Goal: Task Accomplishment & Management: Complete application form

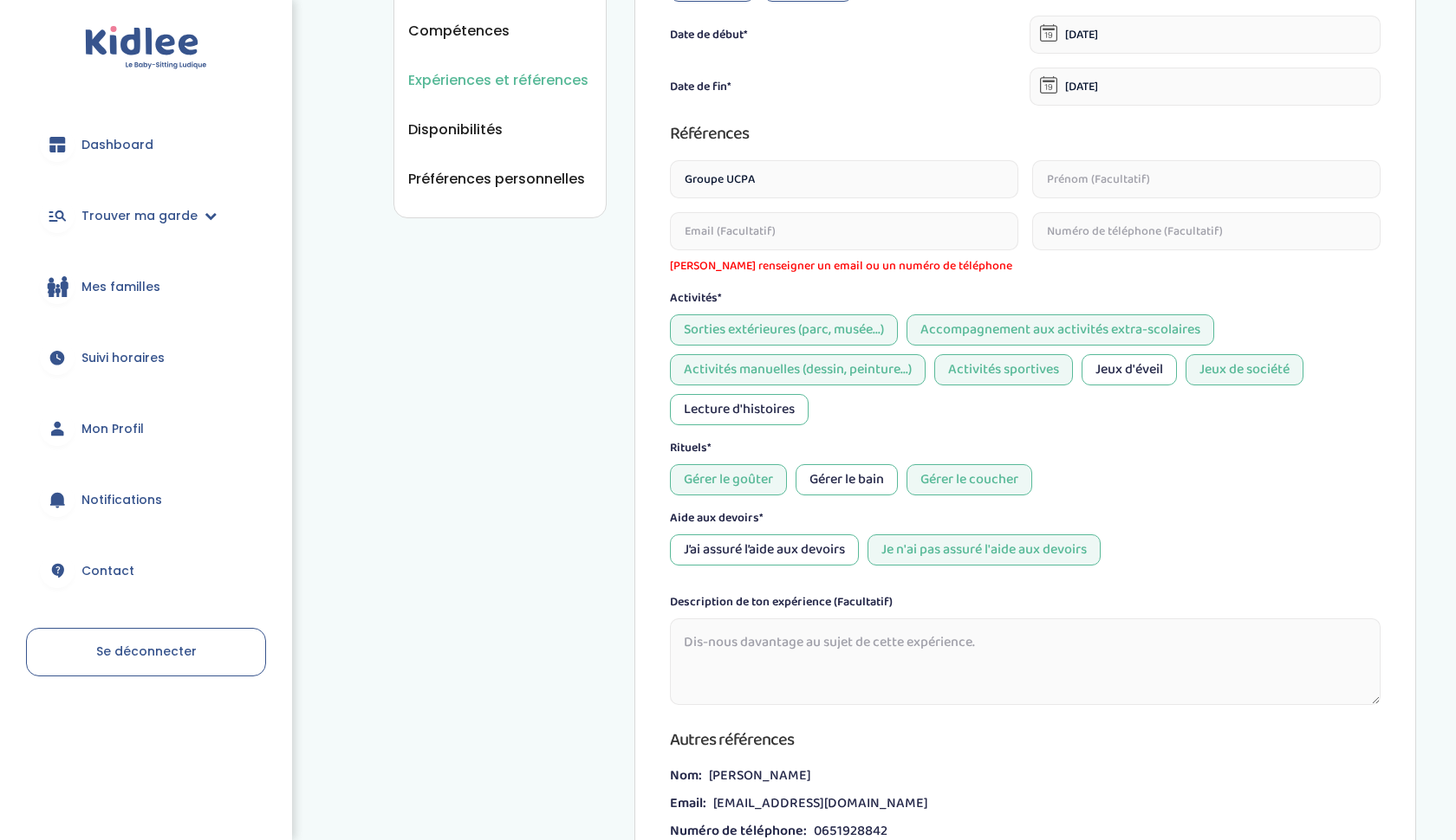
scroll to position [507, 0]
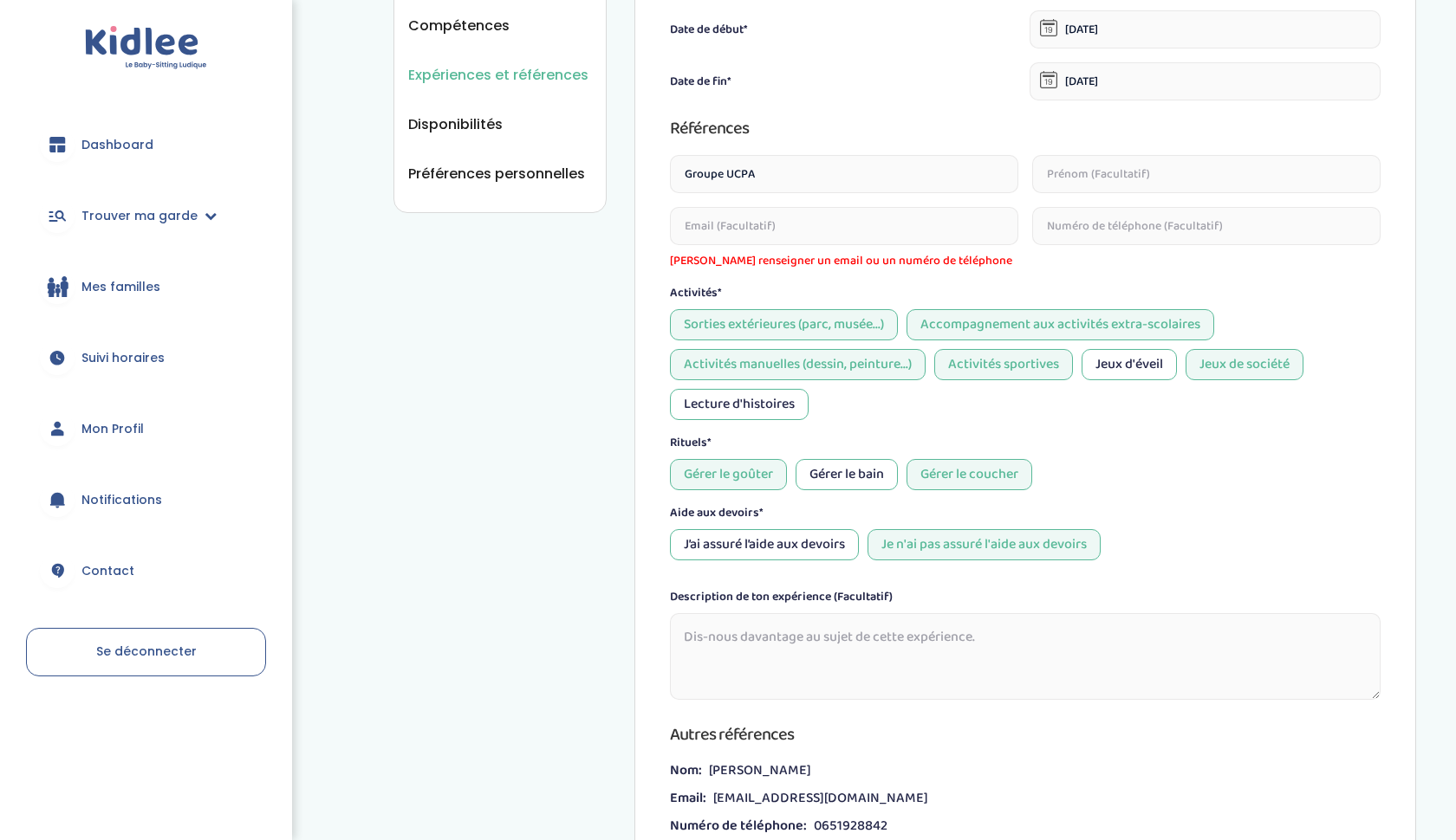
click at [1169, 227] on input "text" at bounding box center [1206, 226] width 349 height 39
click at [833, 234] on input "email" at bounding box center [844, 226] width 349 height 39
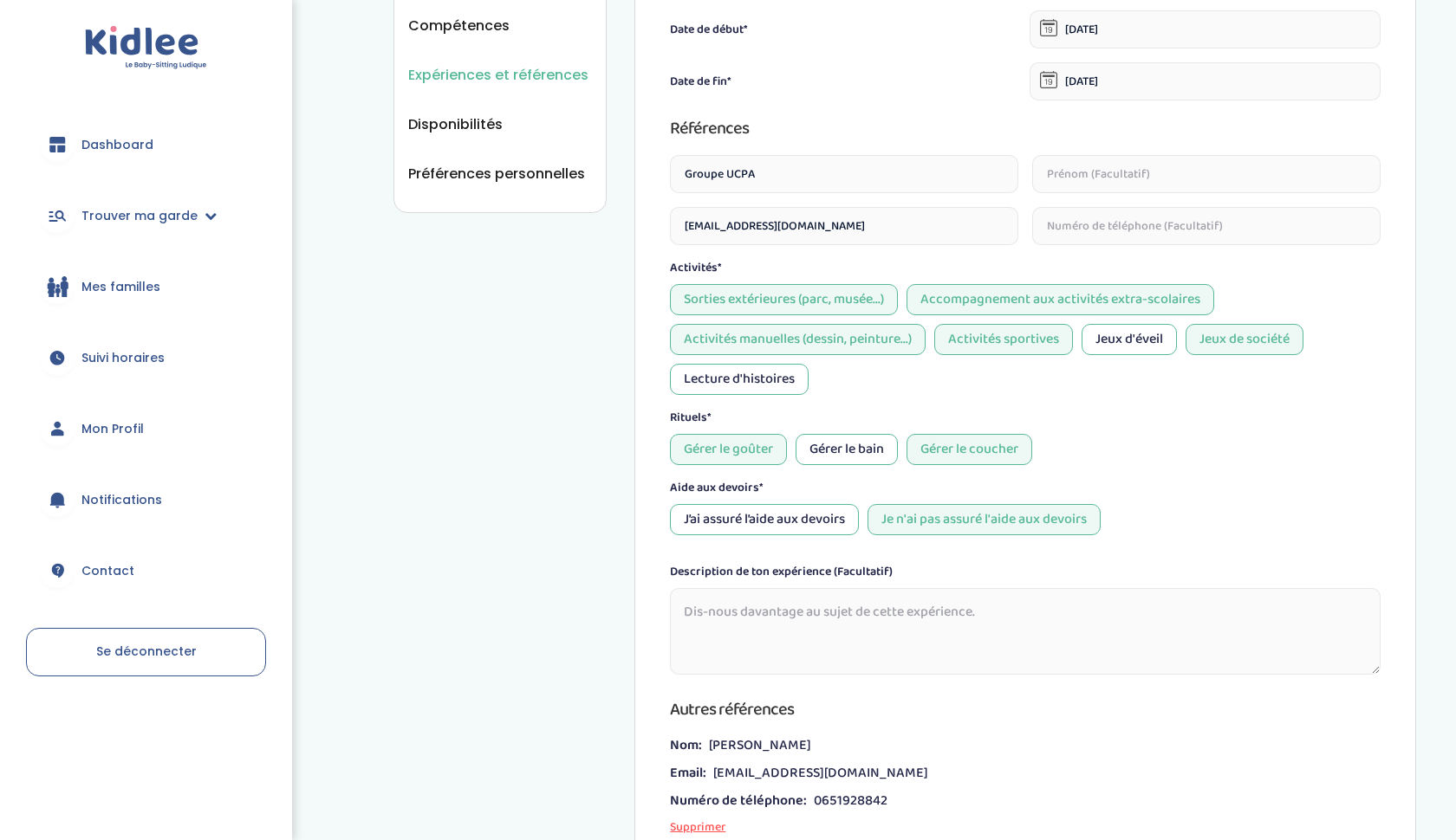
click at [800, 227] on input "convocationtransport@ucpa.asso.fr" at bounding box center [844, 226] width 349 height 39
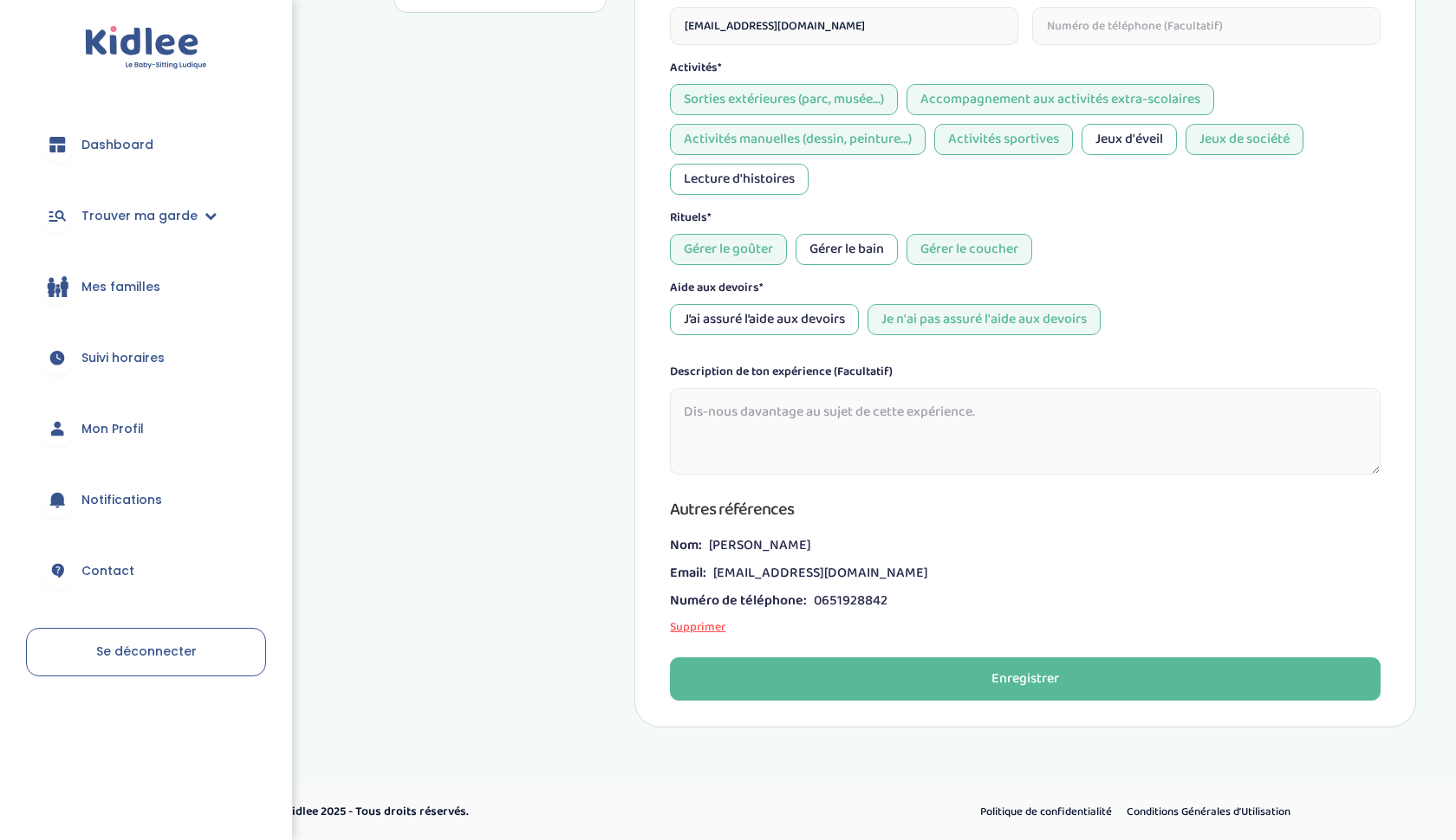
scroll to position [707, 0]
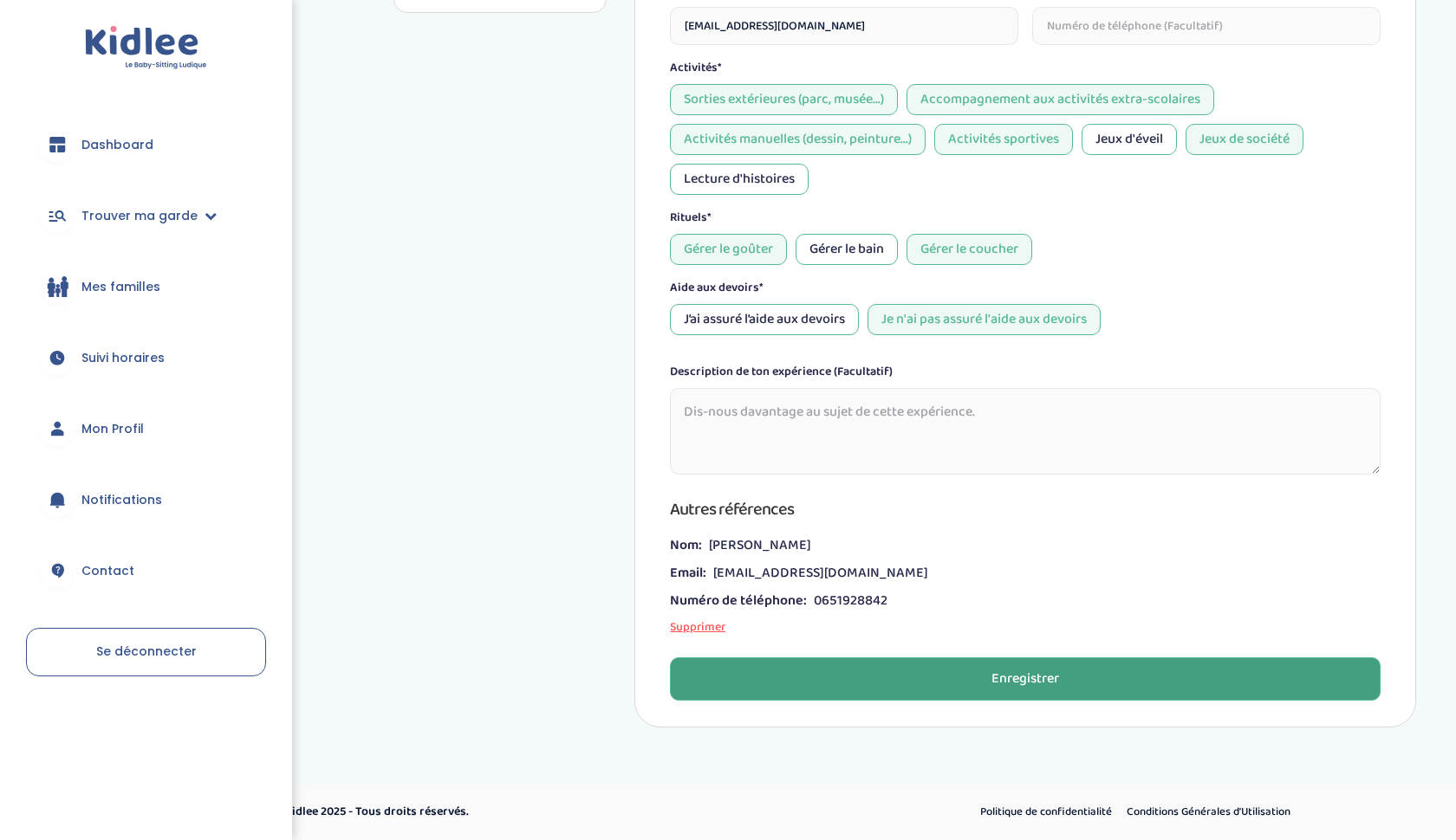
type input "convocationtransports@ucpa.asso.fr"
click at [871, 678] on button "Enregistrer" at bounding box center [1025, 679] width 711 height 43
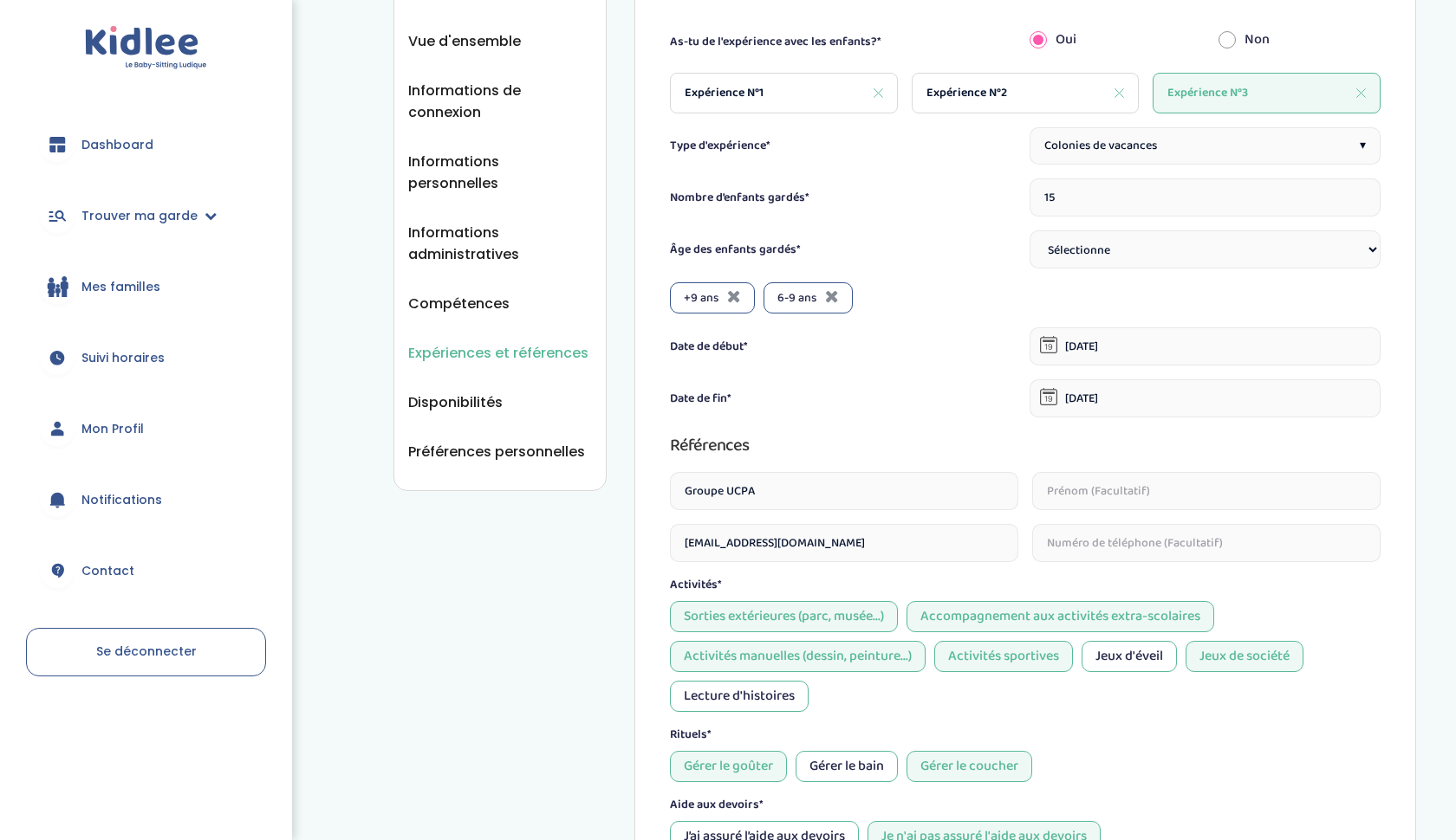
scroll to position [56, 0]
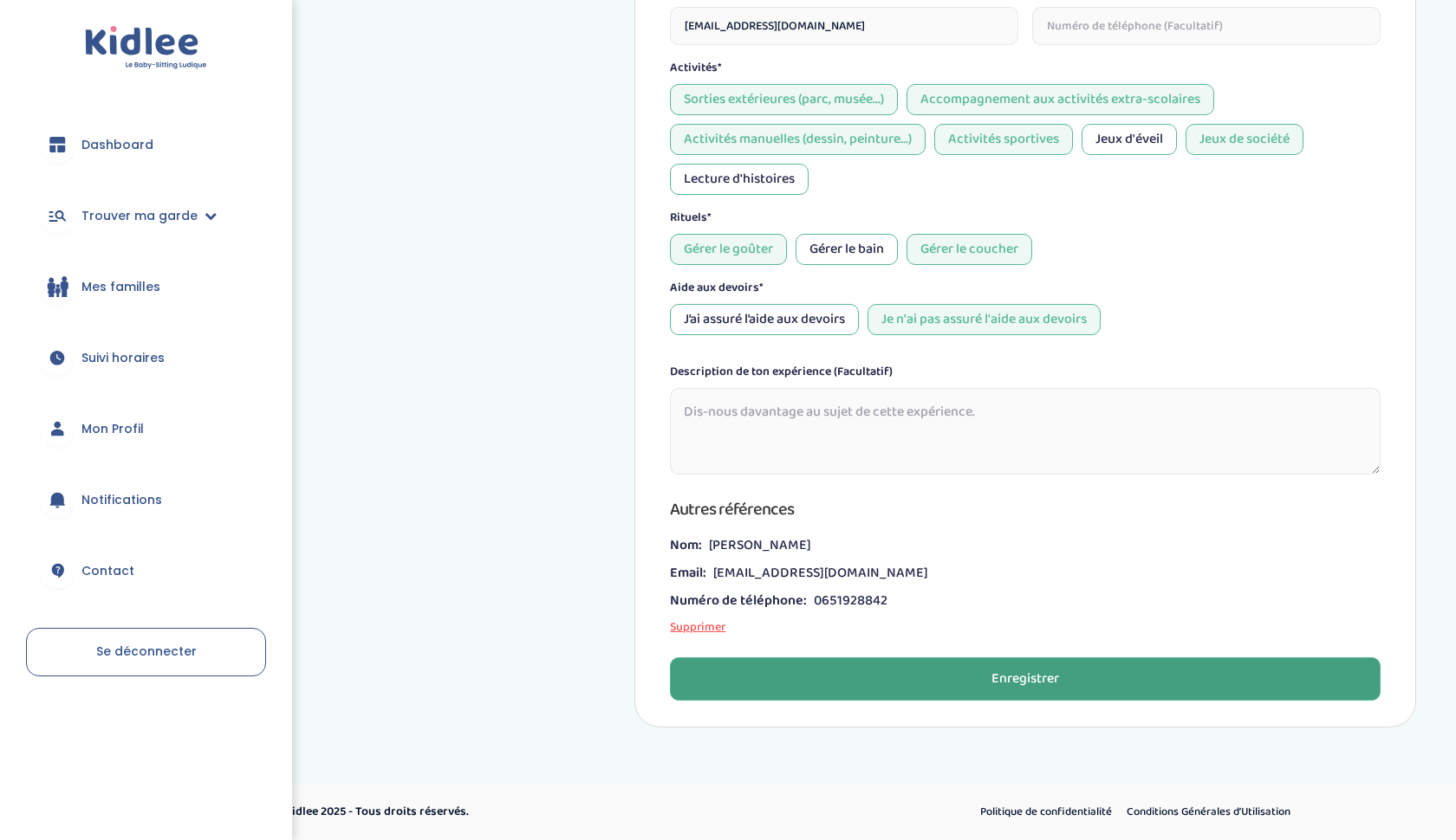
click at [876, 675] on button "Enregistrer" at bounding box center [1025, 679] width 711 height 43
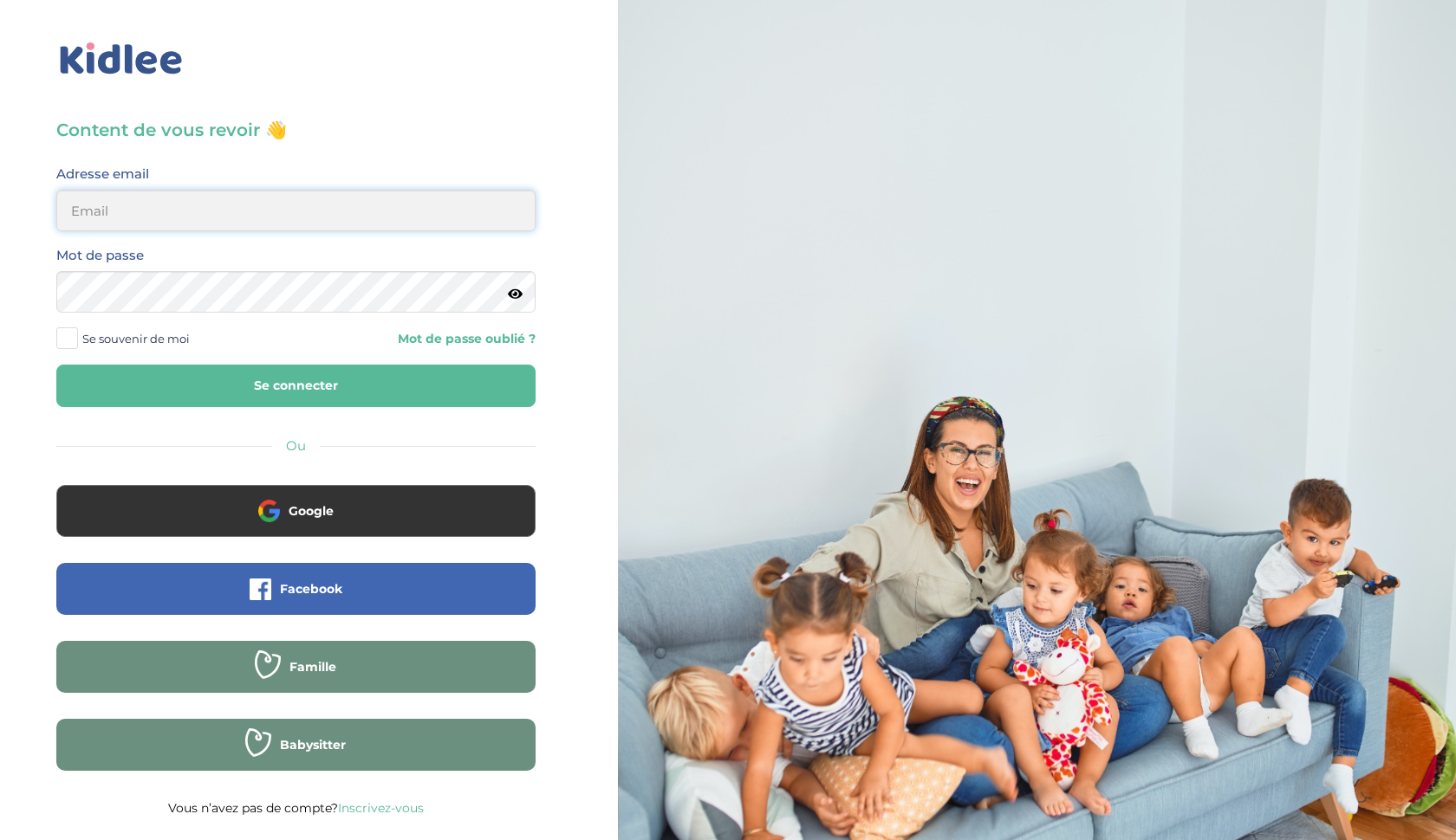
type input "ffna.laetitia@gmail.com"
click at [65, 331] on span at bounding box center [67, 339] width 22 height 21
click at [0, 0] on input "Se souvenir de moi" at bounding box center [0, 0] width 0 height 0
click at [113, 384] on button "Se connecter" at bounding box center [296, 385] width 479 height 42
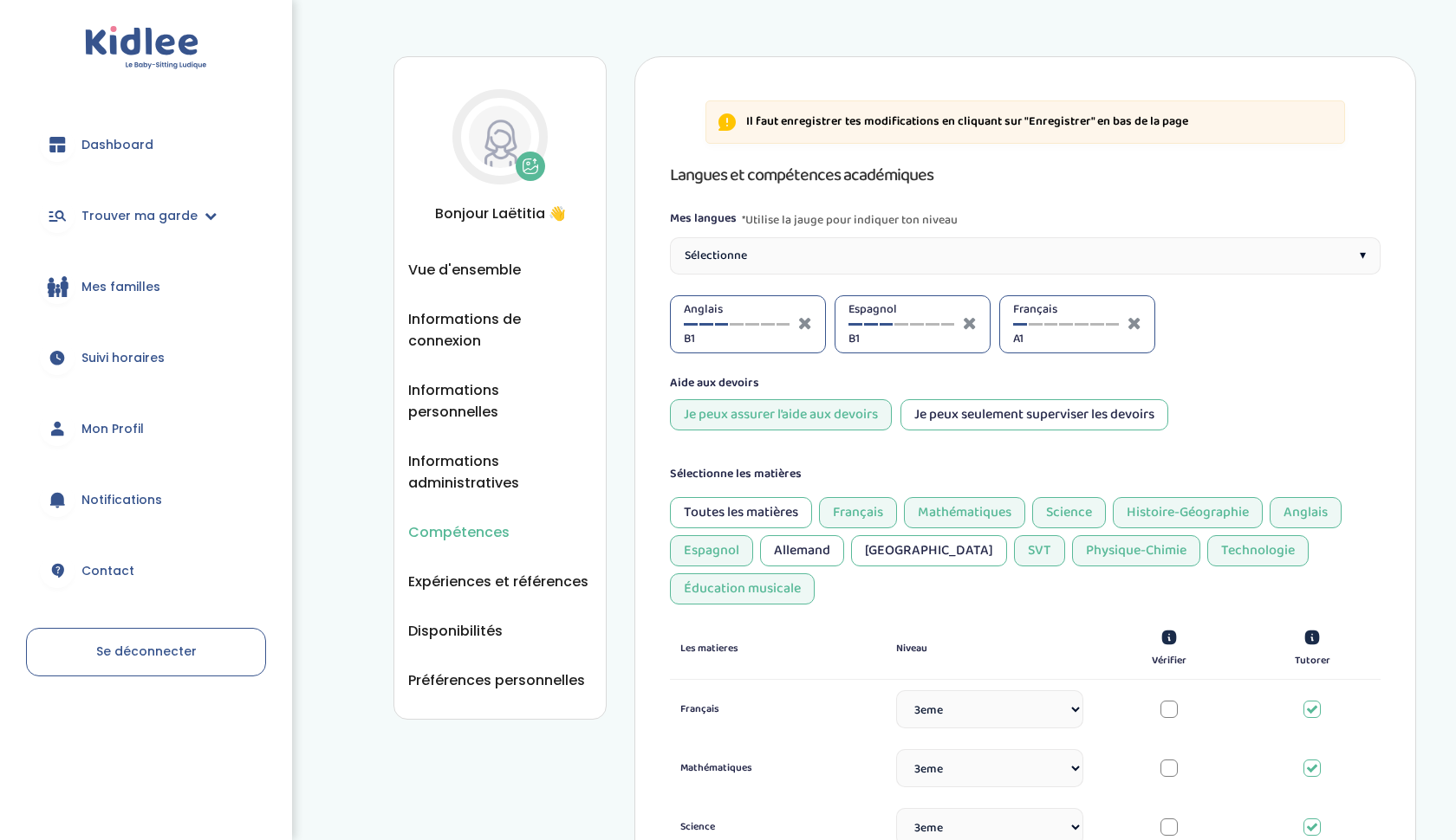
select select "3eme"
select select "Terminale"
select select "3eme"
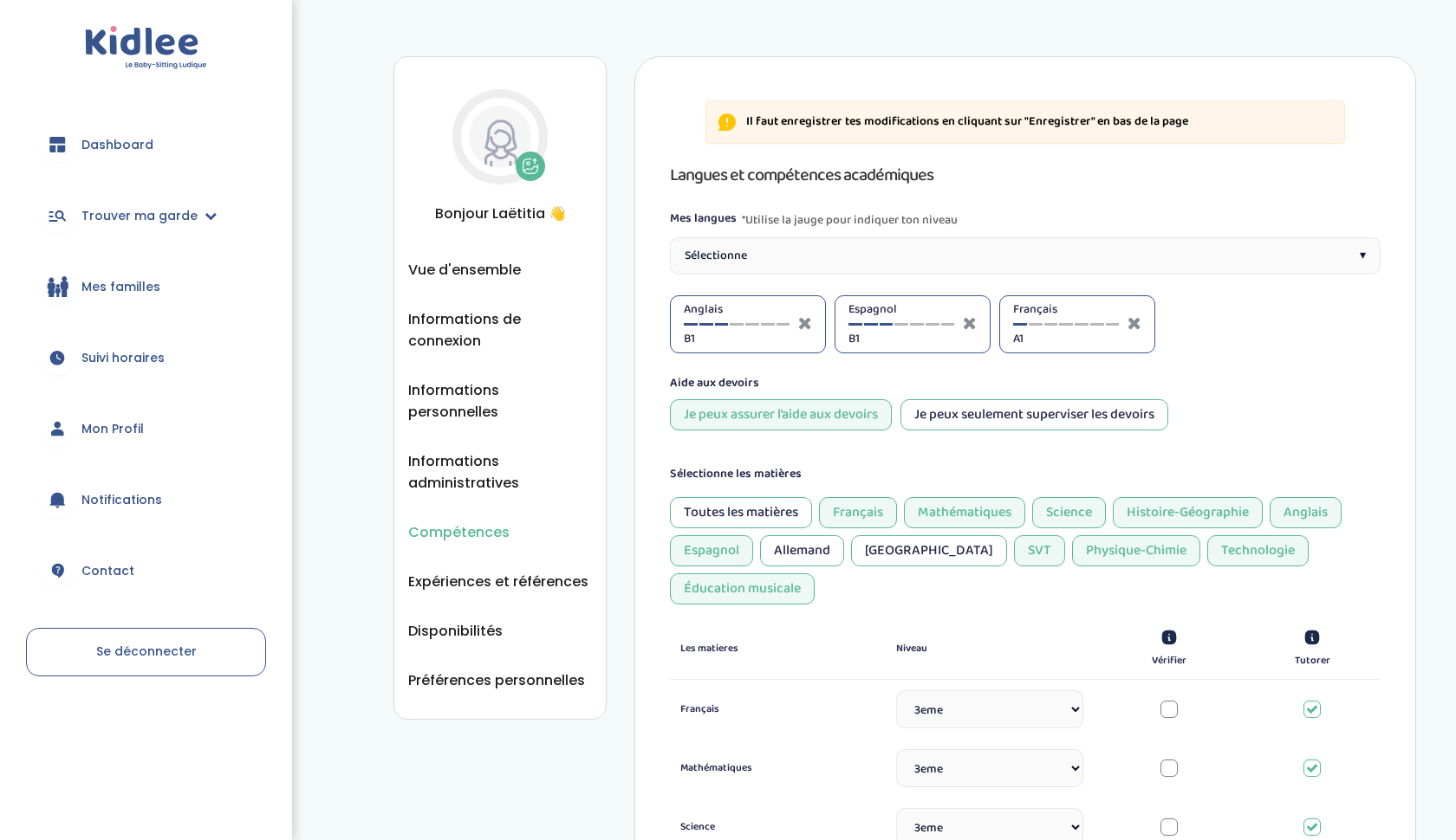
select select "3eme"
select select "Prémière"
select select "3eme"
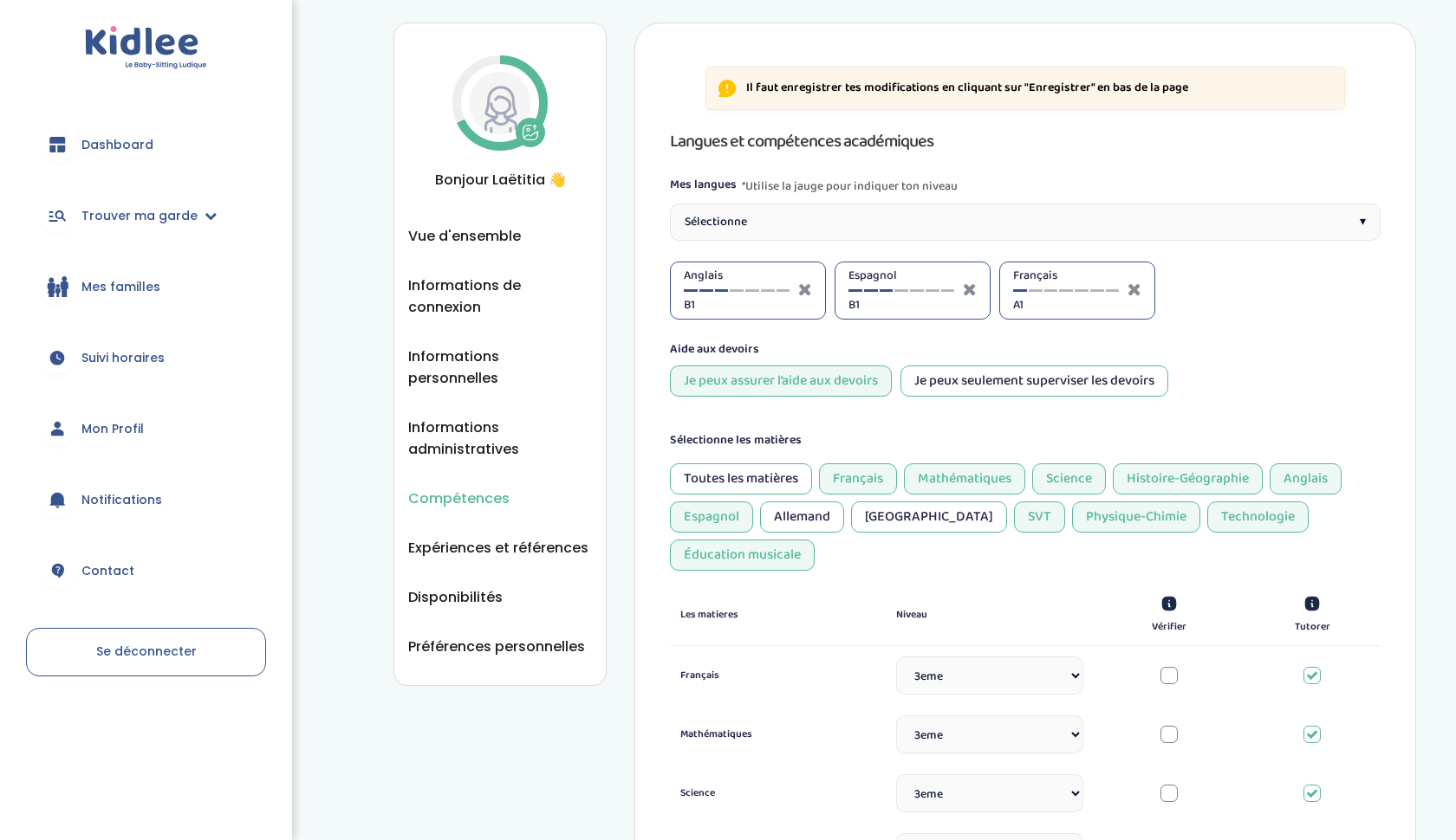
scroll to position [41, 0]
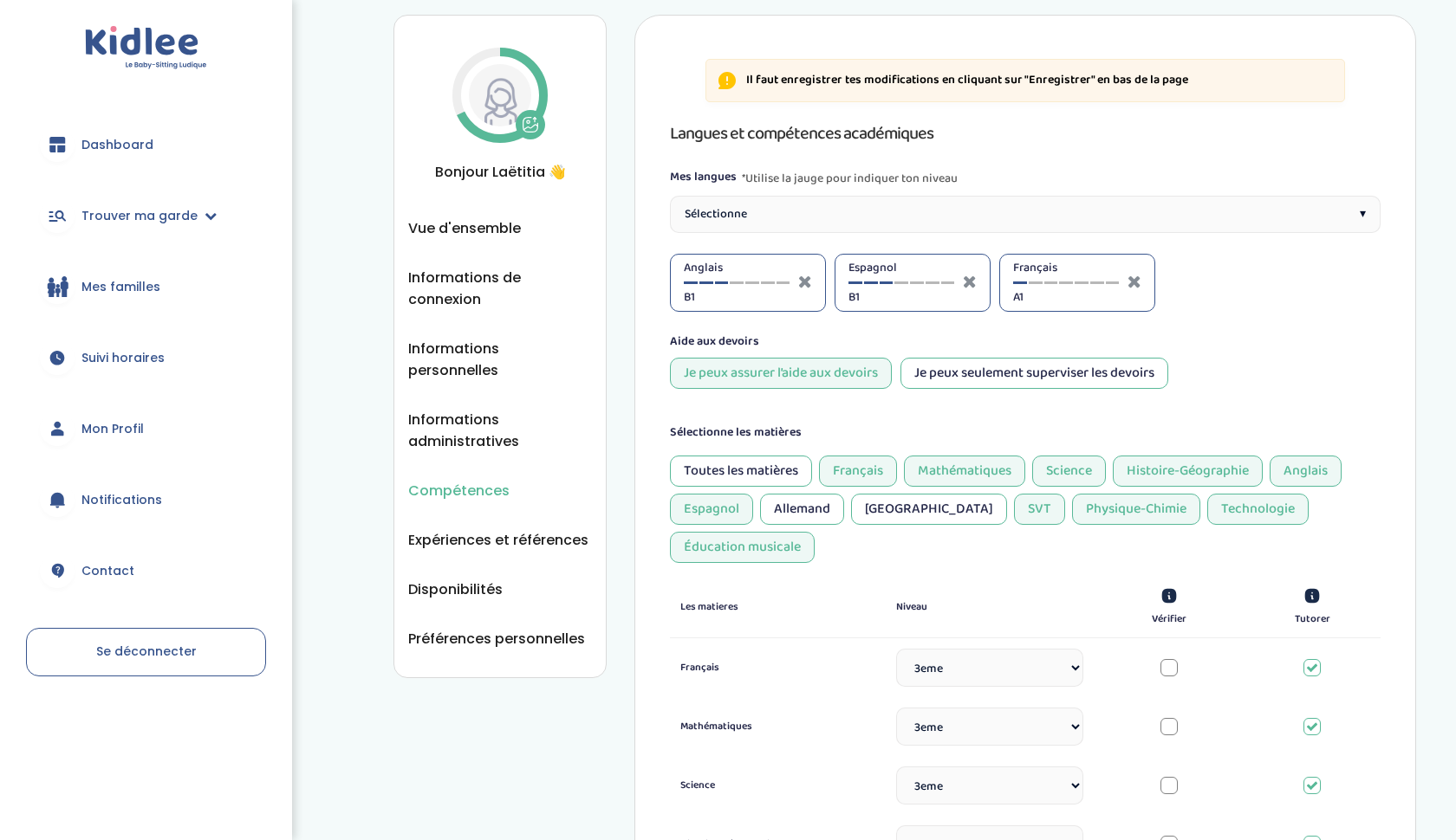
click at [1108, 287] on div "Français A1" at bounding box center [1065, 282] width 106 height 47
click at [1069, 231] on div "Sélectionne ▾" at bounding box center [1025, 215] width 711 height 38
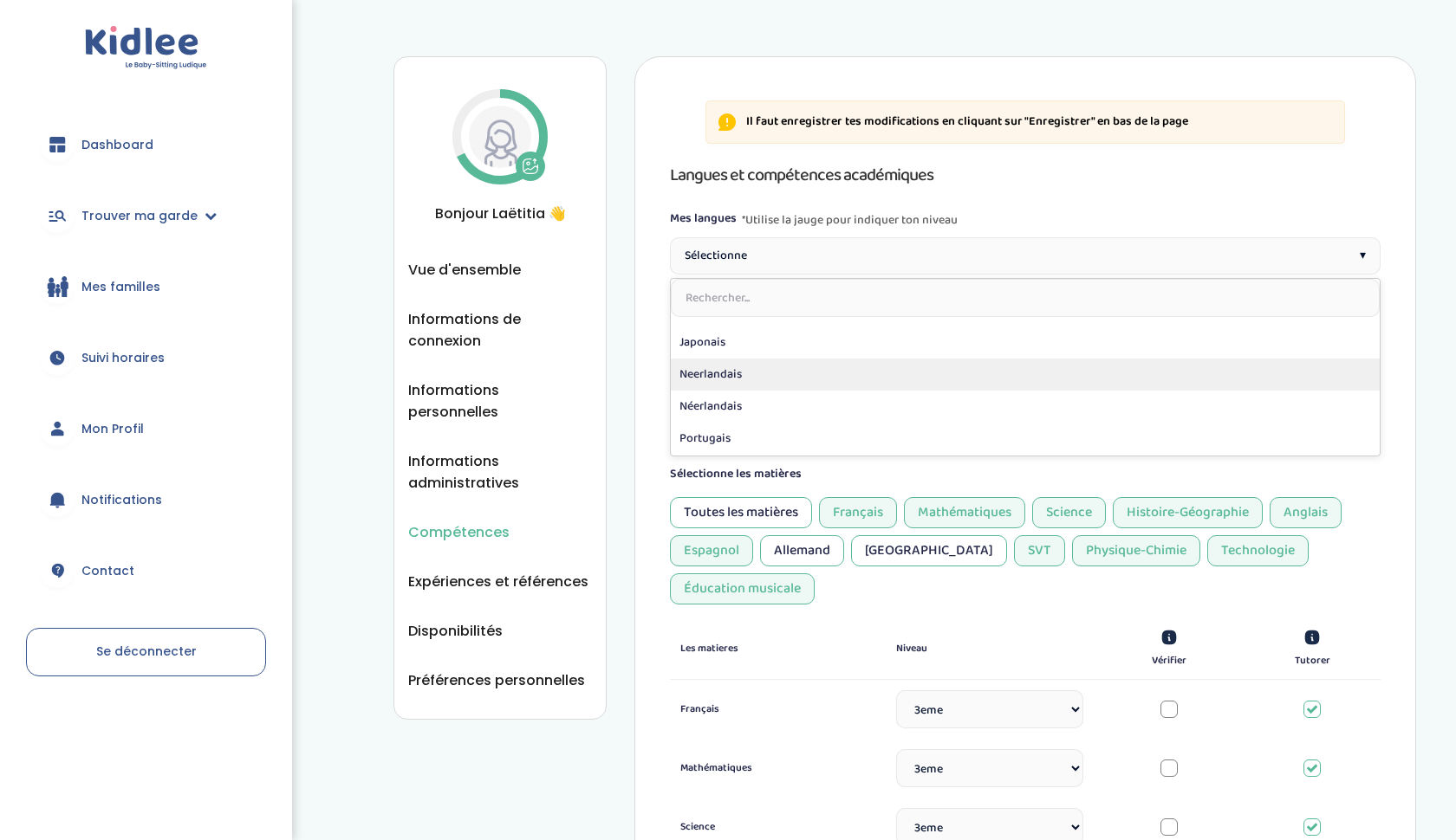
scroll to position [345, 0]
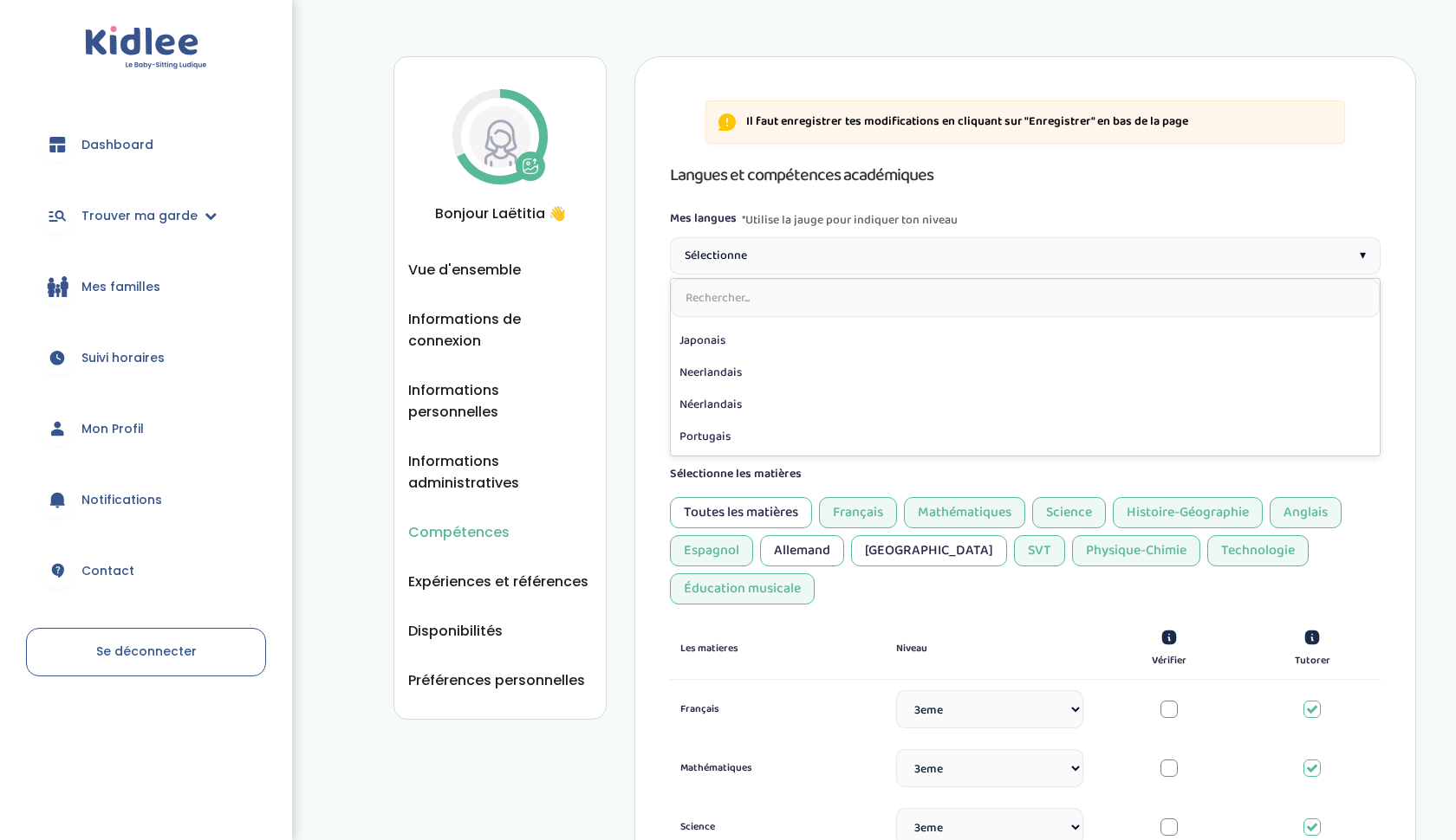
click at [941, 214] on span "*Utilise la jauge pour indiquer ton niveau" at bounding box center [849, 219] width 216 height 21
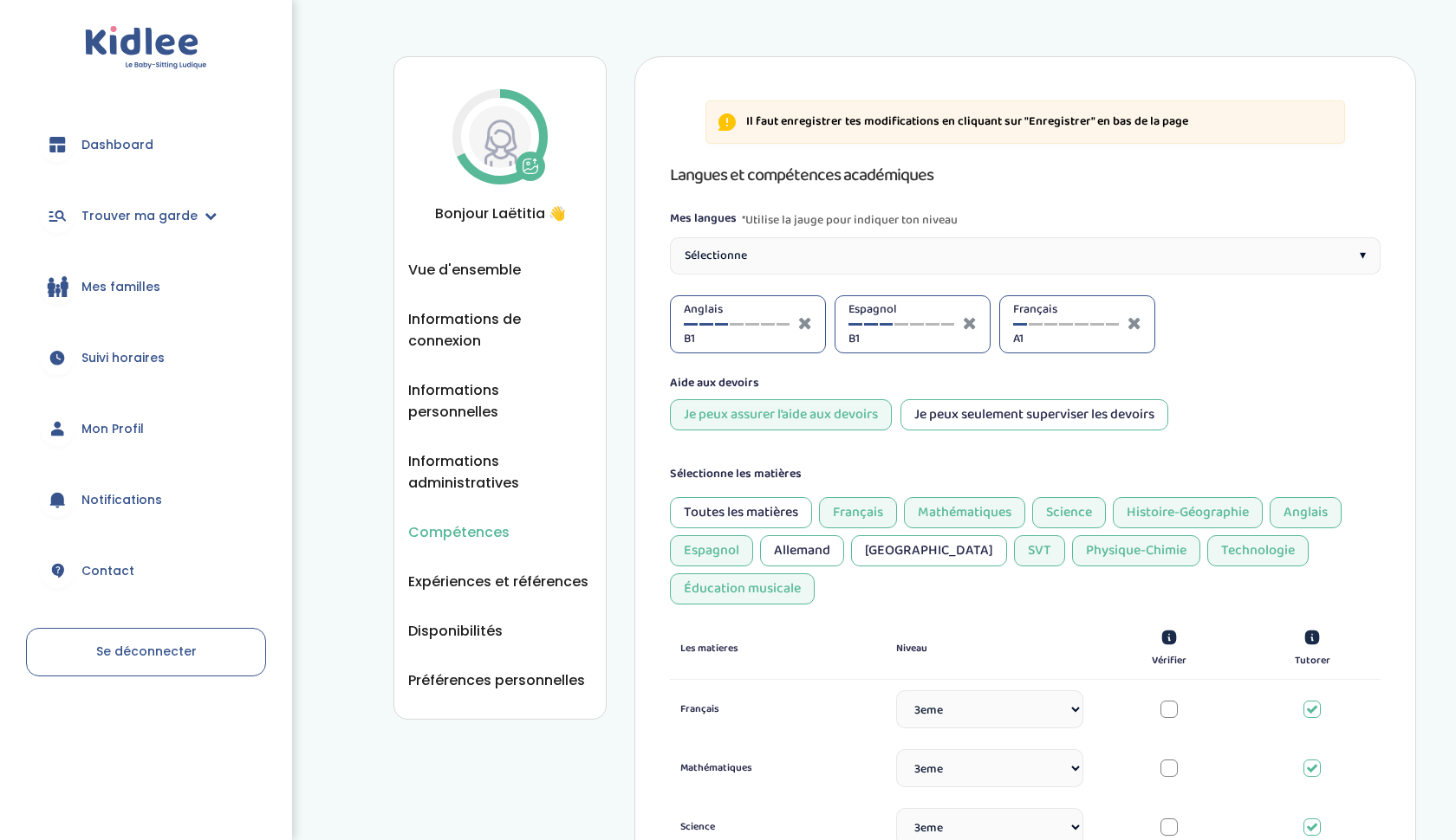
click at [1036, 329] on div "Français A1" at bounding box center [1065, 324] width 106 height 47
click at [1011, 333] on div "Français A1" at bounding box center [1077, 324] width 156 height 58
click at [1113, 324] on div at bounding box center [1112, 324] width 13 height 3
click at [869, 323] on div at bounding box center [870, 324] width 13 height 3
click at [752, 325] on div at bounding box center [752, 324] width 13 height 3
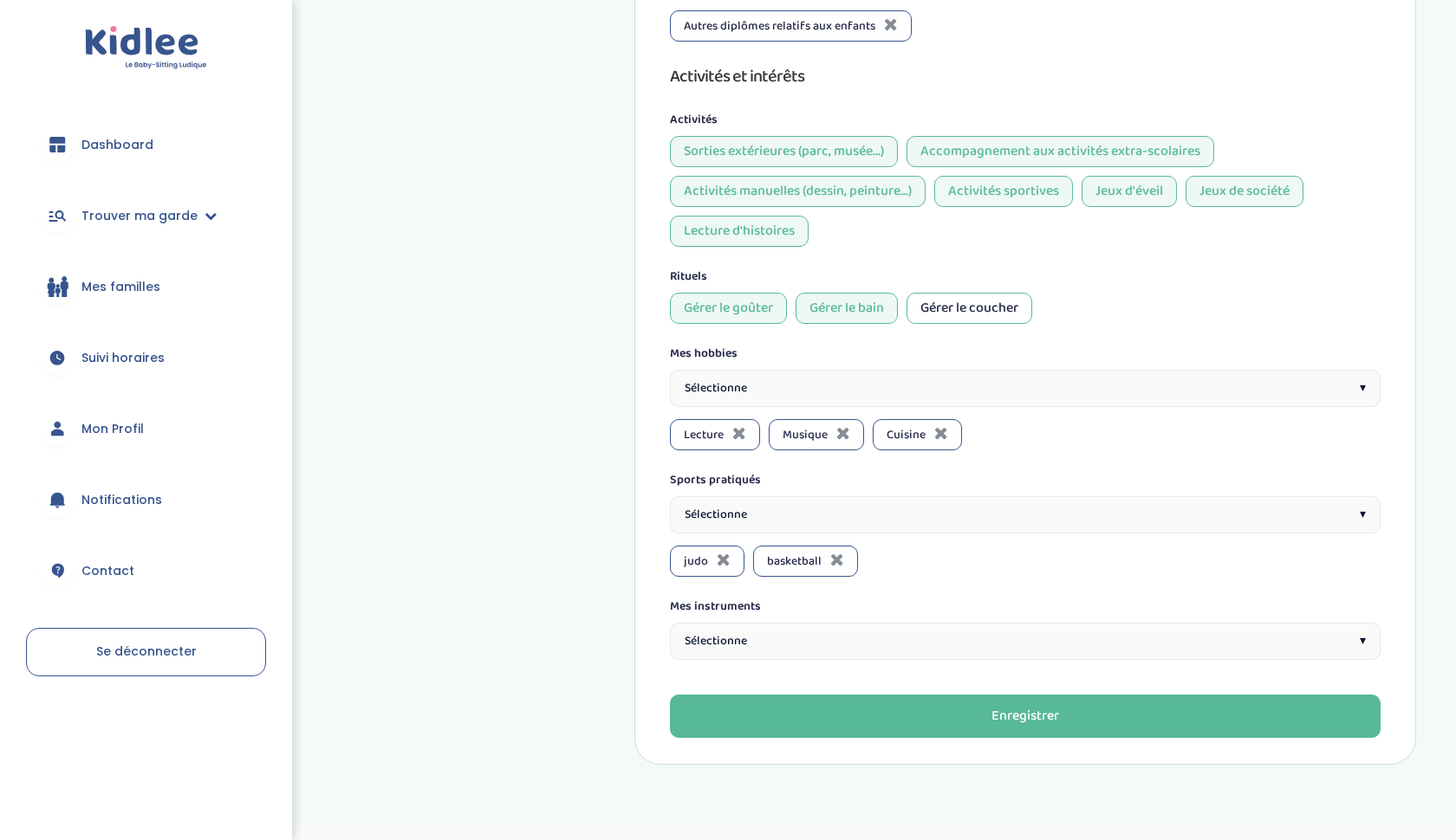
scroll to position [1361, 0]
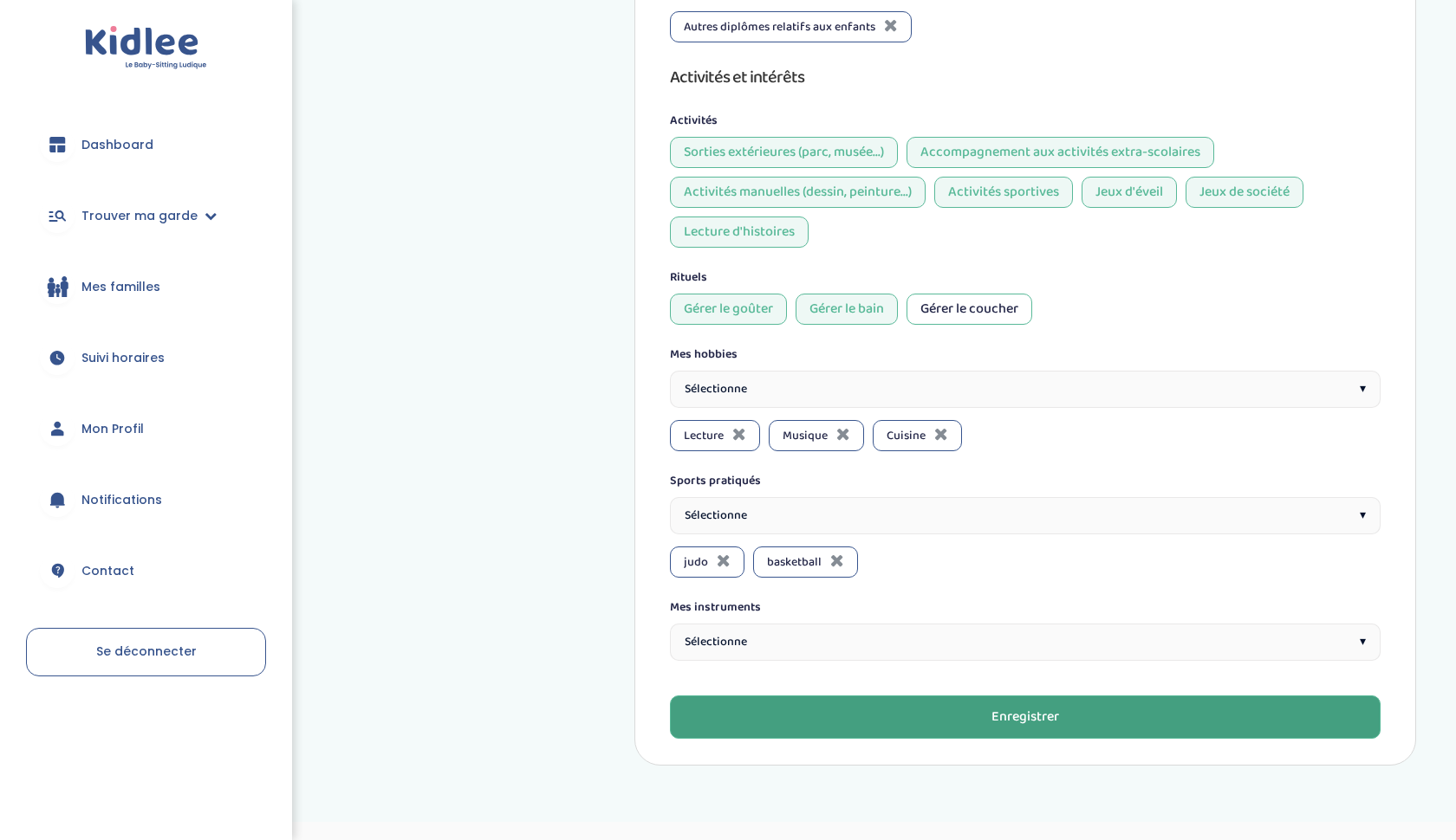
click at [864, 696] on button "Enregistrer" at bounding box center [1025, 717] width 711 height 43
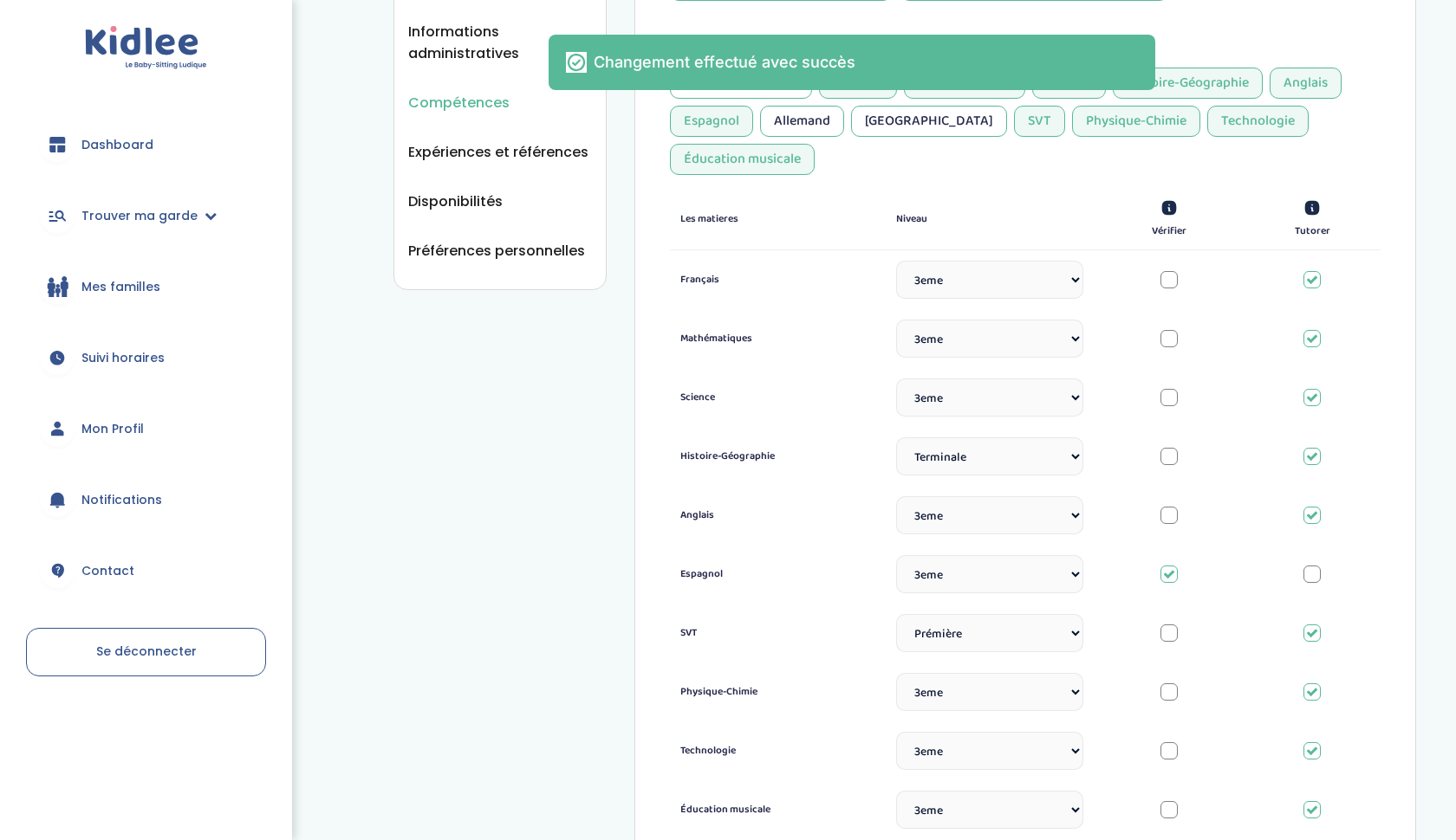
scroll to position [0, 0]
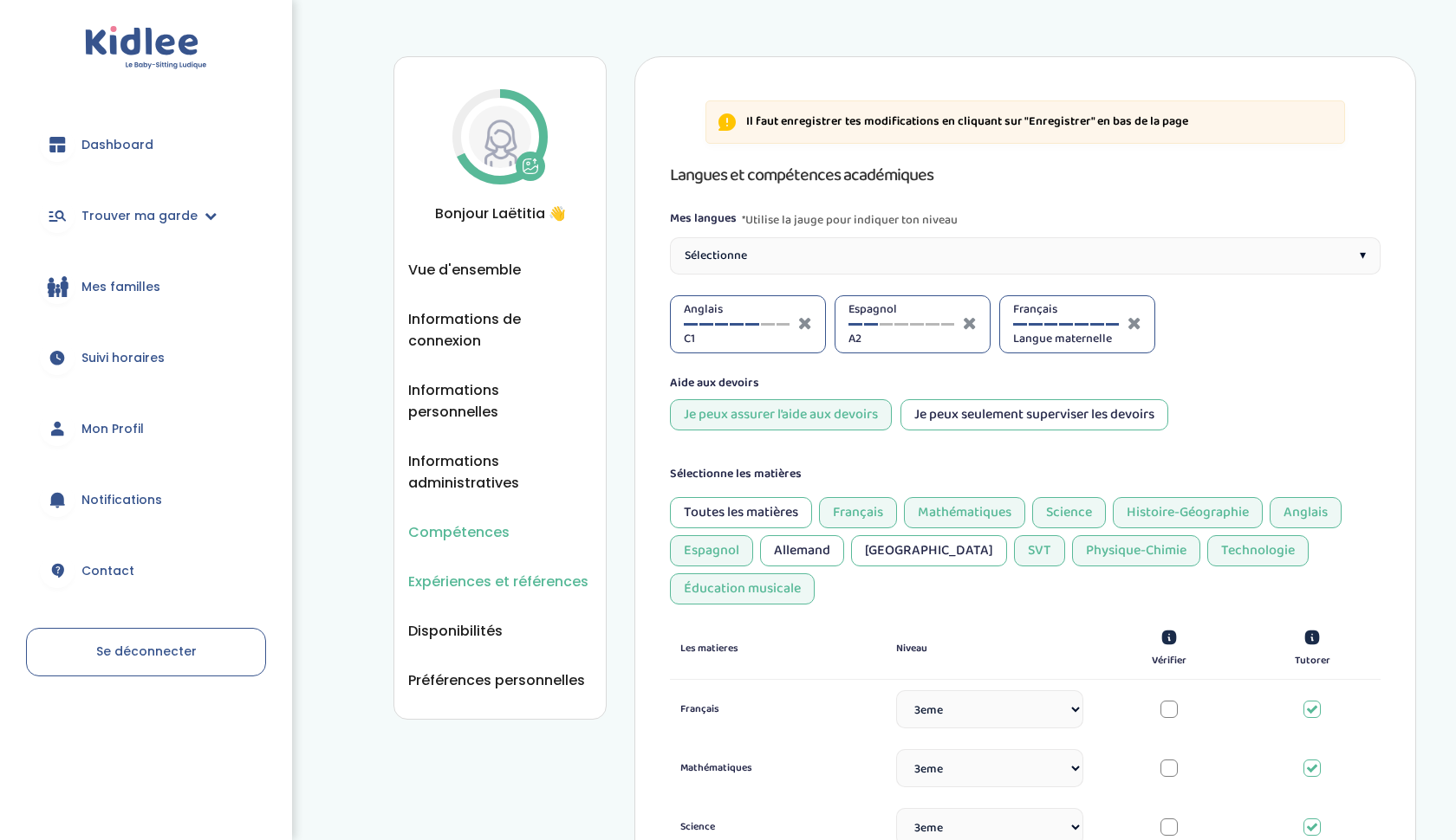
click at [468, 570] on span "Expériences et références" at bounding box center [497, 581] width 180 height 21
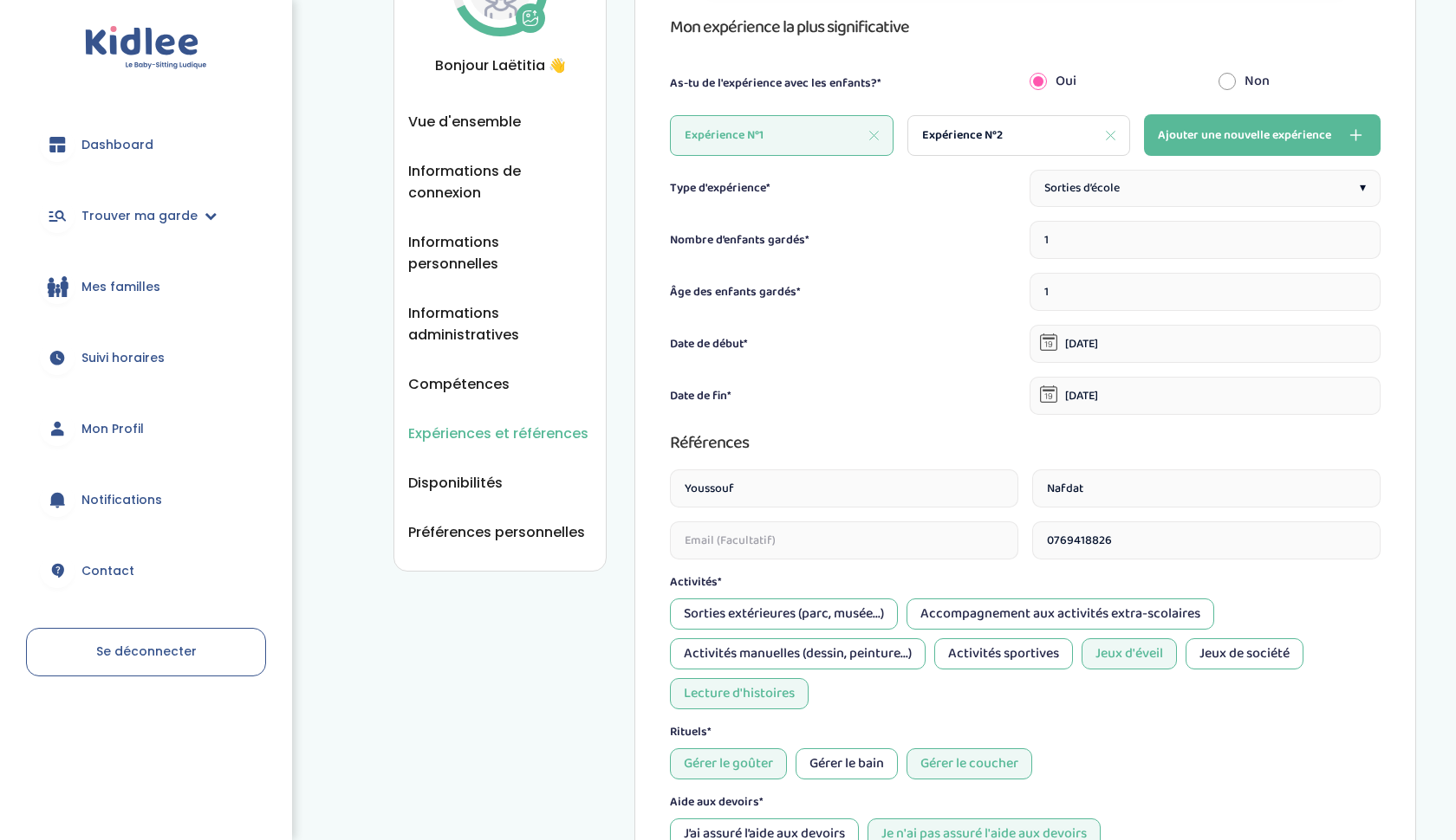
scroll to position [142, 0]
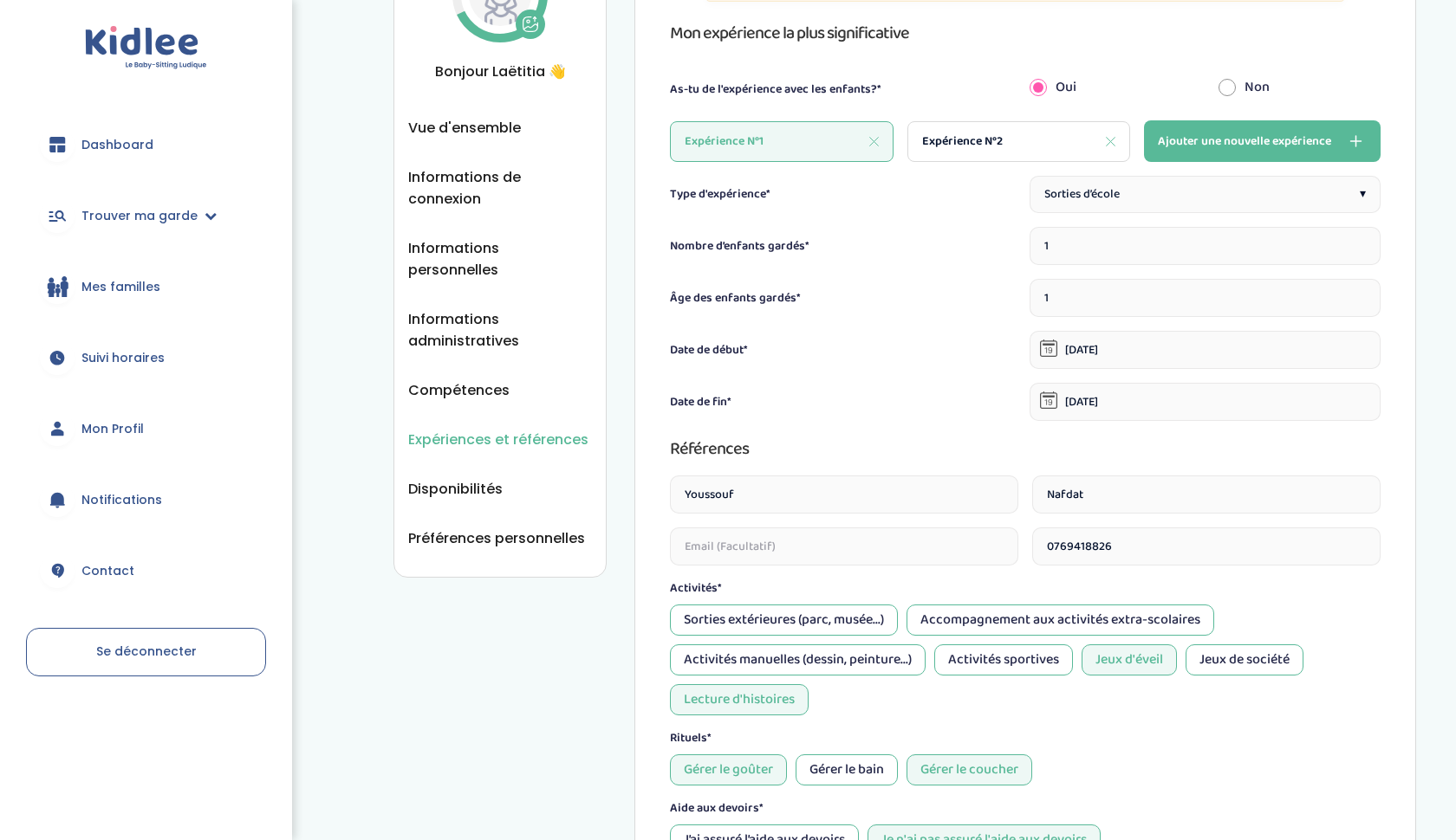
click at [1300, 124] on button "Ajouter une nouvelle expérience" at bounding box center [1262, 141] width 237 height 41
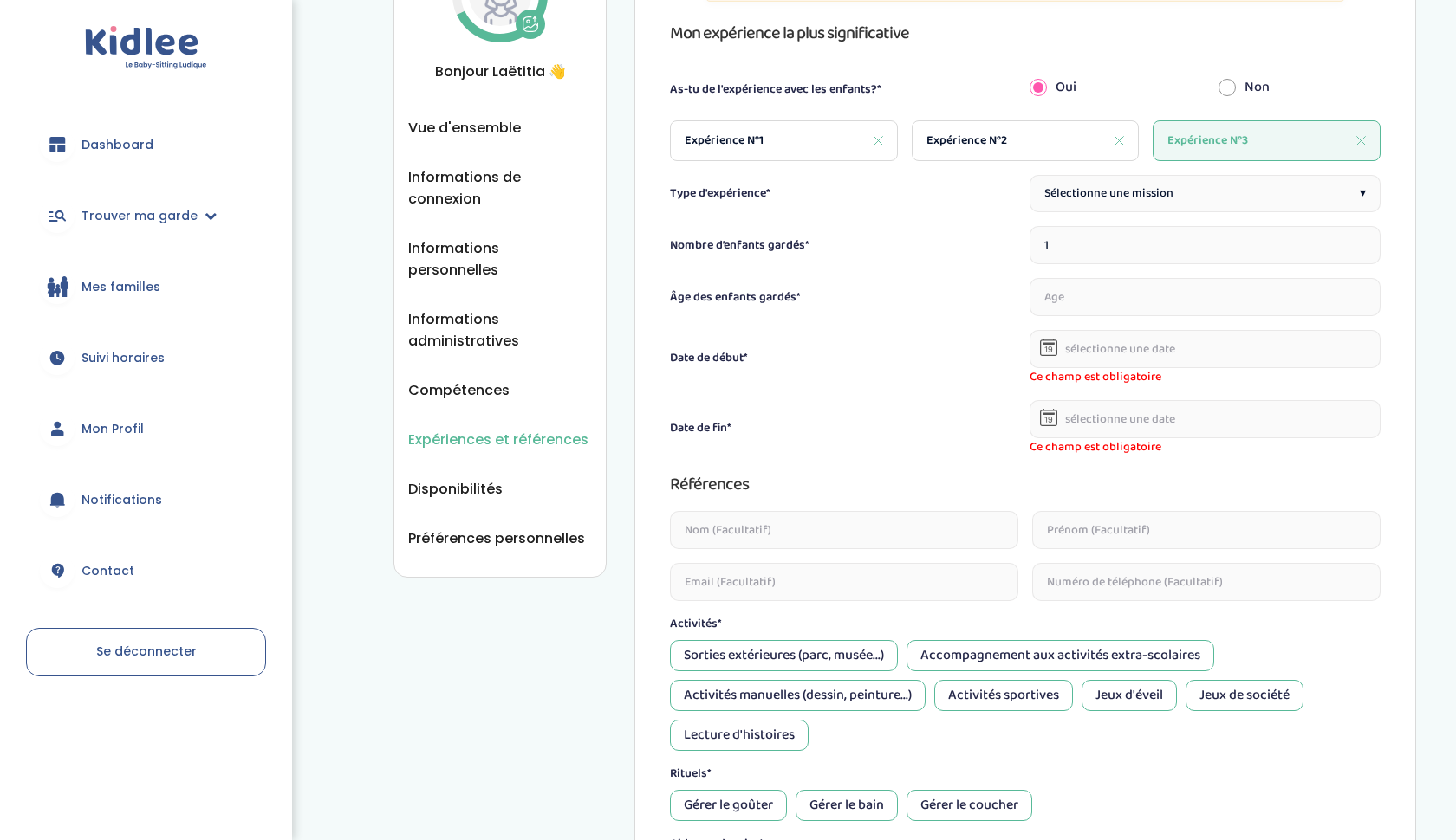
click at [1214, 186] on div "Sélectionne une mission ▾" at bounding box center [1205, 193] width 351 height 38
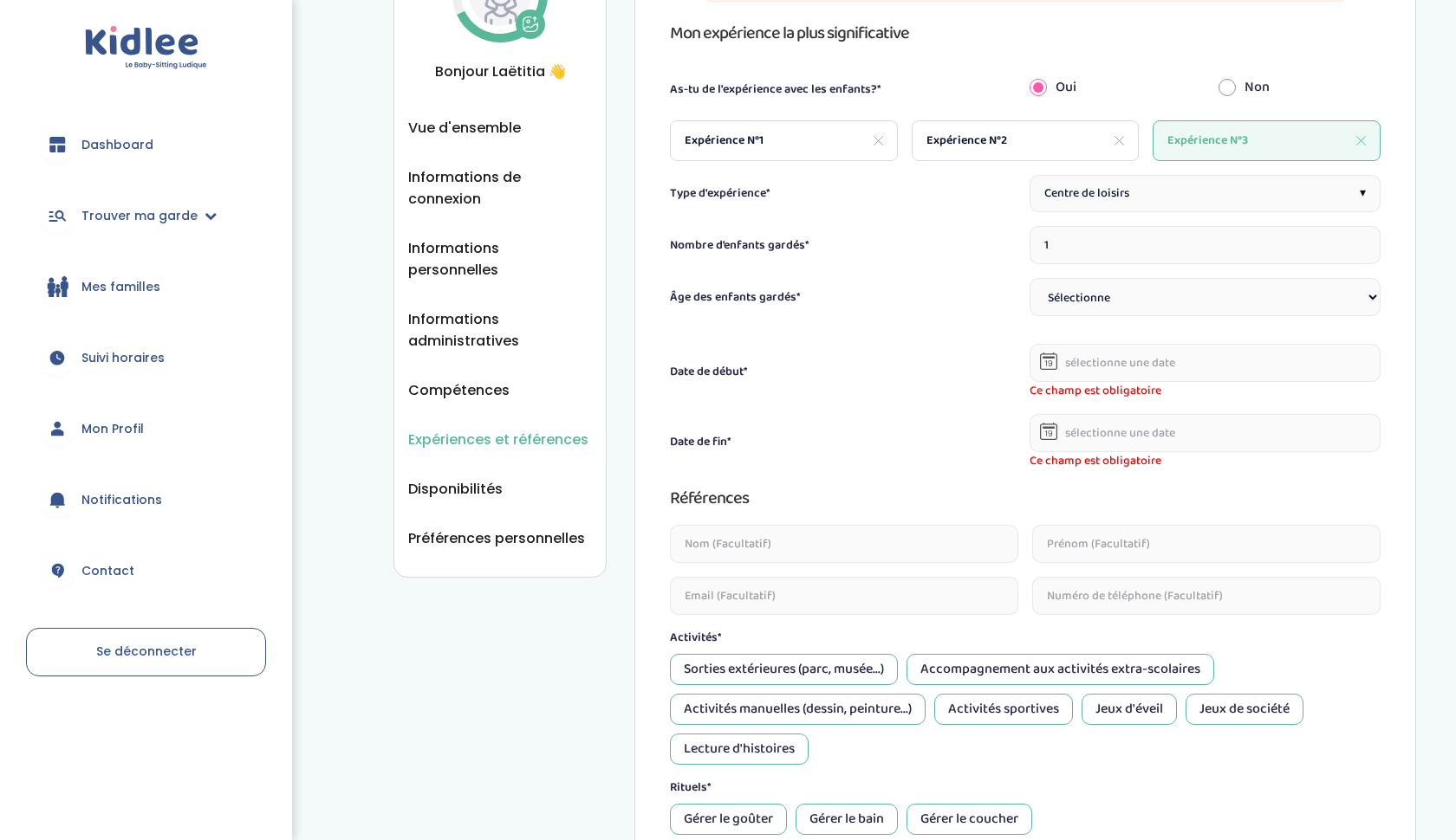
click at [1122, 241] on input "1" at bounding box center [1205, 244] width 351 height 39
click at [1357, 247] on input "1" at bounding box center [1205, 244] width 351 height 39
type input "12"
select select "6-9"
select select
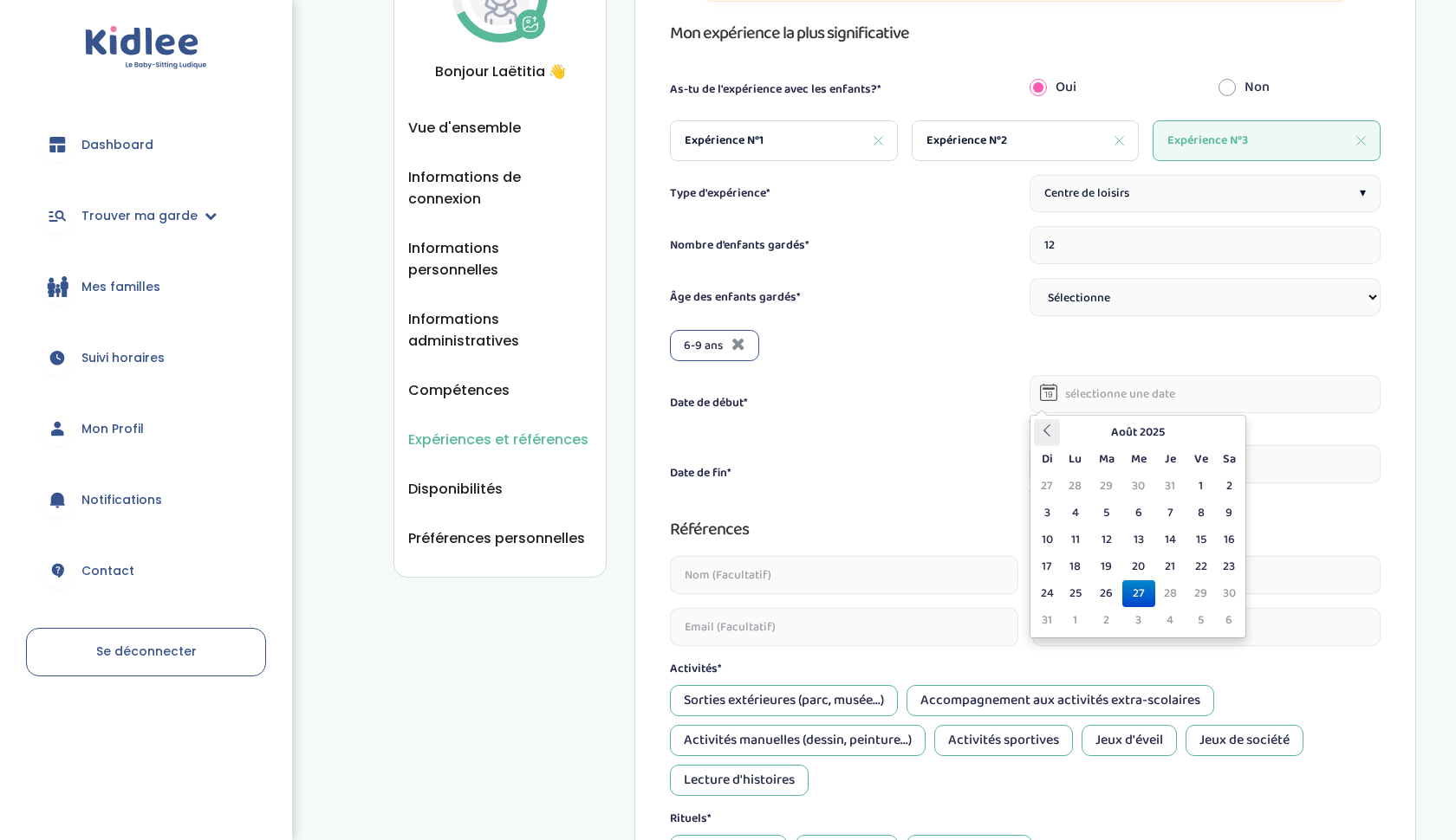
click at [1044, 433] on icon at bounding box center [1047, 431] width 13 height 13
click at [1185, 510] on td "11" at bounding box center [1201, 513] width 30 height 27
type input "[DATE]"
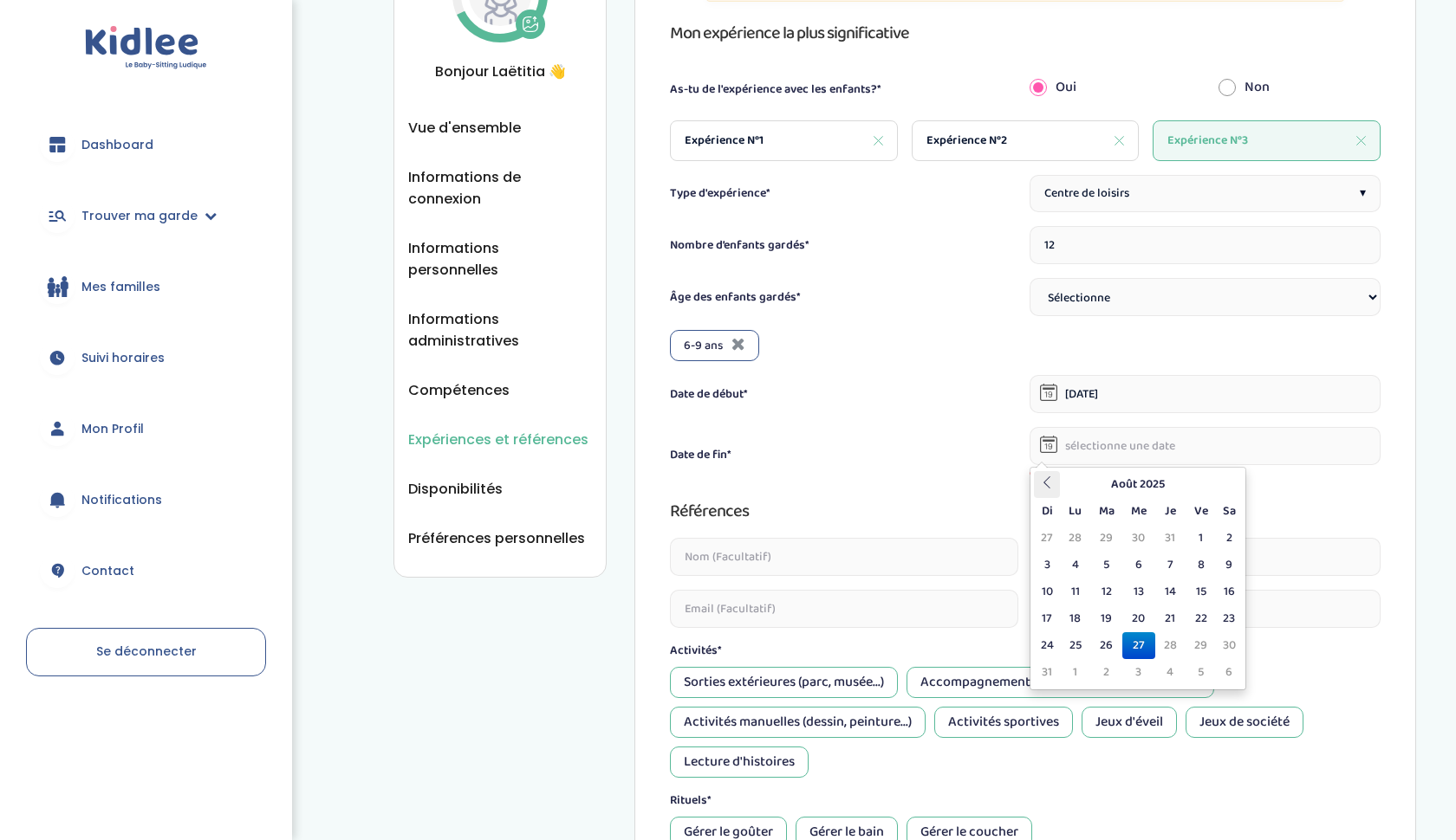
click at [1054, 475] on th at bounding box center [1047, 484] width 26 height 27
click at [1169, 616] on td "24" at bounding box center [1170, 619] width 30 height 27
type input "24-07-2025"
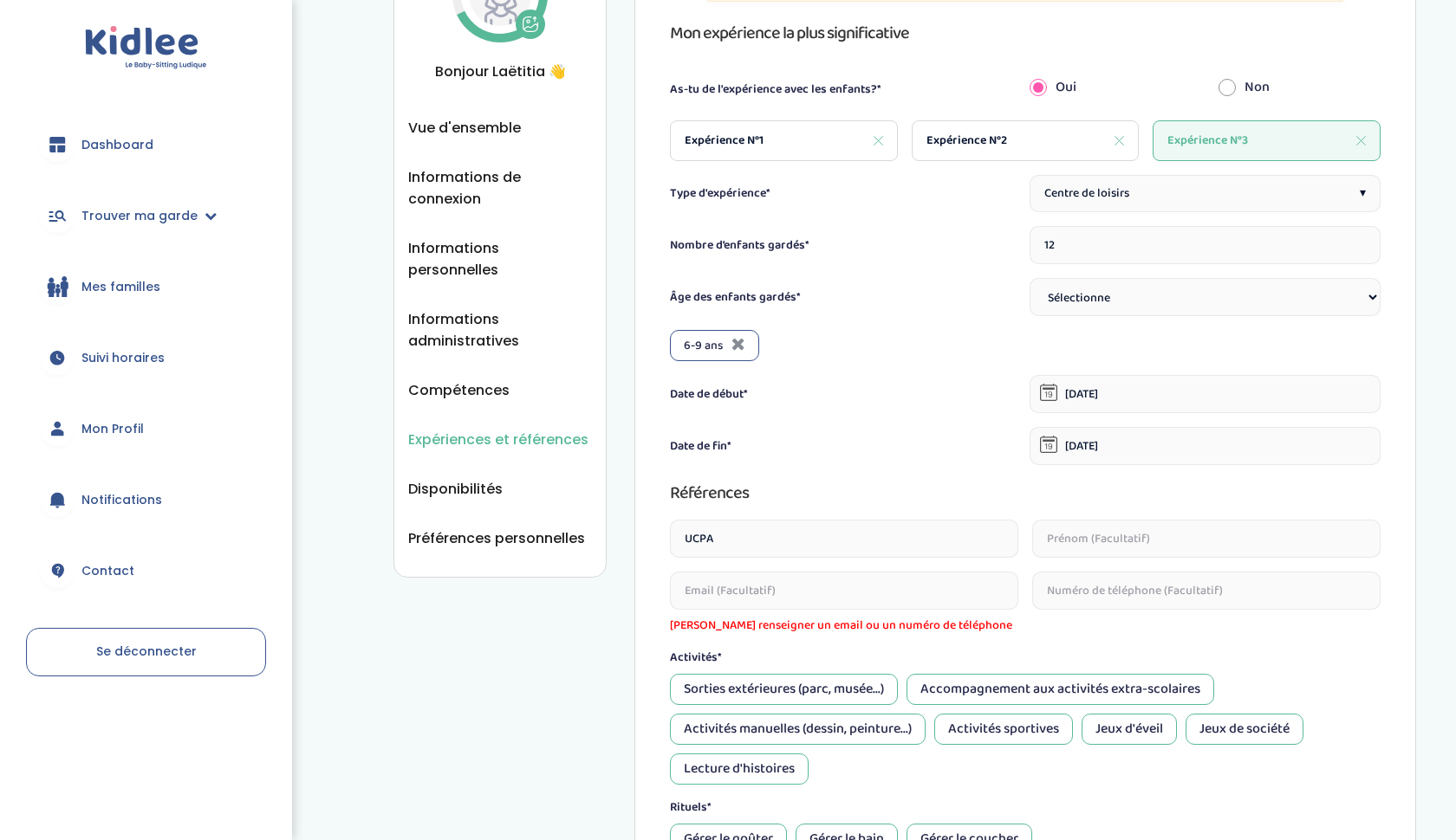
type input "UCPA"
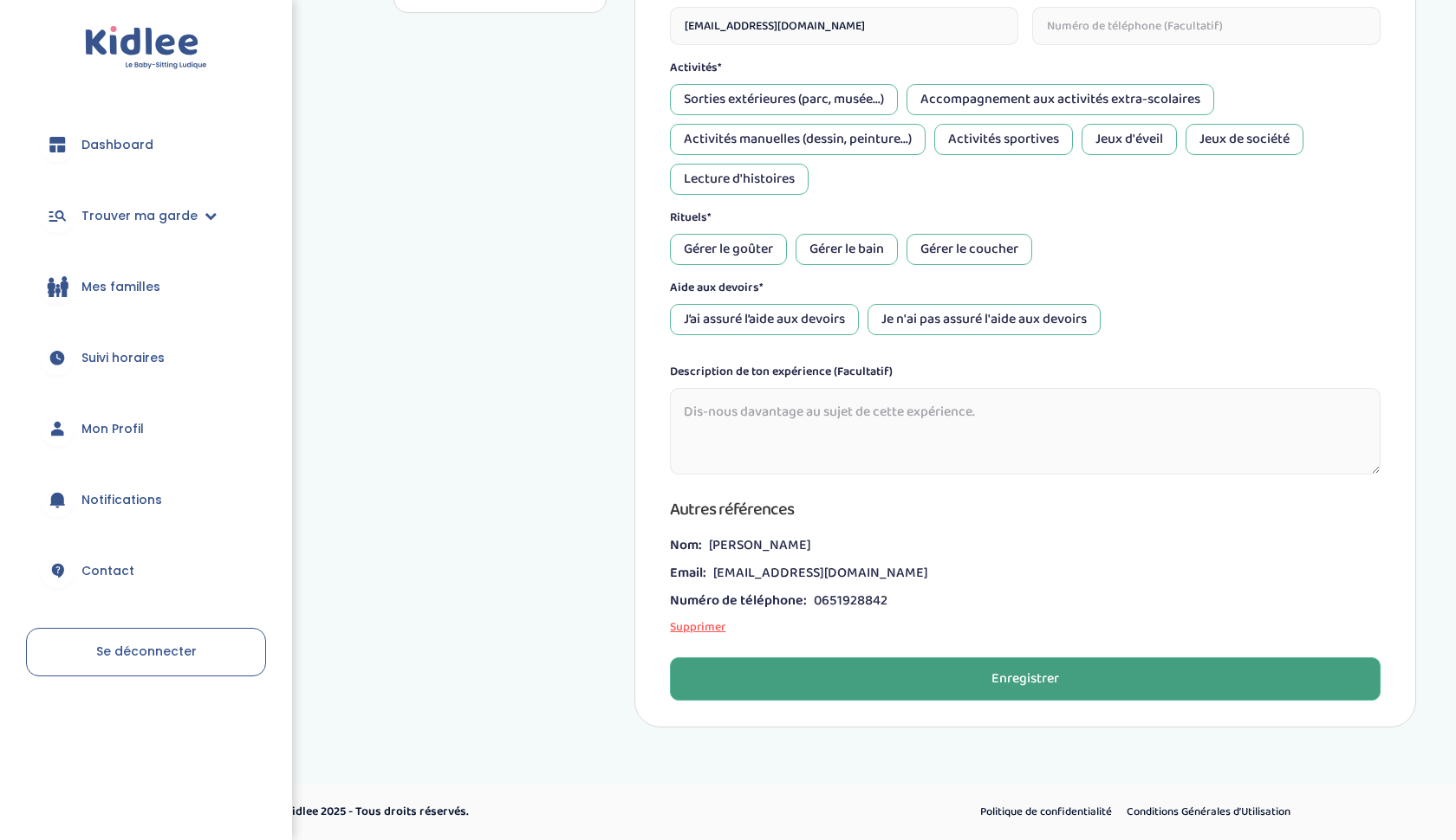
scroll to position [707, 0]
type input "convocationstransport@ucpa.asso.fr"
click at [901, 676] on button "Enregistrer" at bounding box center [1025, 679] width 711 height 43
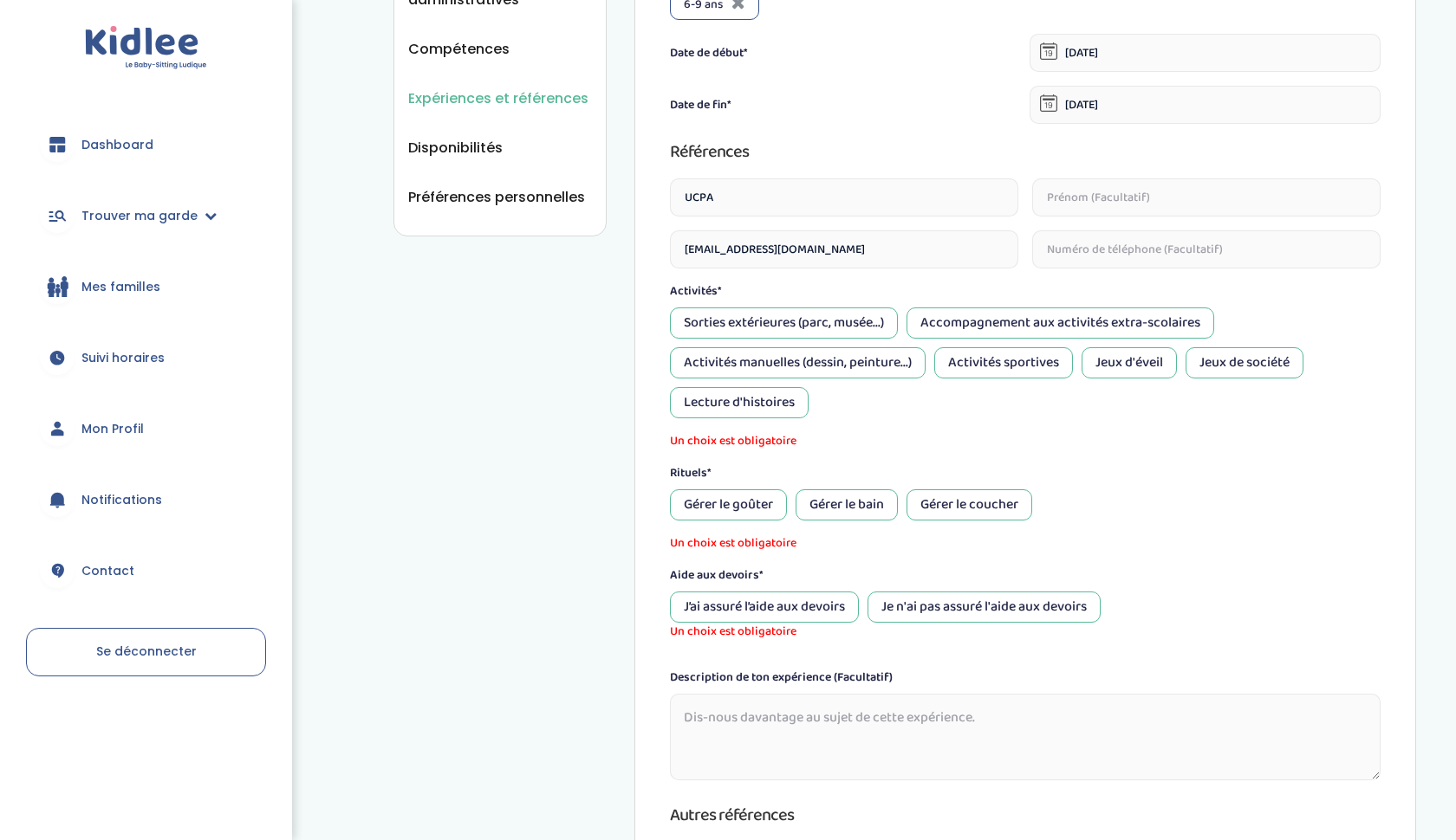
scroll to position [489, 0]
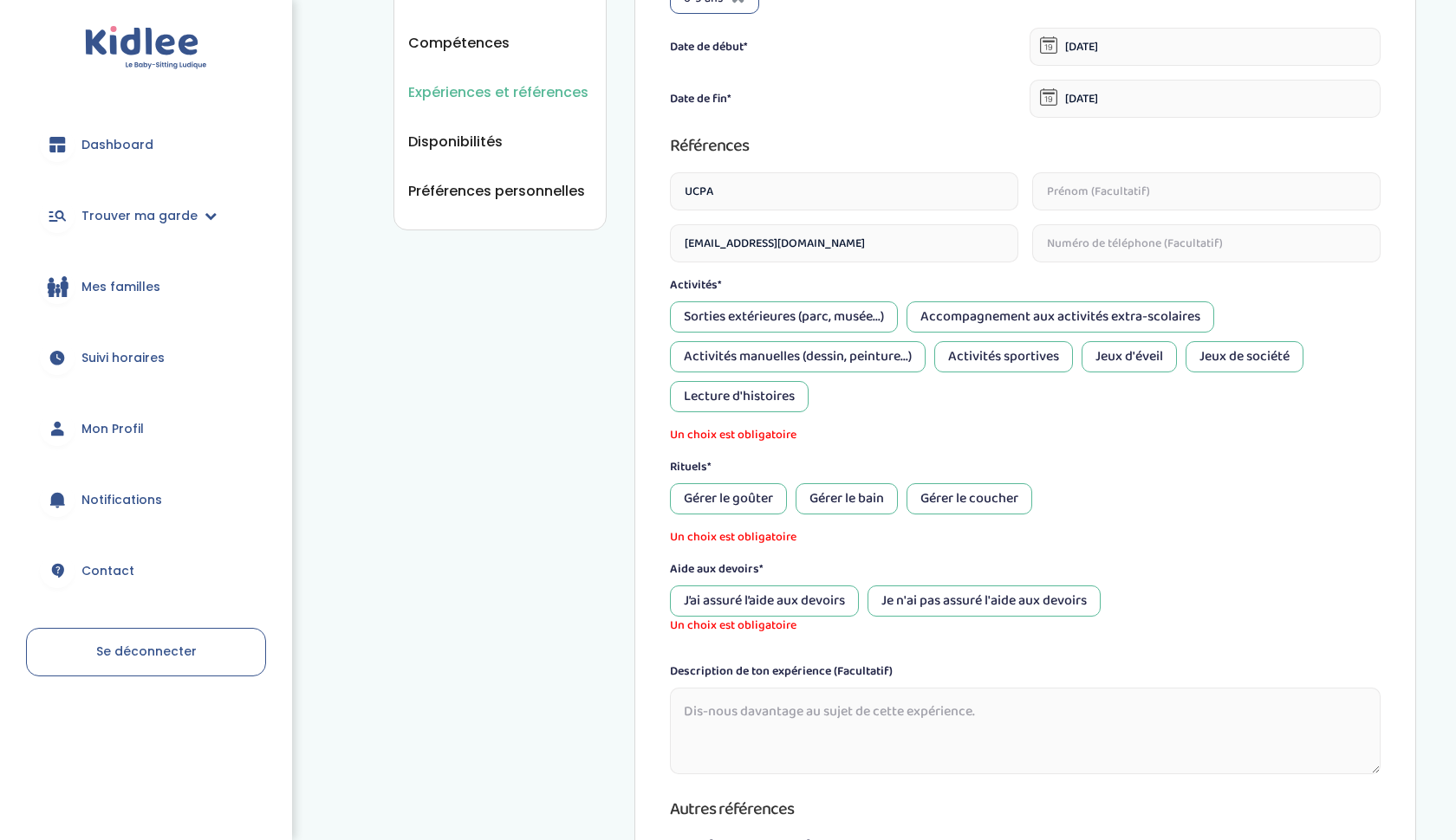
click at [788, 306] on div "Sorties extérieures (parc, musée...)" at bounding box center [784, 317] width 228 height 31
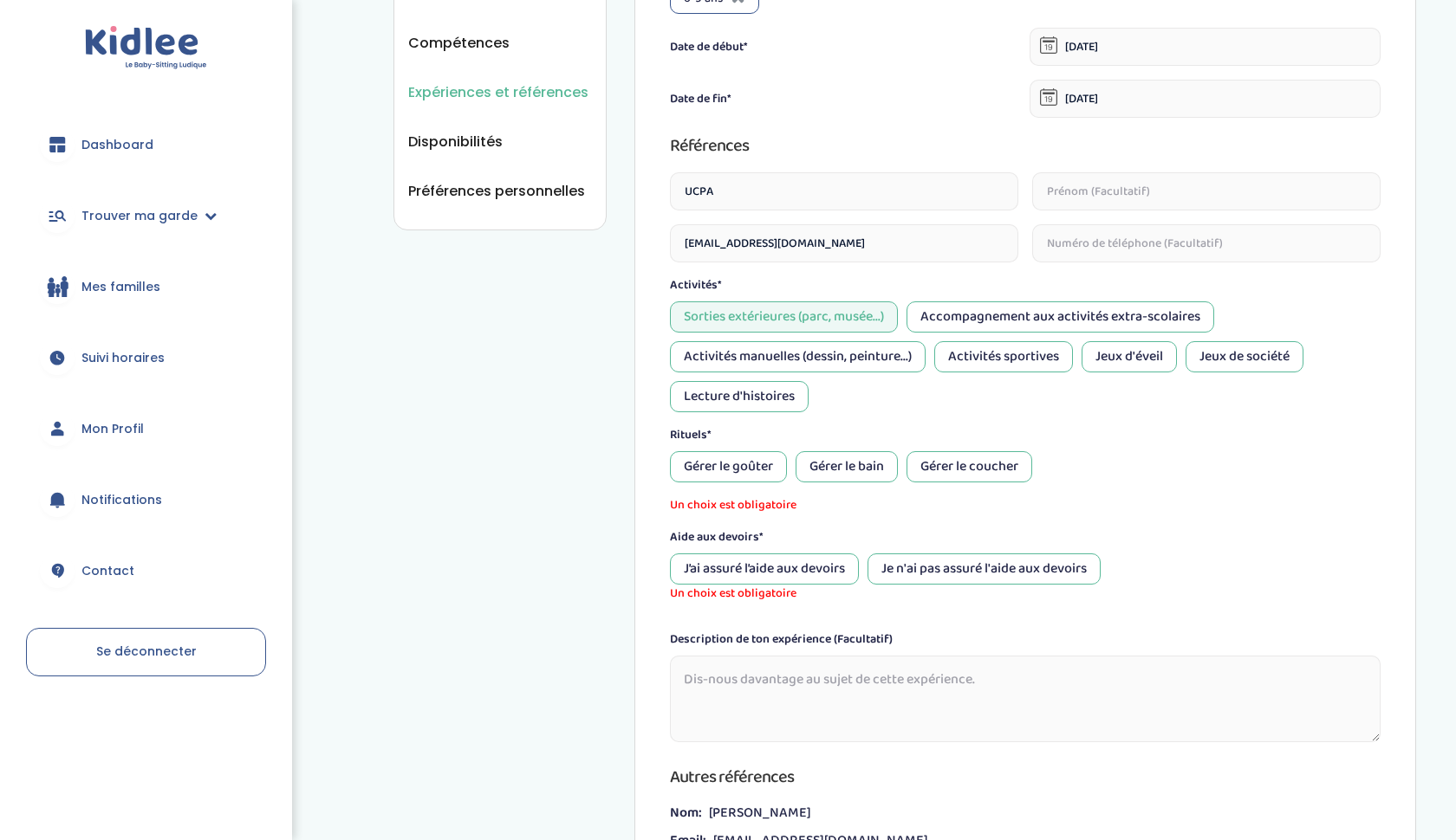
click at [871, 356] on div "Activités manuelles (dessin, peinture...)" at bounding box center [797, 356] width 255 height 31
click at [1090, 356] on div "Jeux d'éveil" at bounding box center [1129, 356] width 95 height 31
click at [978, 356] on div "Activités sportives" at bounding box center [1003, 356] width 139 height 31
click at [1118, 365] on div "Jeux d'éveil" at bounding box center [1129, 356] width 95 height 31
click at [1214, 361] on div "Jeux de société" at bounding box center [1245, 356] width 118 height 31
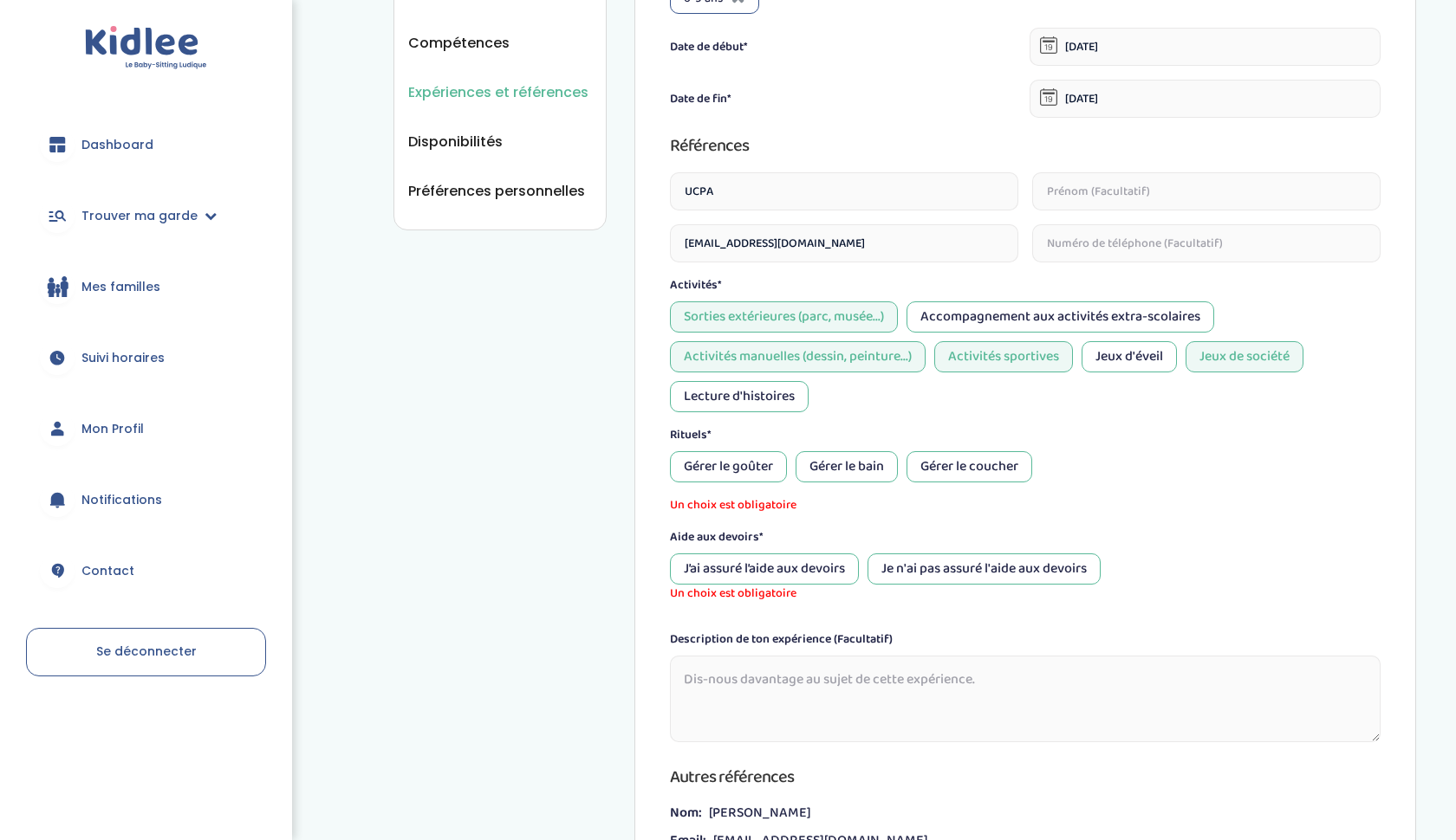
click at [730, 461] on div "Gérer le goûter" at bounding box center [728, 467] width 117 height 31
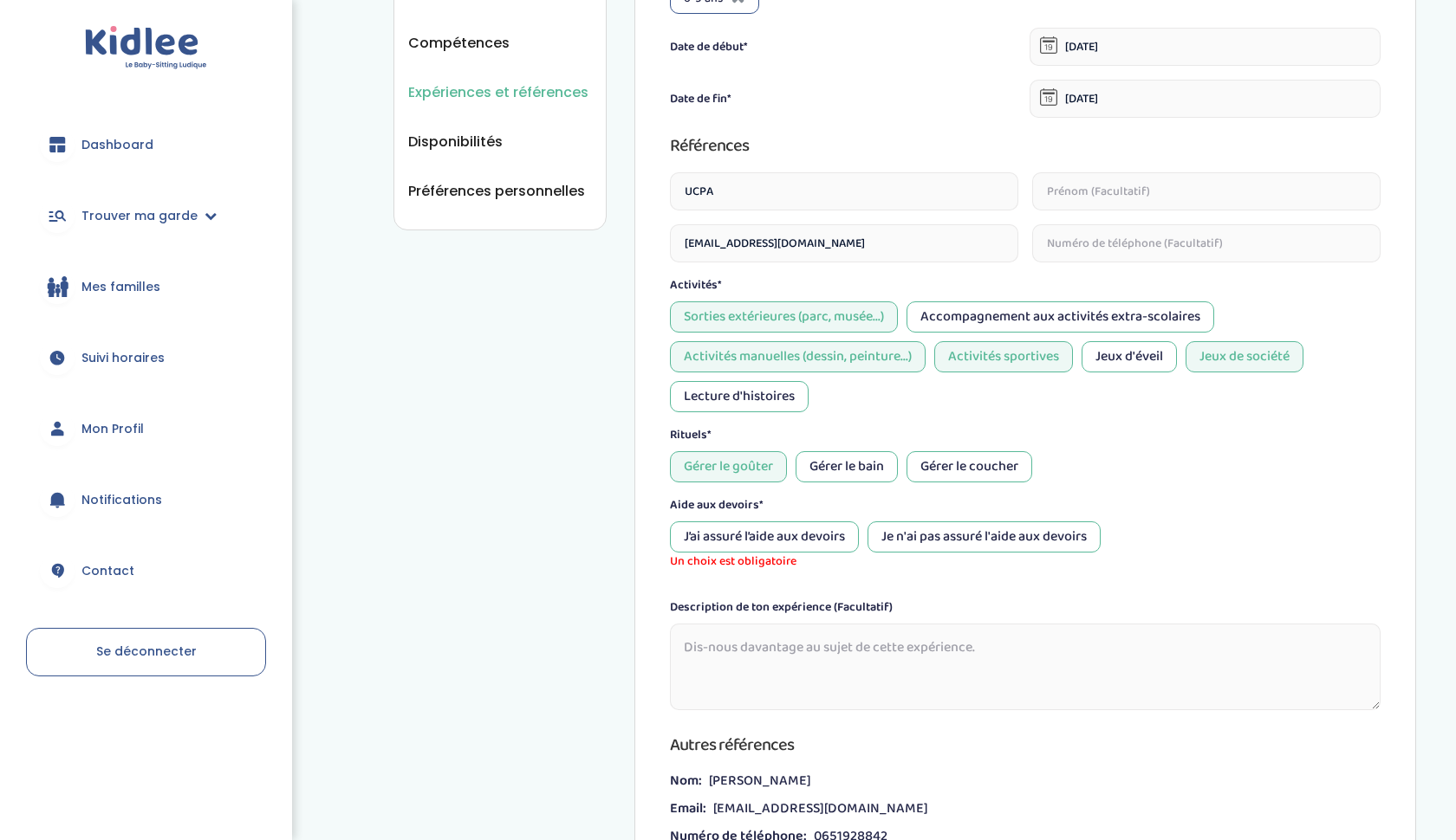
click at [972, 466] on div "Gérer le coucher" at bounding box center [969, 467] width 125 height 31
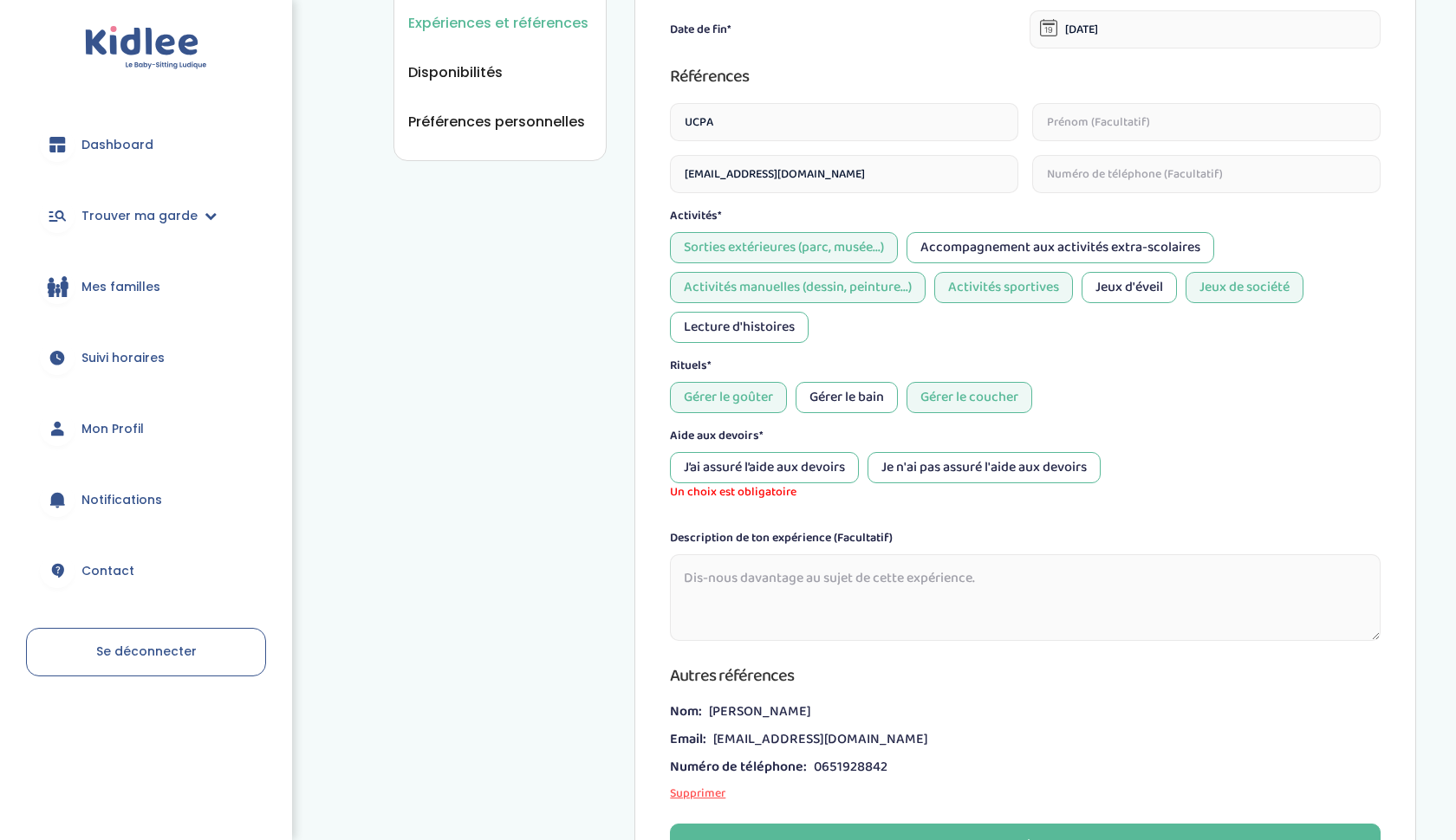
scroll to position [666, 0]
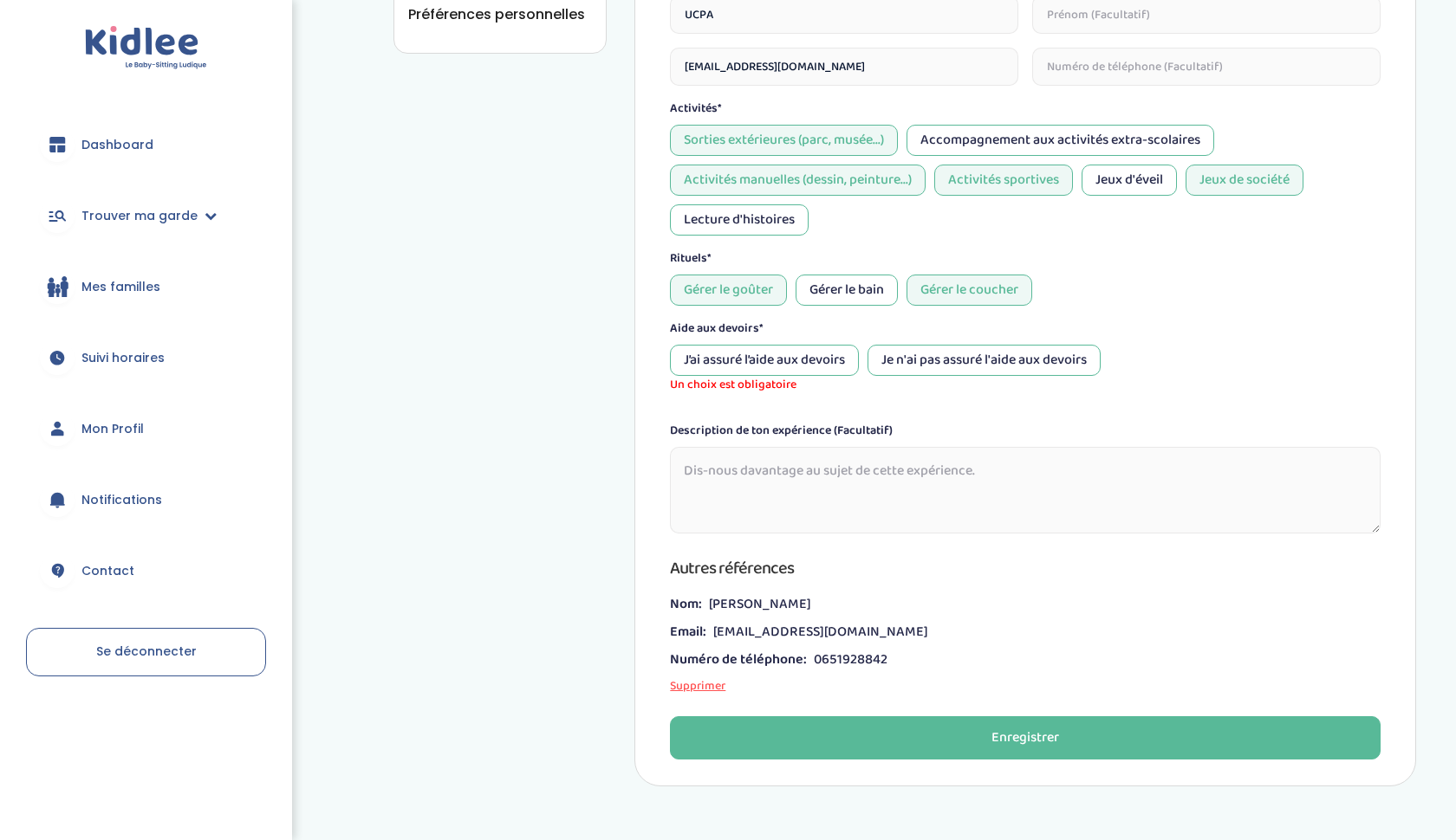
click at [952, 357] on div "Je n'ai pas assuré l'aide aux devoirs" at bounding box center [984, 360] width 233 height 31
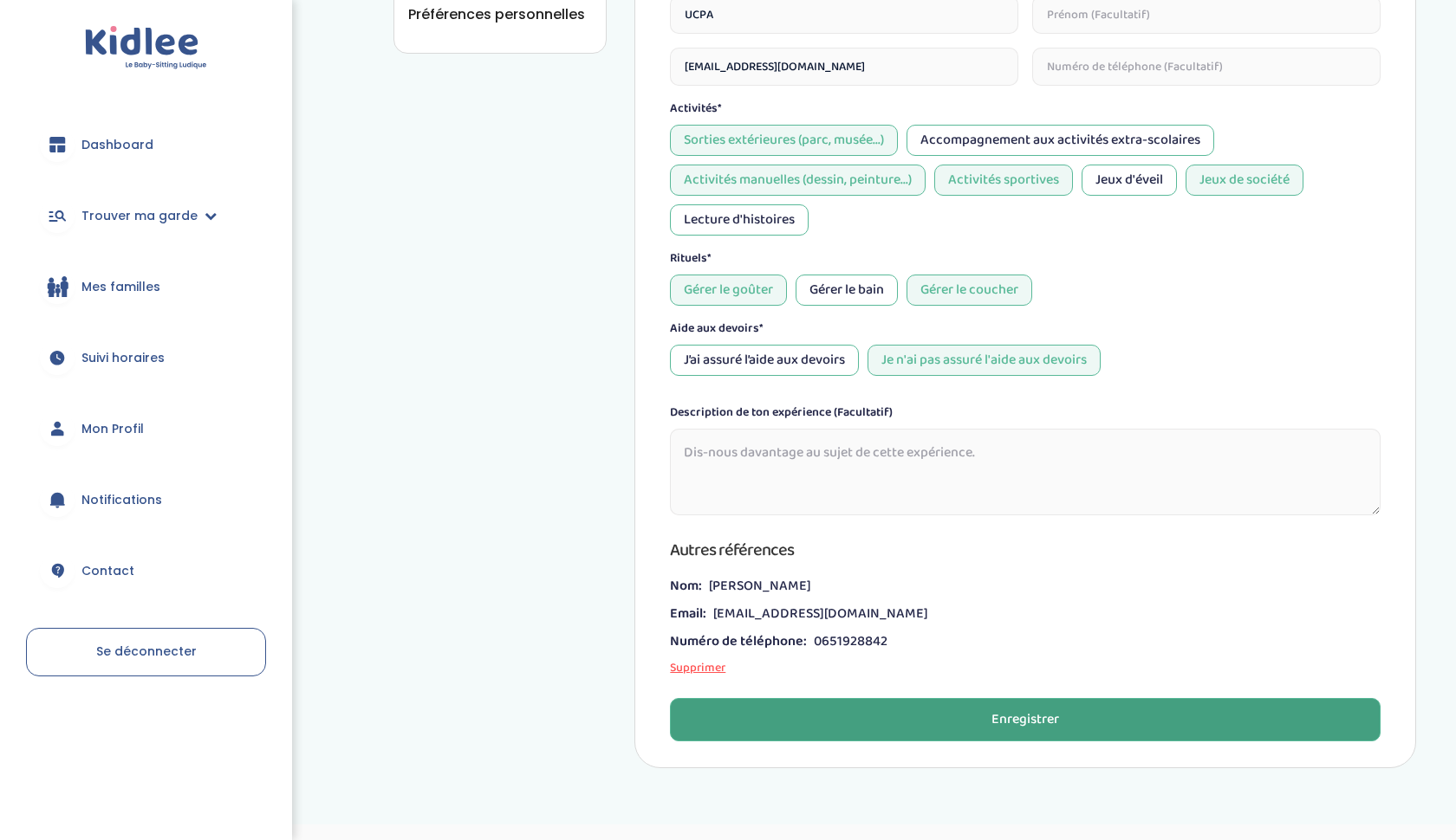
click at [892, 725] on button "Enregistrer" at bounding box center [1025, 719] width 711 height 43
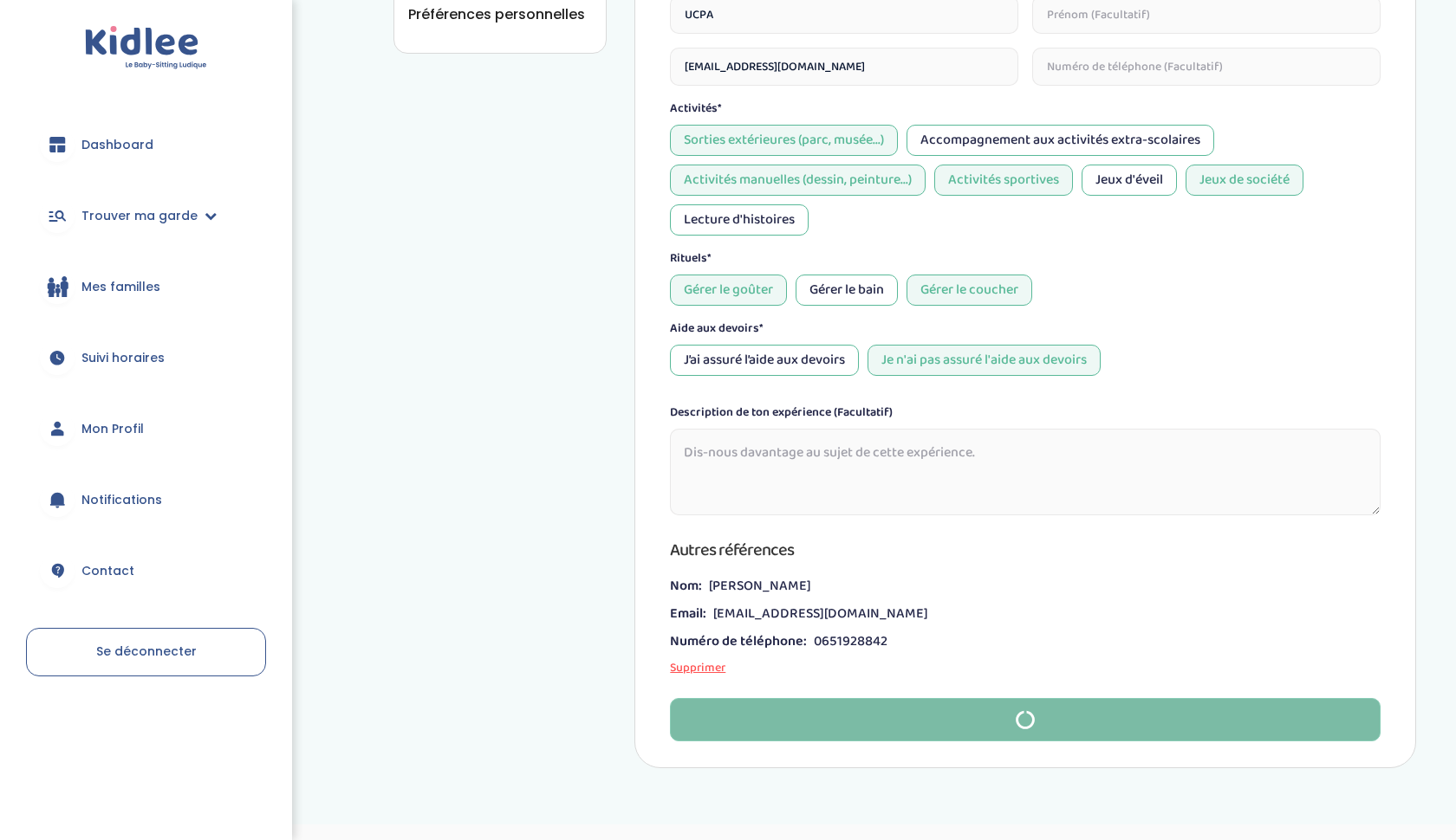
type input "1"
type input "09-07-2025"
type input "05-08-2025"
type input "Youssouf"
type input "Nafdat"
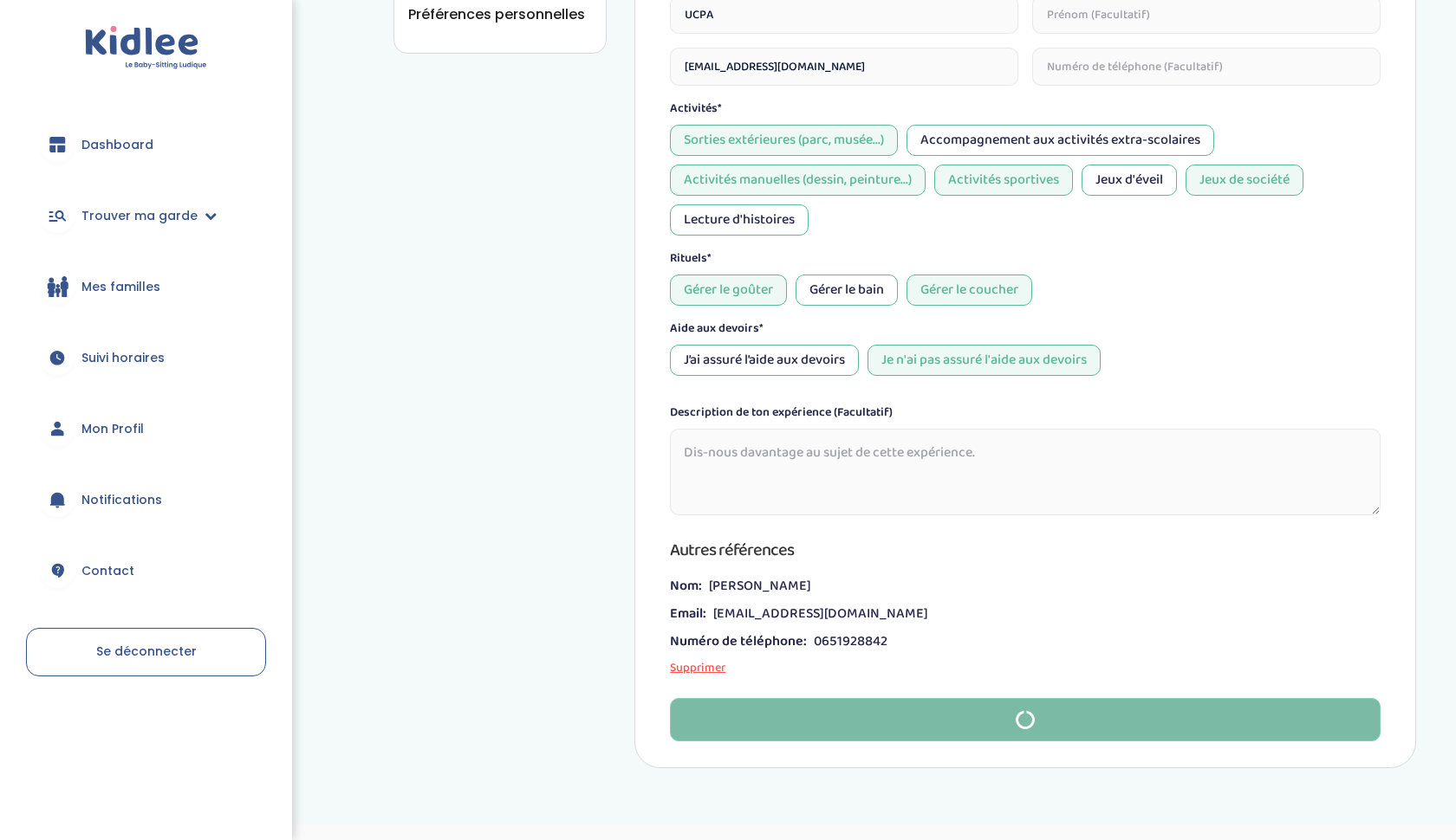
type input "0769418826"
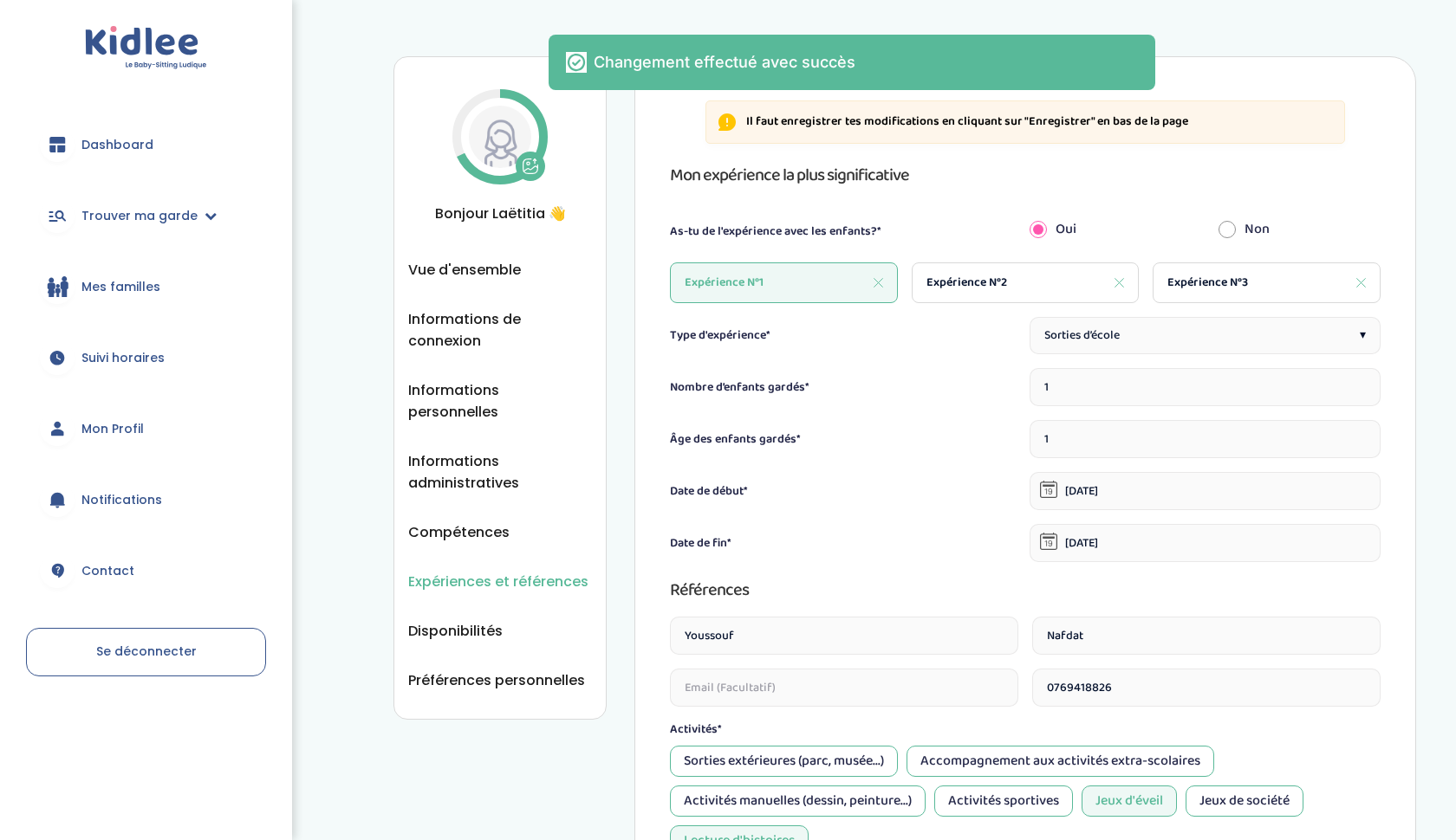
scroll to position [0, 0]
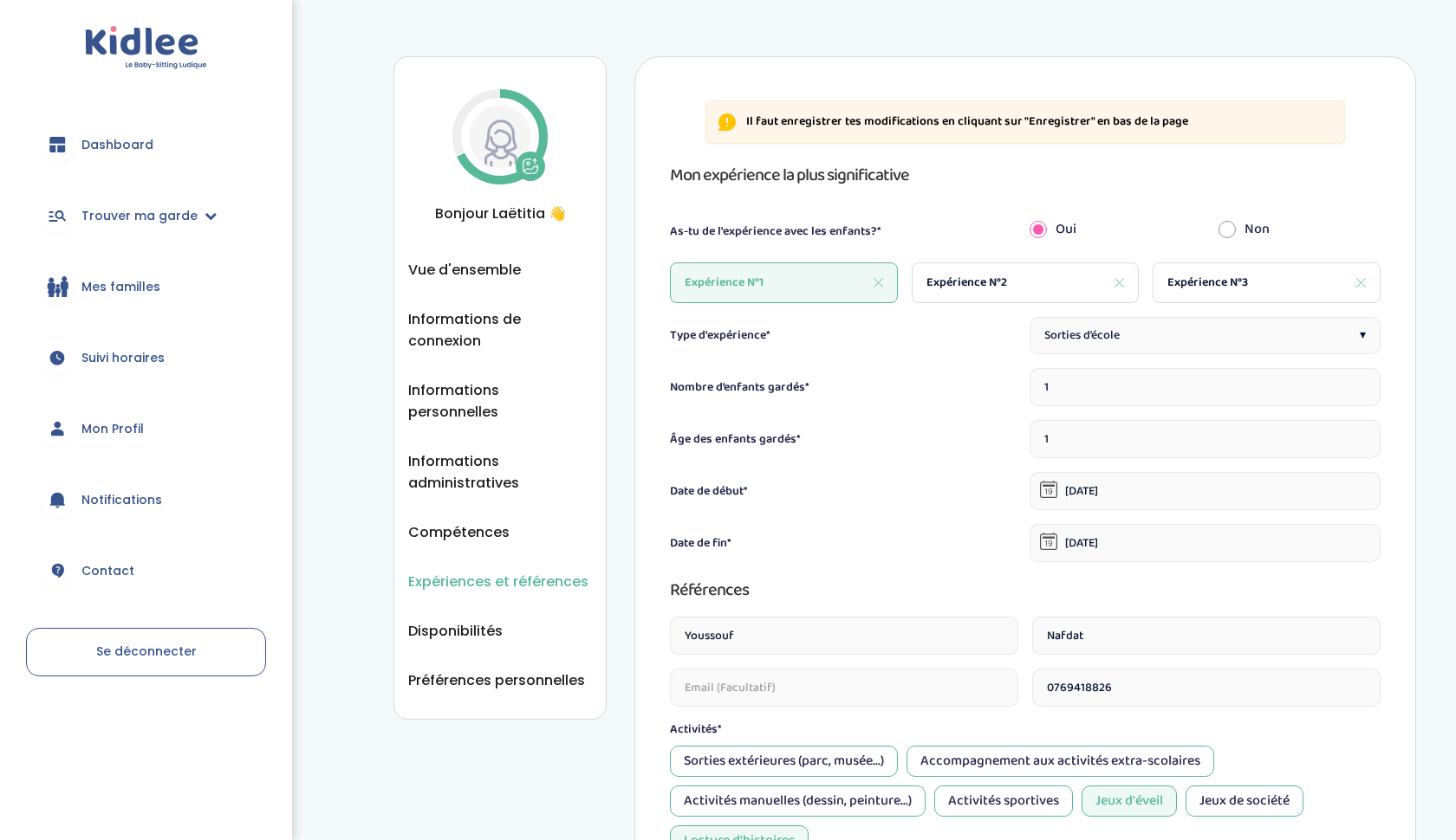
click at [1090, 279] on div "Expérience N°2" at bounding box center [1025, 282] width 228 height 40
type input "2"
type input "01-01-2021"
type input "01-05-2022"
type textarea "null"
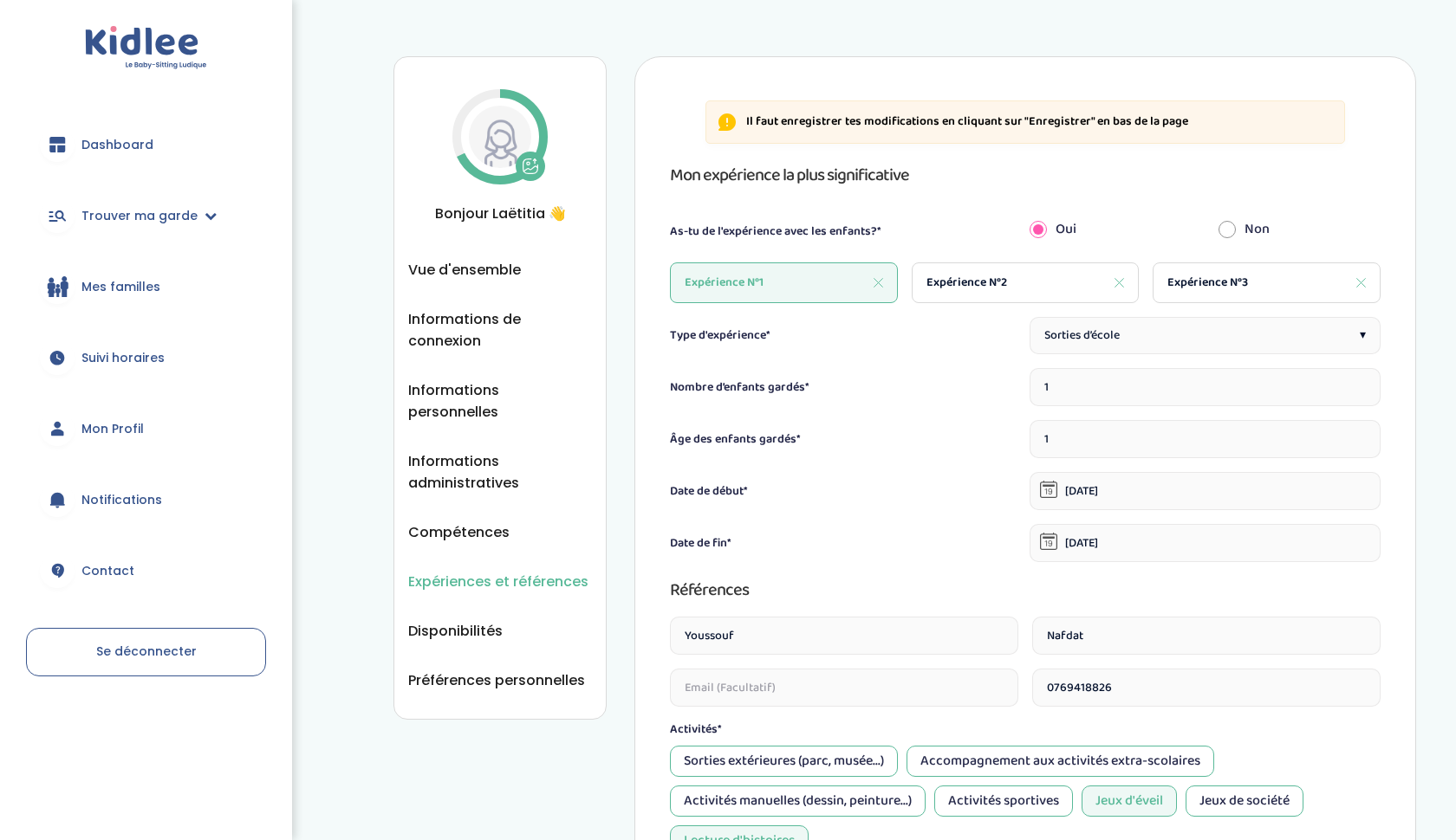
type input "3"
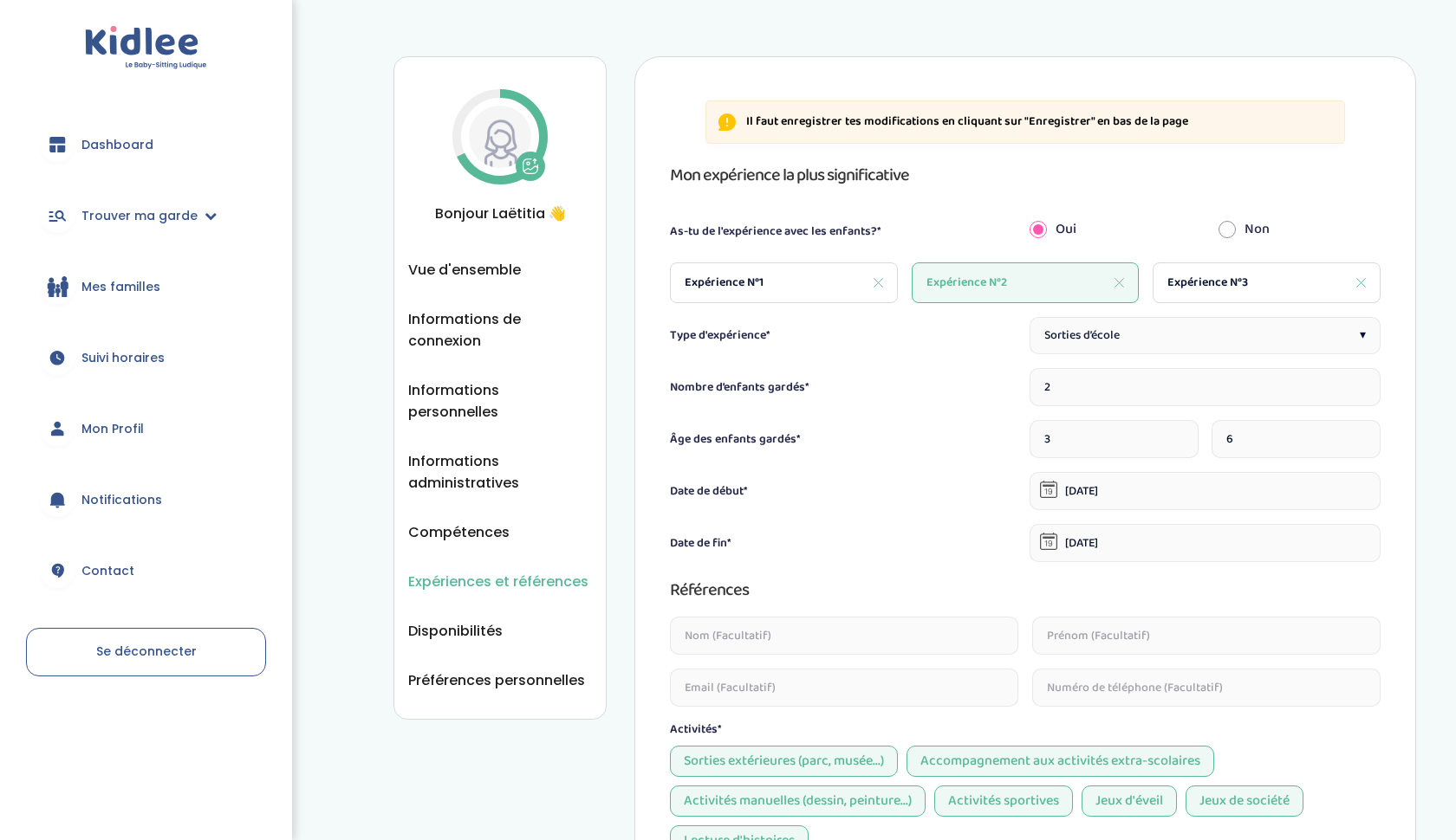
click at [1116, 343] on span "Sorties d’école" at bounding box center [1081, 336] width 75 height 18
click at [779, 294] on div "Expérience N°1" at bounding box center [784, 282] width 228 height 40
type input "1"
type input "09-07-2025"
type input "05-08-2025"
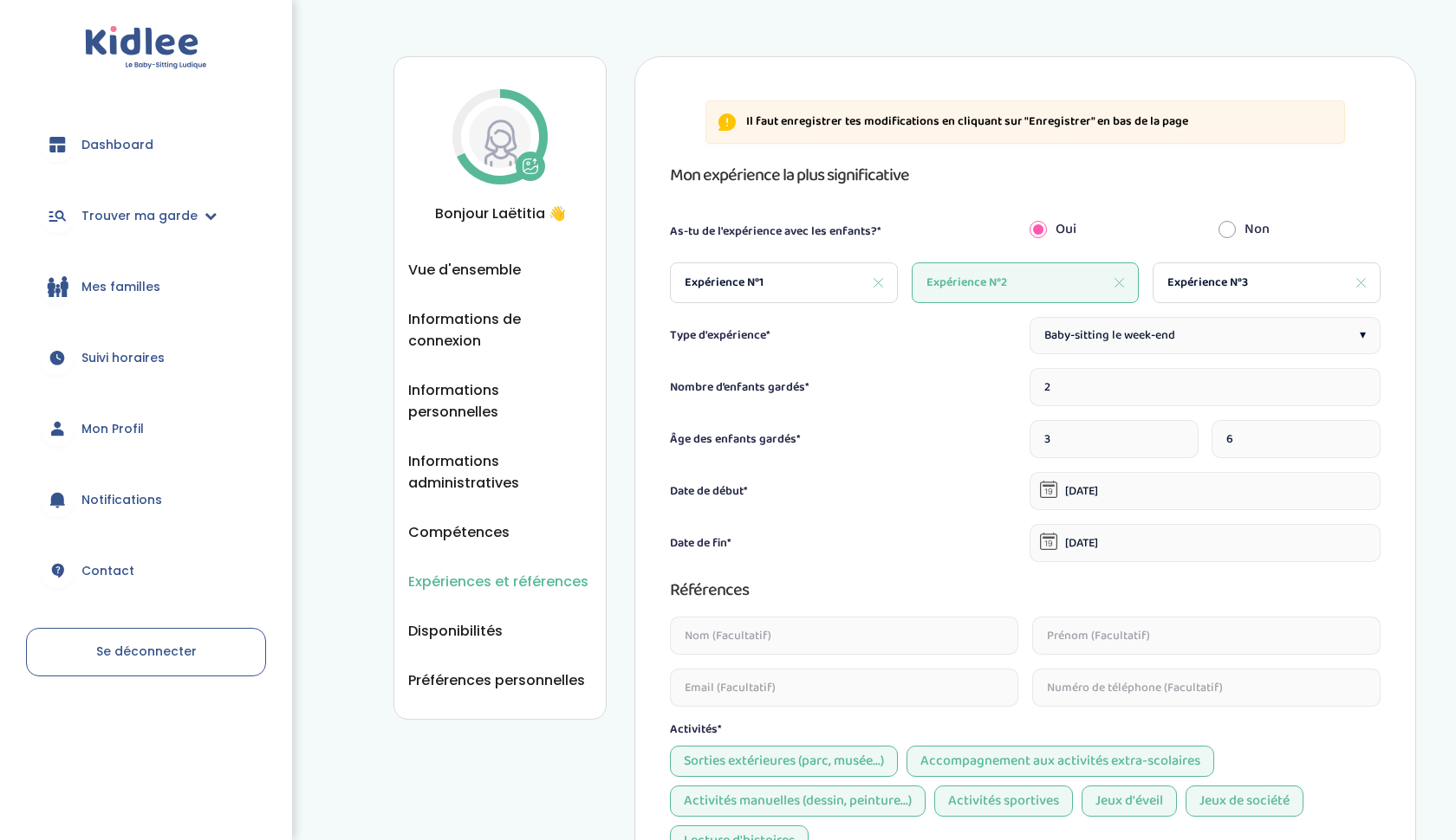
type input "Youssouf"
type input "Nafdat"
type input "0769418826"
type input "1"
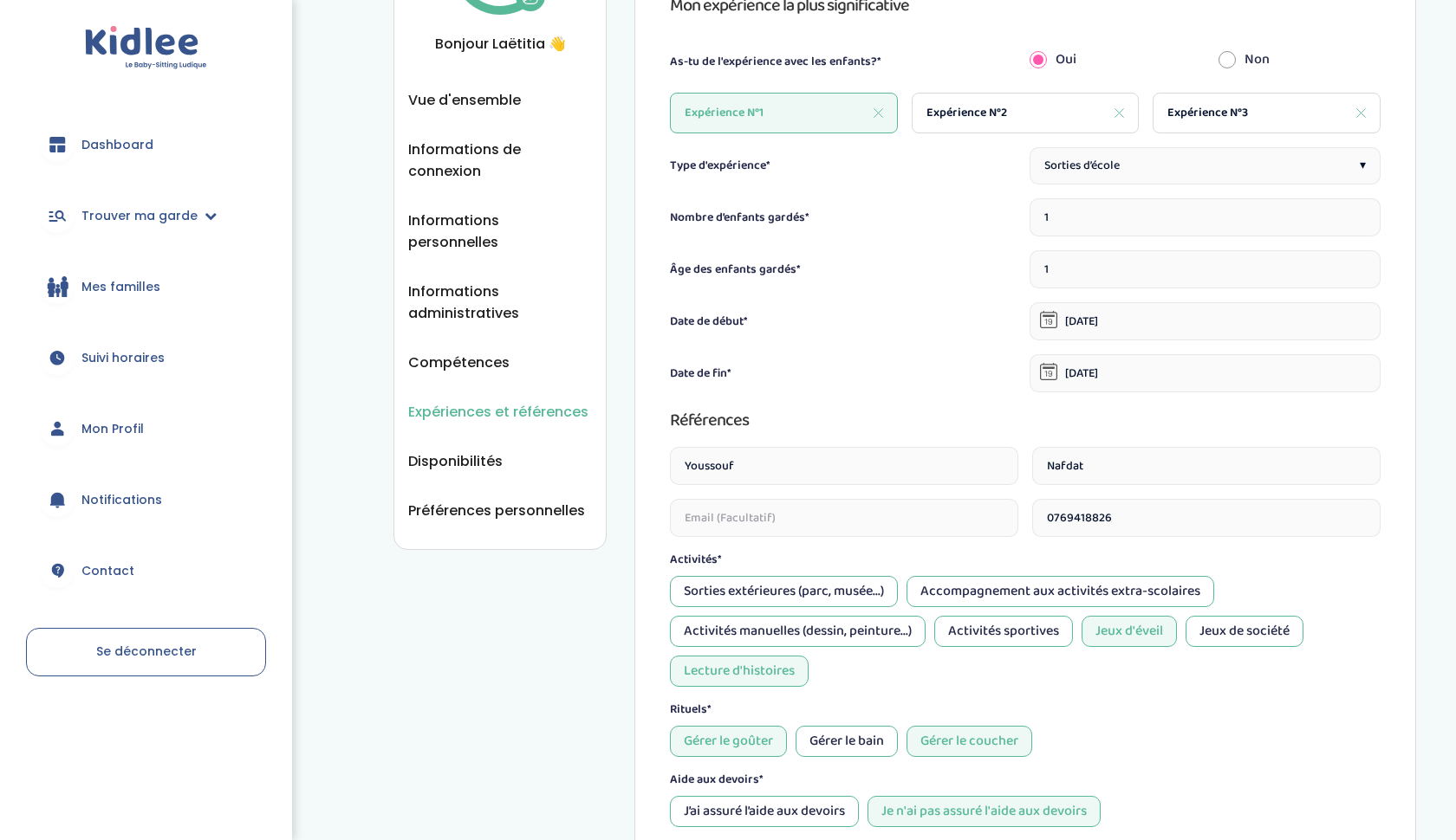
scroll to position [105, 0]
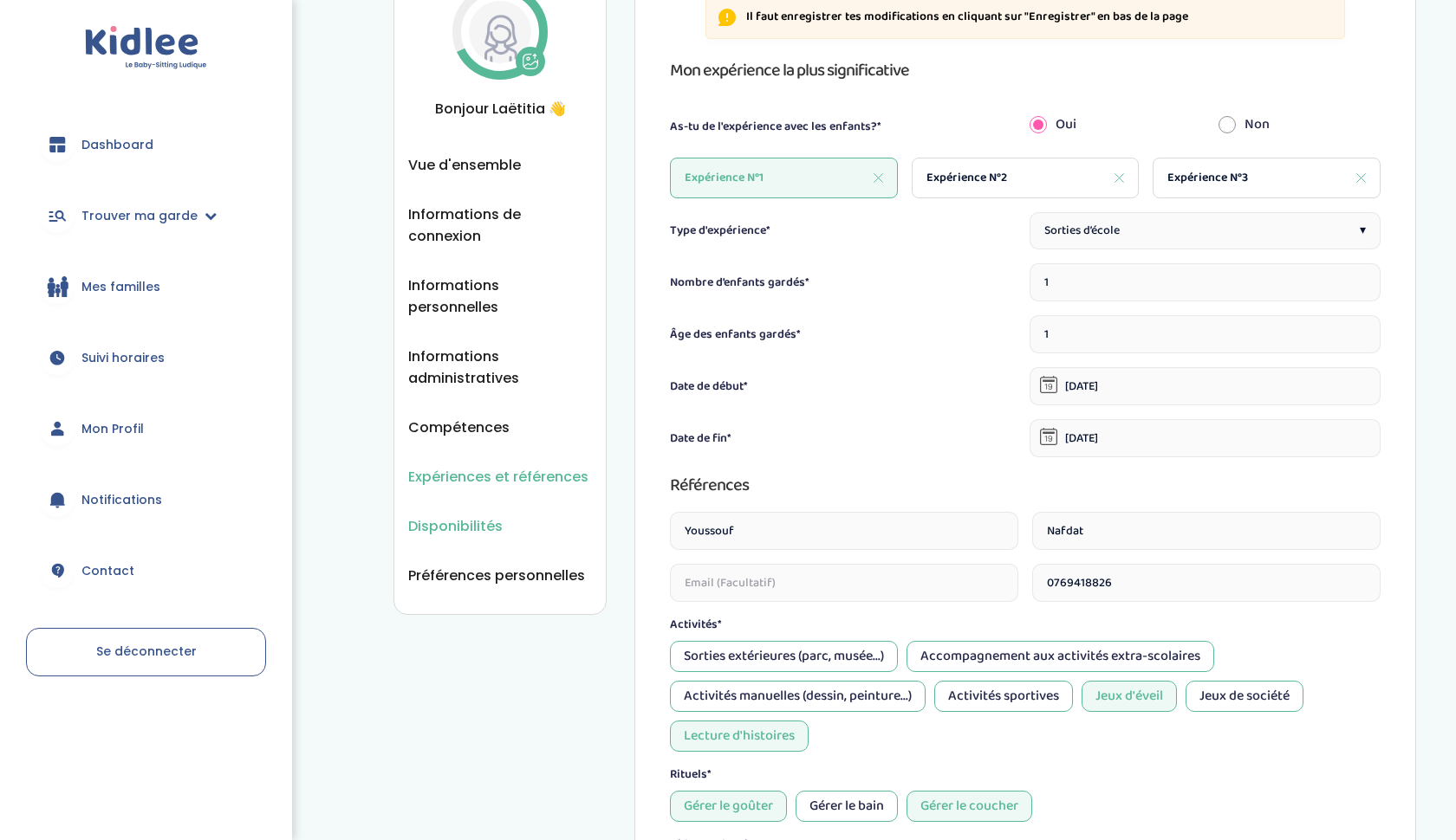
click at [470, 515] on span "Disponibilités" at bounding box center [454, 526] width 94 height 21
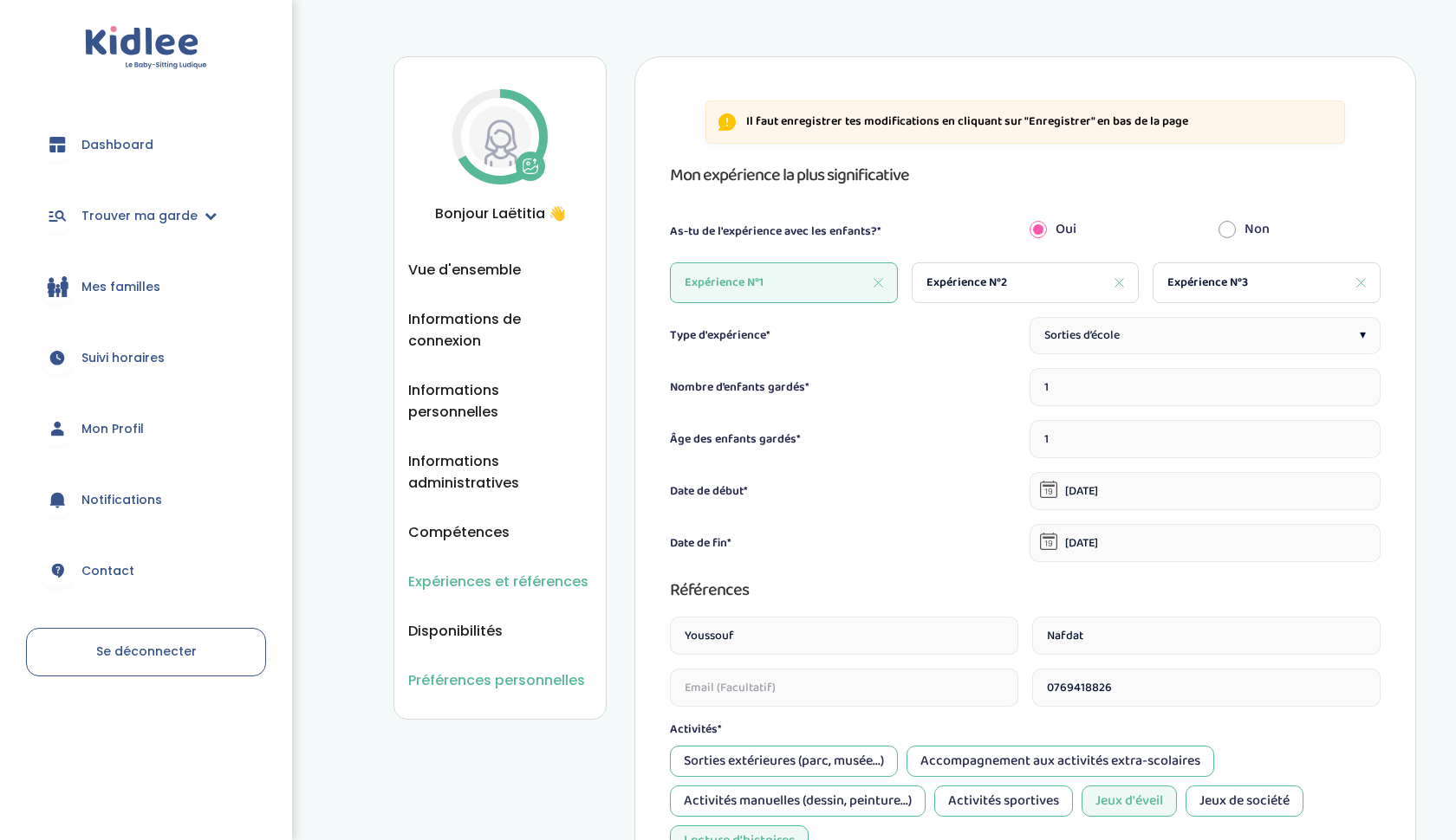
click at [516, 670] on span "Préférences personnelles" at bounding box center [495, 681] width 177 height 21
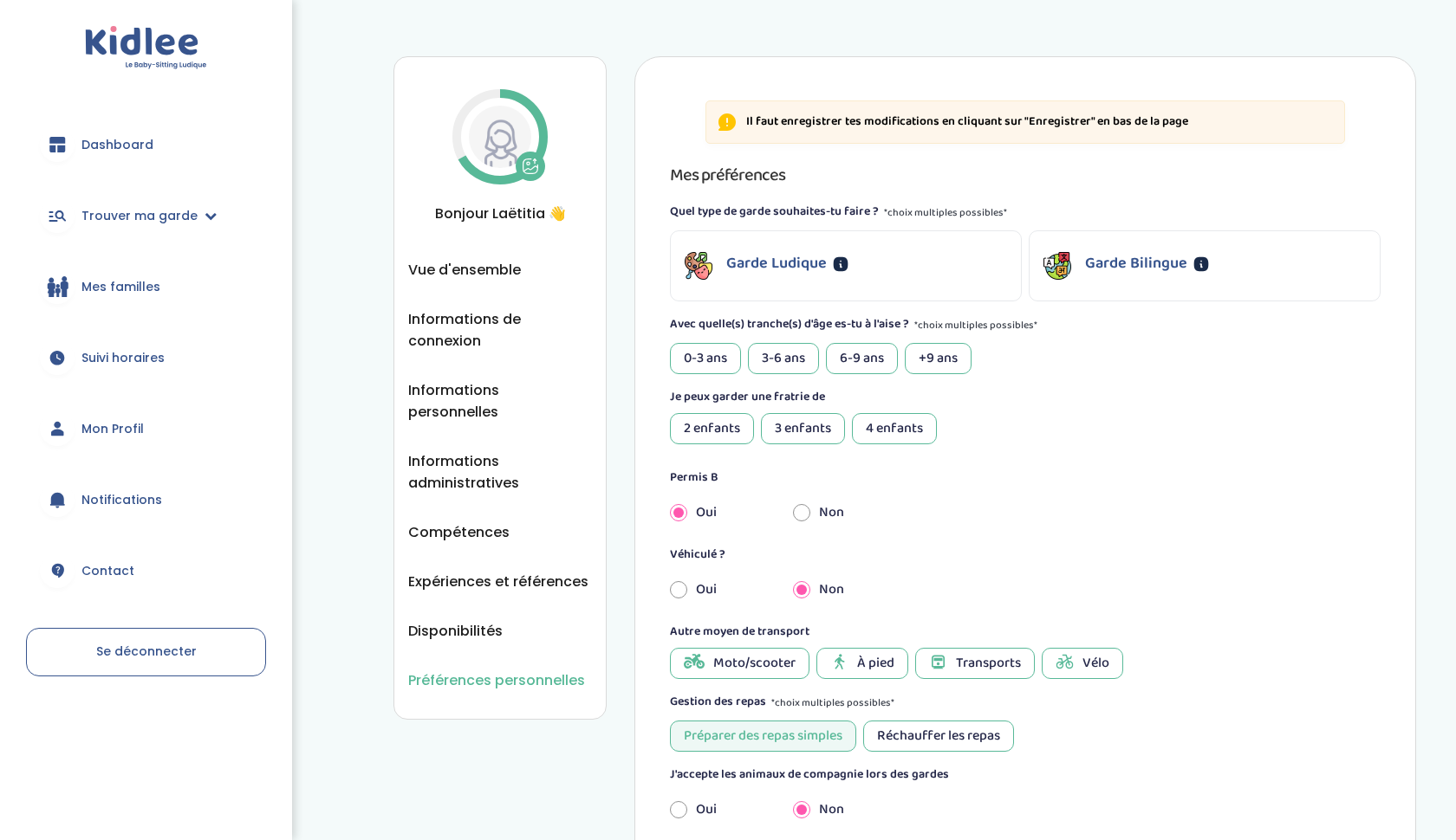
click at [850, 353] on div "6-9 ans" at bounding box center [862, 358] width 72 height 31
click at [954, 358] on div "+9 ans" at bounding box center [938, 358] width 66 height 31
click at [803, 354] on div "3-6 ans" at bounding box center [783, 358] width 71 height 31
click at [823, 424] on div "3 enfants" at bounding box center [803, 428] width 84 height 31
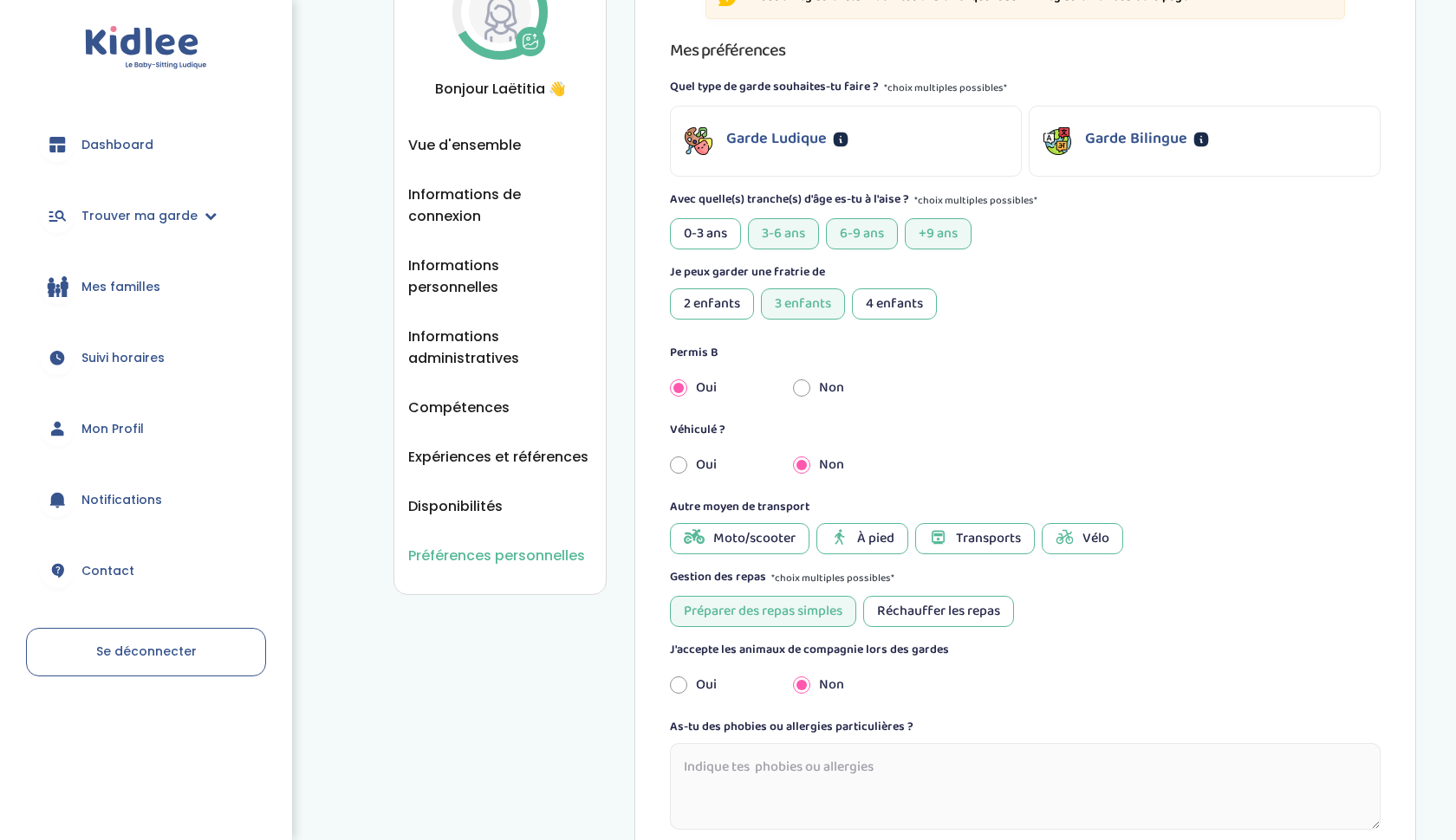
scroll to position [133, 0]
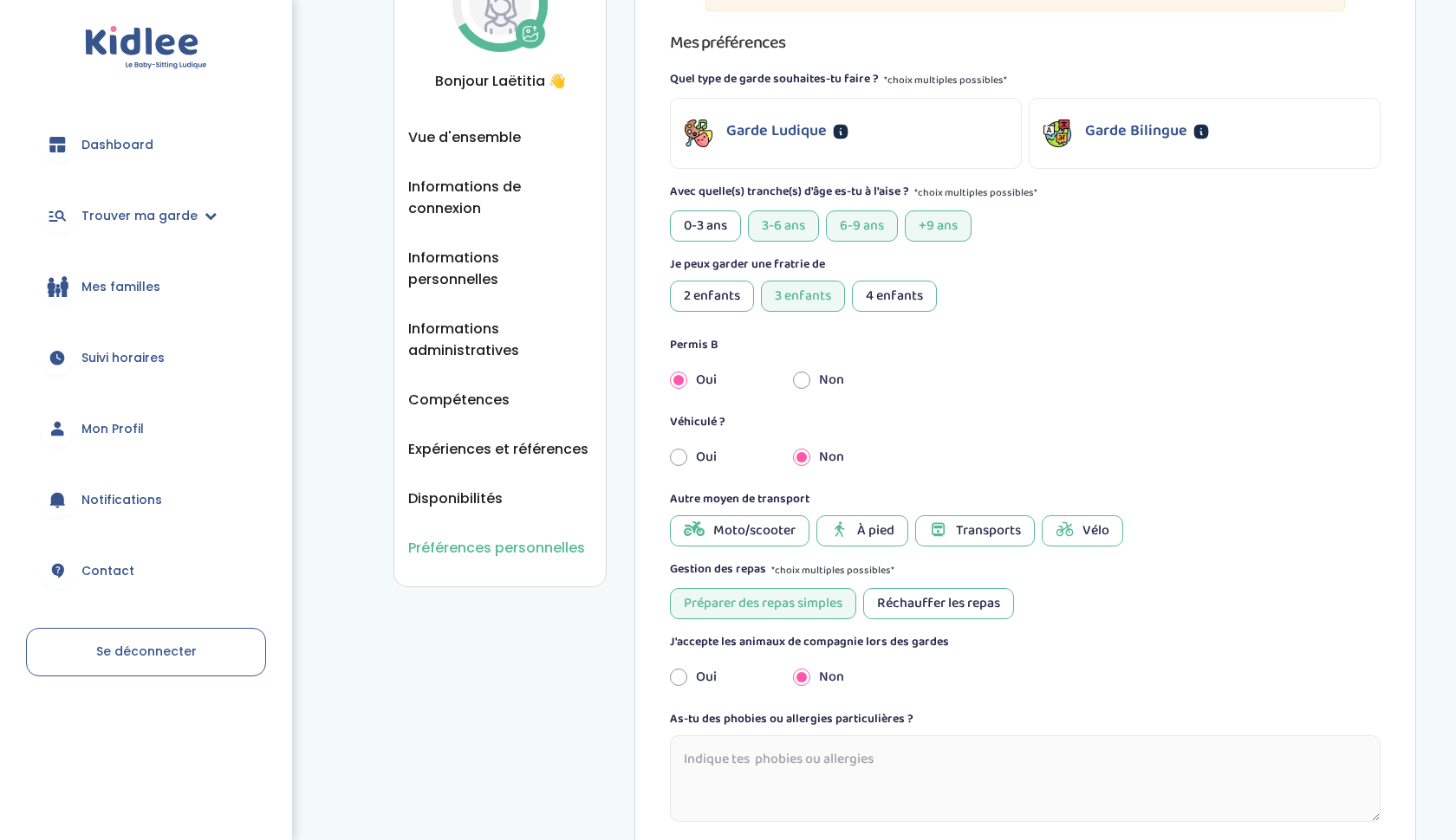
click at [862, 533] on span "À pied" at bounding box center [875, 530] width 38 height 21
click at [952, 520] on div "Transports" at bounding box center [974, 530] width 119 height 31
click at [1057, 528] on icon at bounding box center [1064, 528] width 17 height 17
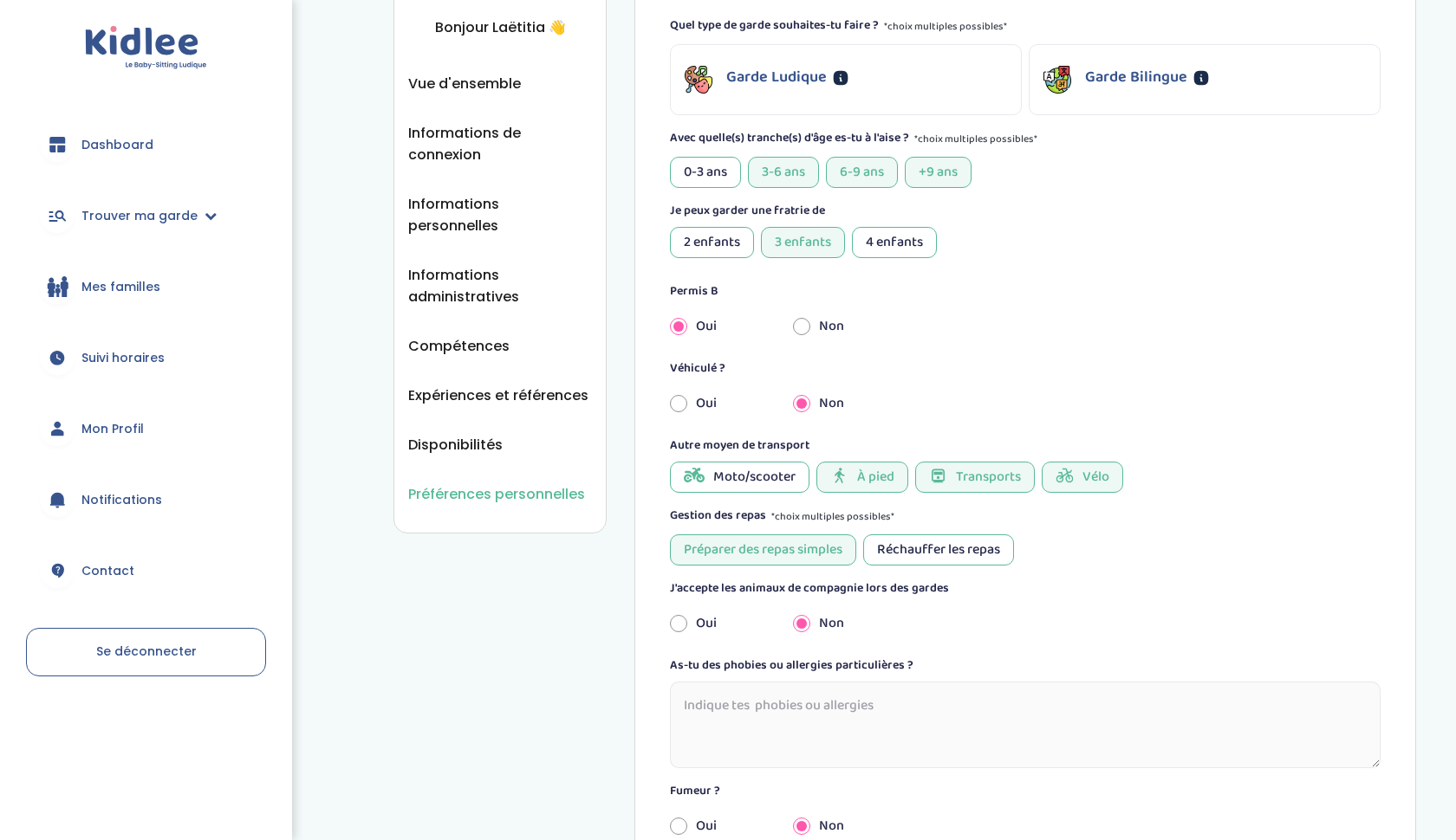
scroll to position [200, 0]
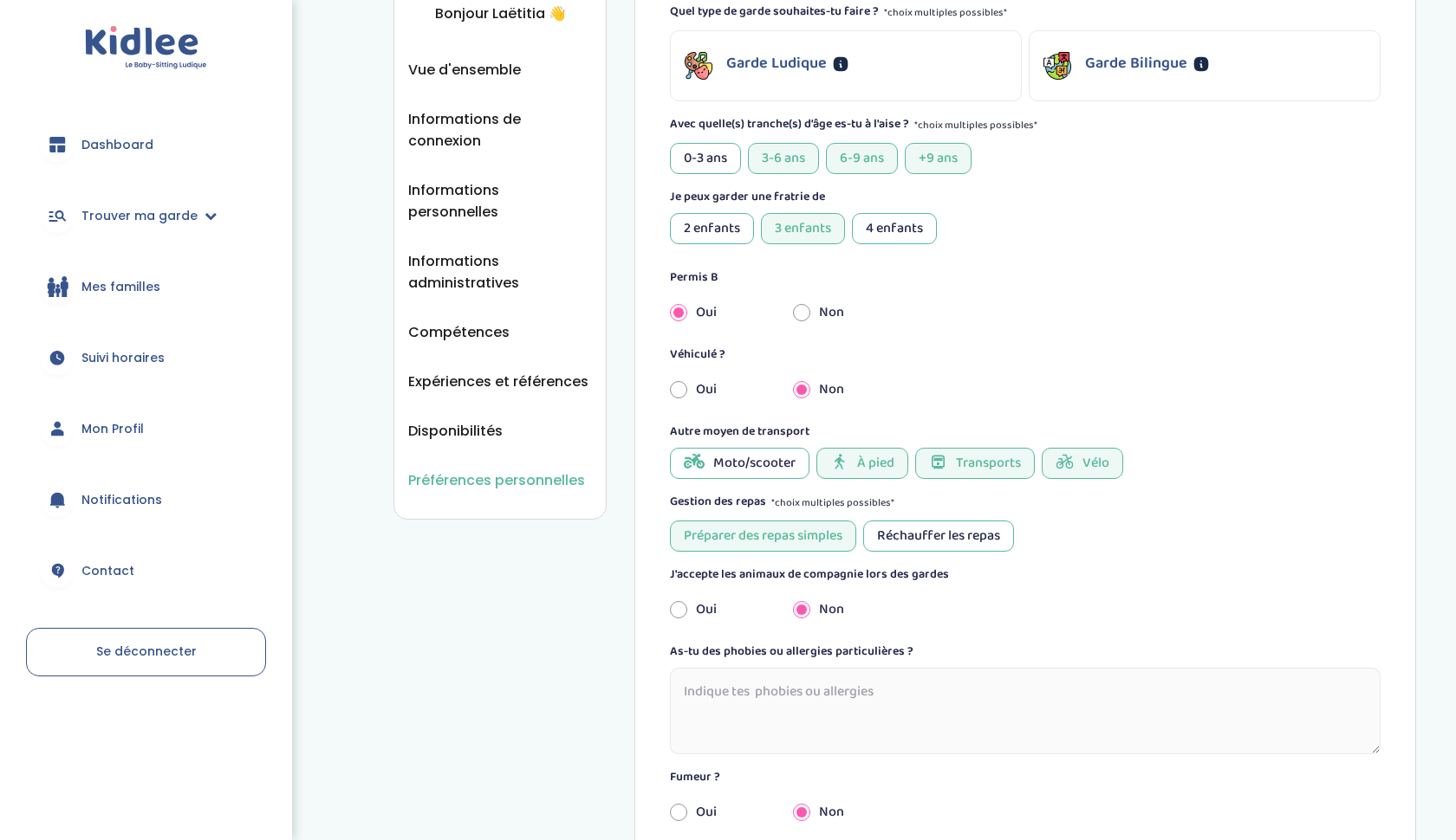
click at [914, 545] on div "Réchauffer les repas" at bounding box center [938, 536] width 151 height 31
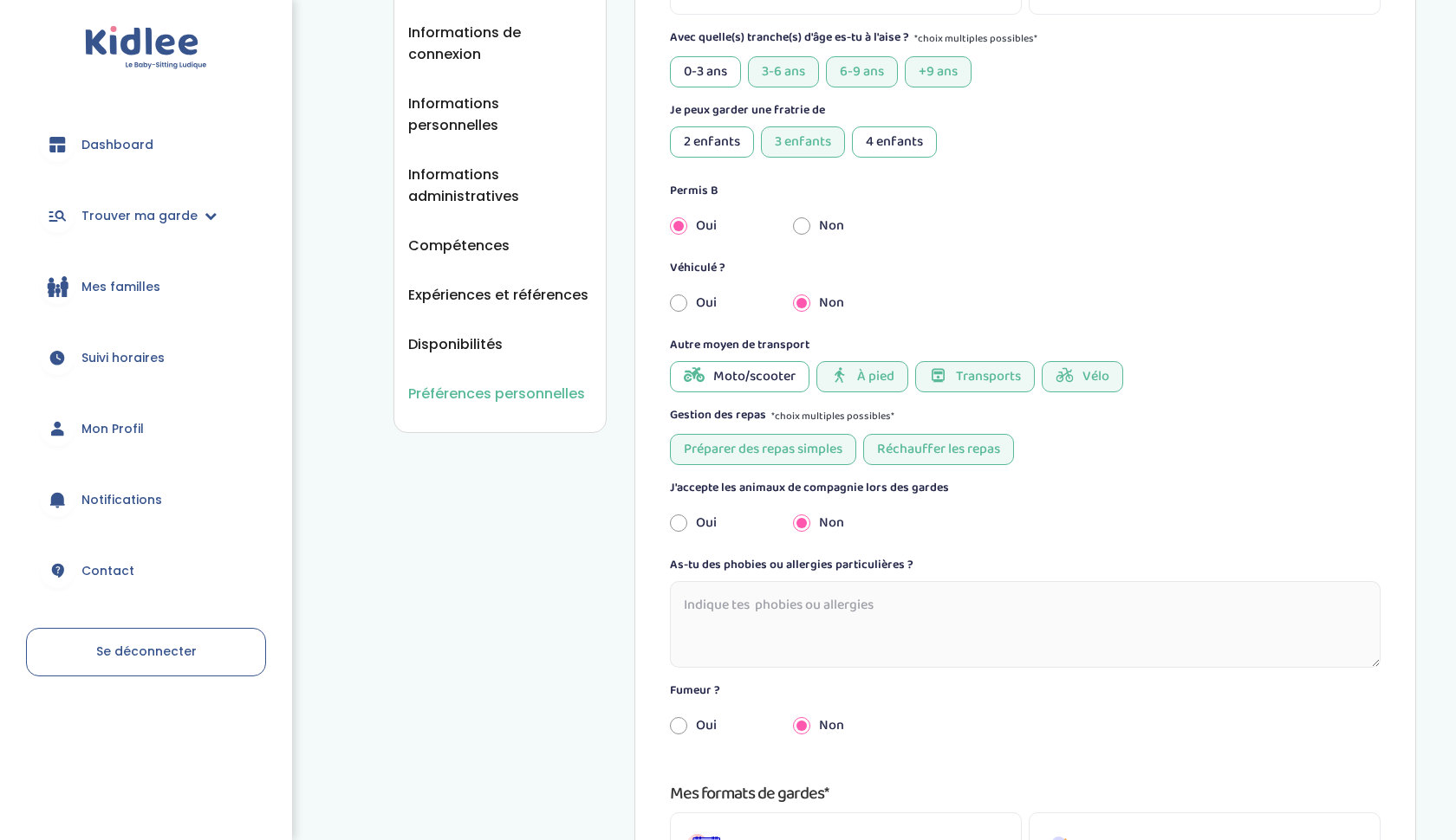
scroll to position [343, 0]
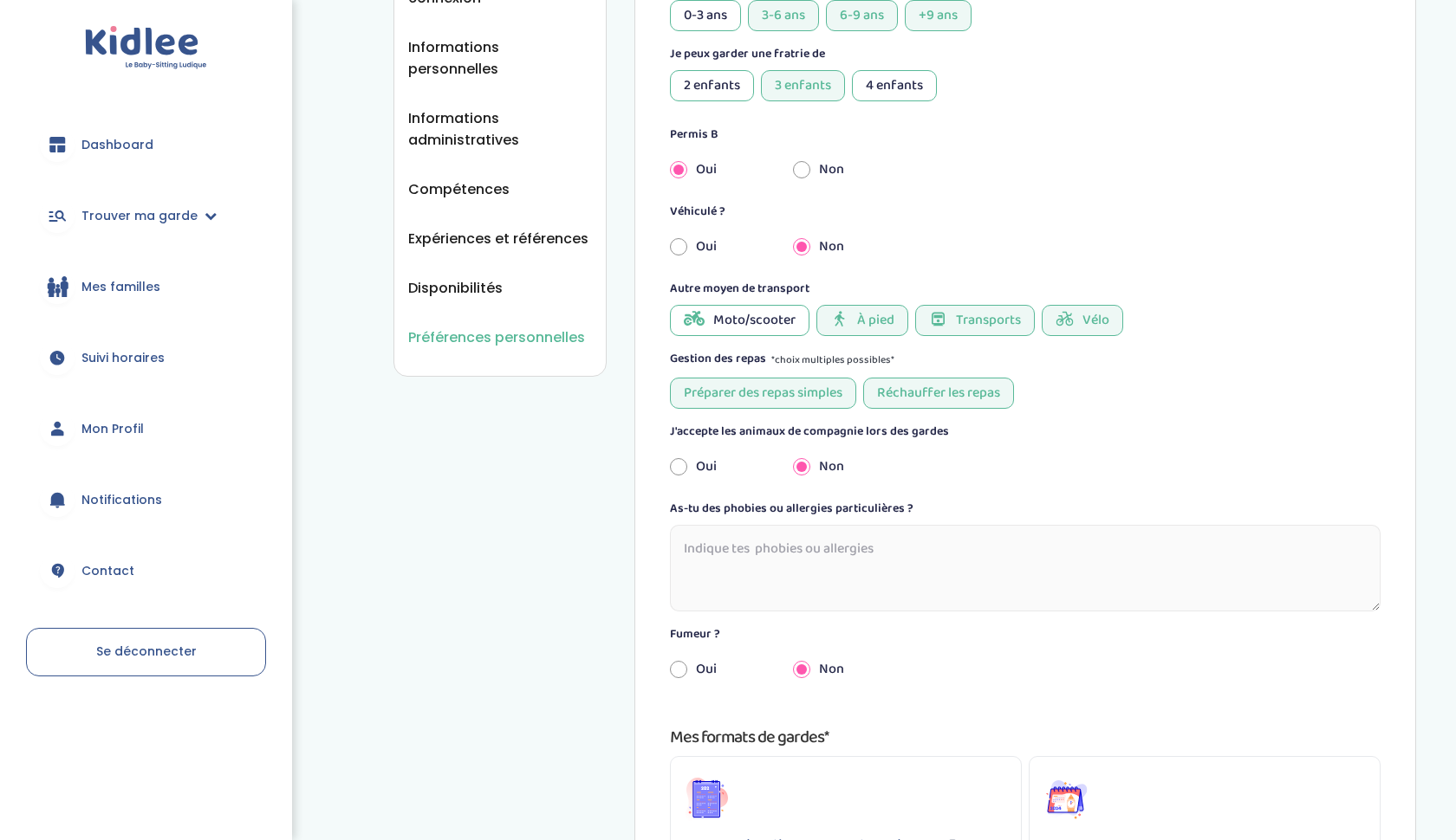
click at [681, 469] on input "radio" at bounding box center [678, 467] width 17 height 39
radio input "true"
radio input "false"
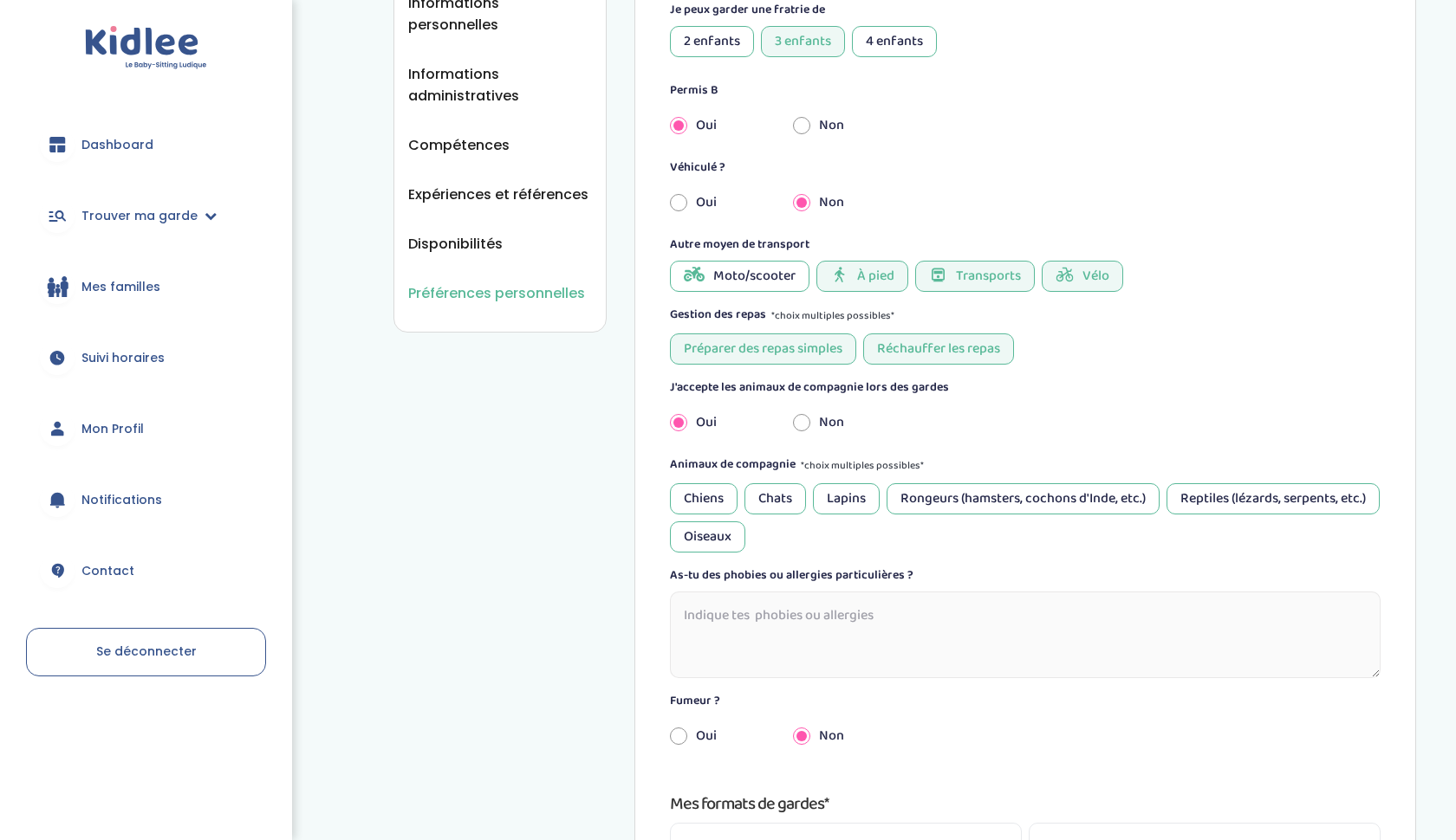
scroll to position [411, 0]
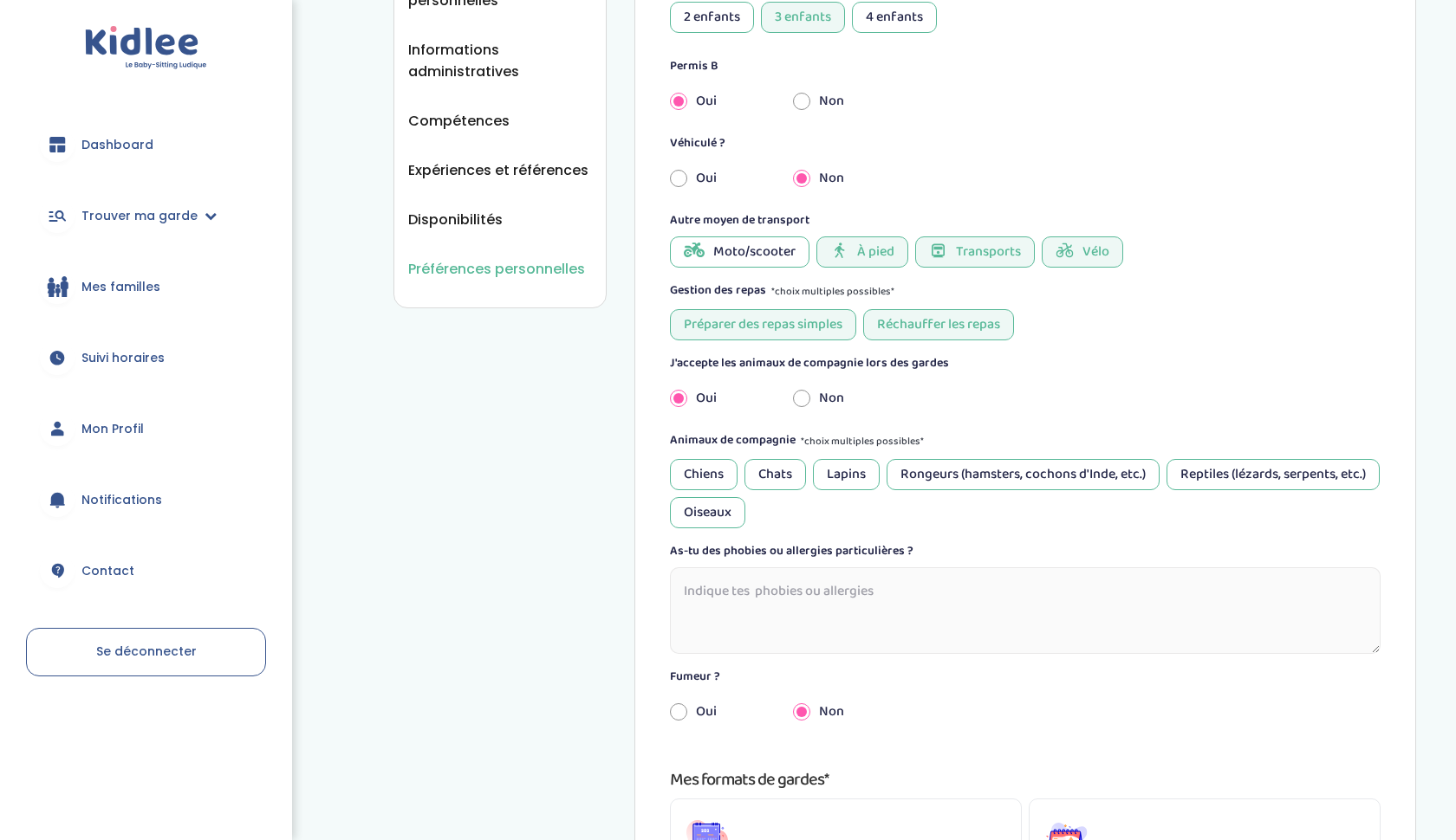
click at [782, 484] on div "Chats" at bounding box center [775, 475] width 62 height 31
click at [711, 480] on div "Chiens" at bounding box center [703, 475] width 67 height 31
click at [854, 479] on div "Lapins" at bounding box center [846, 475] width 66 height 31
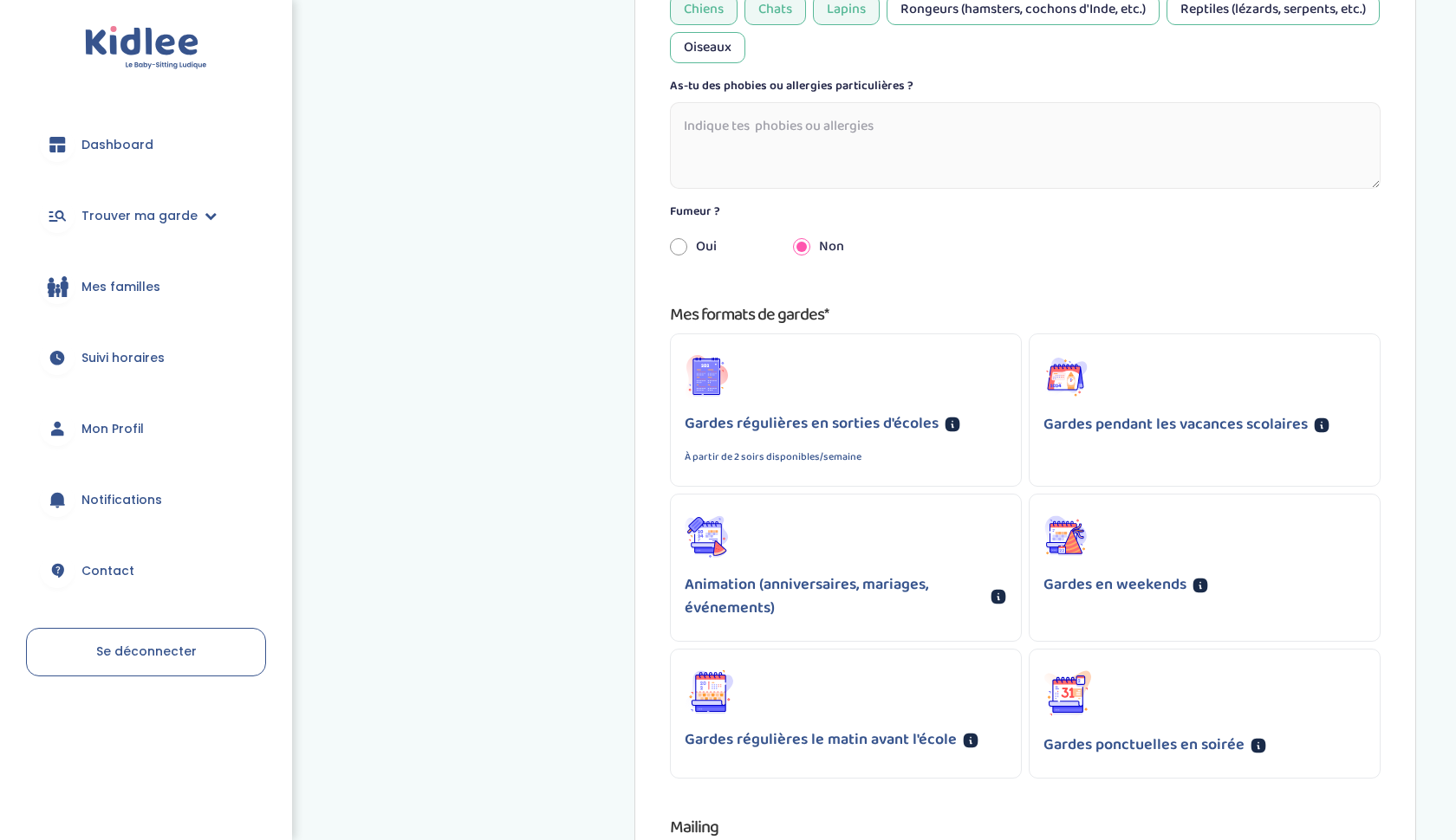
scroll to position [878, 0]
click at [926, 445] on div "Gardes régulières en sorties d'écoles À partir de 2 soirs disponibles/semaine" at bounding box center [846, 437] width 323 height 53
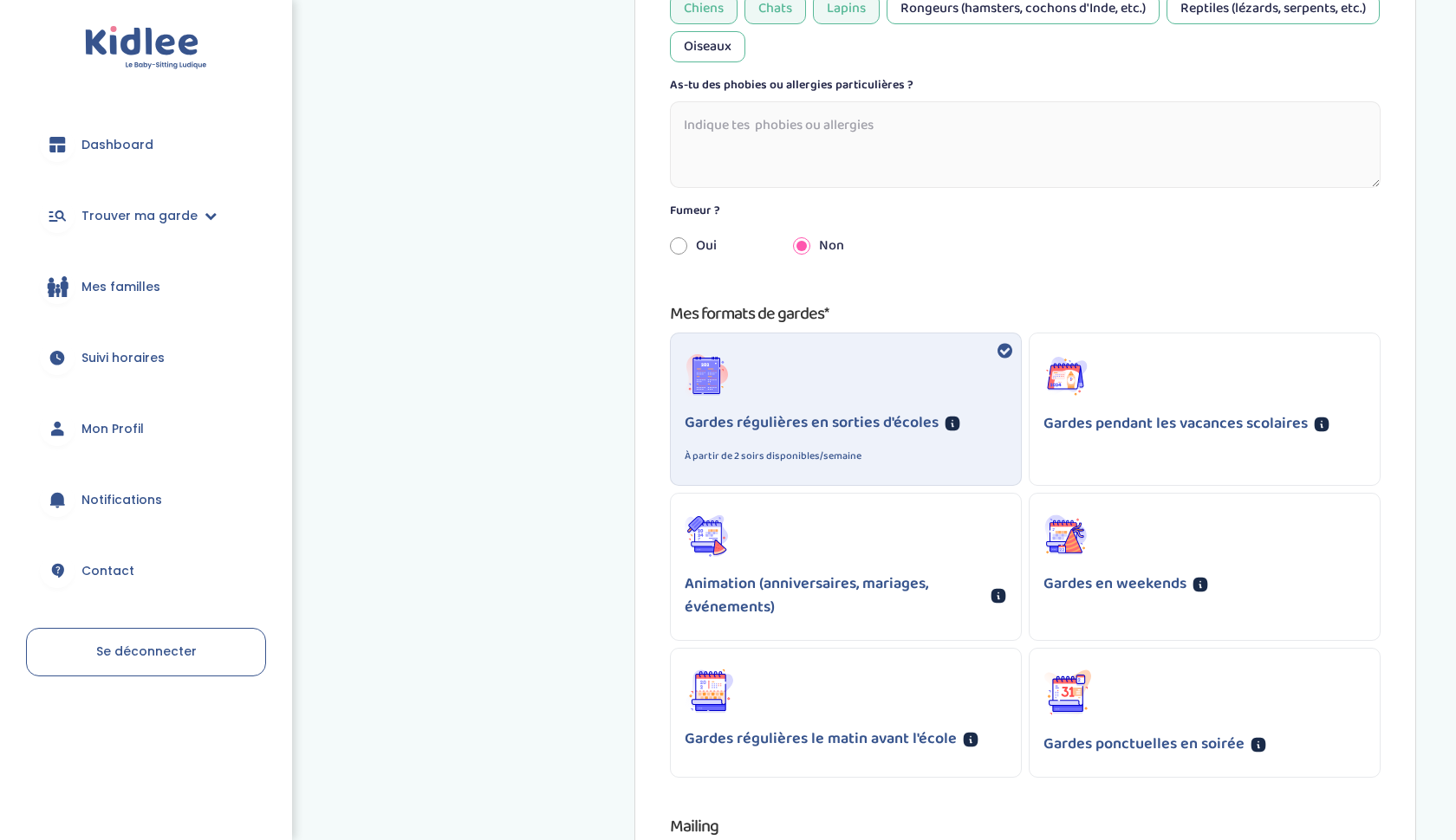
click at [1210, 459] on div "Gardes pendant les vacances scolaires" at bounding box center [1204, 408] width 352 height 153
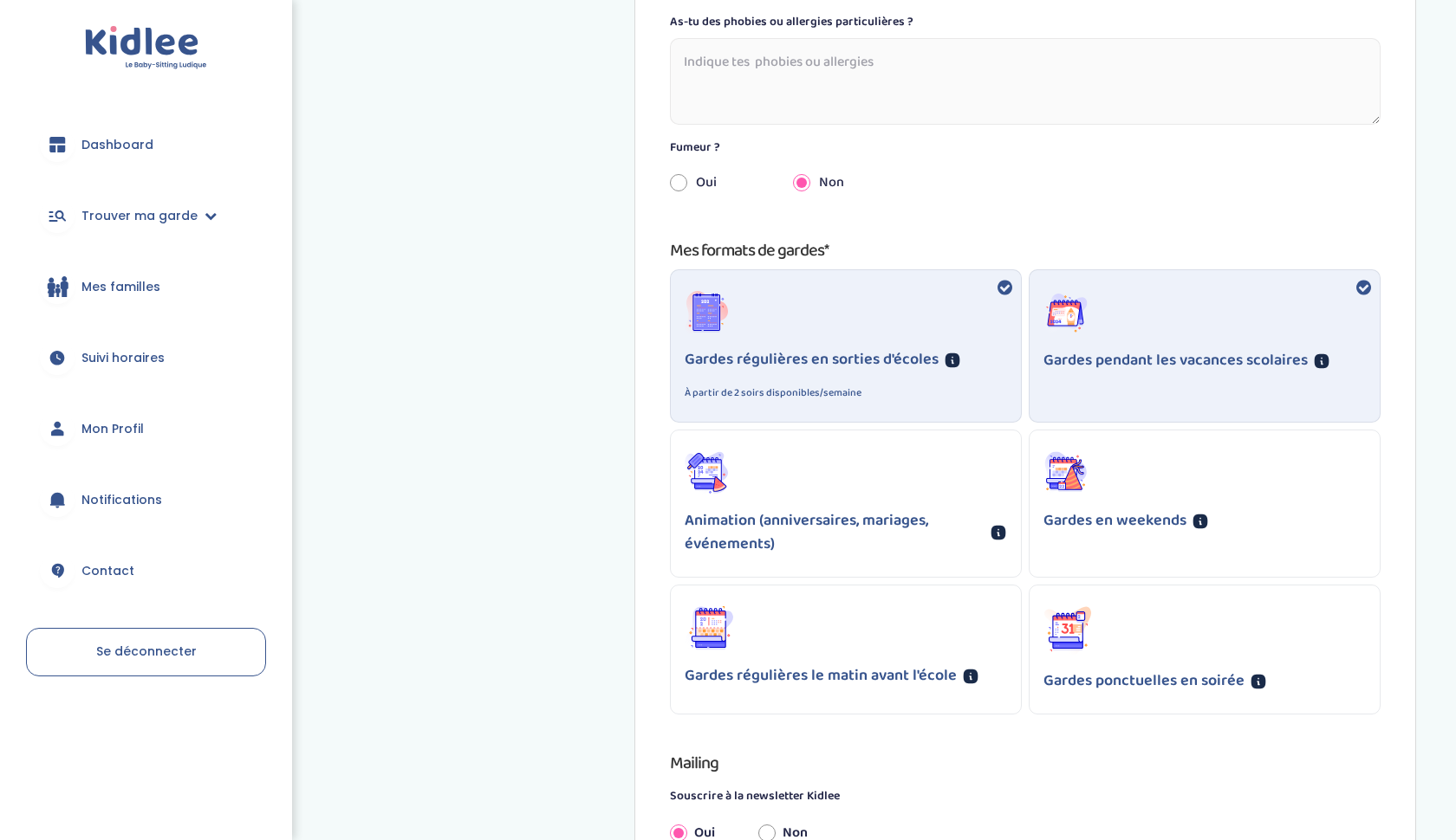
scroll to position [986, 0]
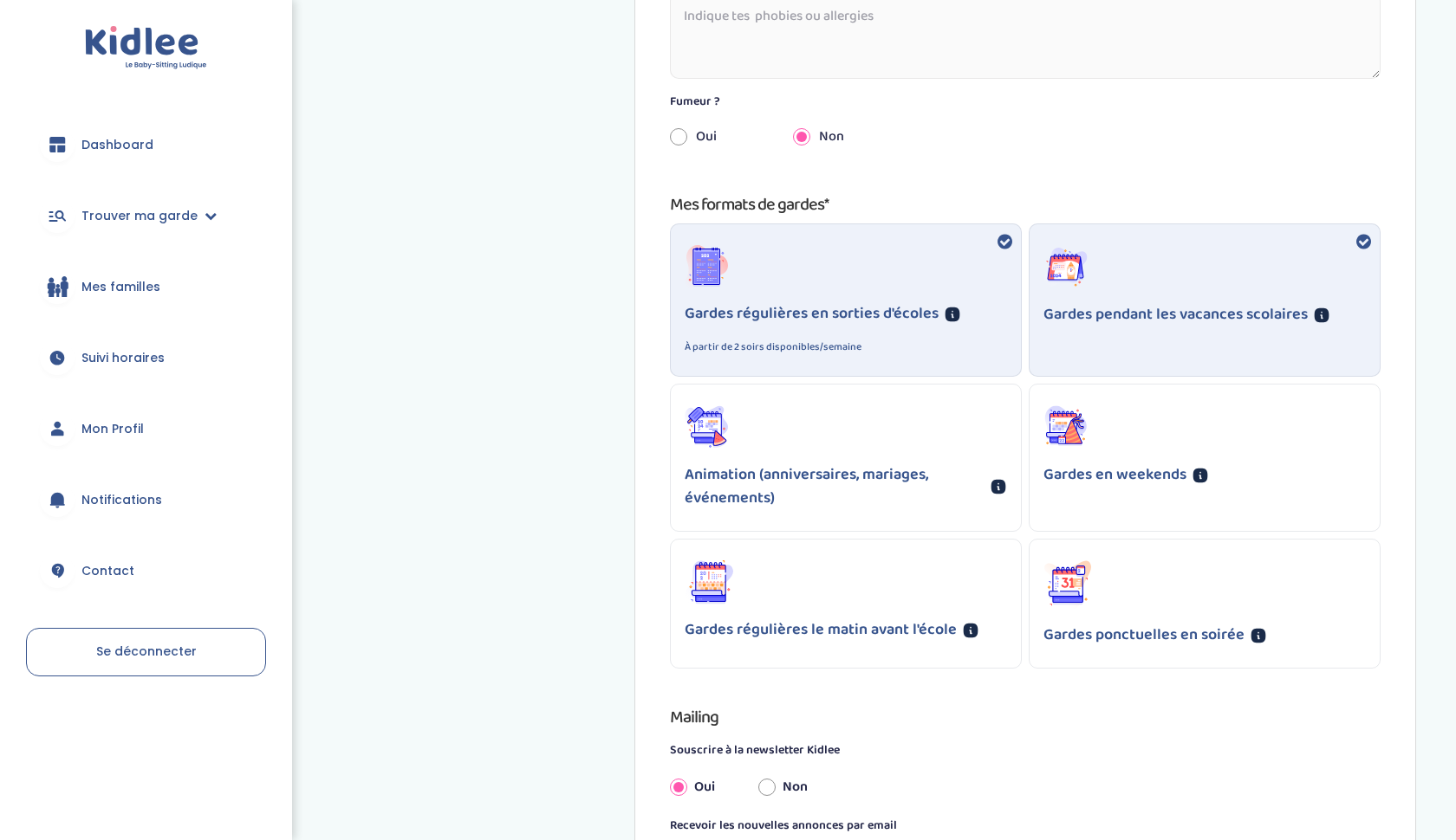
click at [1159, 474] on p "Gardes en weekends" at bounding box center [1115, 475] width 143 height 23
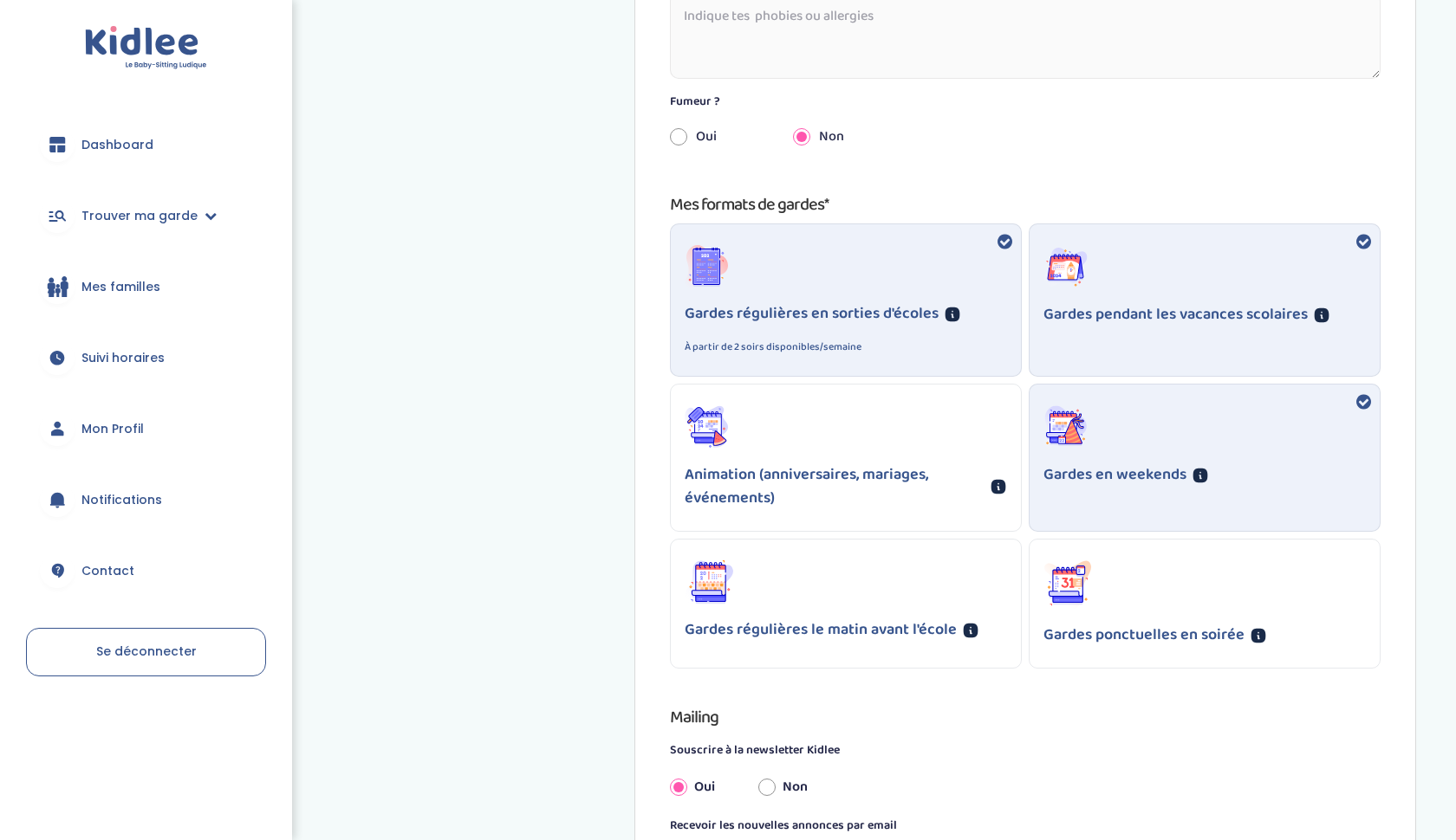
click at [1077, 629] on p "Gardes ponctuelles en soirée" at bounding box center [1143, 635] width 201 height 23
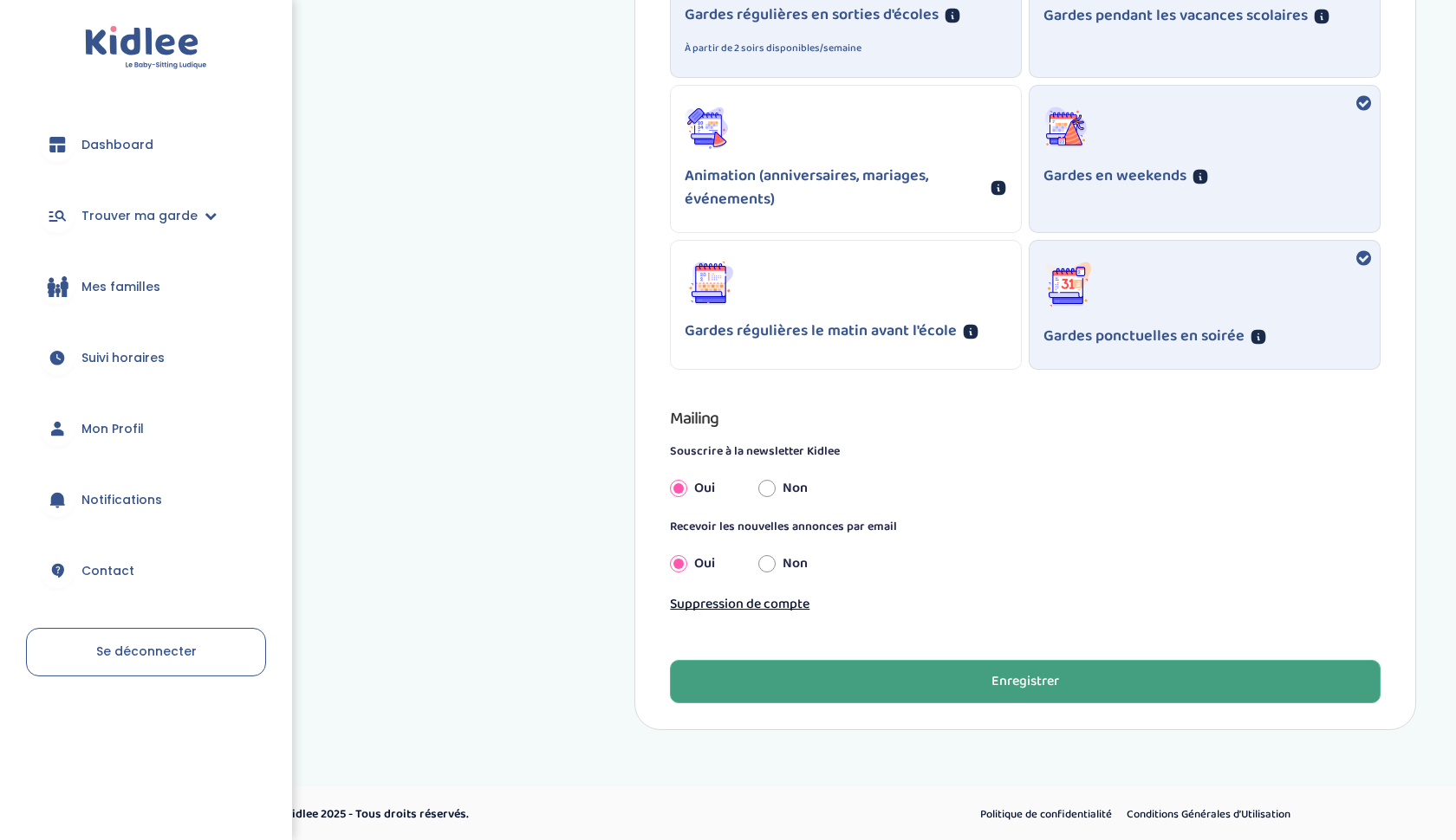
scroll to position [1284, 0]
click at [823, 681] on button "Enregistrer" at bounding box center [1025, 682] width 711 height 43
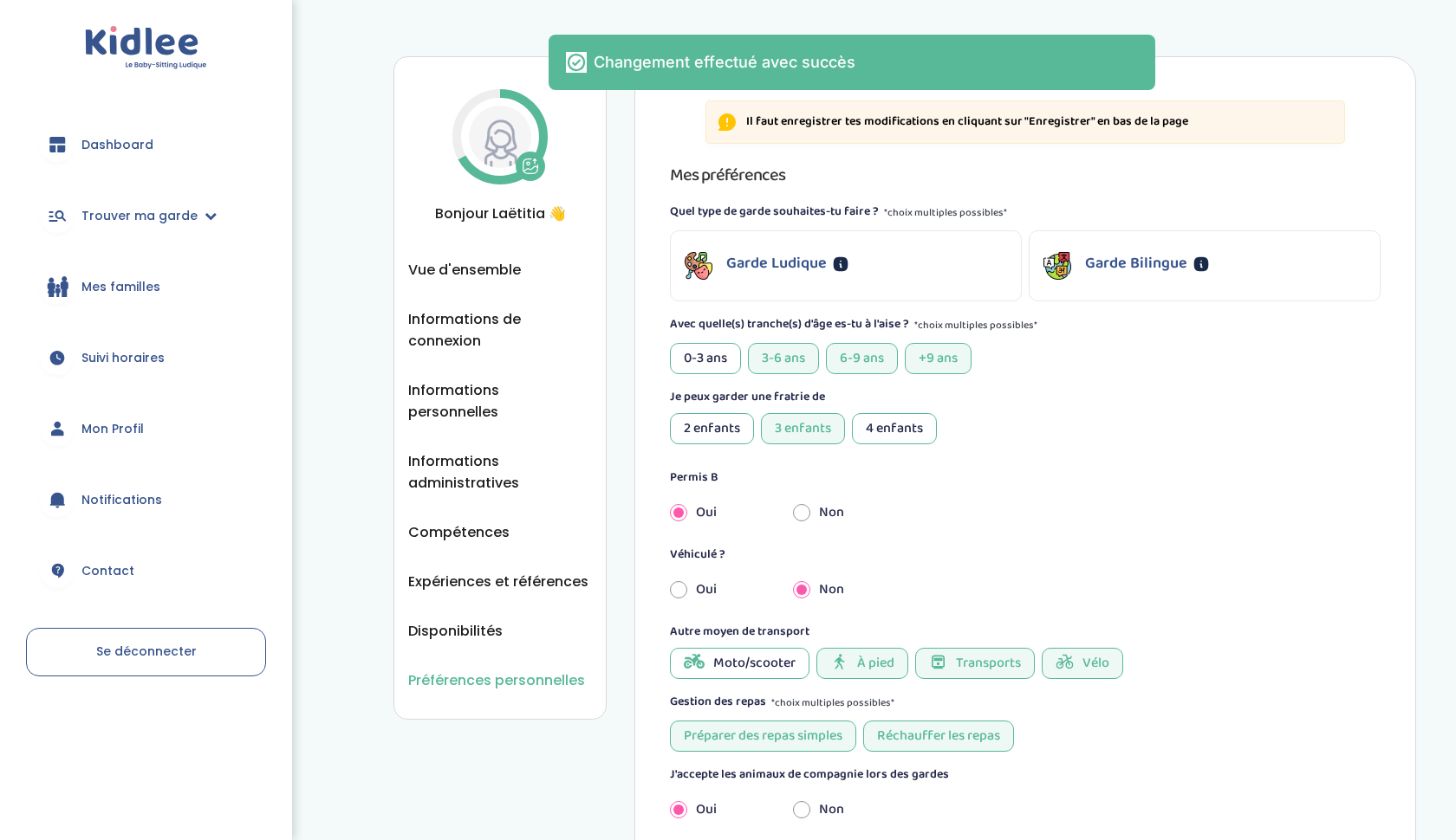
scroll to position [0, 0]
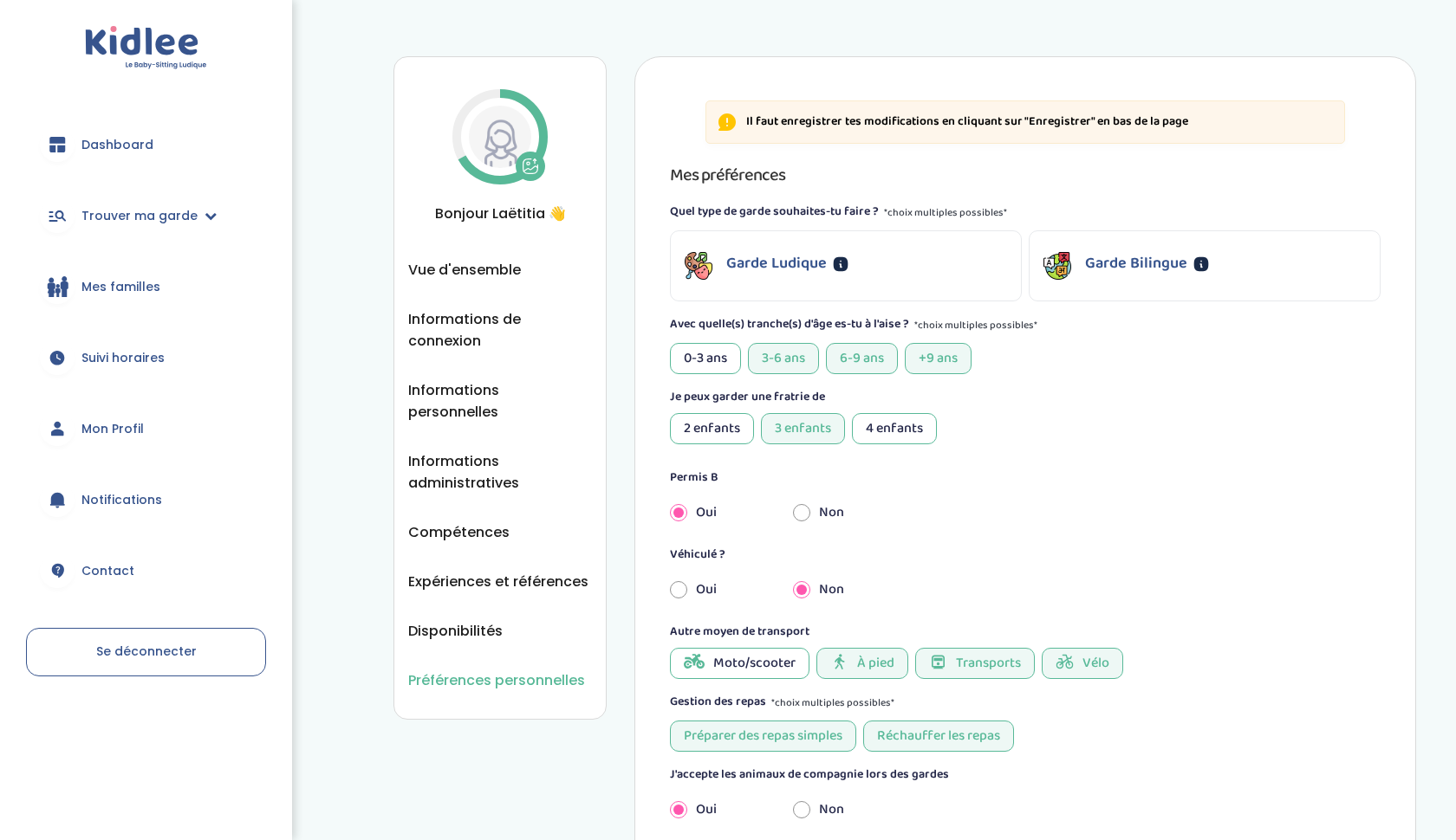
click at [898, 249] on div "Garde Ludique" at bounding box center [845, 265] width 350 height 69
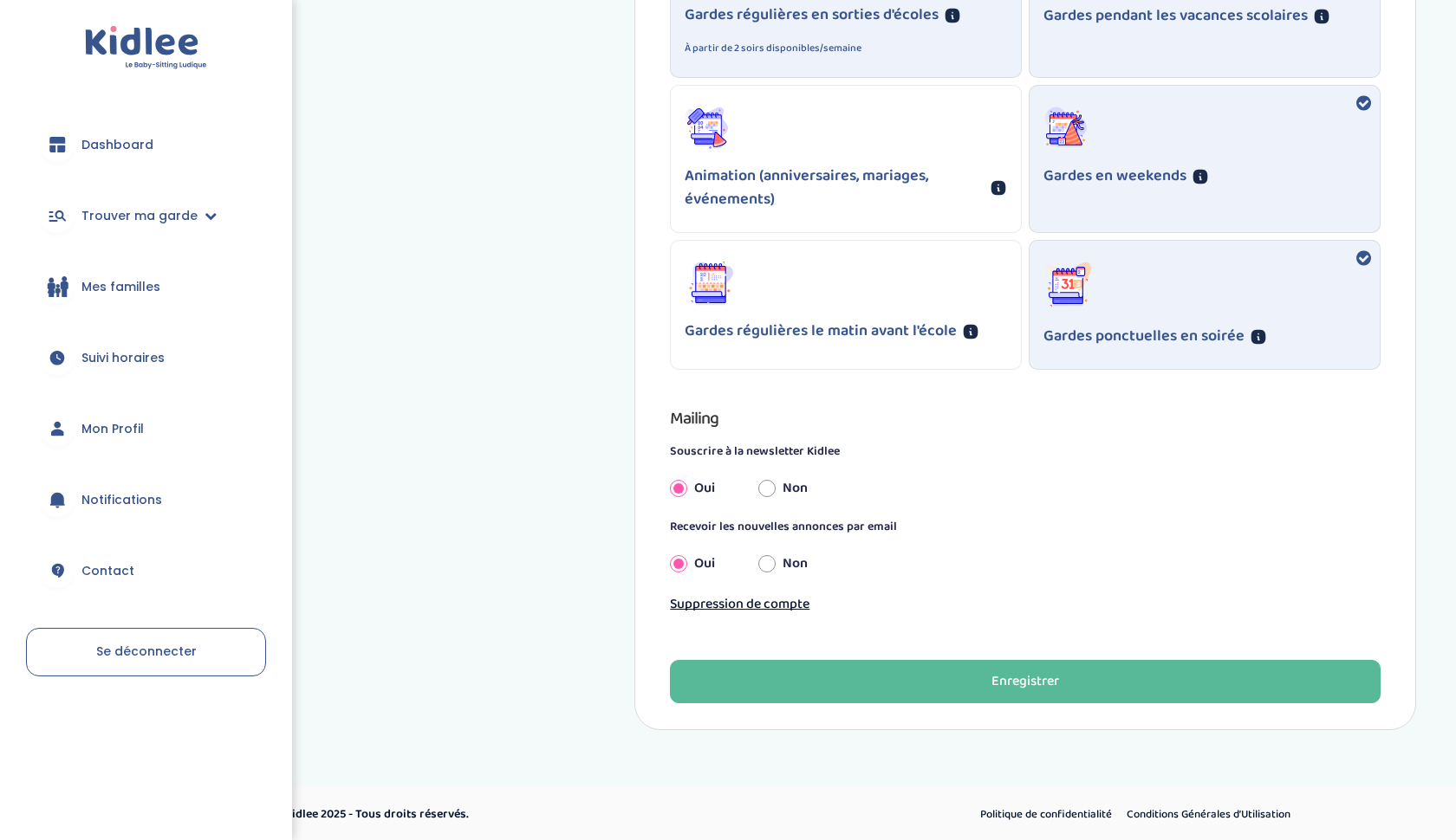
scroll to position [1284, 0]
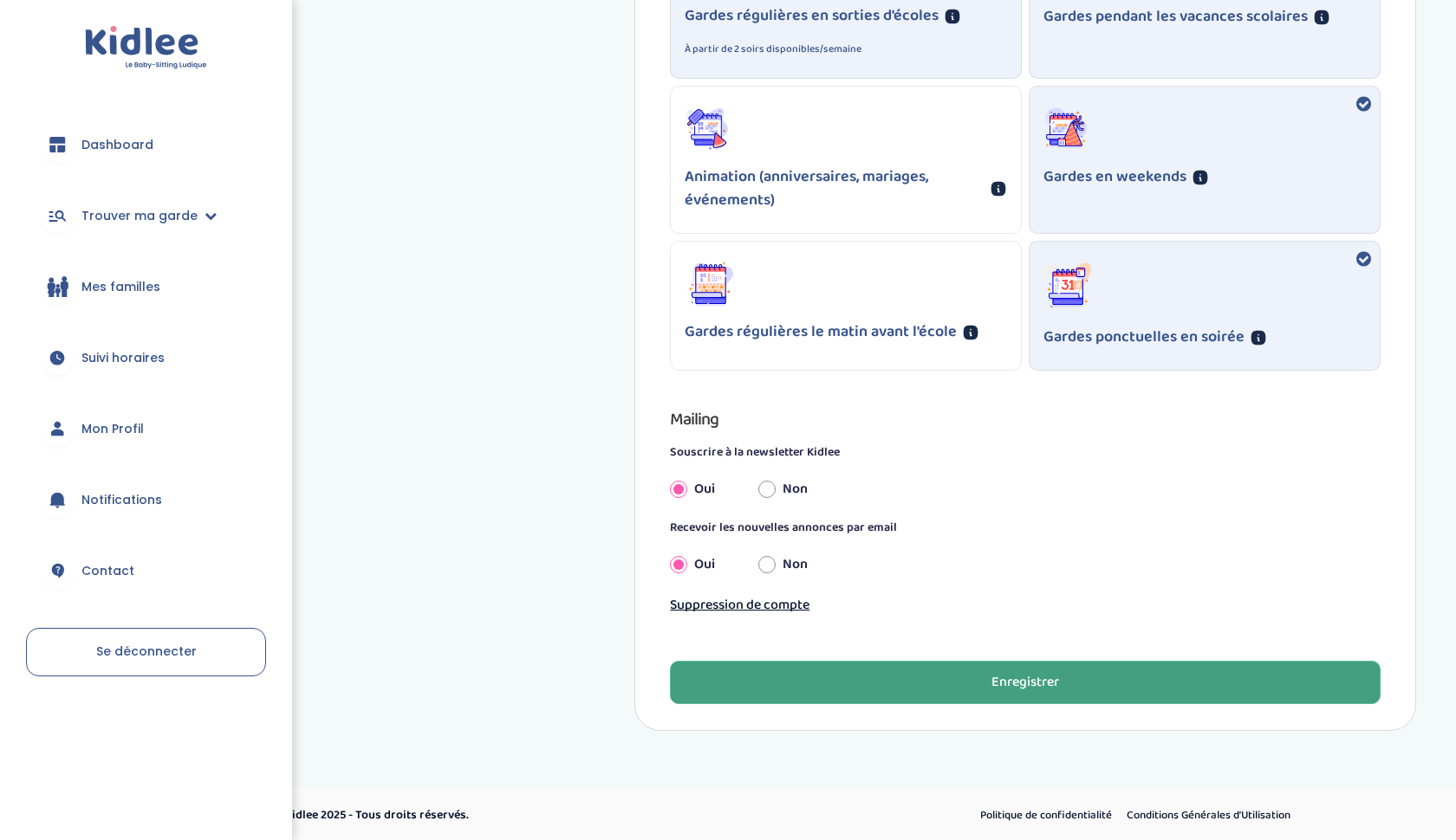
click at [919, 681] on button "Enregistrer" at bounding box center [1025, 682] width 711 height 43
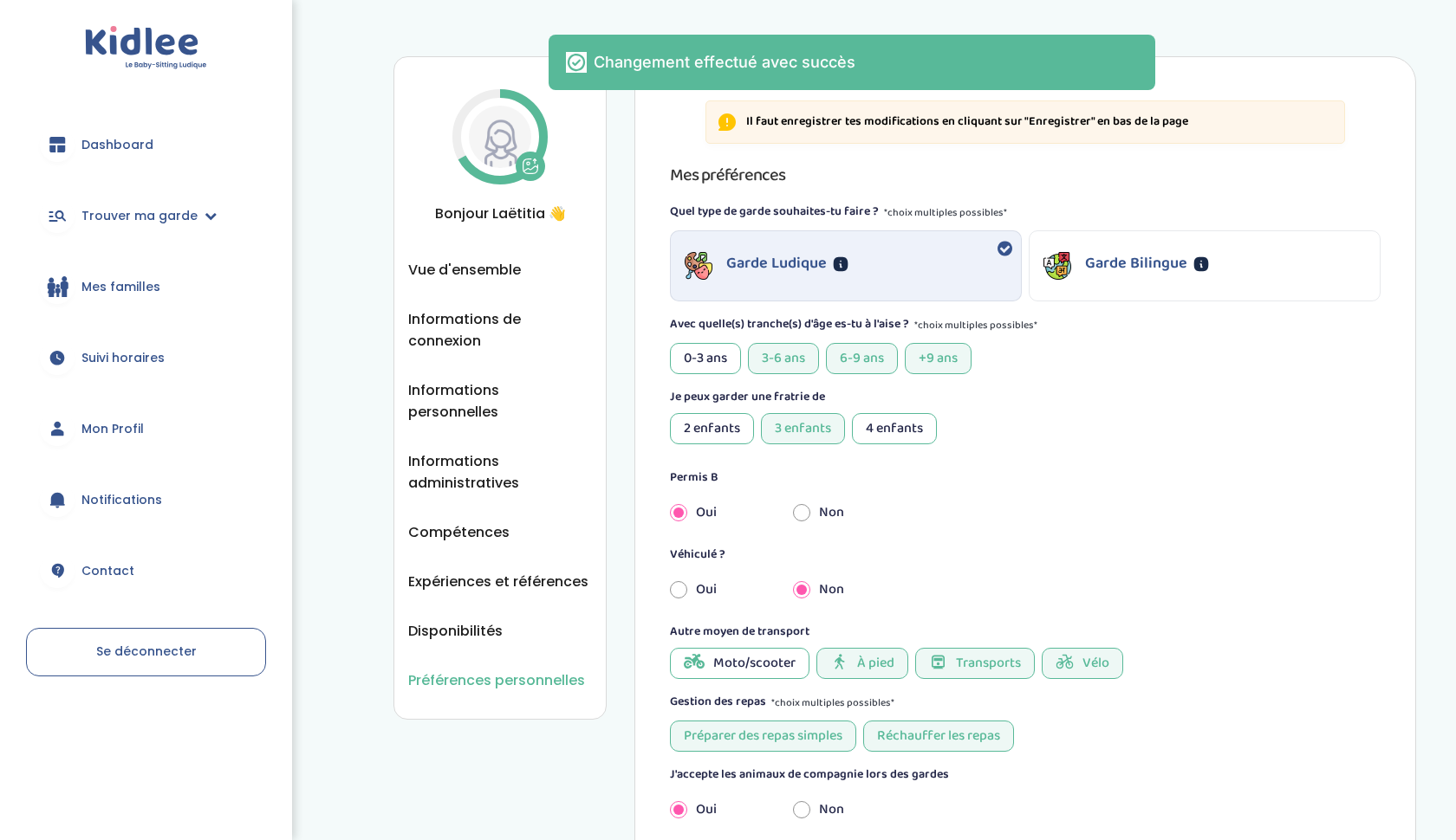
scroll to position [0, 0]
click at [472, 270] on span "Vue d'ensemble" at bounding box center [464, 270] width 113 height 21
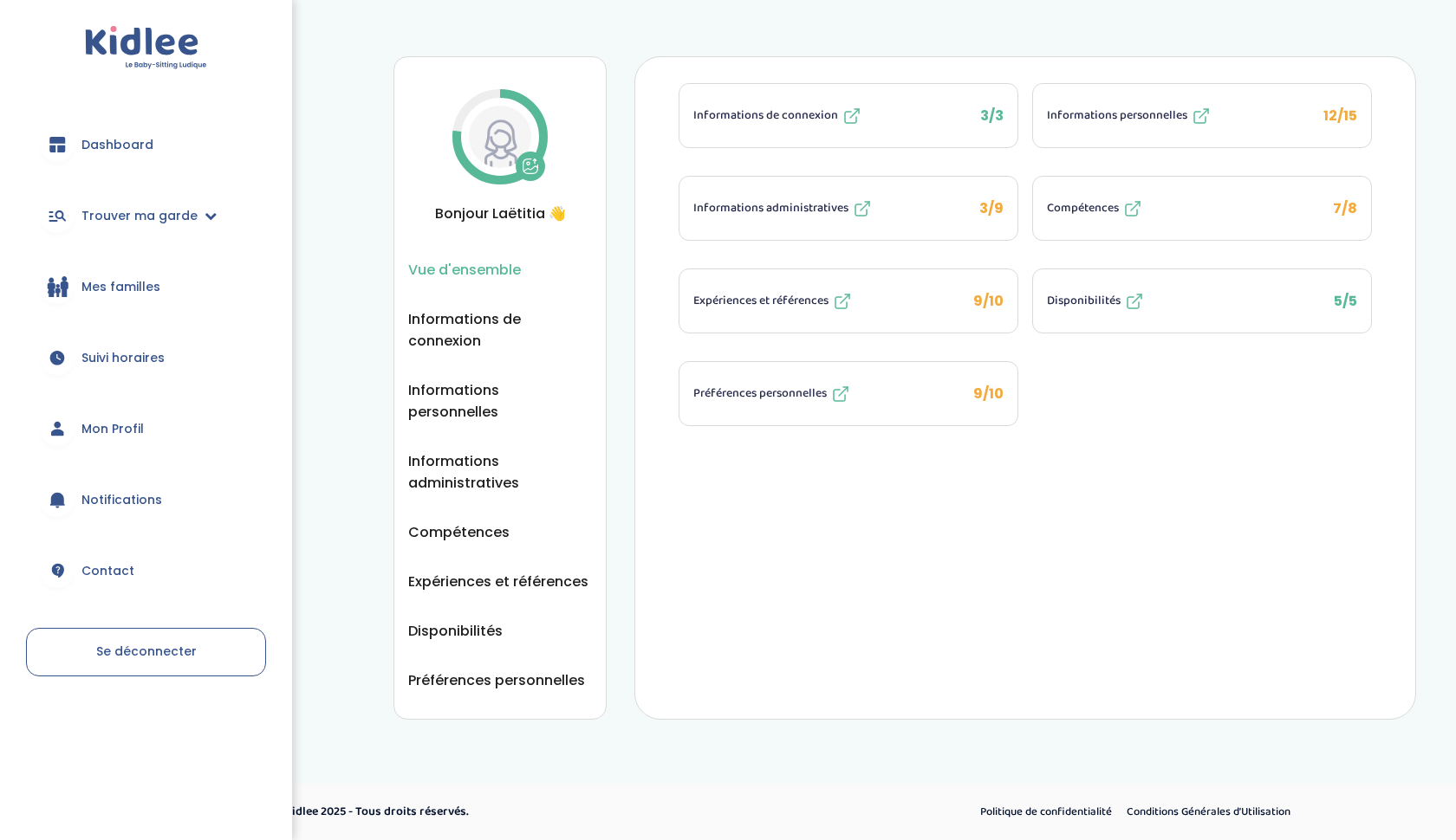
click at [1209, 205] on button "Compétences 7/8" at bounding box center [1202, 208] width 338 height 64
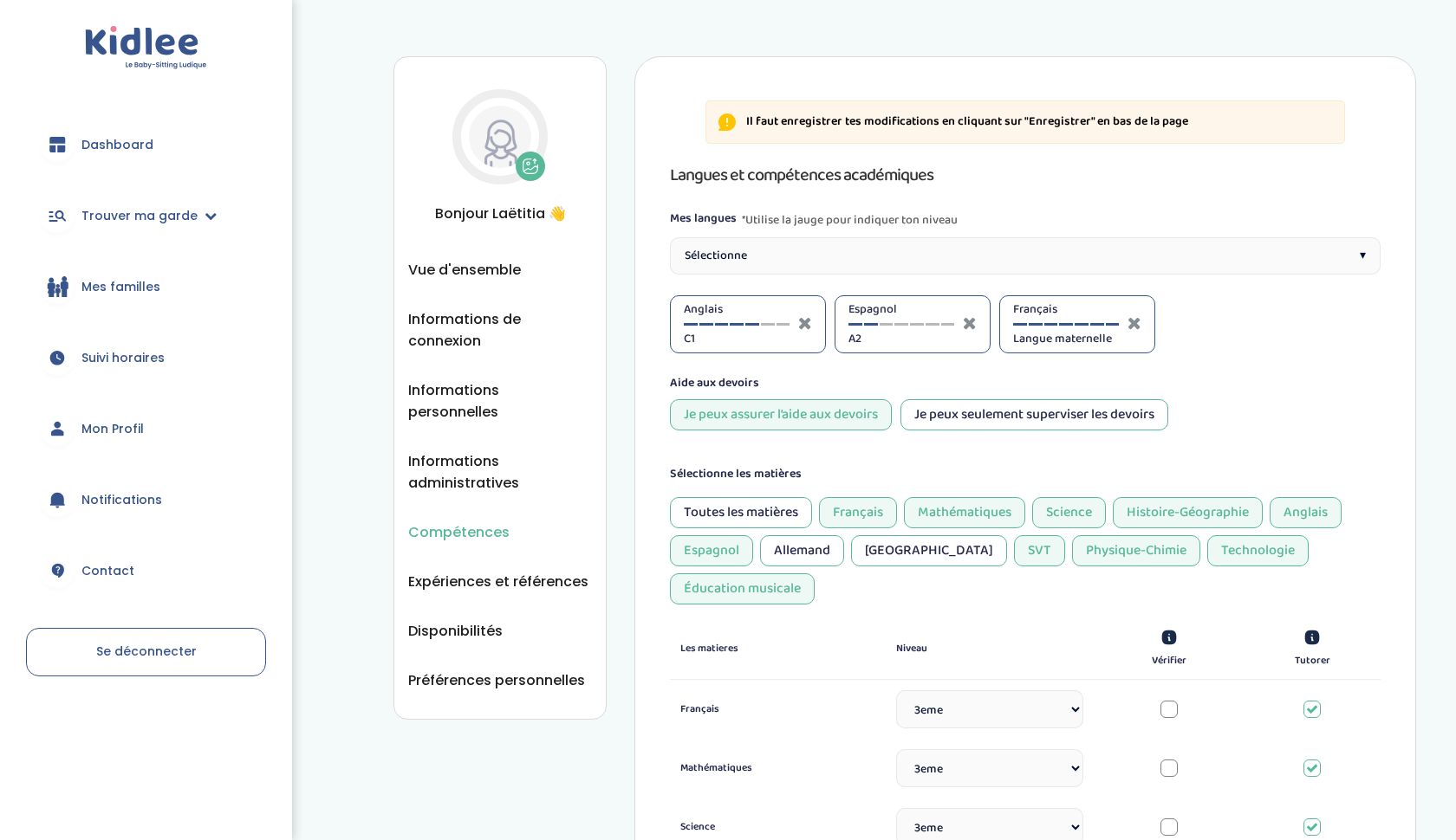
select select "3eme"
select select "Terminale"
select select "3eme"
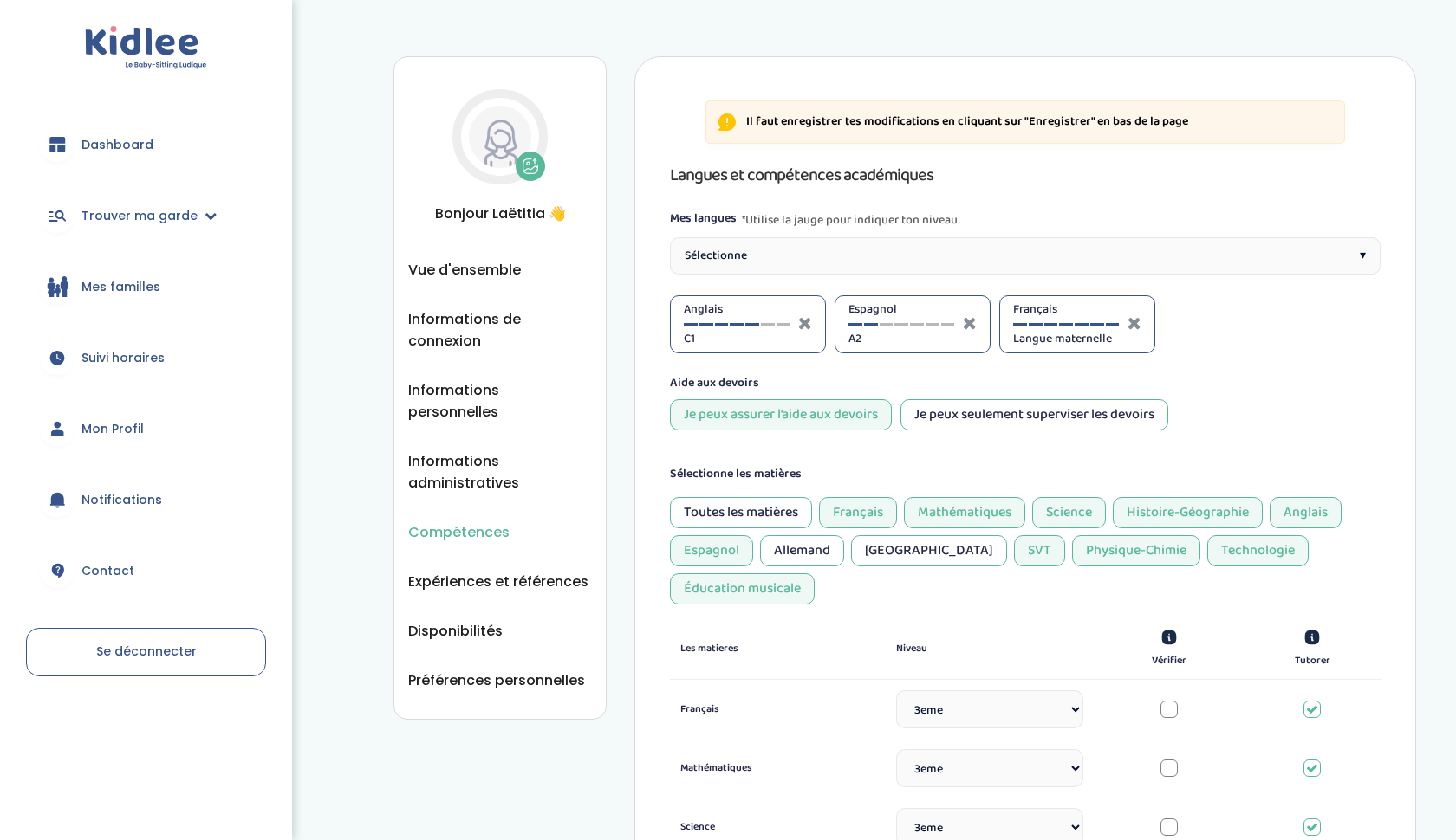
select select "3eme"
select select "Prémière"
select select "3eme"
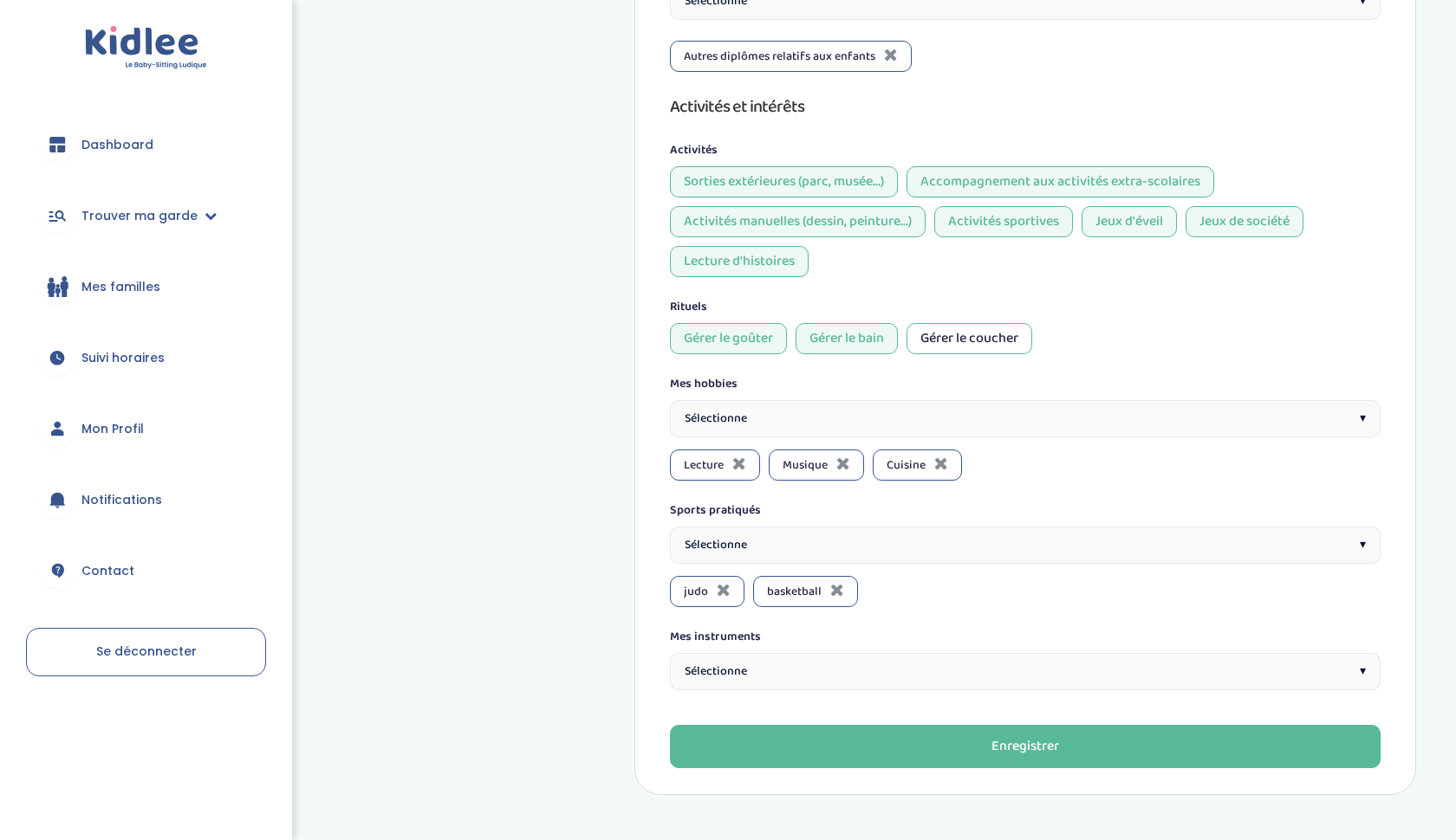
scroll to position [1334, 0]
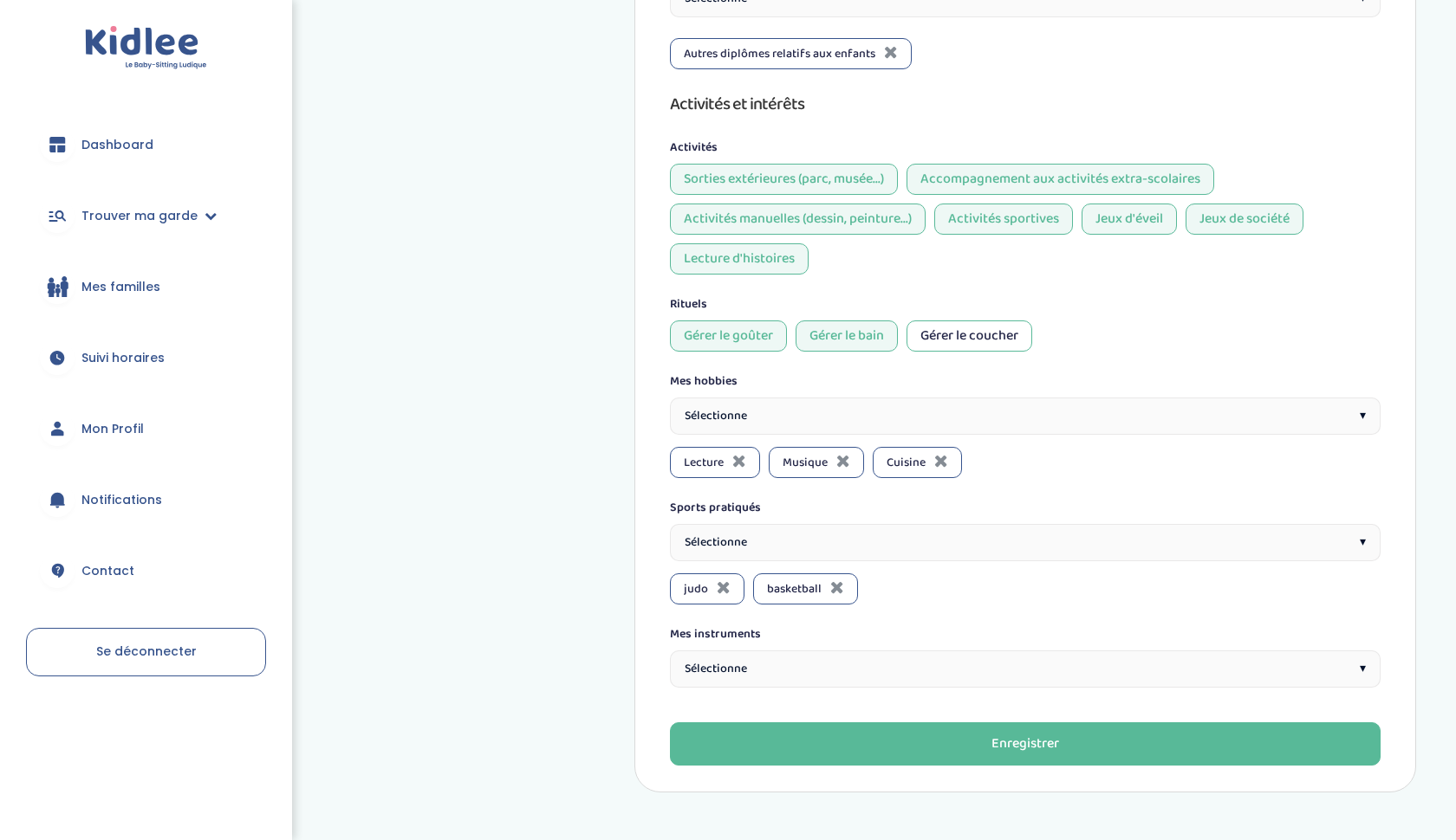
click at [893, 650] on div "Sélectionne ▾" at bounding box center [1025, 669] width 711 height 38
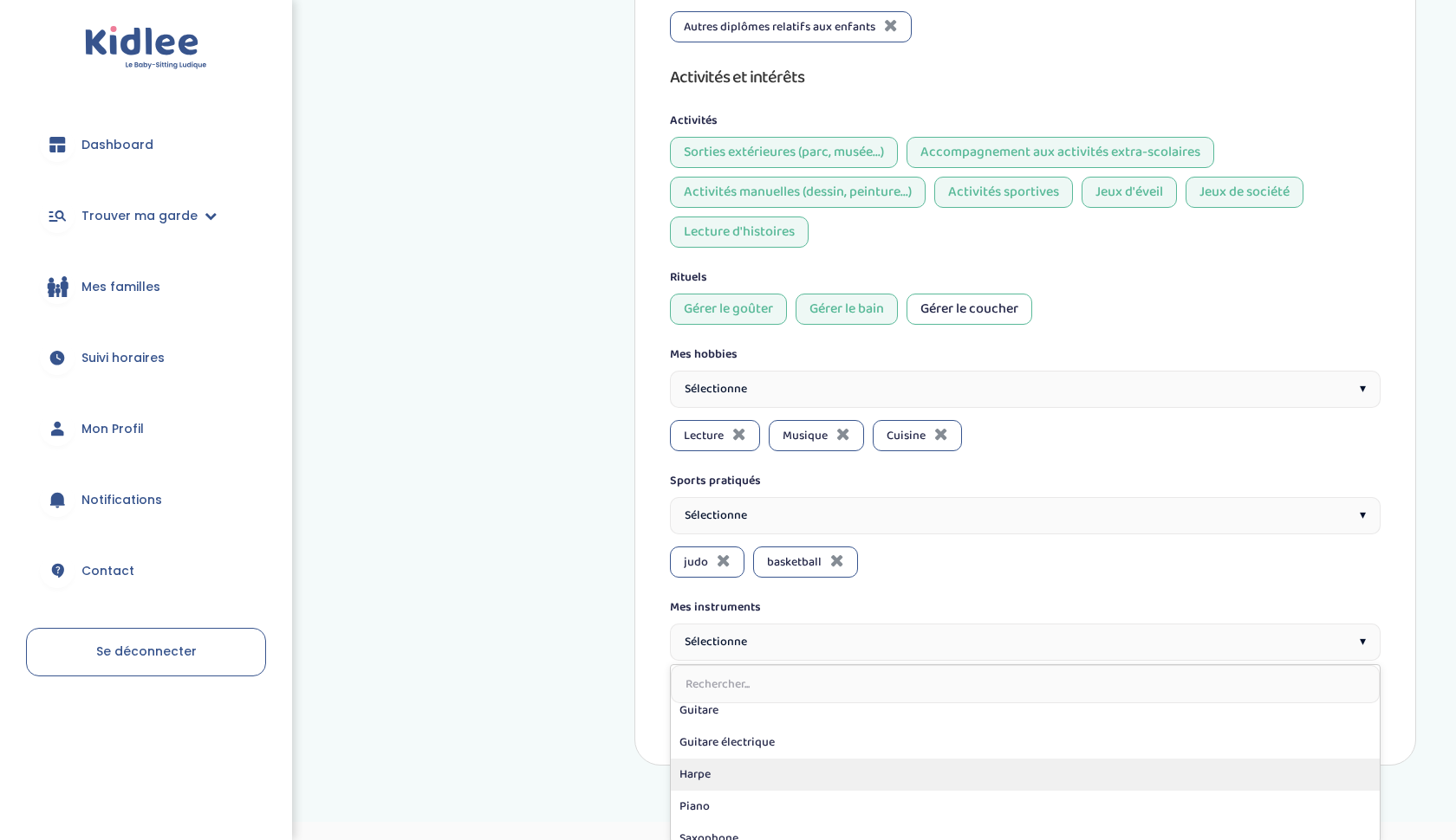
scroll to position [199, 0]
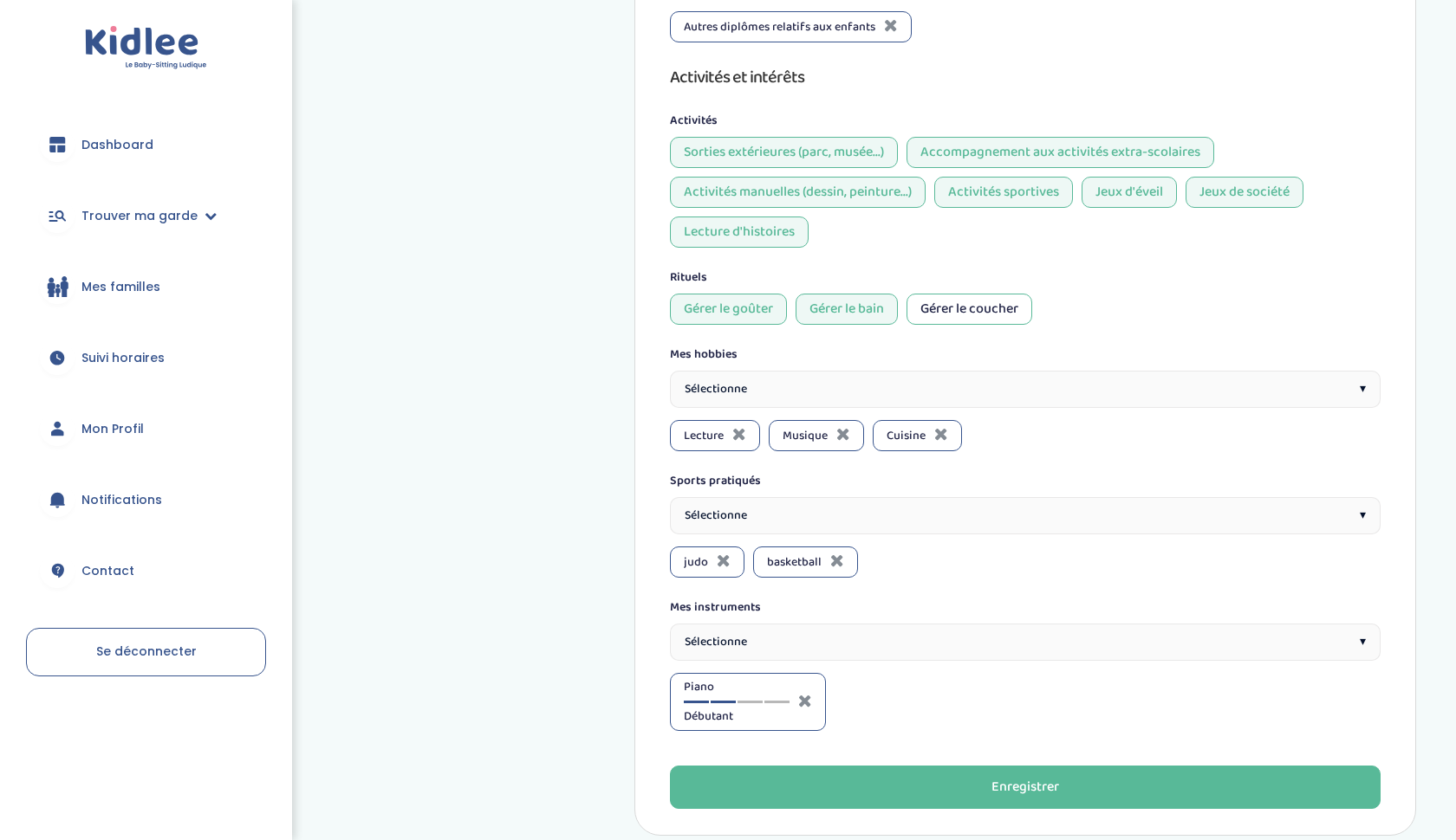
click at [733, 700] on div at bounding box center [723, 701] width 25 height 3
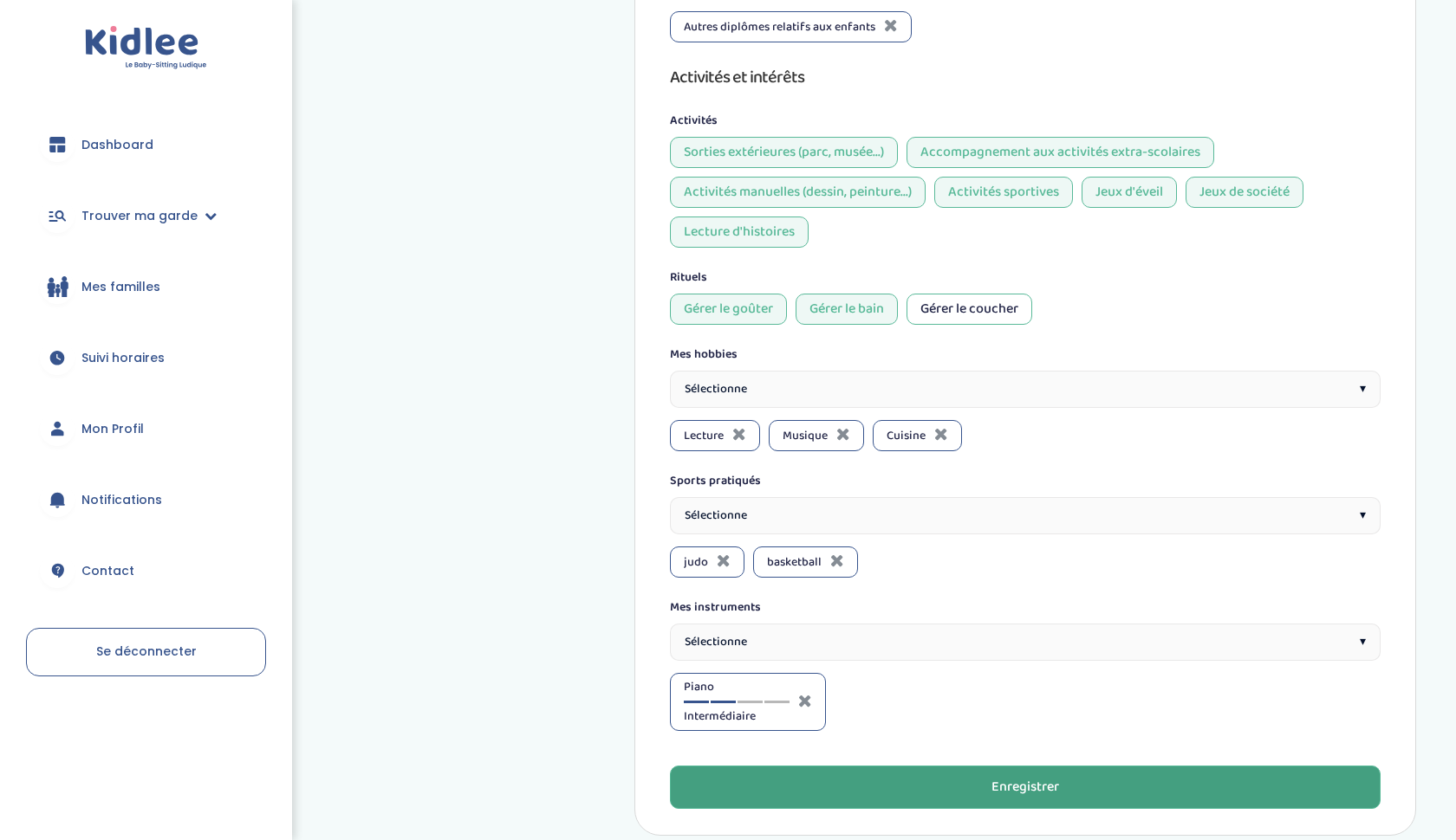
click at [780, 766] on button "Enregistrer" at bounding box center [1025, 787] width 711 height 43
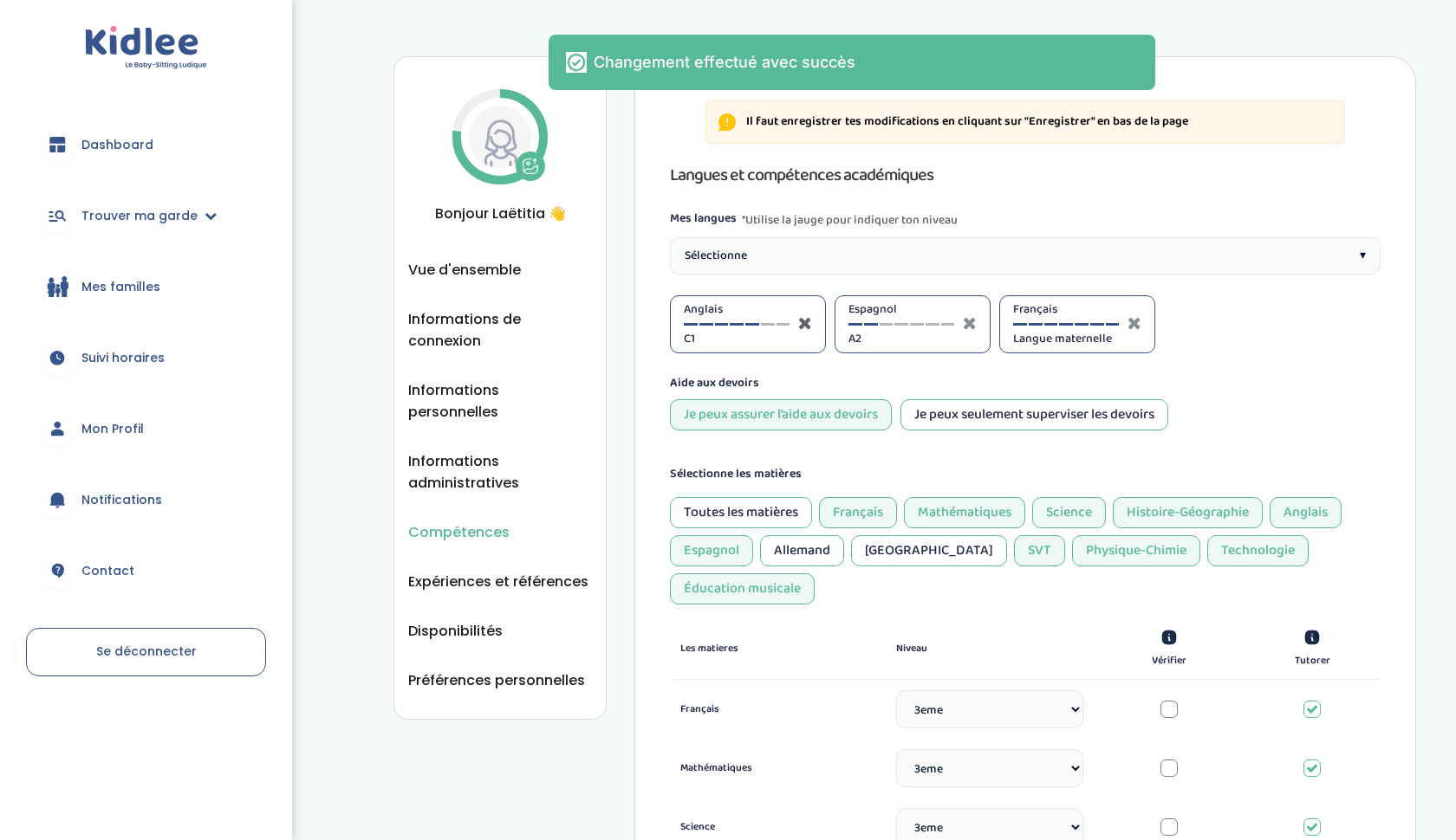
scroll to position [0, 0]
click at [821, 249] on div "Sélectionne ▾" at bounding box center [1025, 256] width 711 height 38
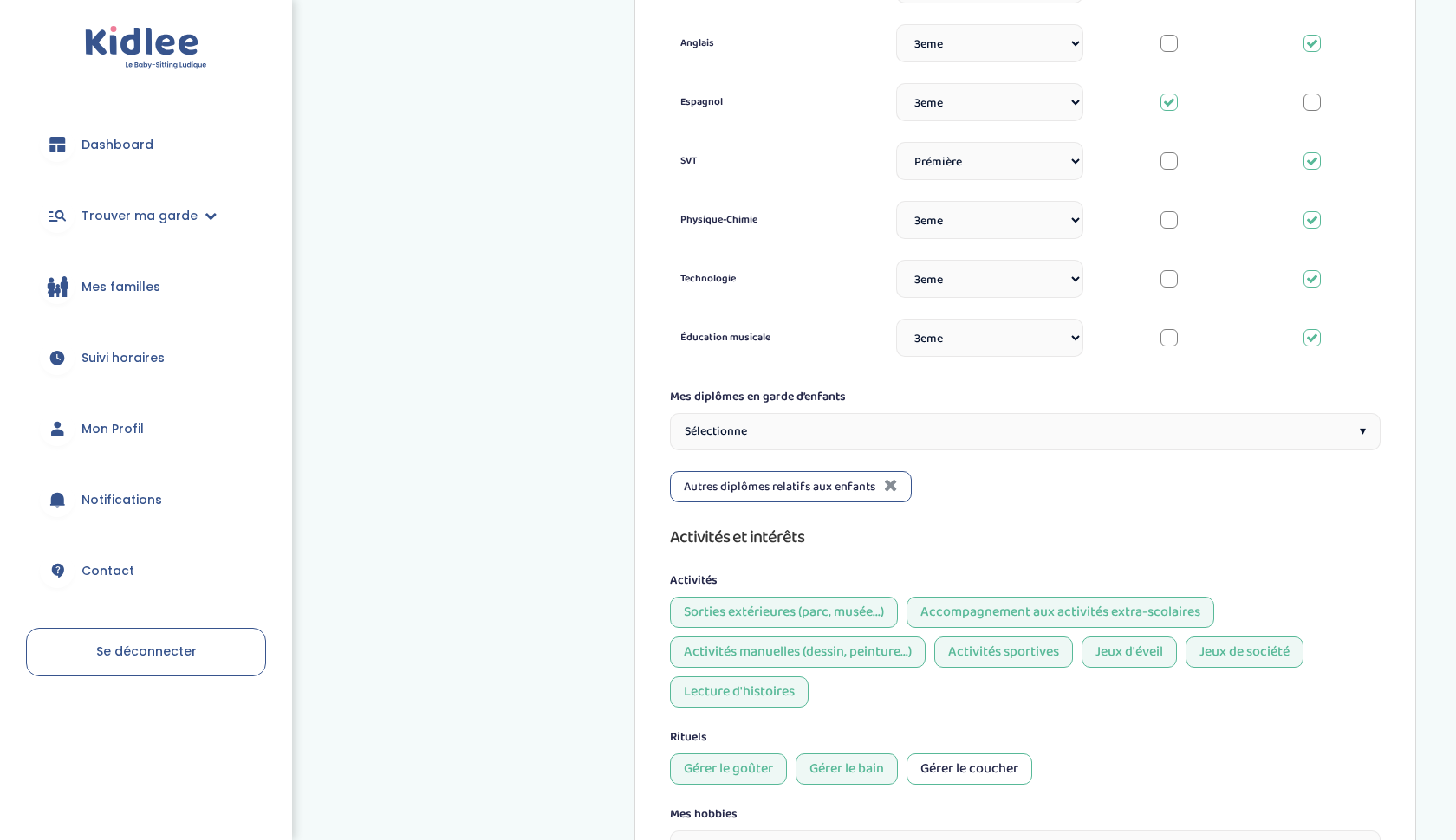
scroll to position [878, 0]
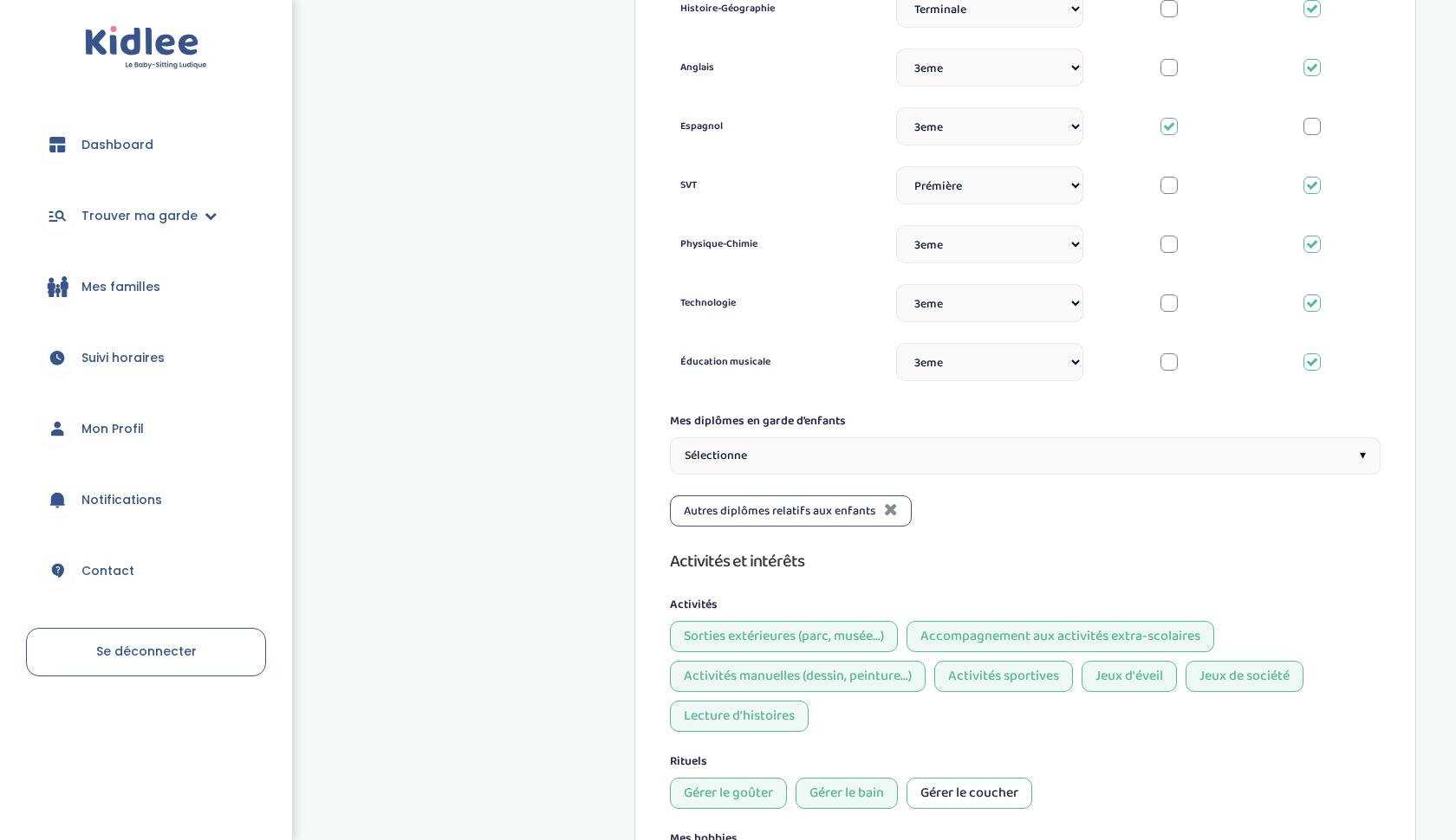
click at [892, 437] on div "Sélectionne ▾" at bounding box center [1025, 456] width 711 height 38
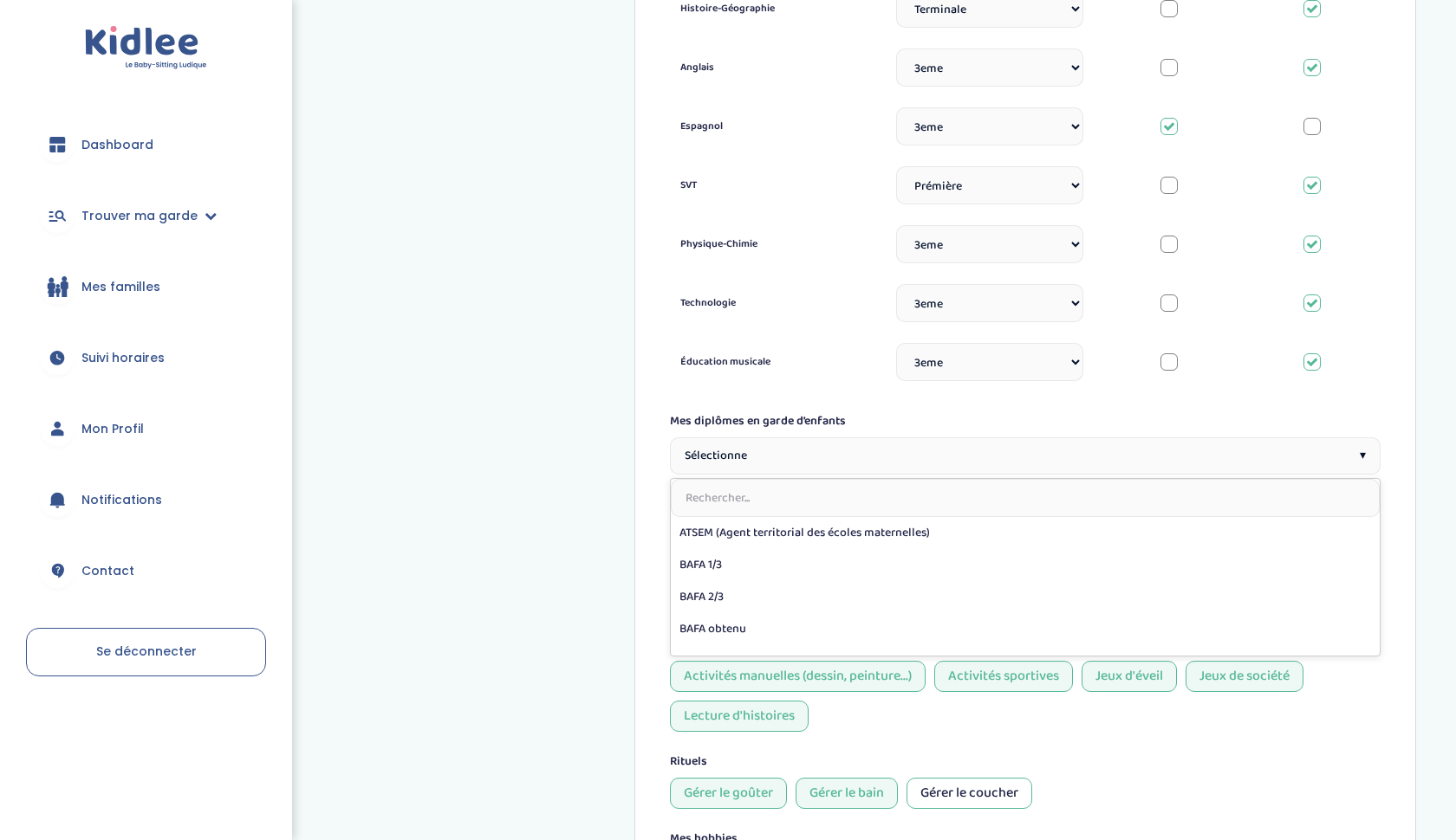
click at [630, 484] on div "Compétences Vue d'ensemble Informations de connexion Informations personnelles …" at bounding box center [904, 249] width 1022 height 2140
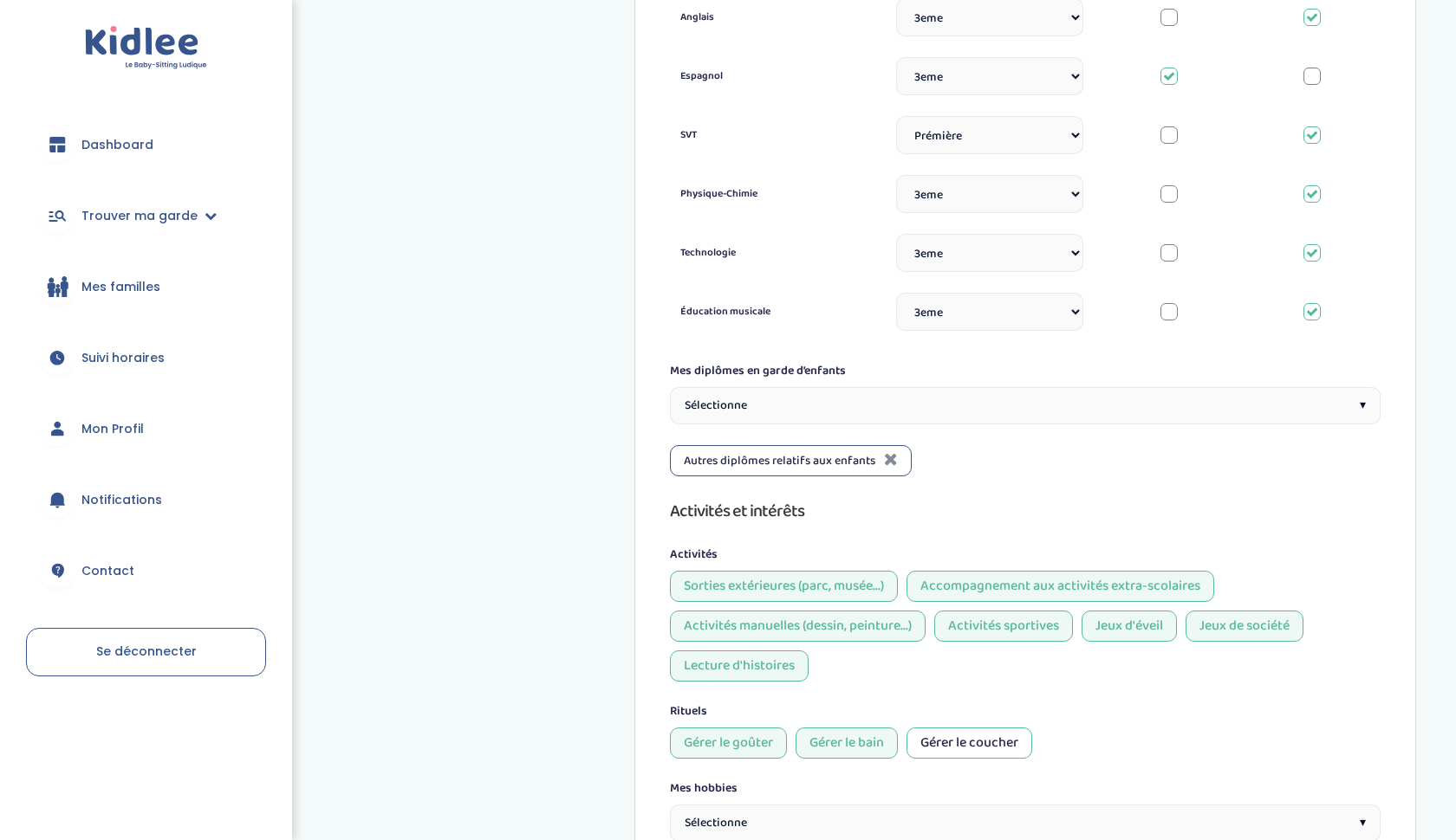
scroll to position [1212, 0]
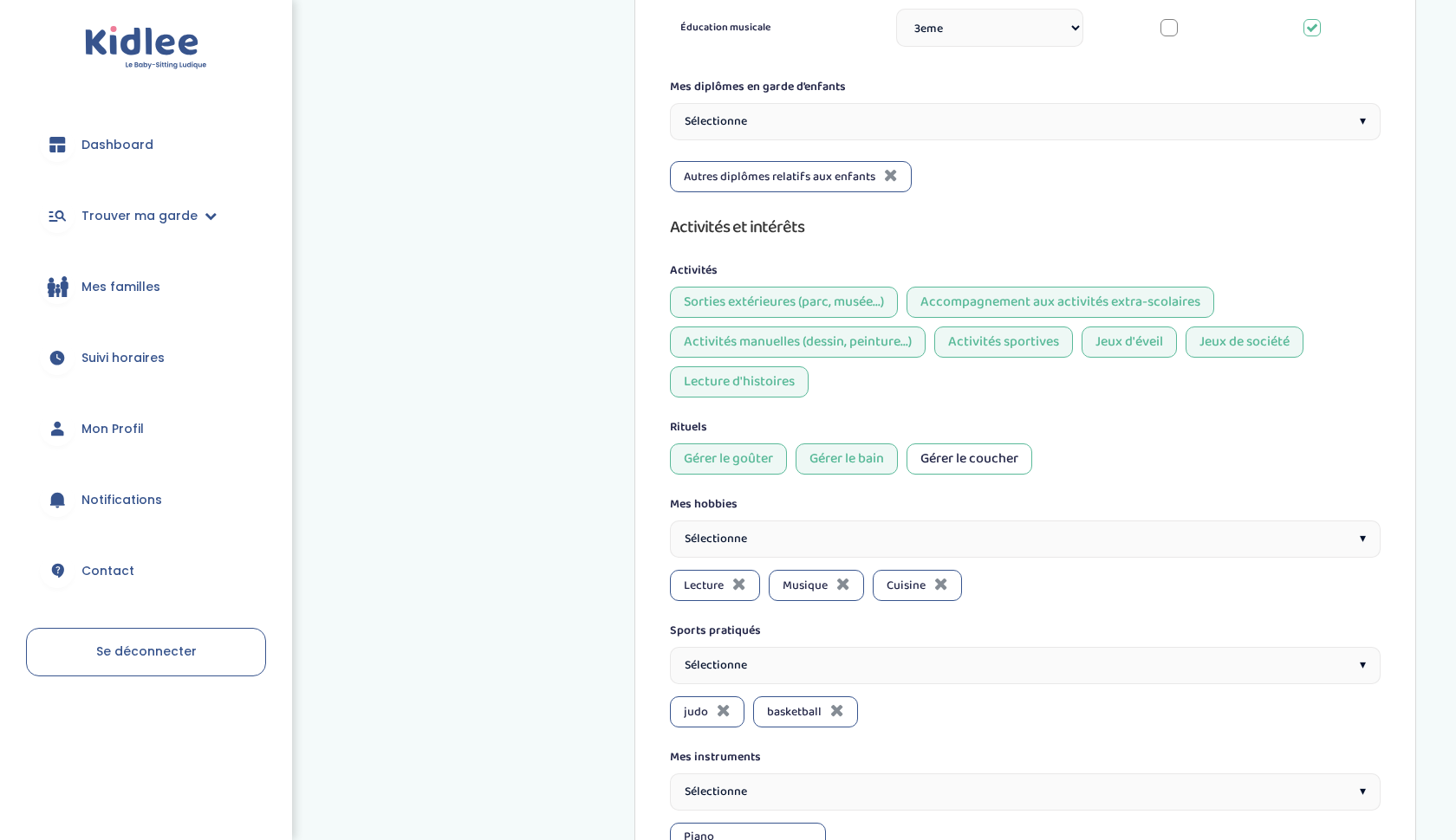
click at [962, 443] on div "Gérer le coucher" at bounding box center [969, 459] width 125 height 31
click at [867, 443] on div "Gérer le bain" at bounding box center [847, 459] width 102 height 31
click at [864, 520] on div "Sélectionne ▾" at bounding box center [1025, 539] width 711 height 38
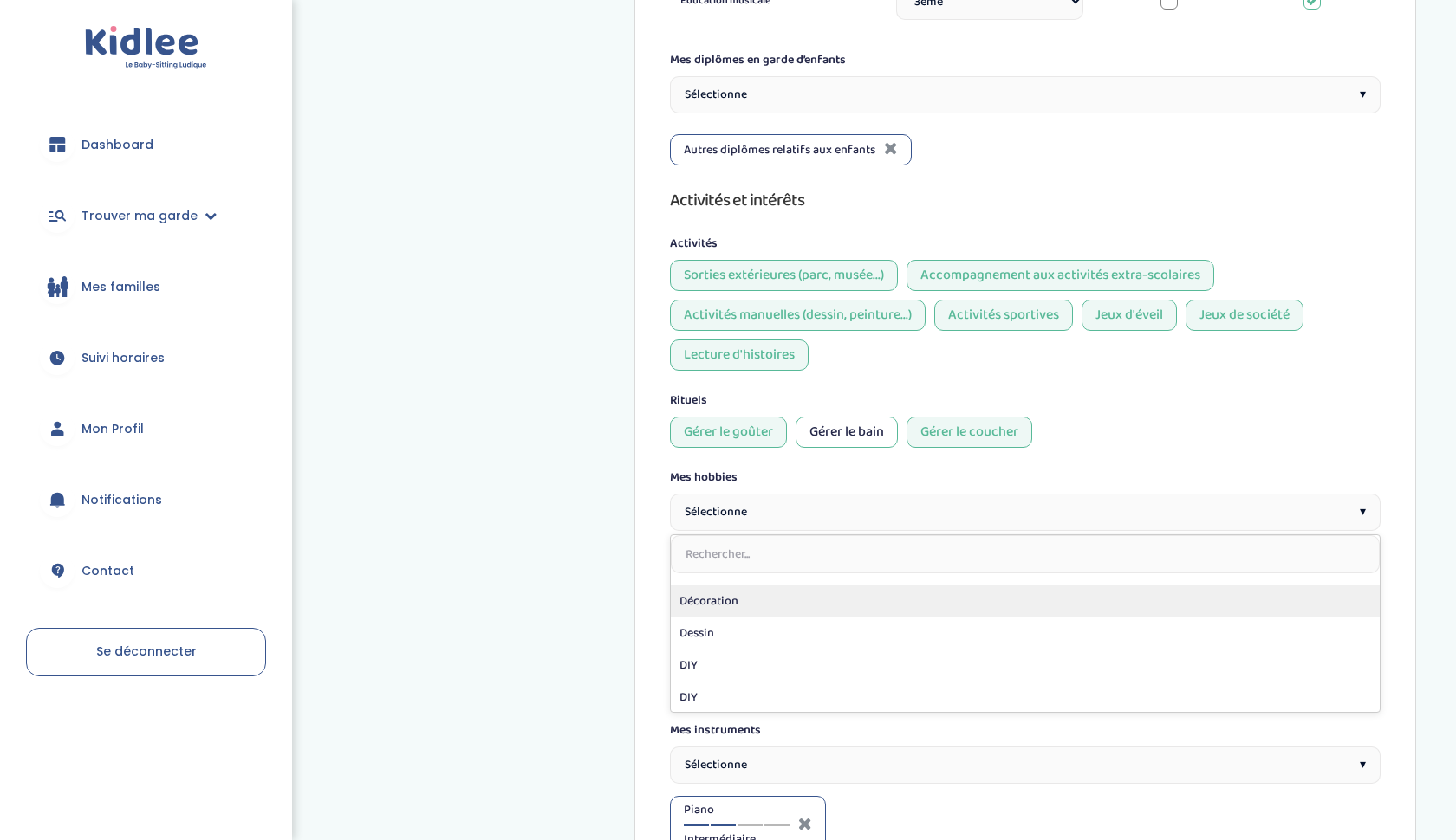
scroll to position [370, 0]
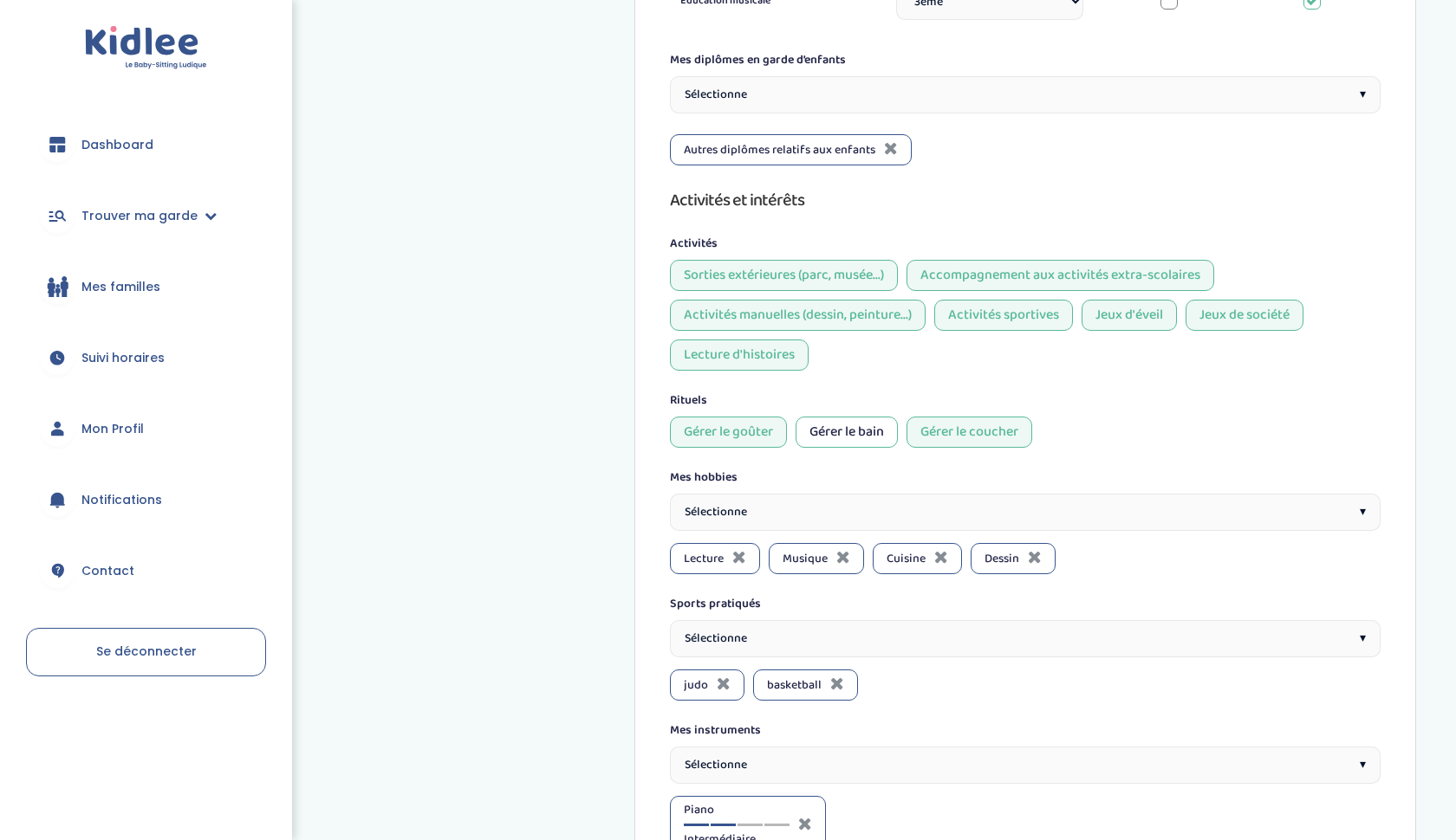
click at [868, 493] on div "Sélectionne ▾" at bounding box center [1025, 512] width 711 height 38
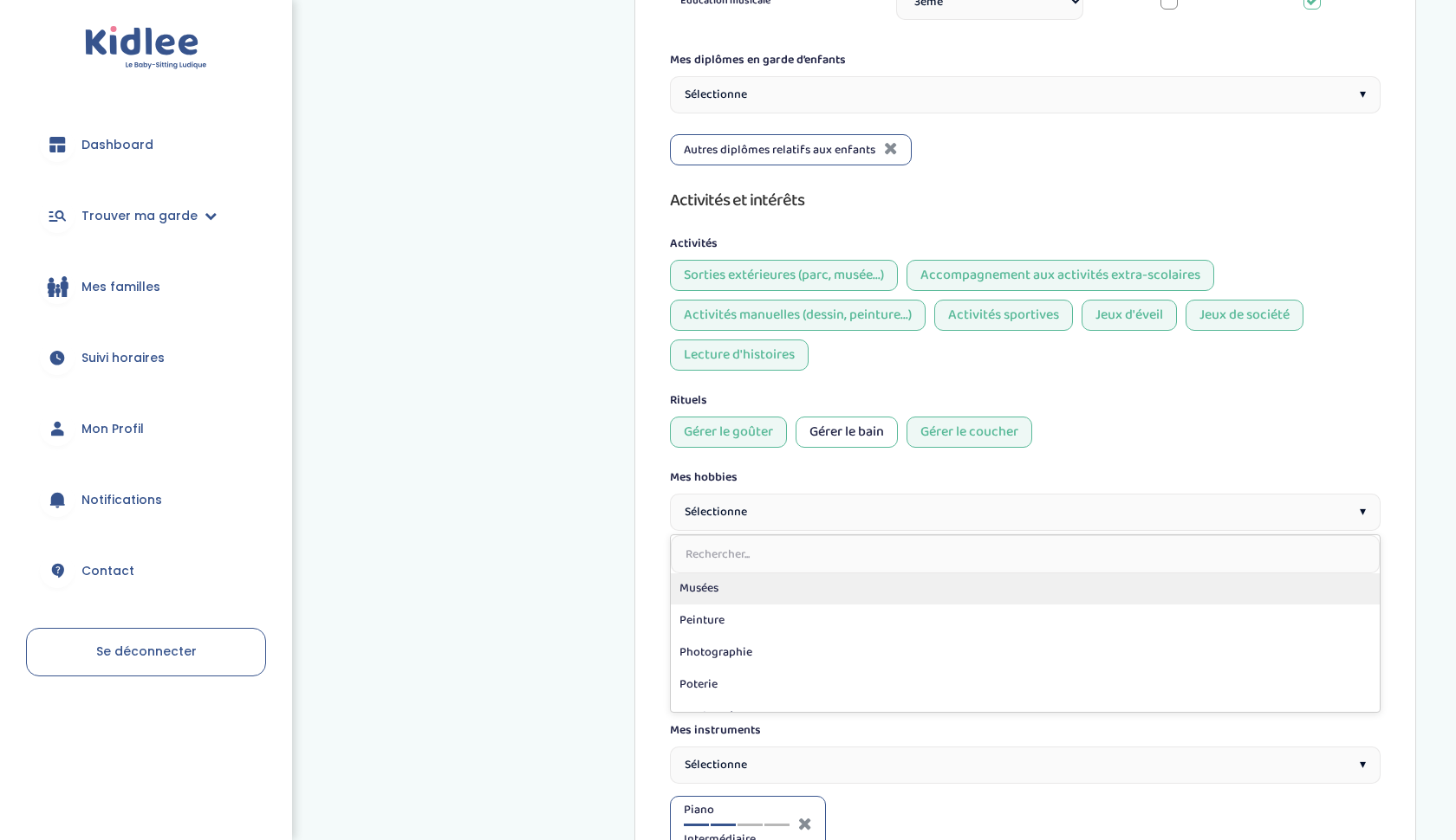
scroll to position [719, 0]
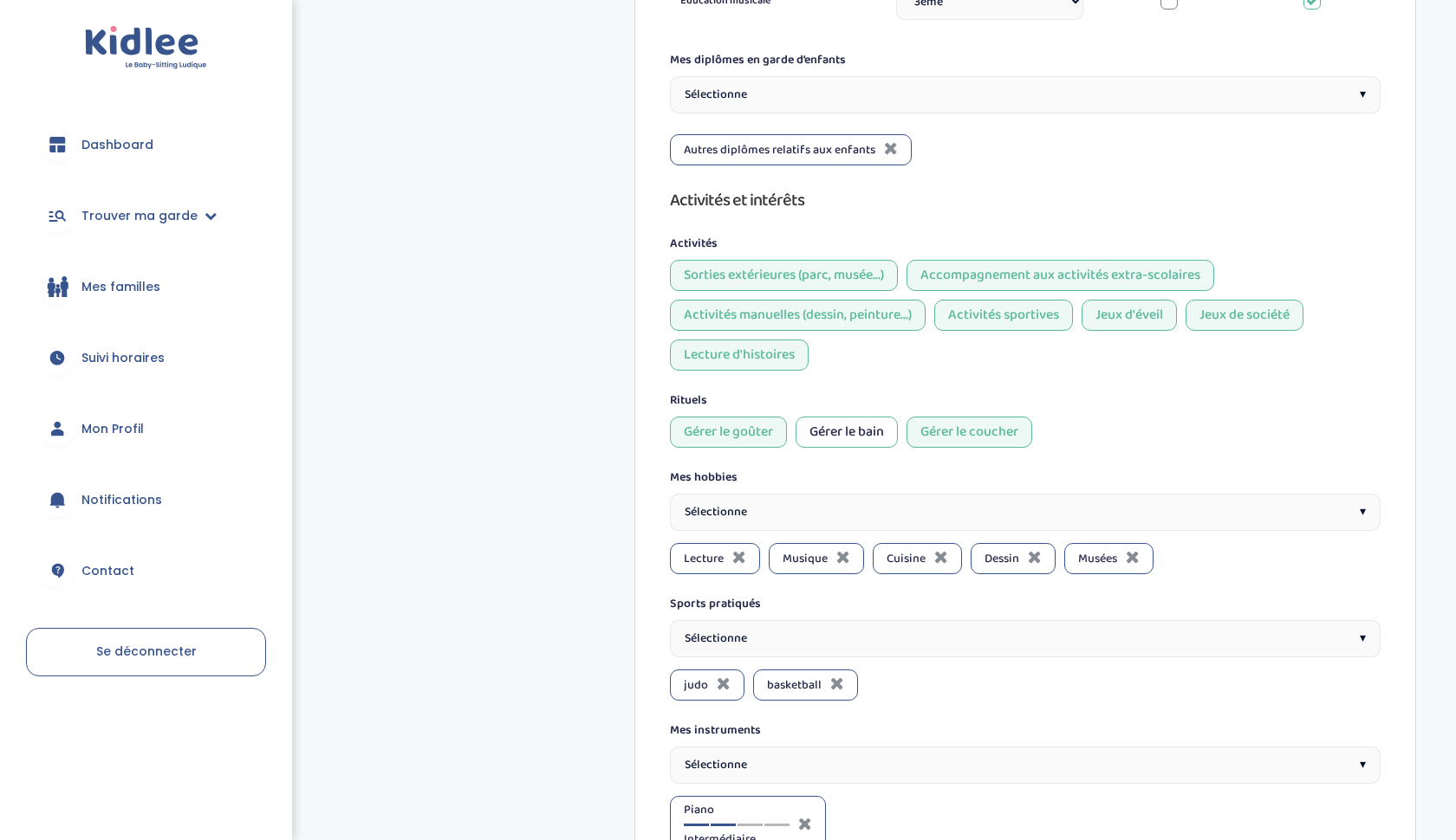
click at [855, 493] on div "Sélectionne ▾" at bounding box center [1025, 512] width 711 height 38
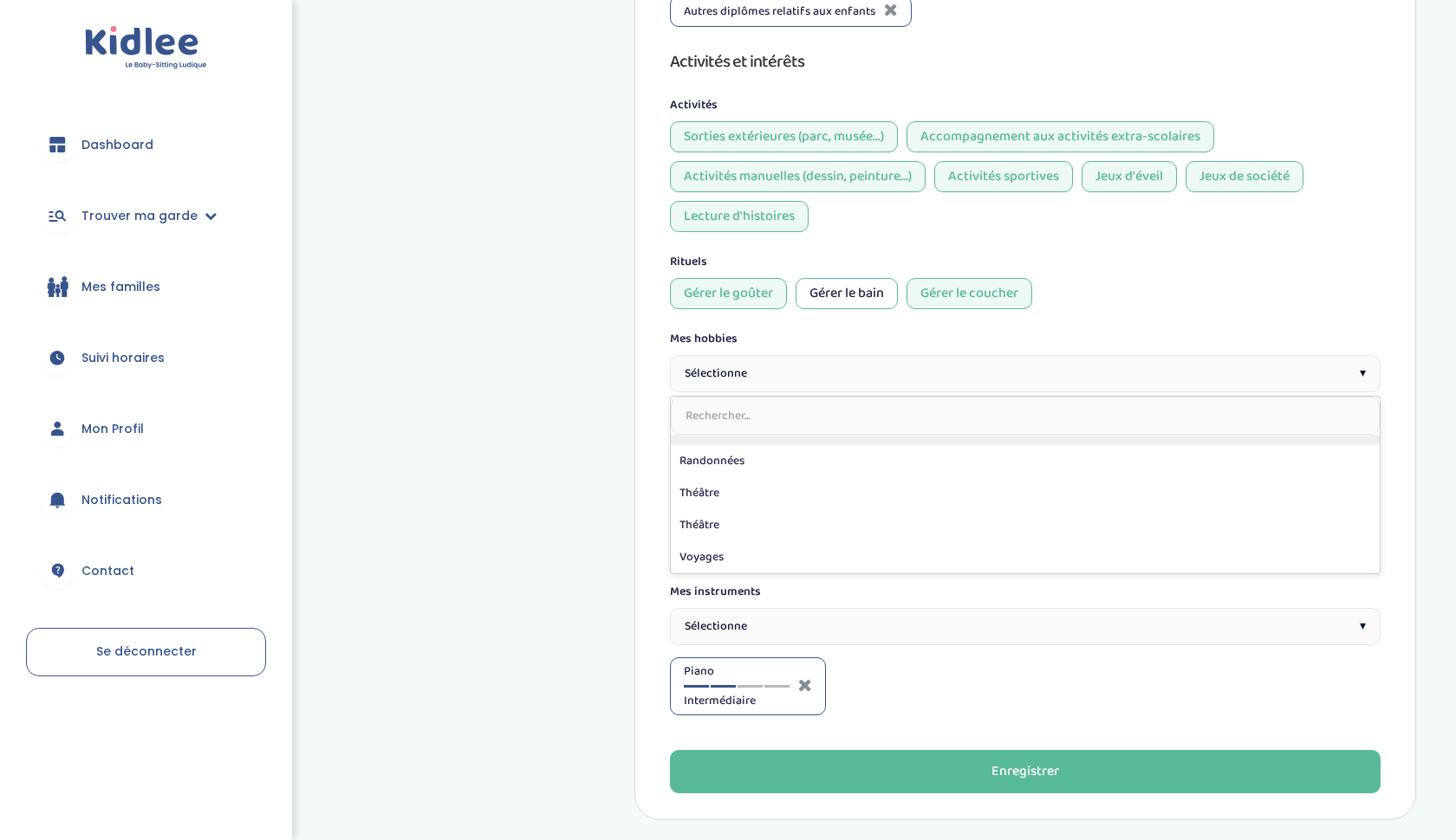
scroll to position [1428, 0]
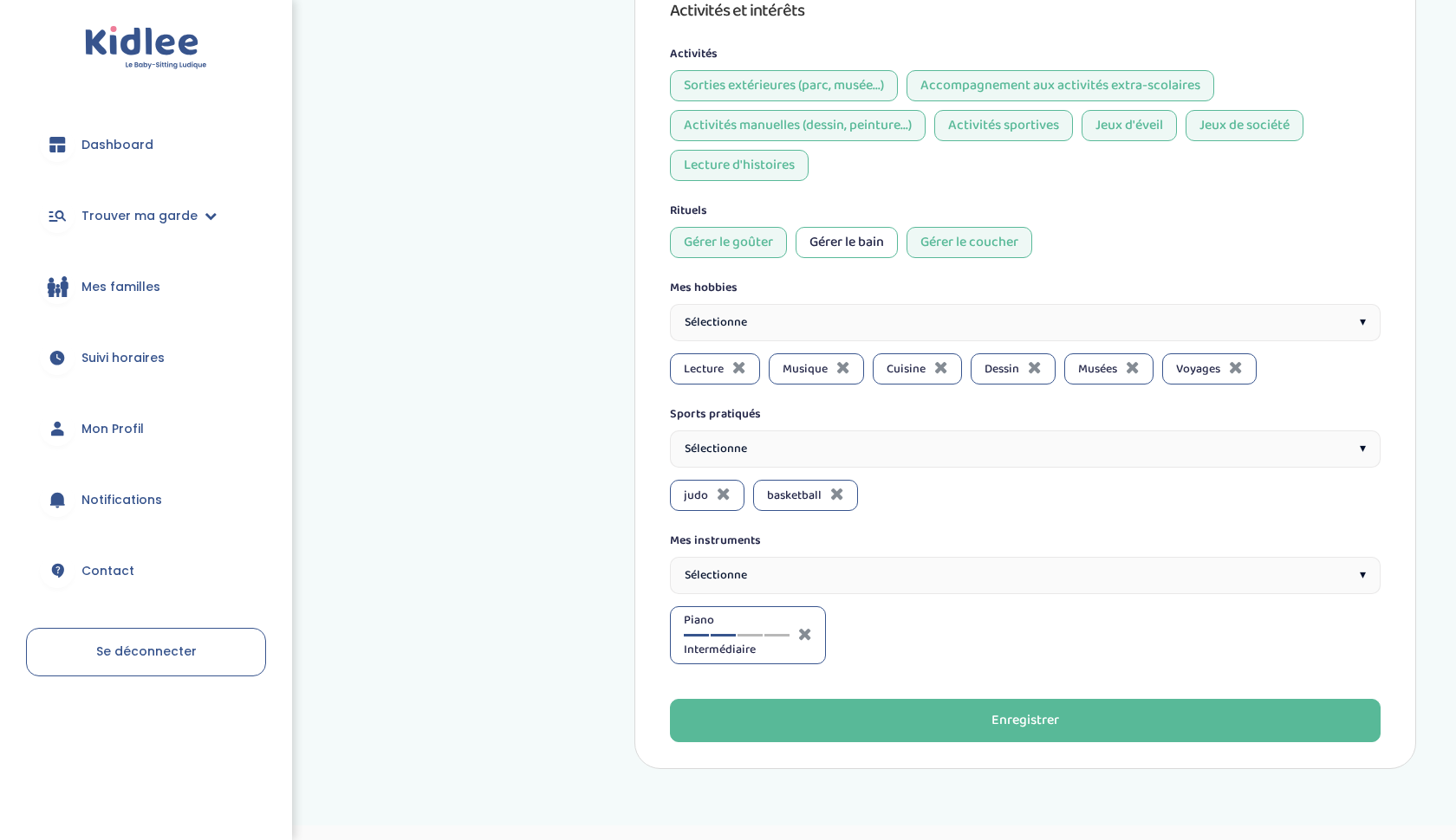
click at [780, 431] on div "Sélectionne ▾" at bounding box center [1025, 450] width 711 height 38
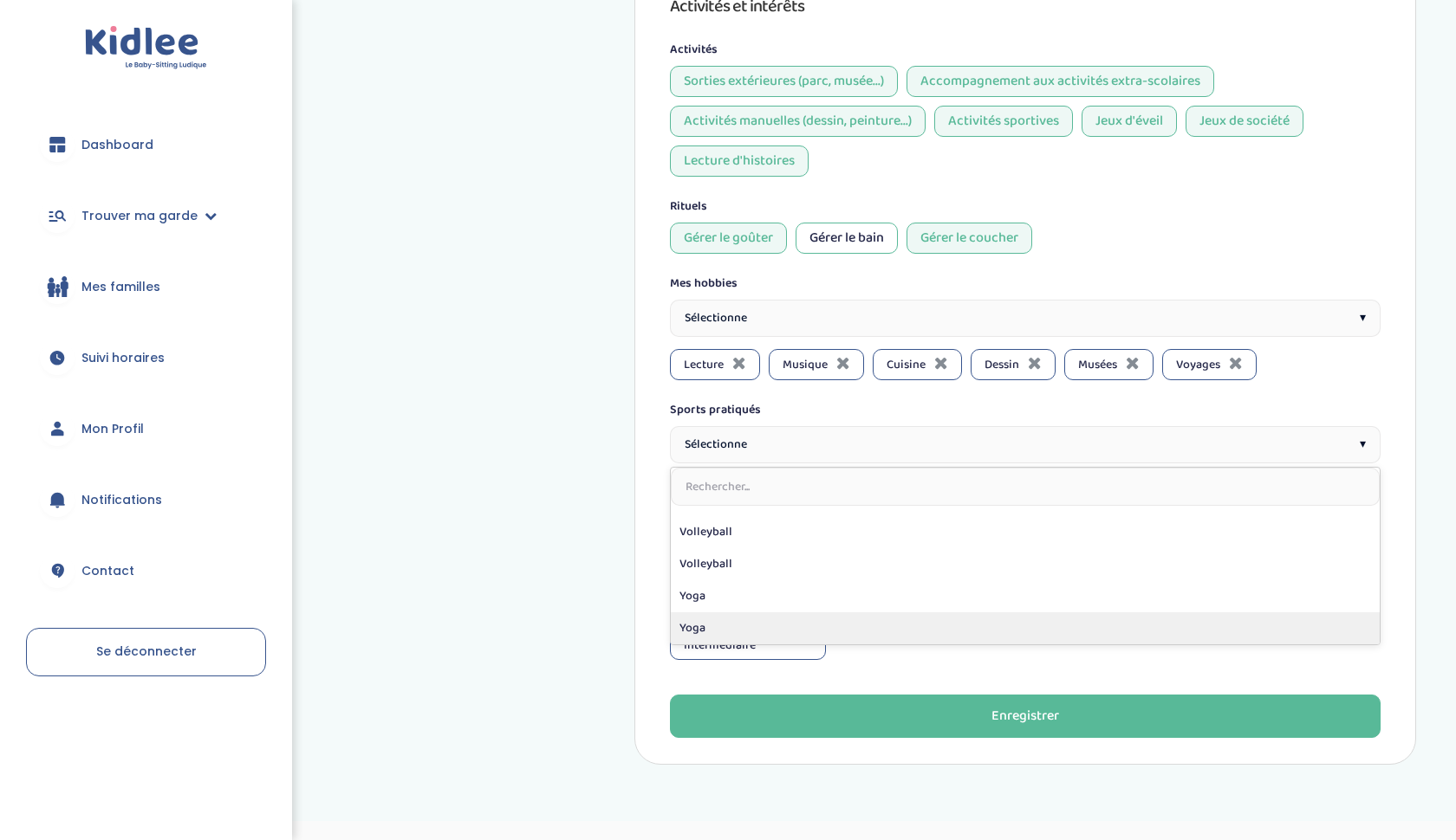
scroll to position [1431, 0]
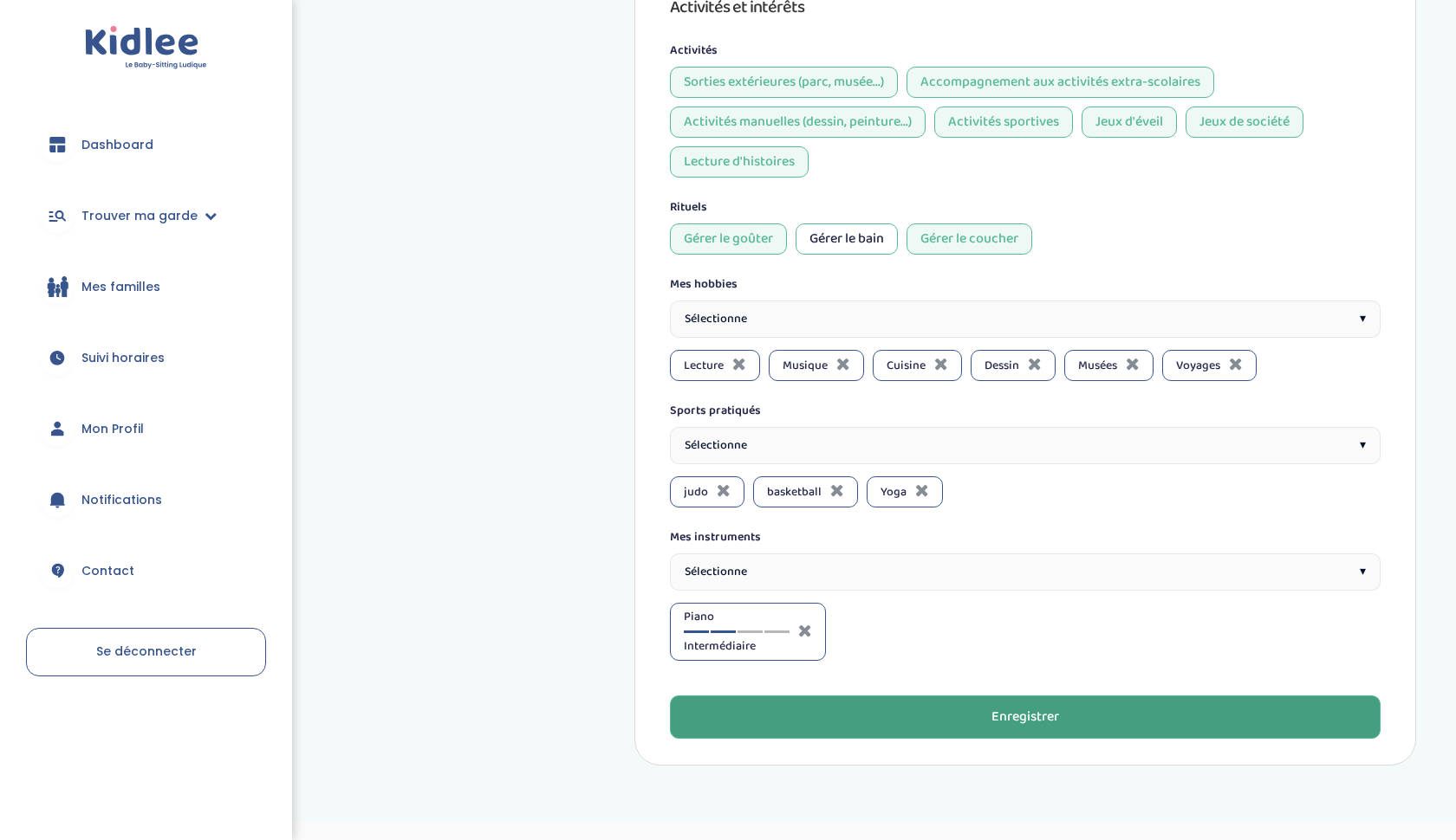
click at [873, 699] on button "Enregistrer" at bounding box center [1025, 717] width 711 height 43
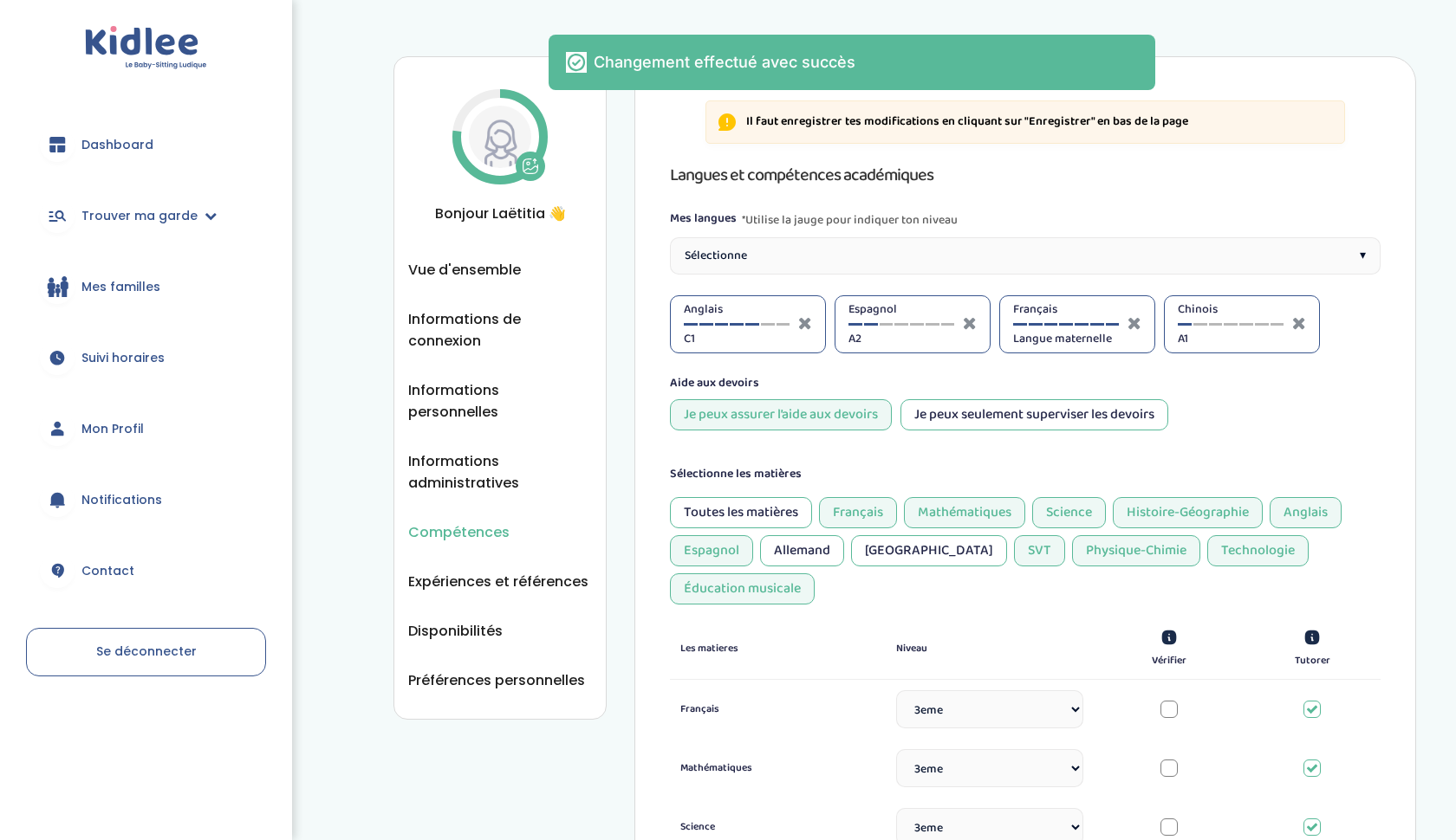
scroll to position [0, 0]
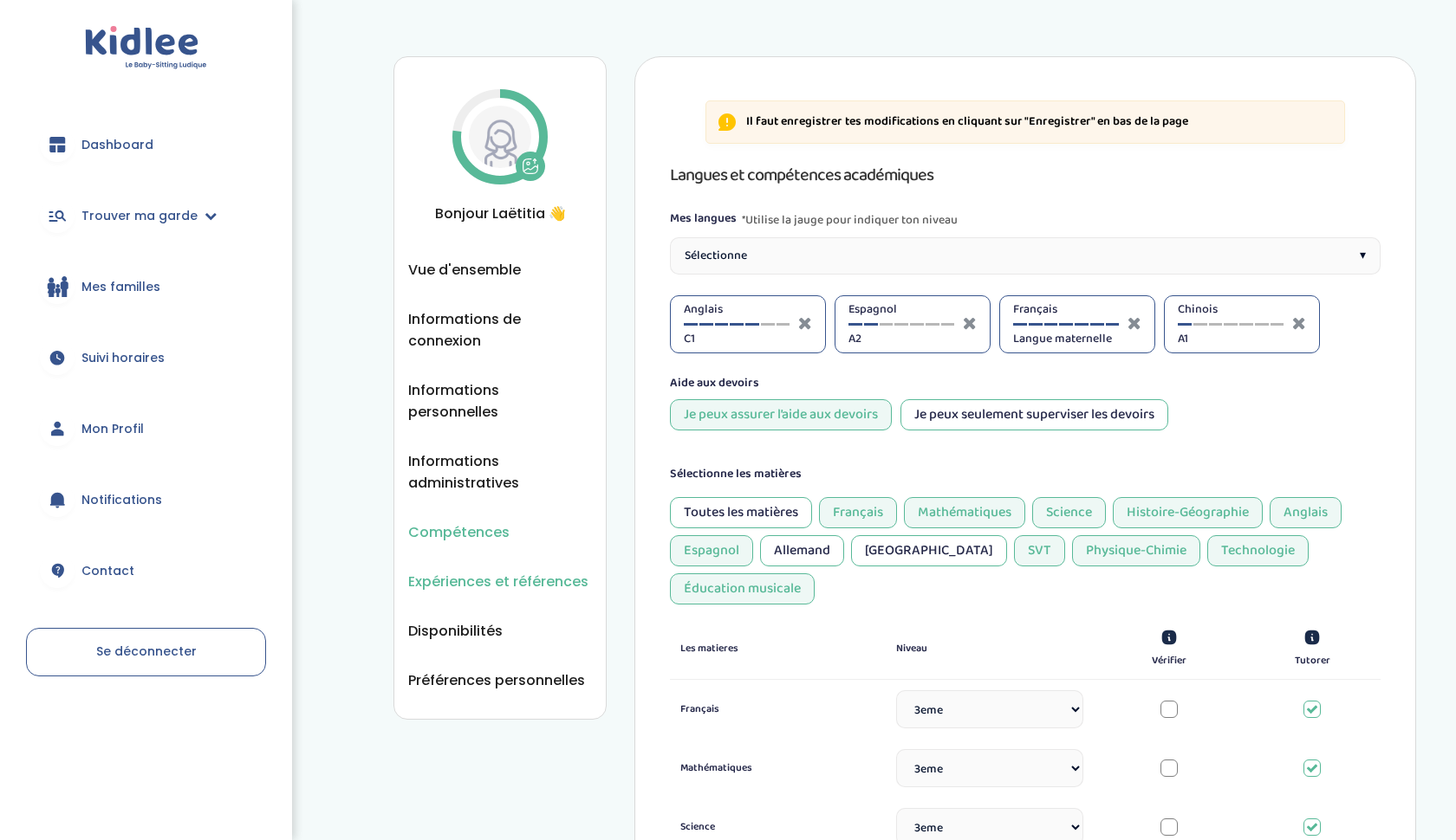
click at [483, 570] on span "Expériences et références" at bounding box center [497, 581] width 180 height 21
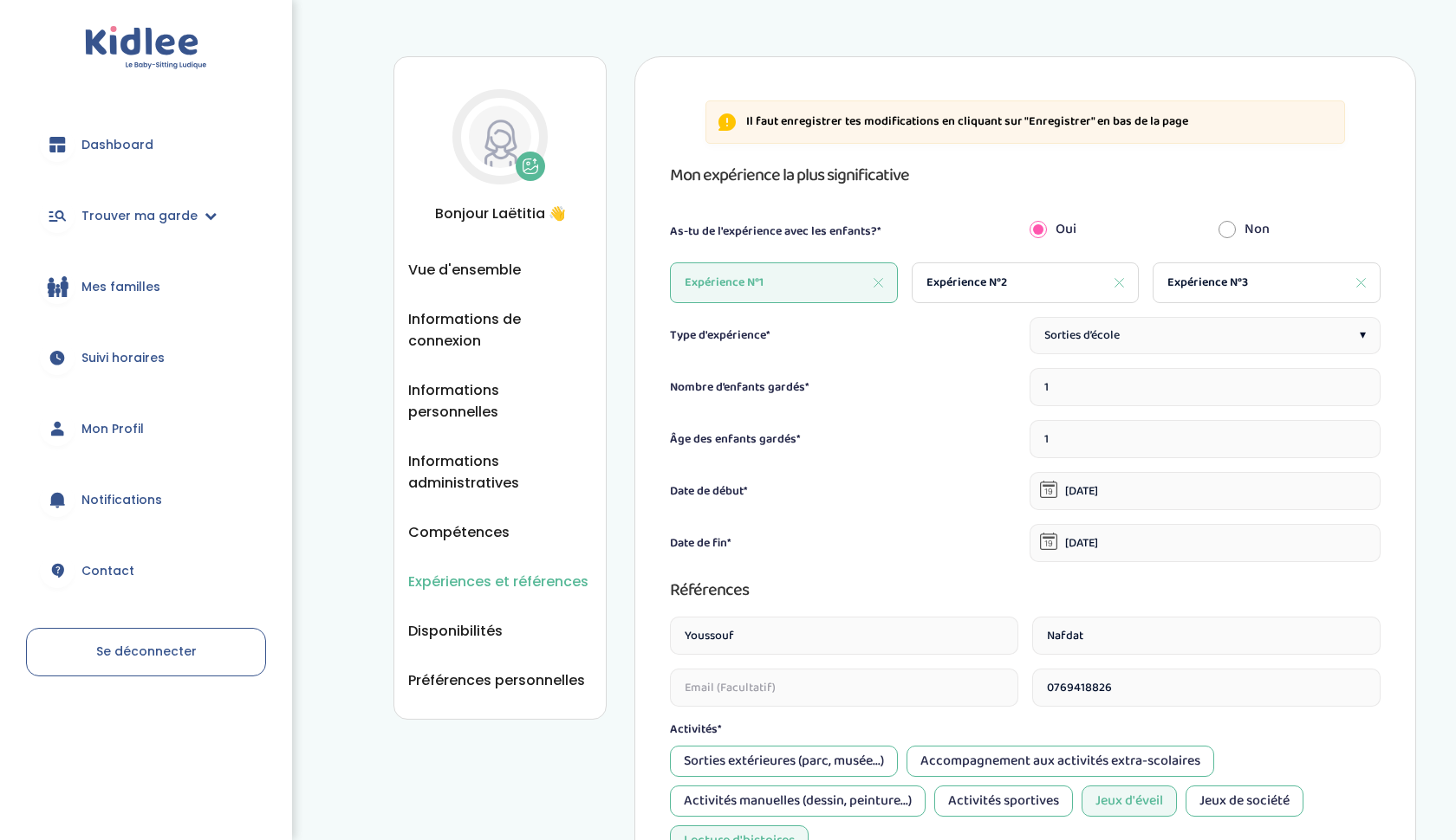
click at [474, 283] on ul "Vue d'ensemble Informations de connexion Informations personnelles Informations…" at bounding box center [499, 475] width 184 height 433
click at [475, 276] on span "Vue d'ensemble" at bounding box center [464, 270] width 113 height 21
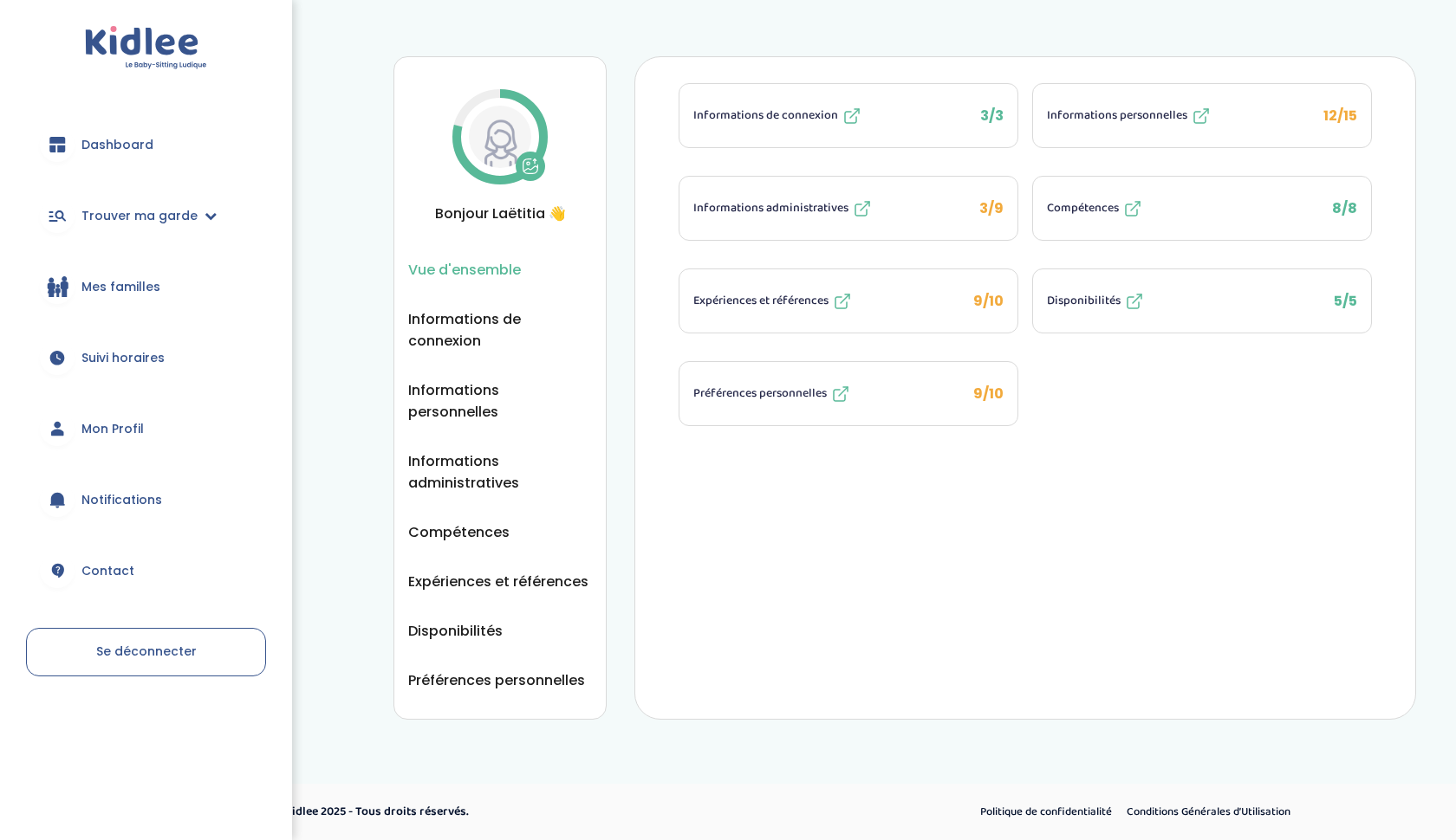
click at [987, 394] on span "9/10" at bounding box center [988, 393] width 30 height 20
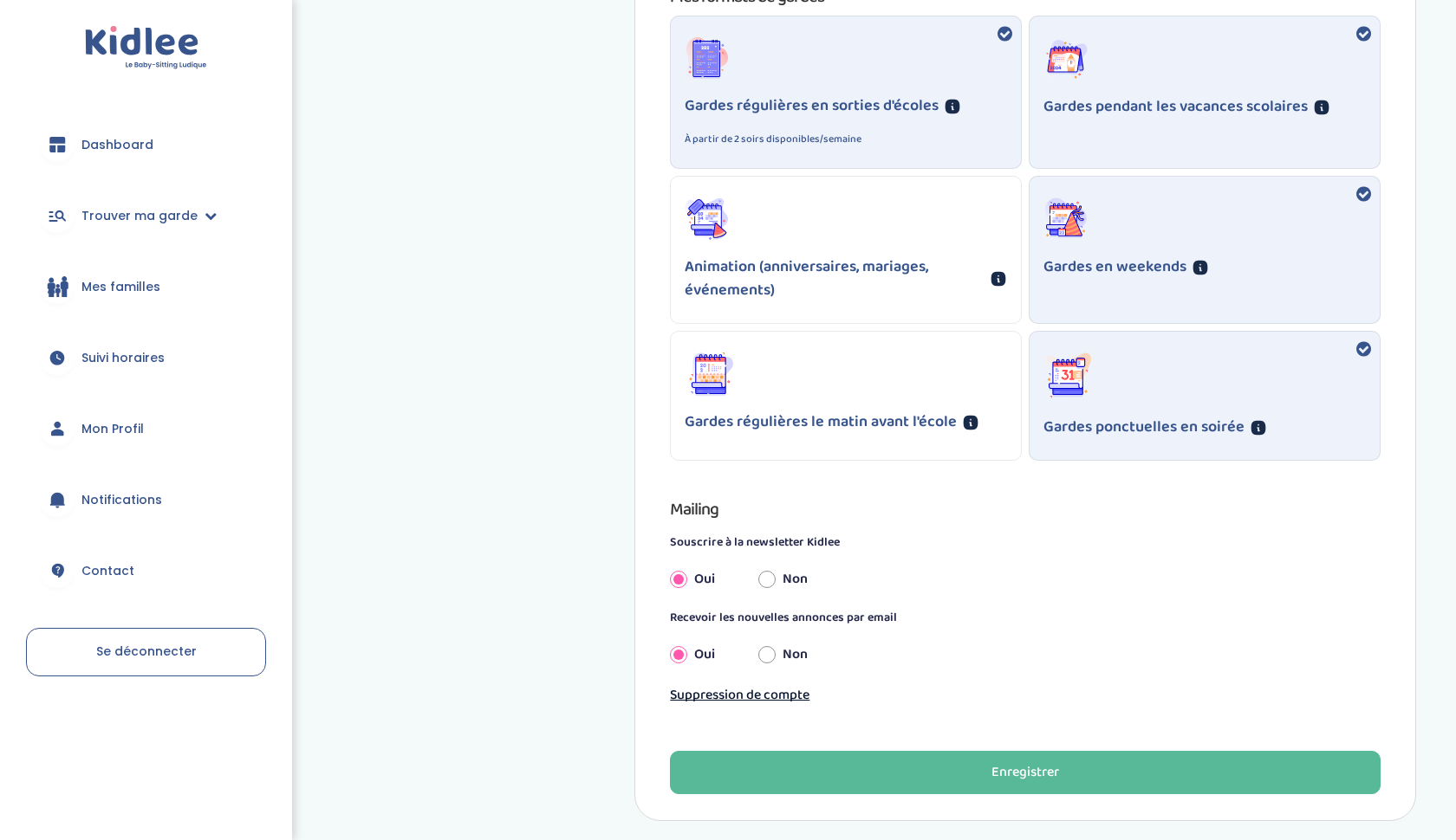
scroll to position [1216, 0]
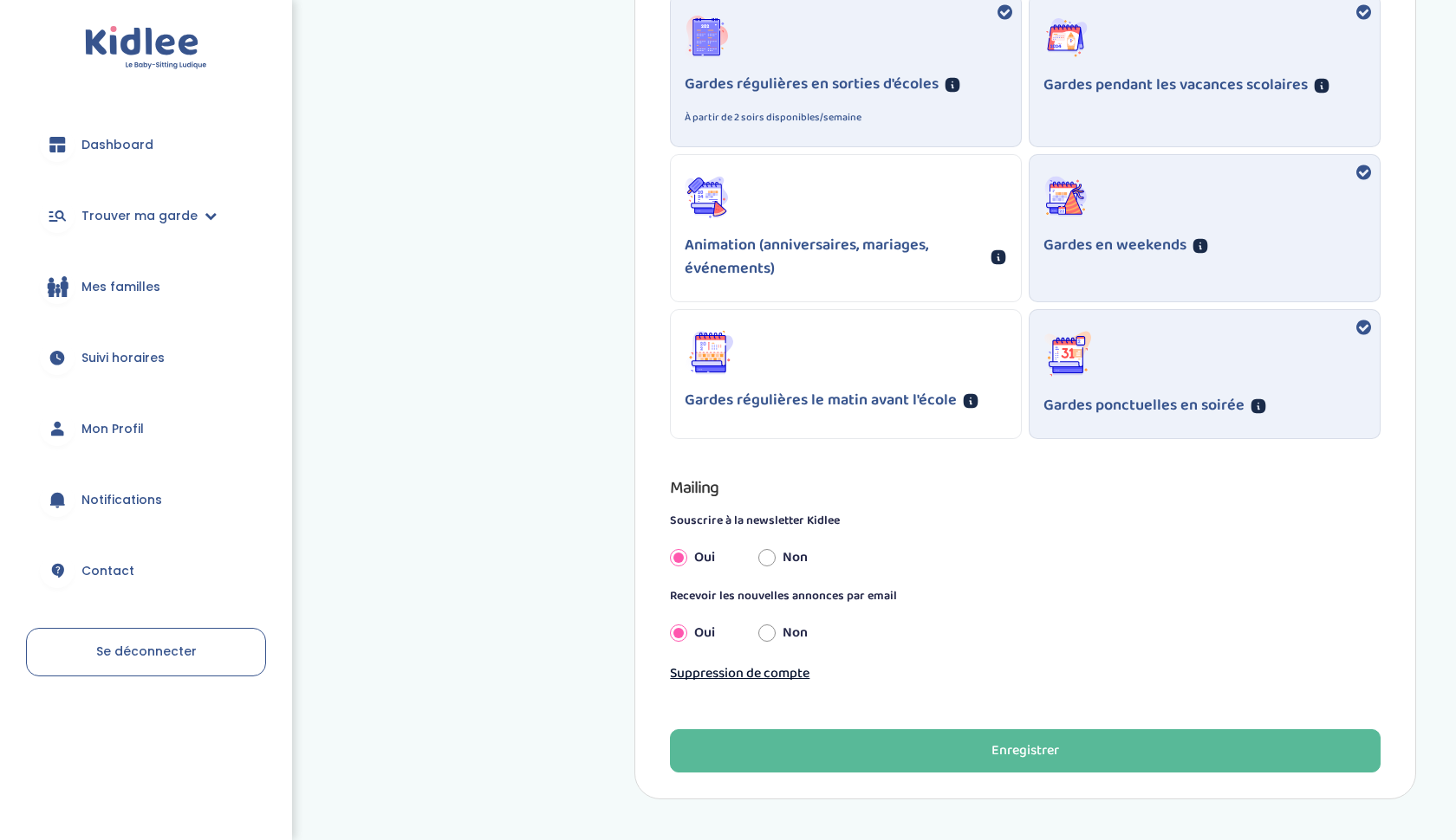
click at [943, 352] on div "Gardes régulières le matin avant l'école" at bounding box center [845, 371] width 350 height 123
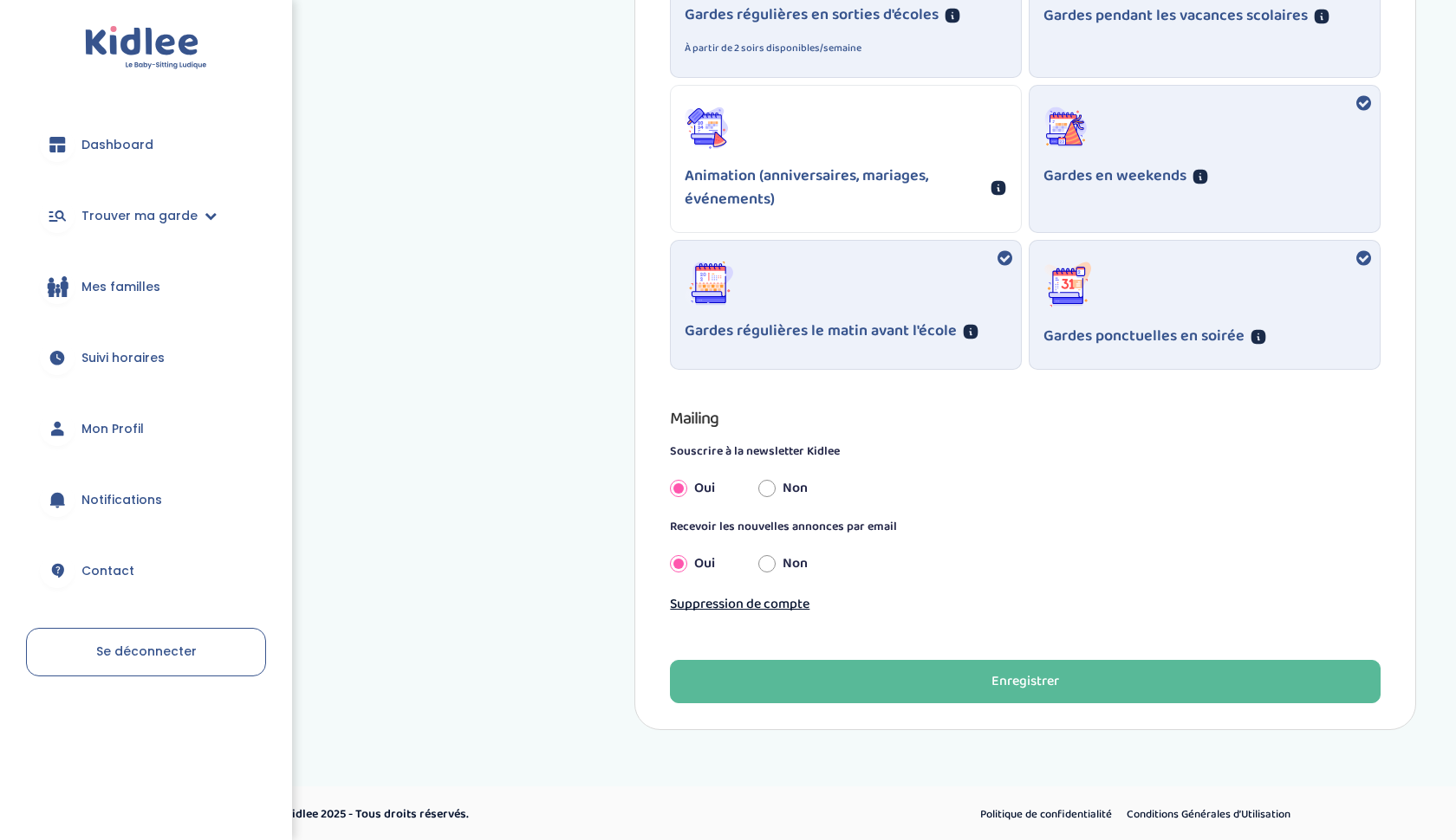
scroll to position [1284, 0]
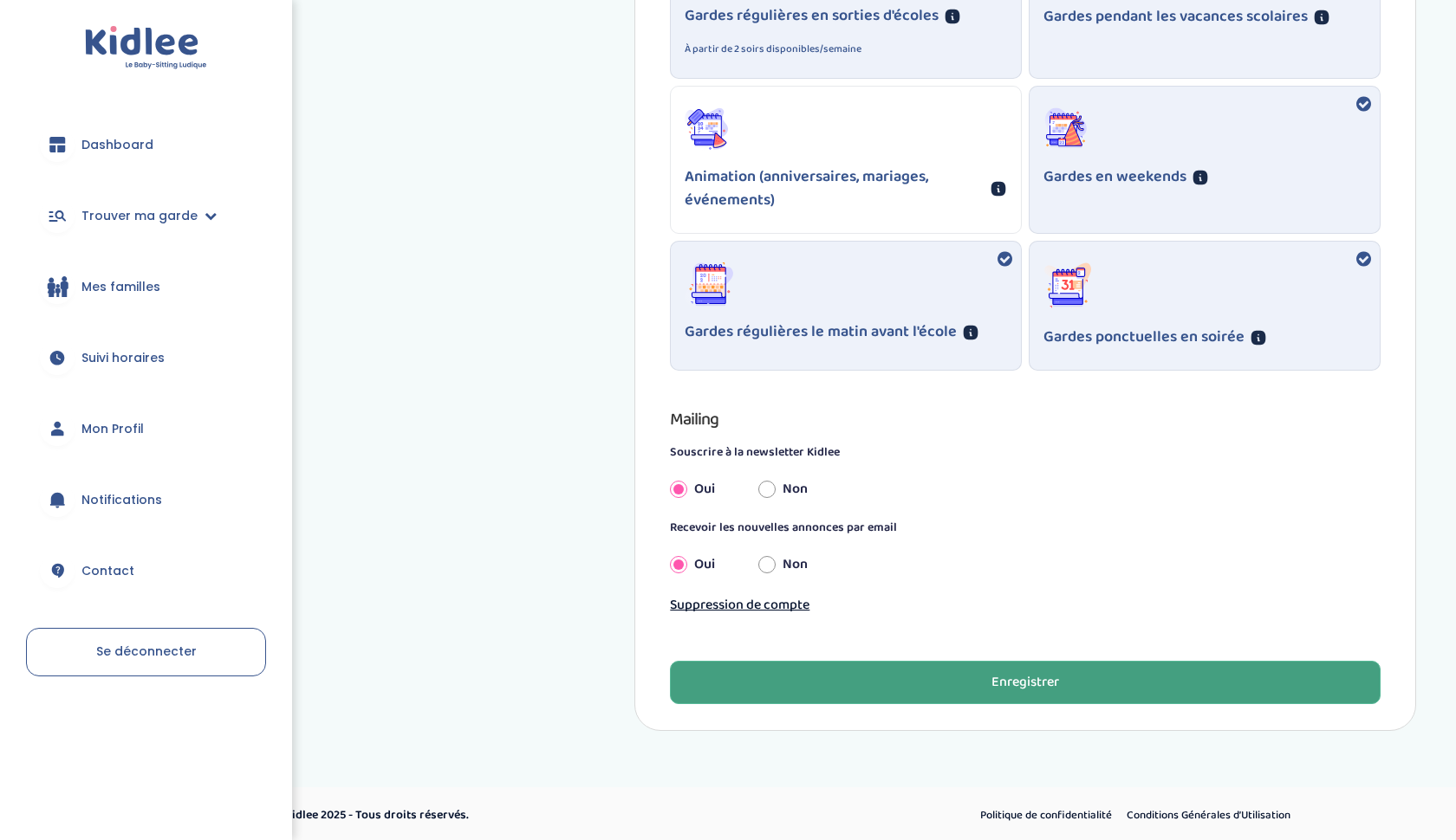
click at [947, 676] on button "Enregistrer" at bounding box center [1025, 682] width 711 height 43
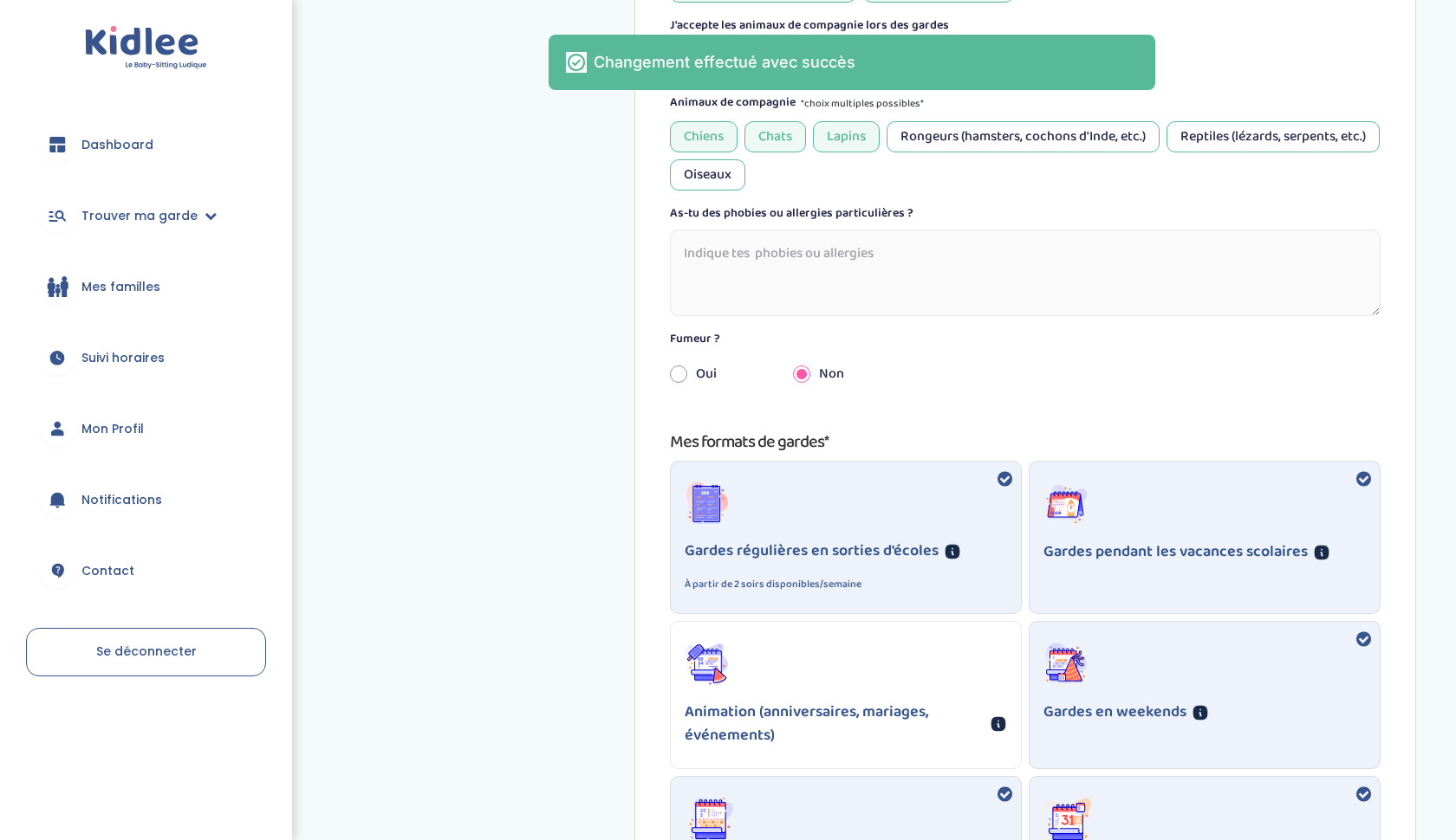
scroll to position [0, 0]
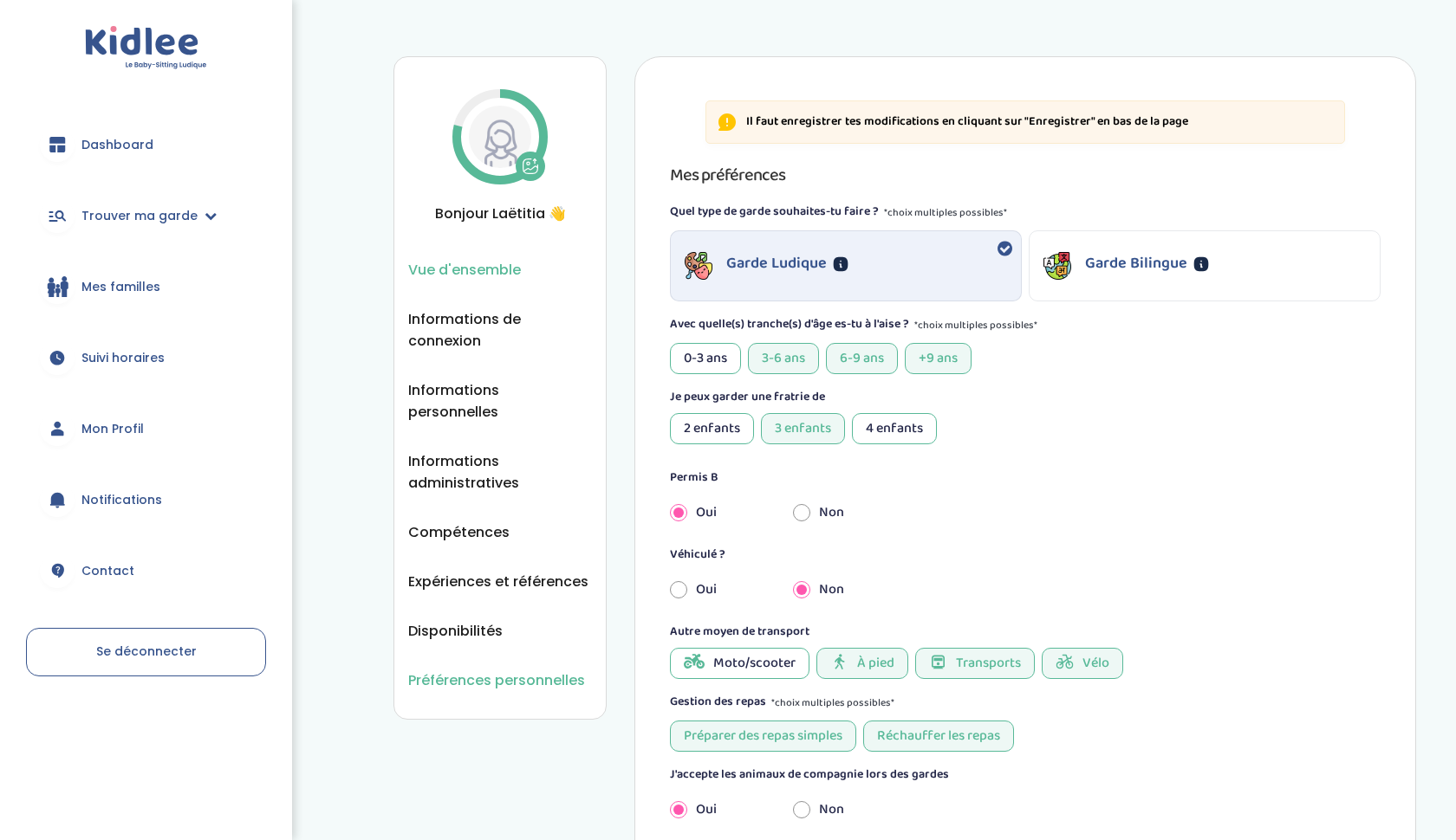
click at [480, 276] on span "Vue d'ensemble" at bounding box center [464, 270] width 113 height 21
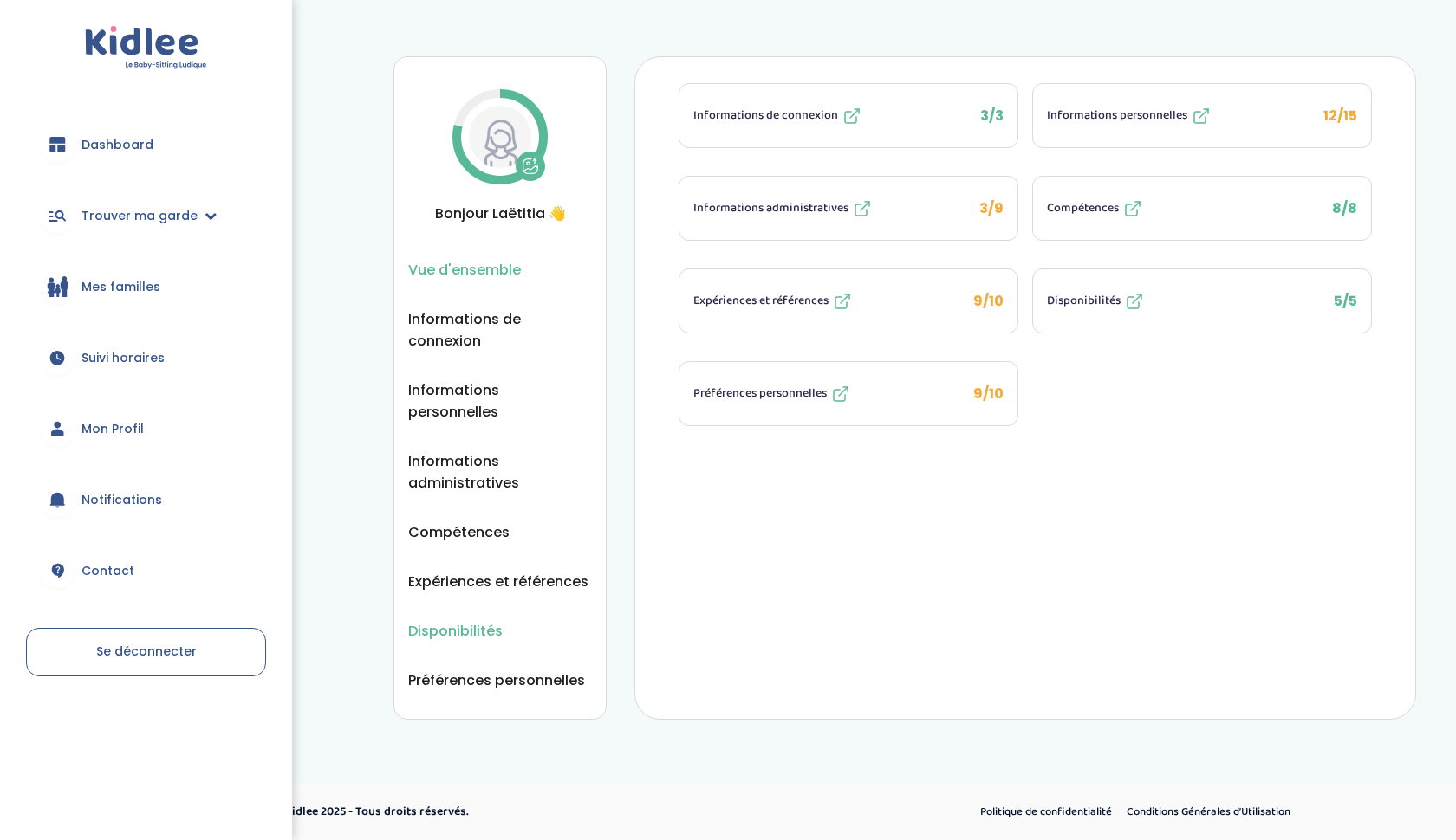
click at [462, 620] on span "Disponibilités" at bounding box center [454, 630] width 94 height 21
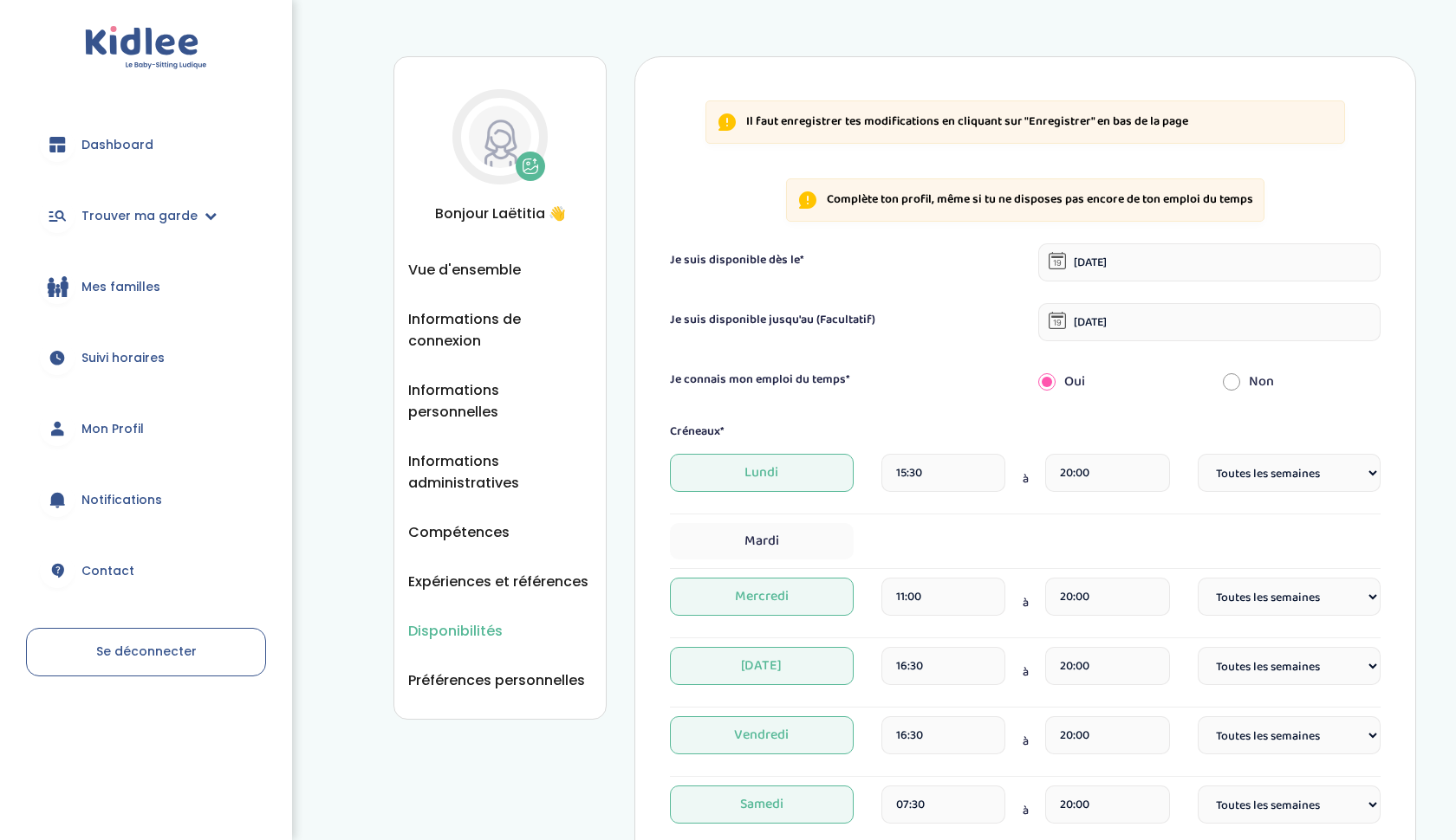
select select "1"
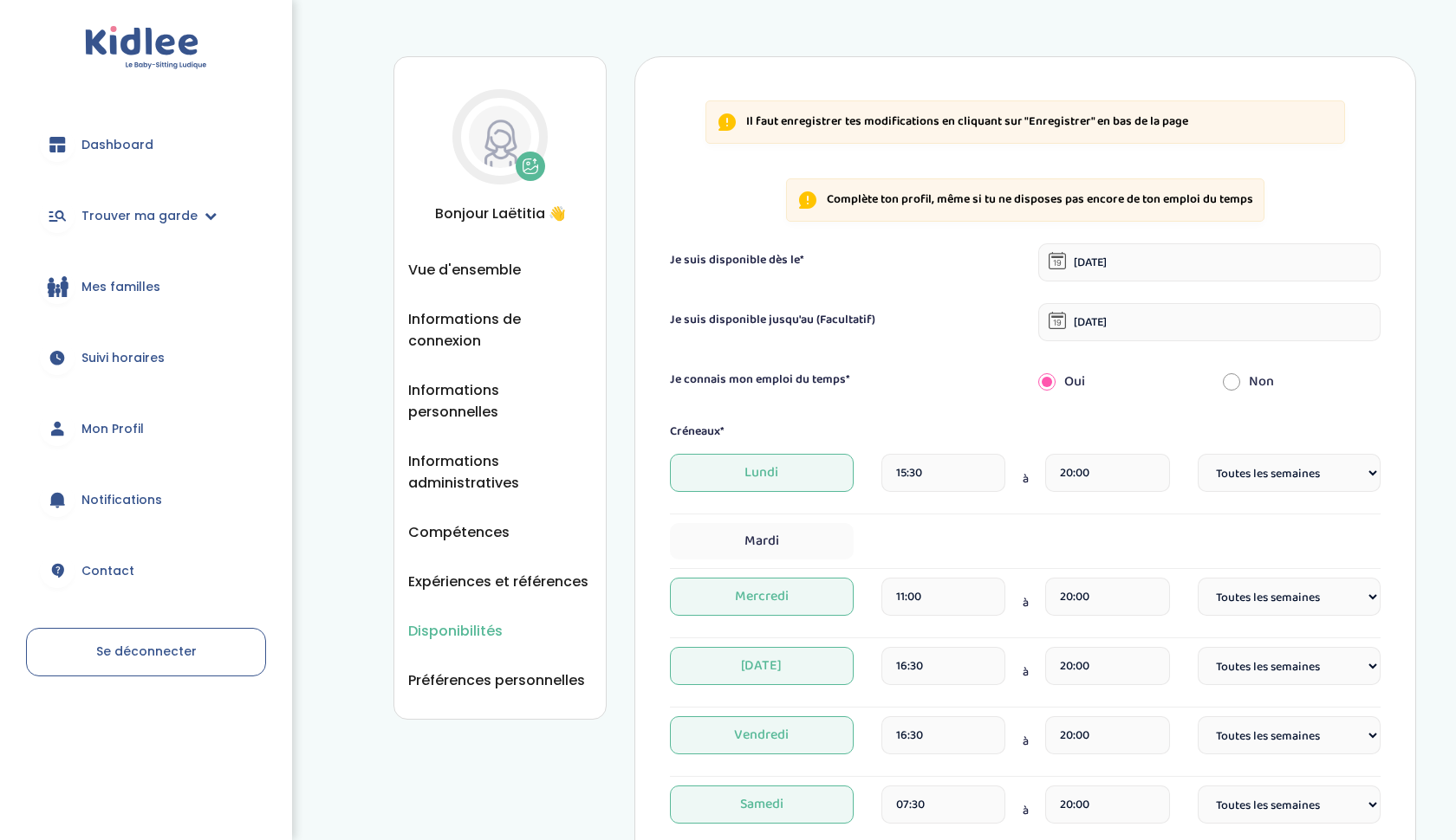
select select "1"
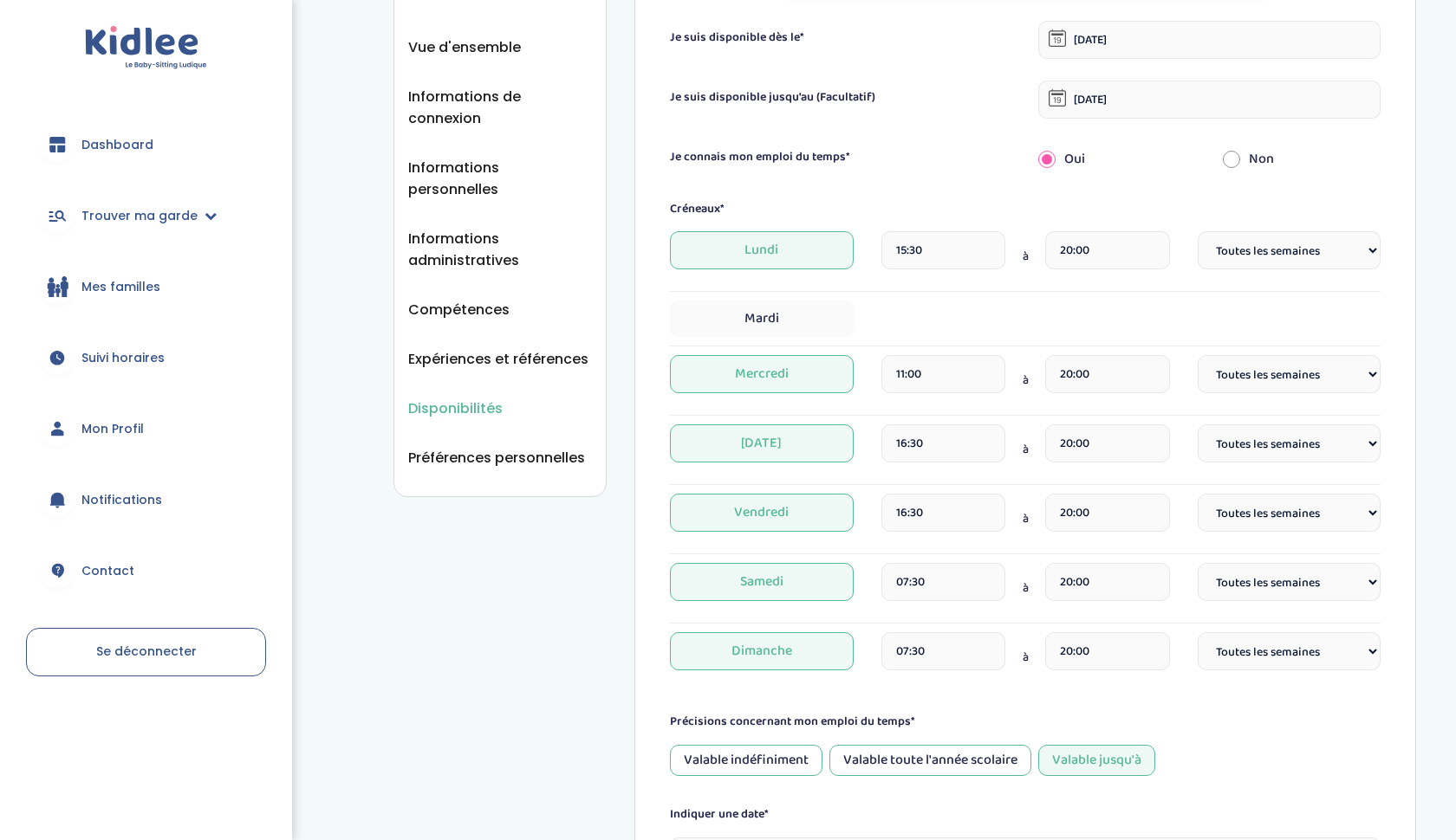
scroll to position [235, 0]
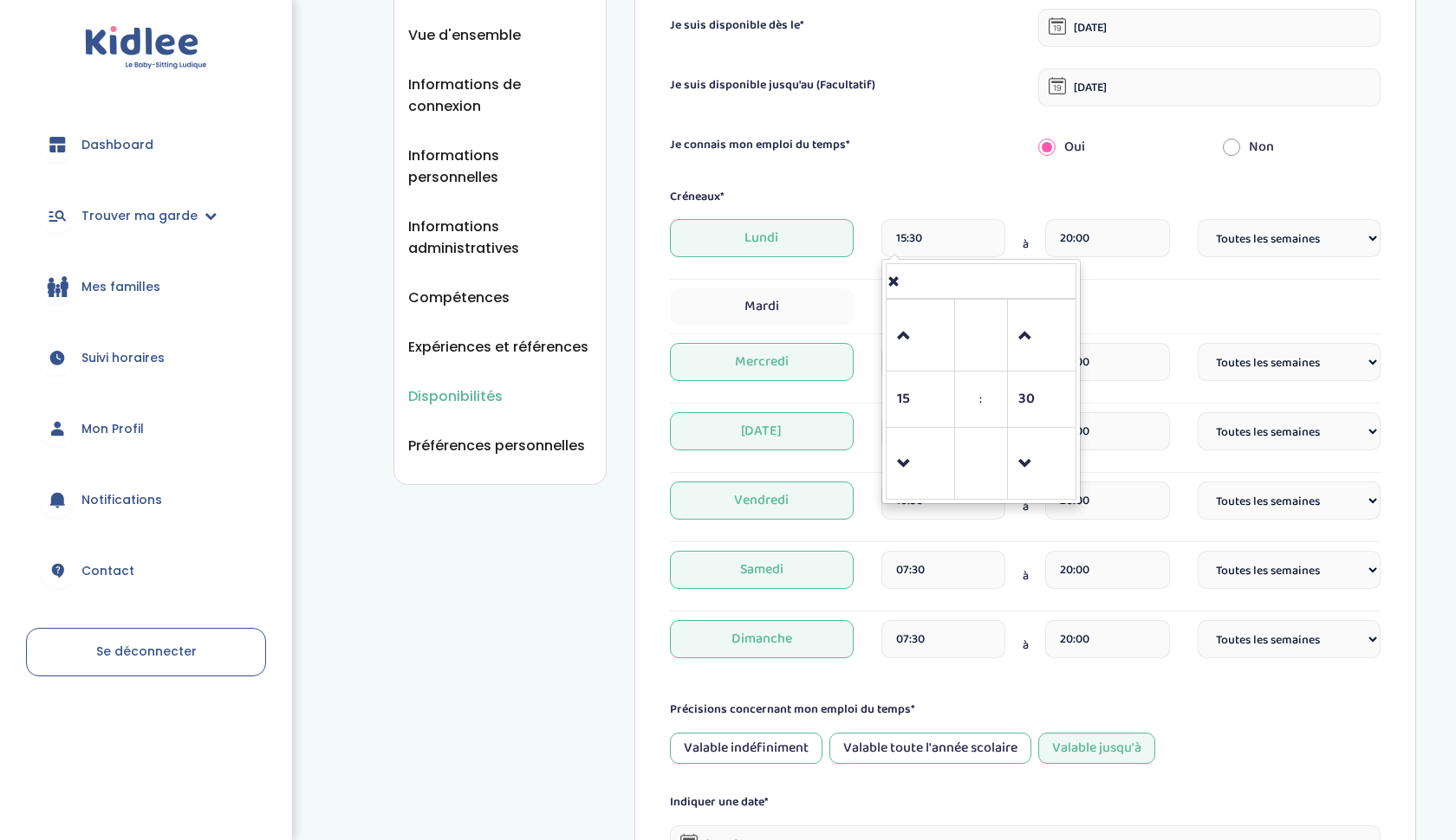
click at [956, 242] on input "15:30" at bounding box center [943, 238] width 125 height 39
click at [916, 150] on div "Je connais mon emploi du temps*" at bounding box center [840, 145] width 368 height 18
click at [946, 373] on input "11:00" at bounding box center [943, 362] width 125 height 39
click at [931, 367] on input "11:00" at bounding box center [943, 362] width 125 height 39
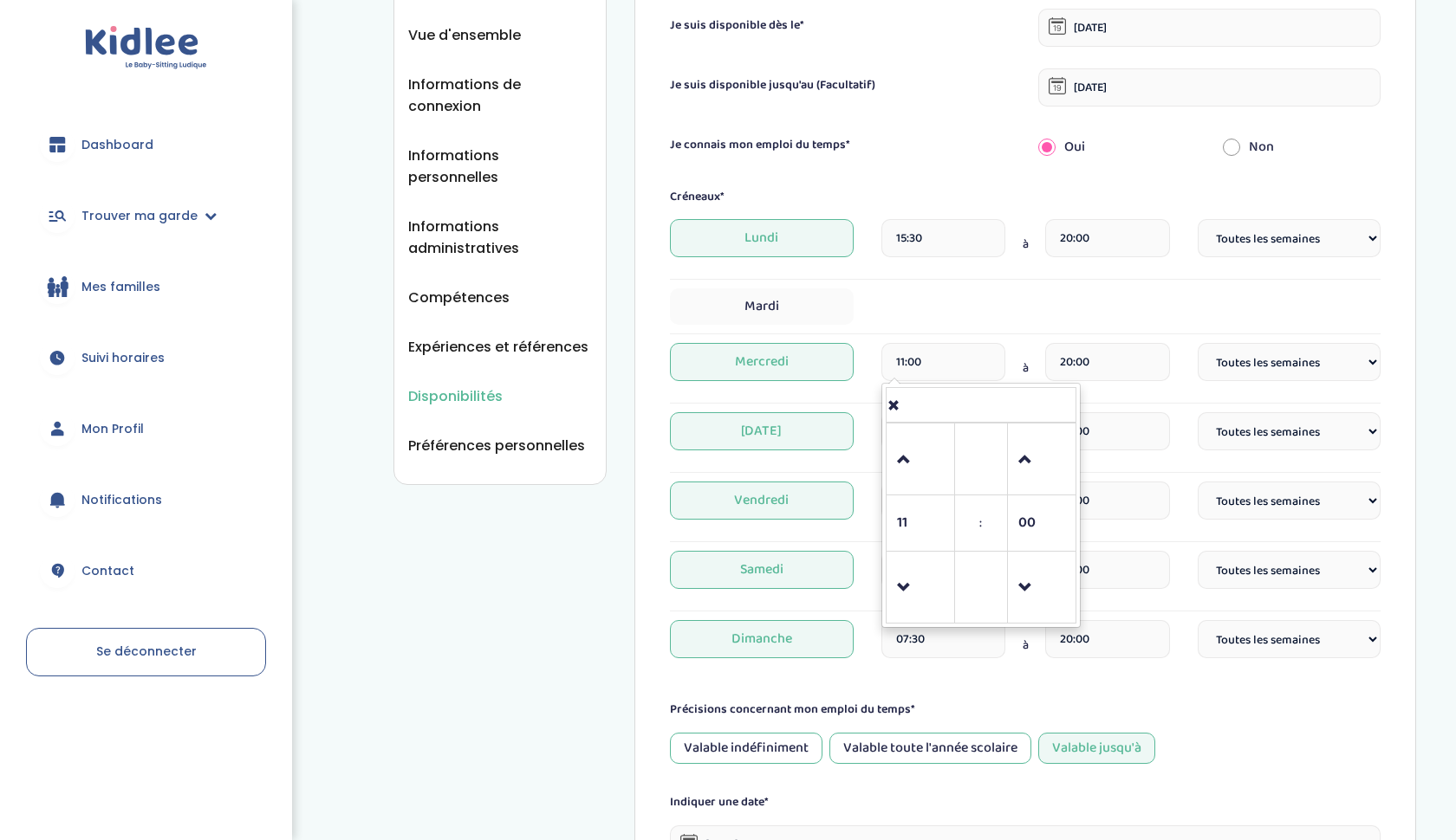
click at [931, 367] on input "11:00" at bounding box center [943, 362] width 125 height 39
click at [904, 468] on span at bounding box center [920, 459] width 47 height 47
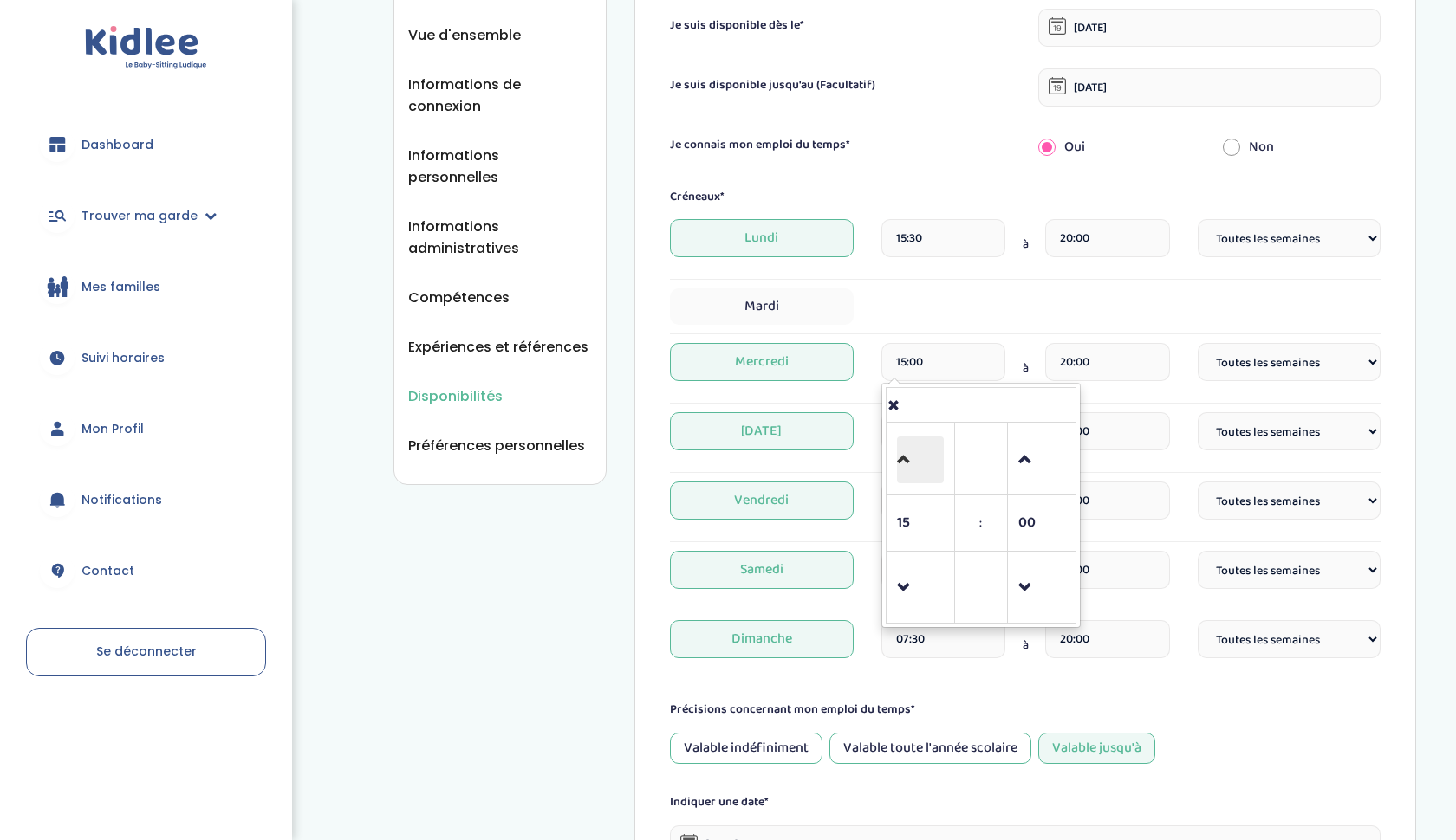
click at [904, 468] on span at bounding box center [920, 459] width 47 height 47
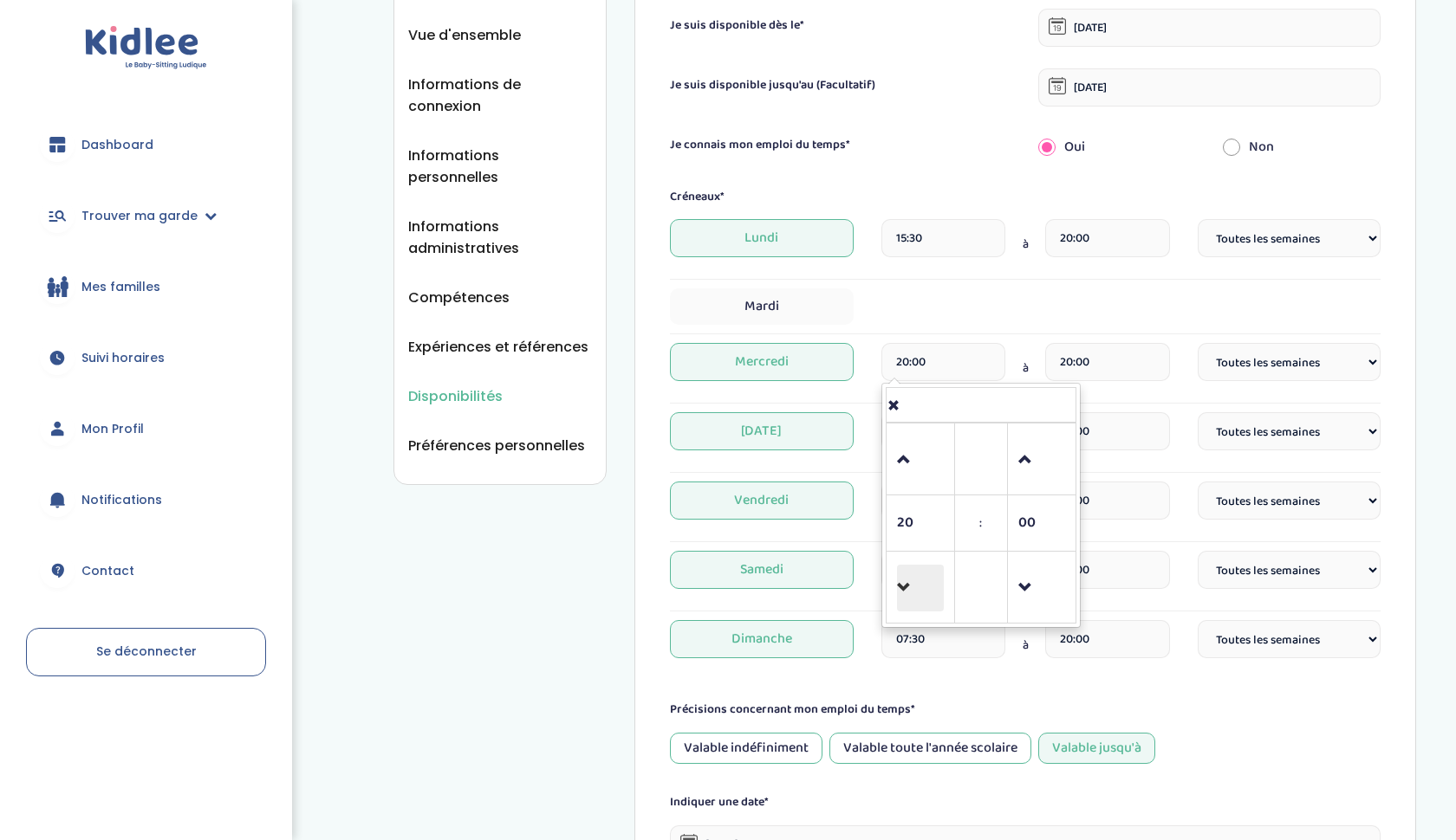
click at [900, 588] on span at bounding box center [920, 588] width 47 height 47
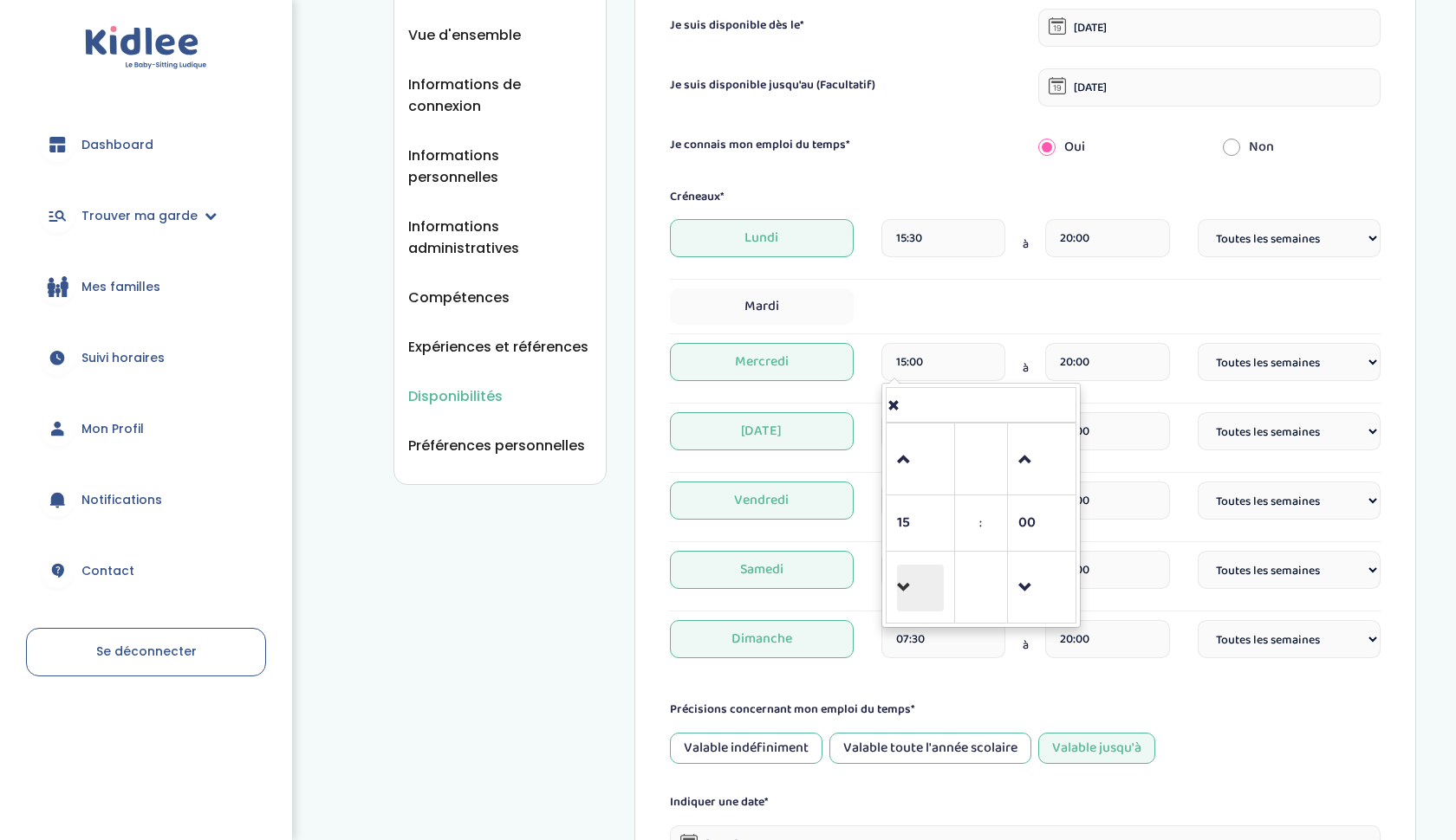
click at [900, 588] on span at bounding box center [920, 588] width 47 height 47
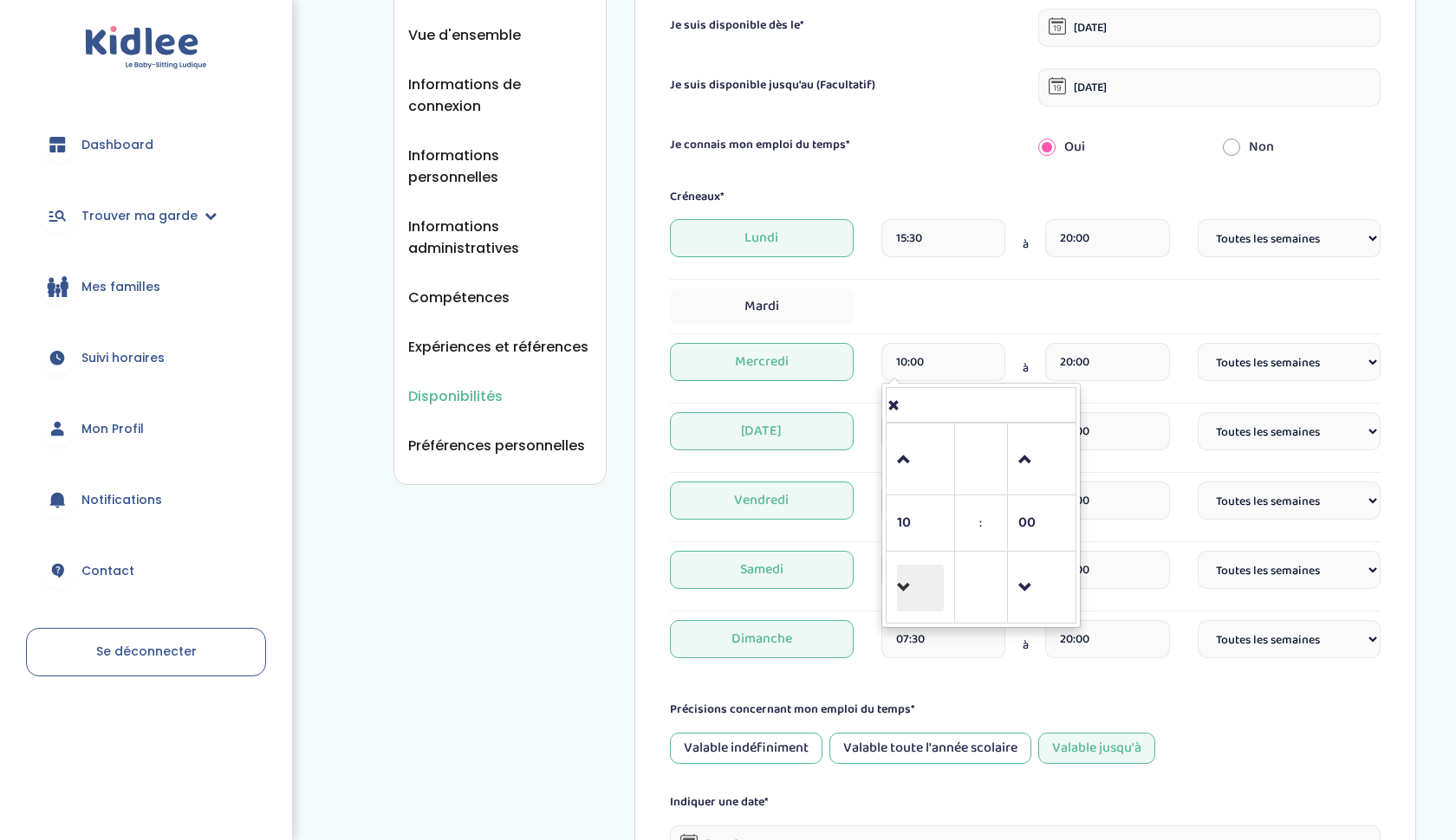
click at [900, 588] on span at bounding box center [920, 588] width 47 height 47
click at [906, 468] on span at bounding box center [920, 459] width 47 height 47
type input "09:00"
click at [972, 323] on div "Mardi" at bounding box center [1025, 306] width 711 height 37
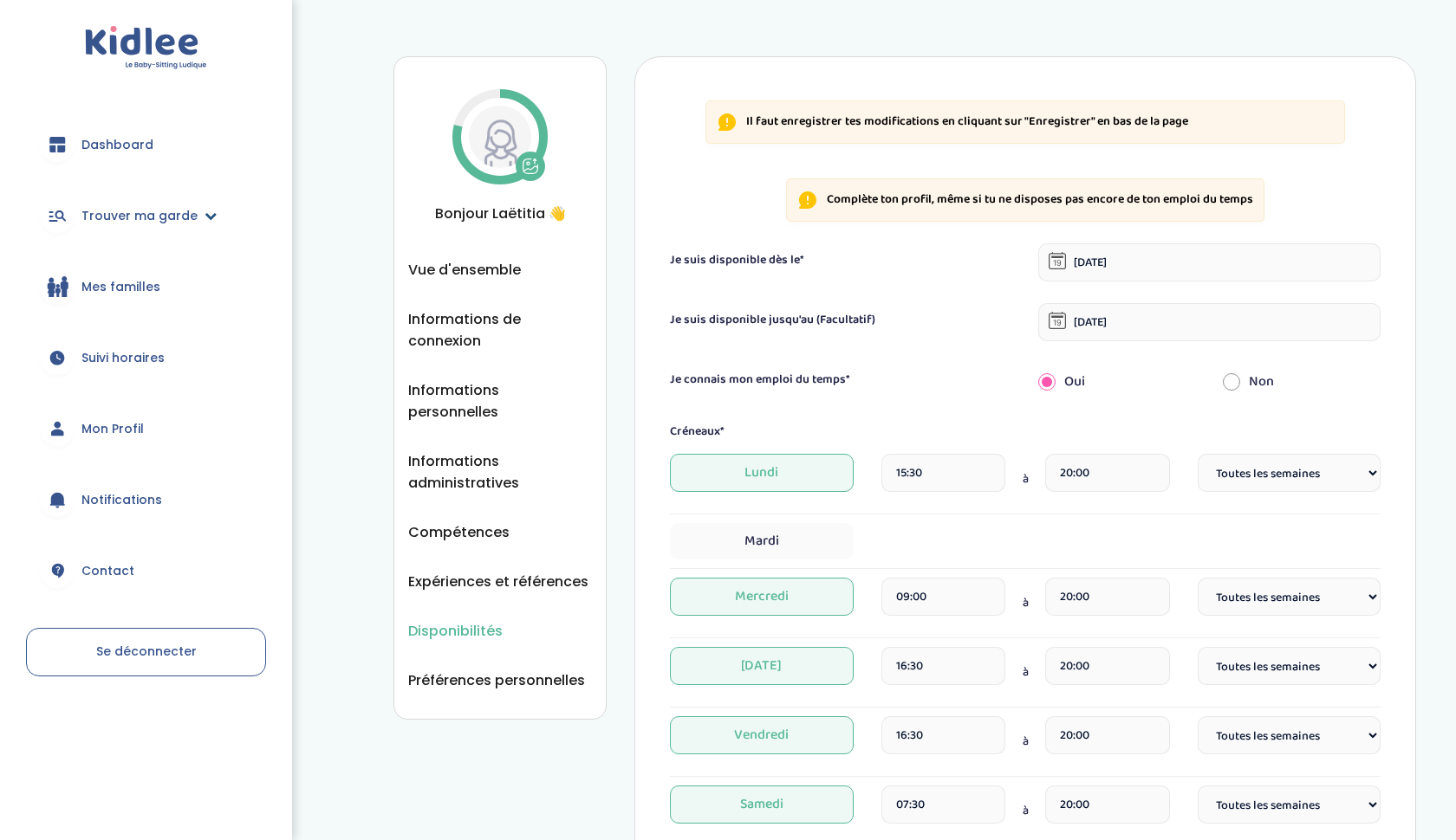
scroll to position [0, 0]
click at [110, 210] on span "Trouver ma garde" at bounding box center [140, 216] width 116 height 18
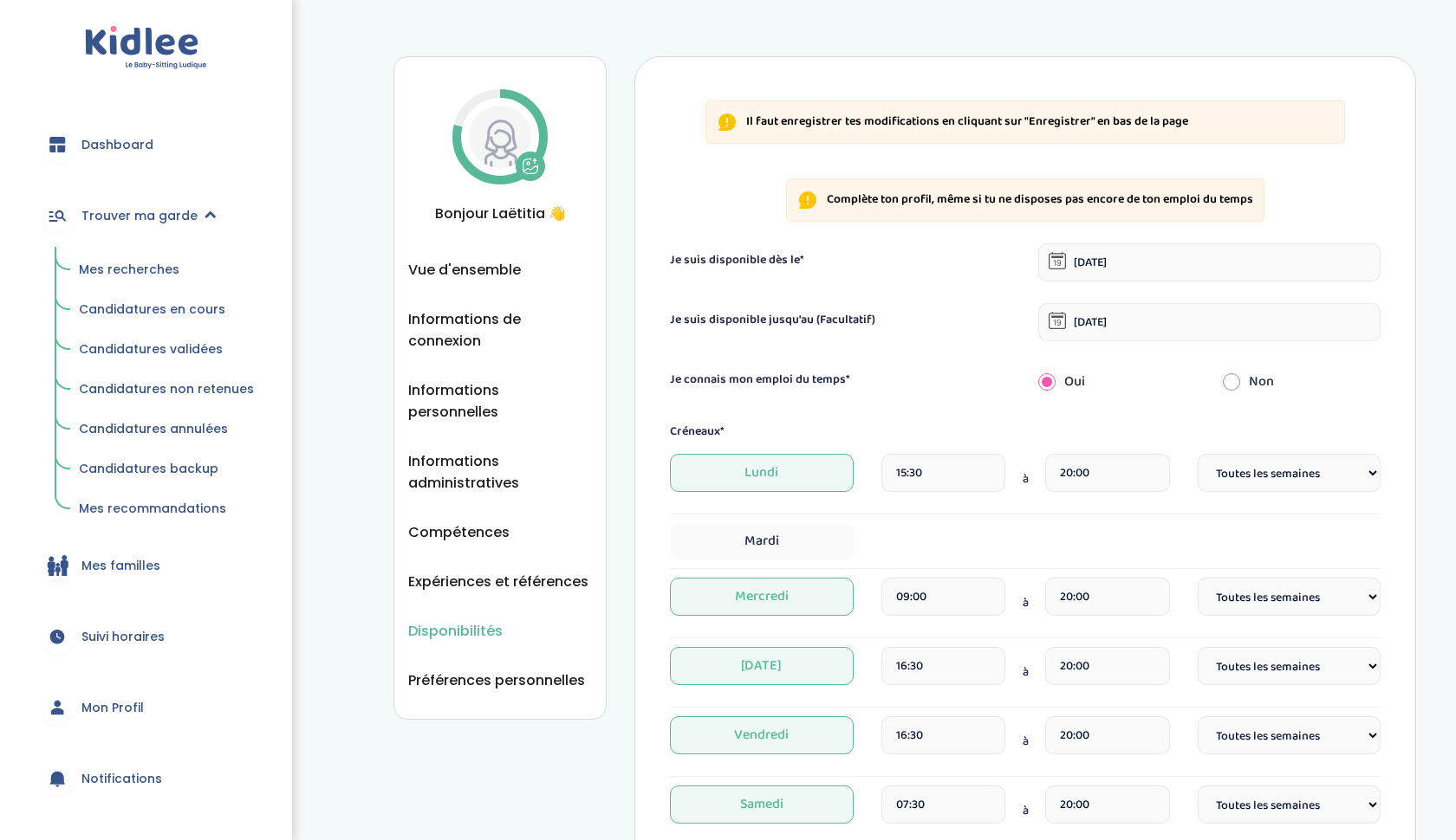
click at [115, 276] on span "Mes recherches" at bounding box center [129, 269] width 100 height 17
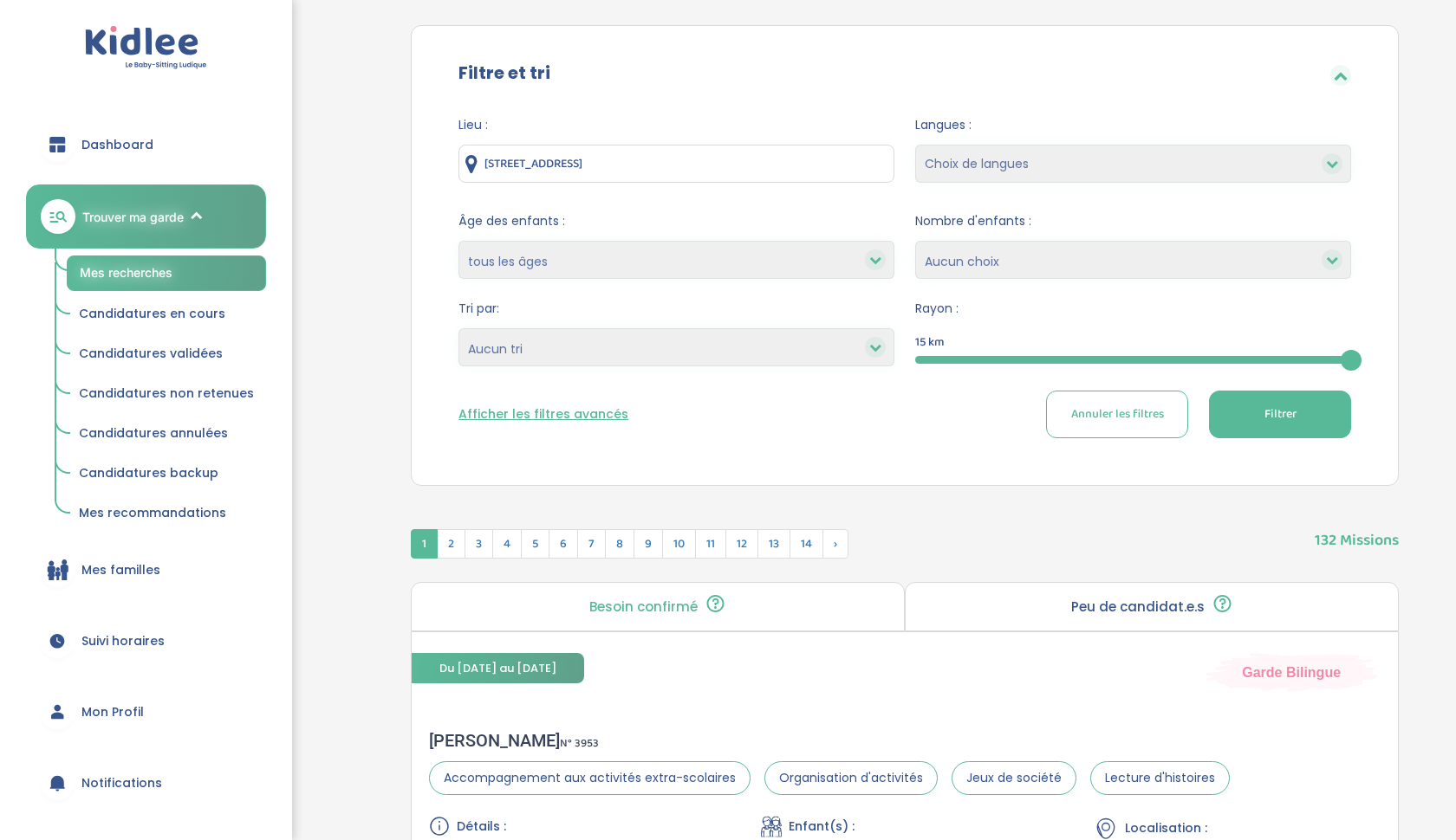
scroll to position [124, 0]
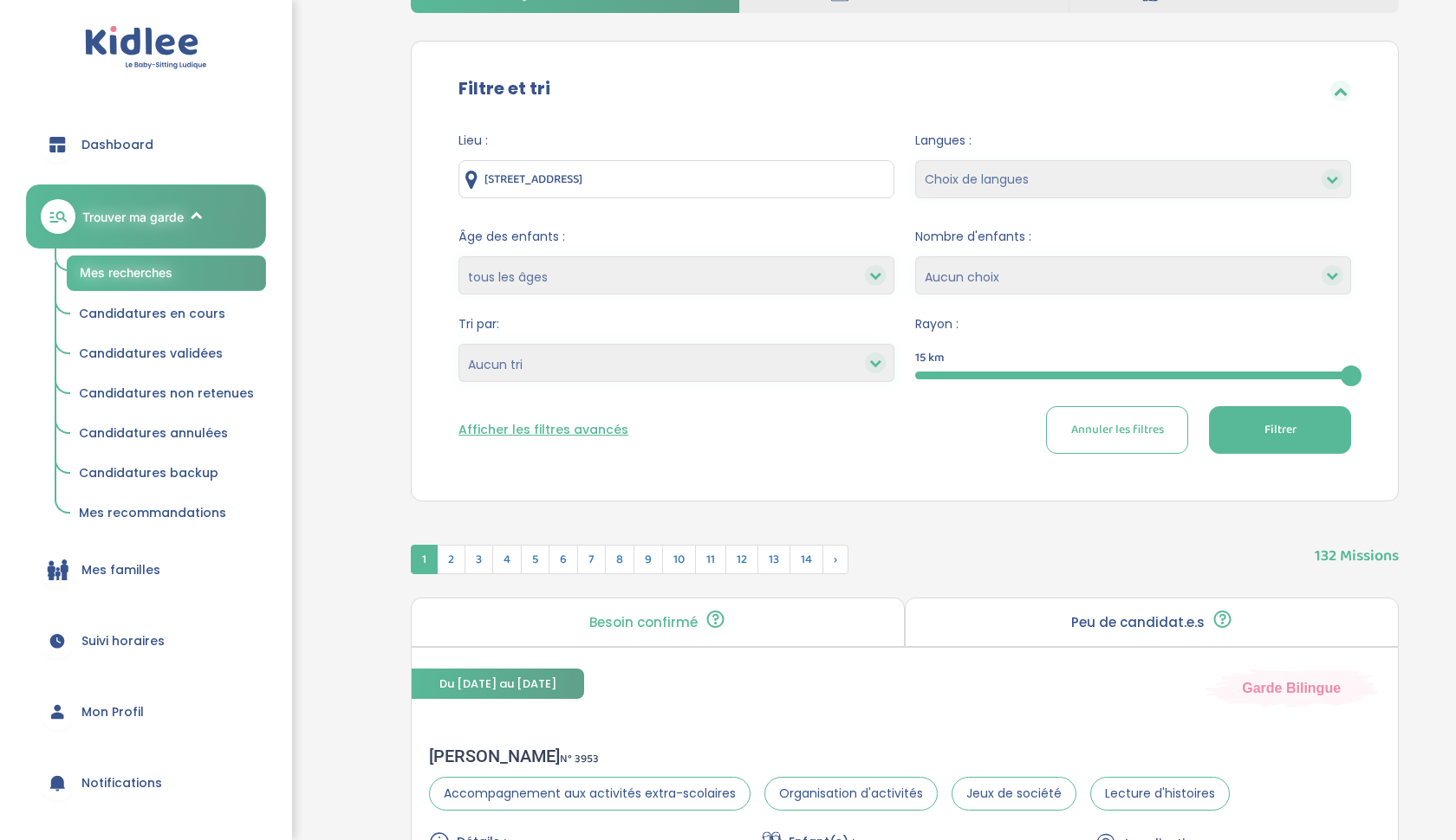
select select "12"
select select
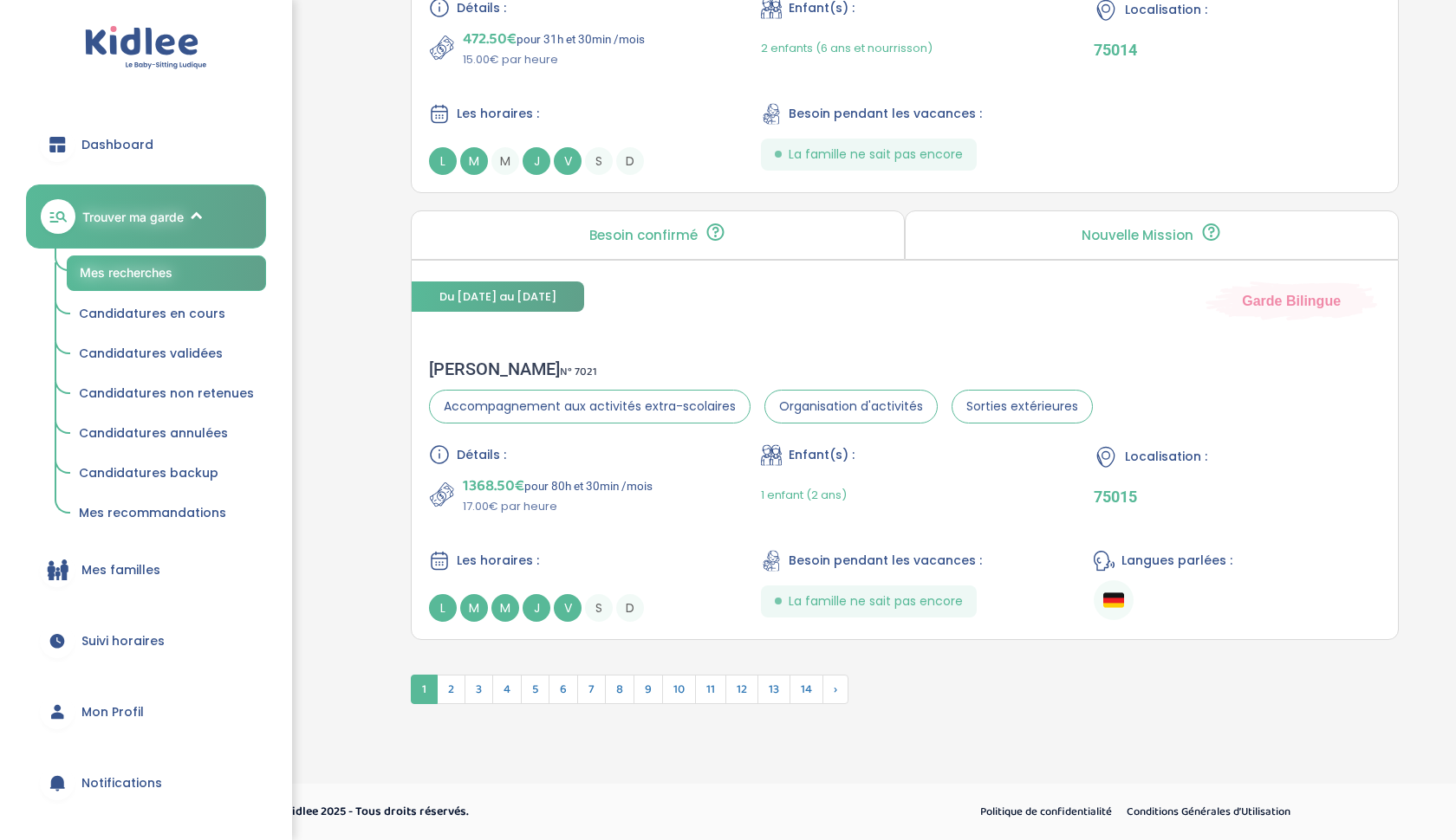
scroll to position [4517, 0]
click at [460, 695] on span "2" at bounding box center [451, 689] width 29 height 30
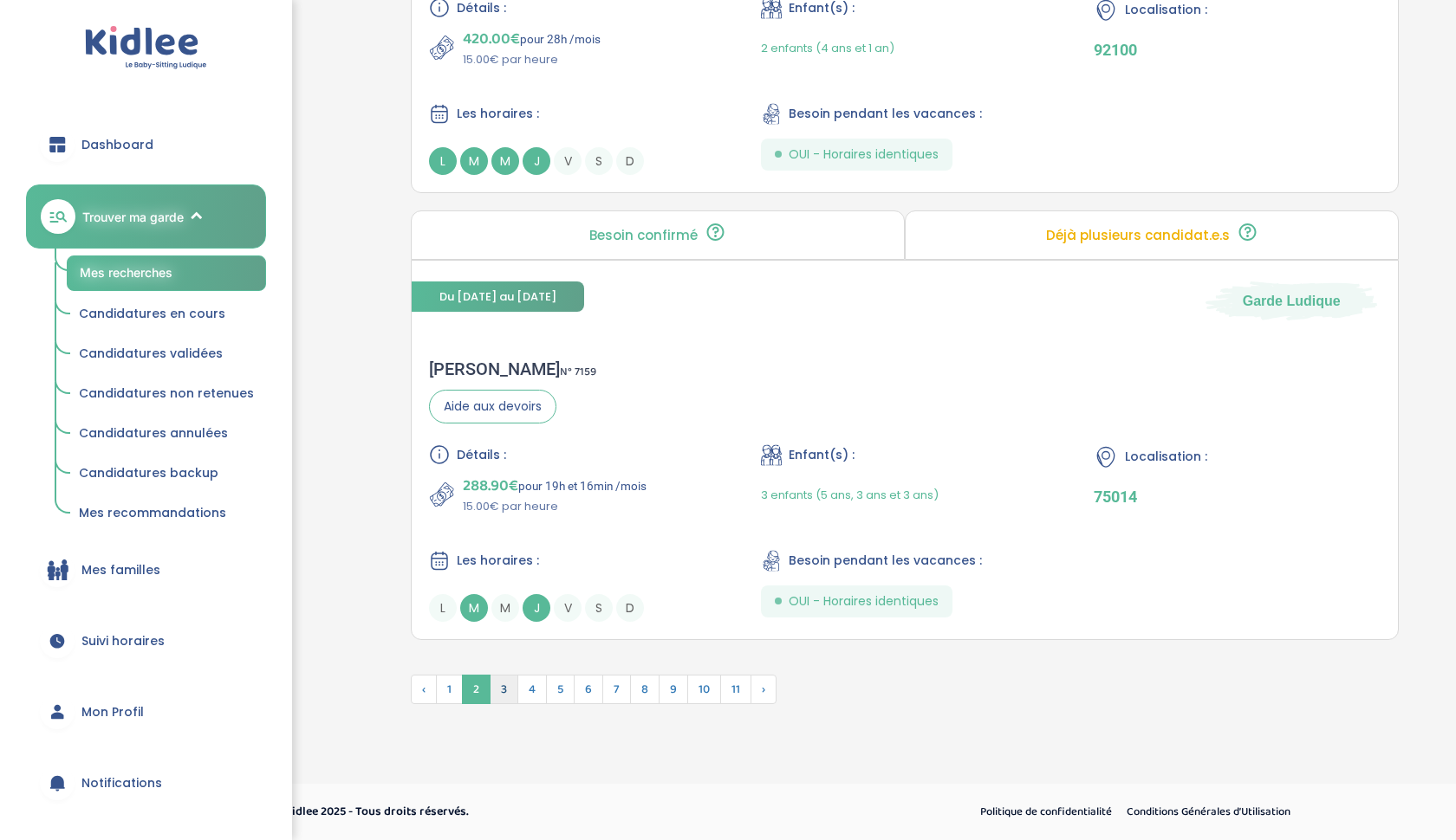
click at [501, 691] on span "3" at bounding box center [504, 689] width 29 height 30
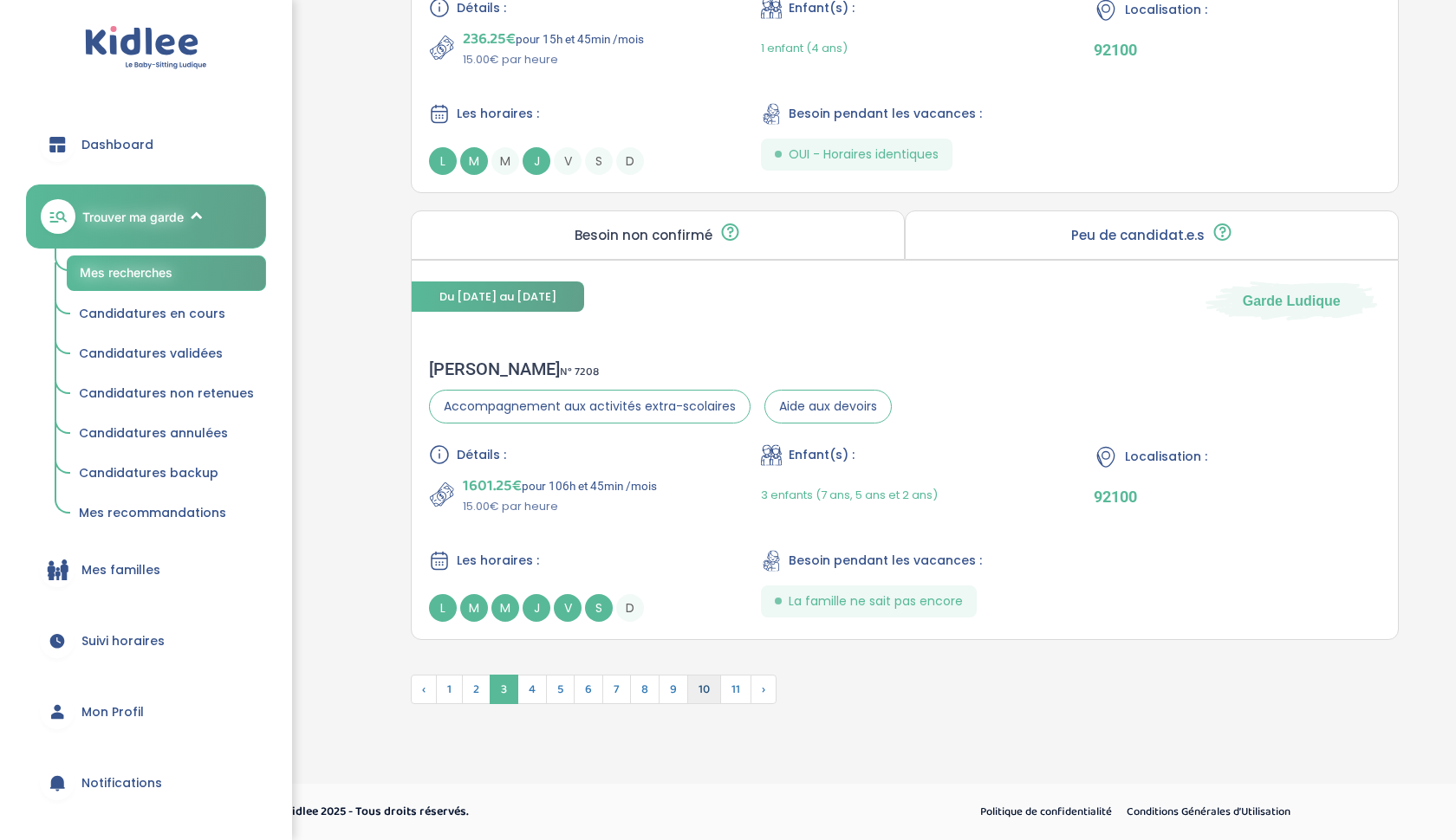
scroll to position [4428, 0]
click at [535, 691] on span "4" at bounding box center [531, 689] width 30 height 30
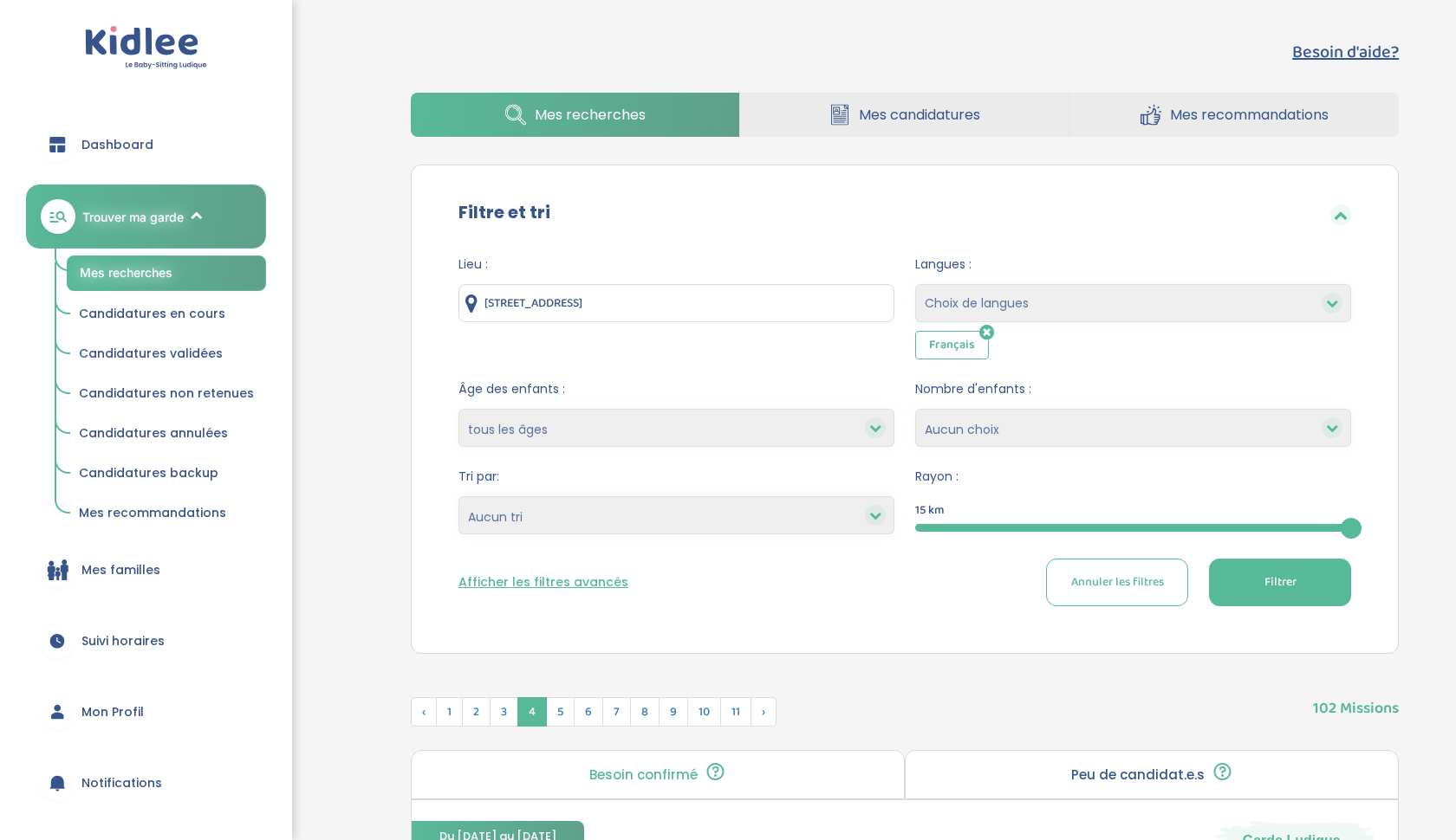
scroll to position [0, 0]
select select "1"
click at [1168, 527] on div at bounding box center [1133, 527] width 435 height 8
click at [1271, 584] on span "Filtrer" at bounding box center [1280, 582] width 32 height 18
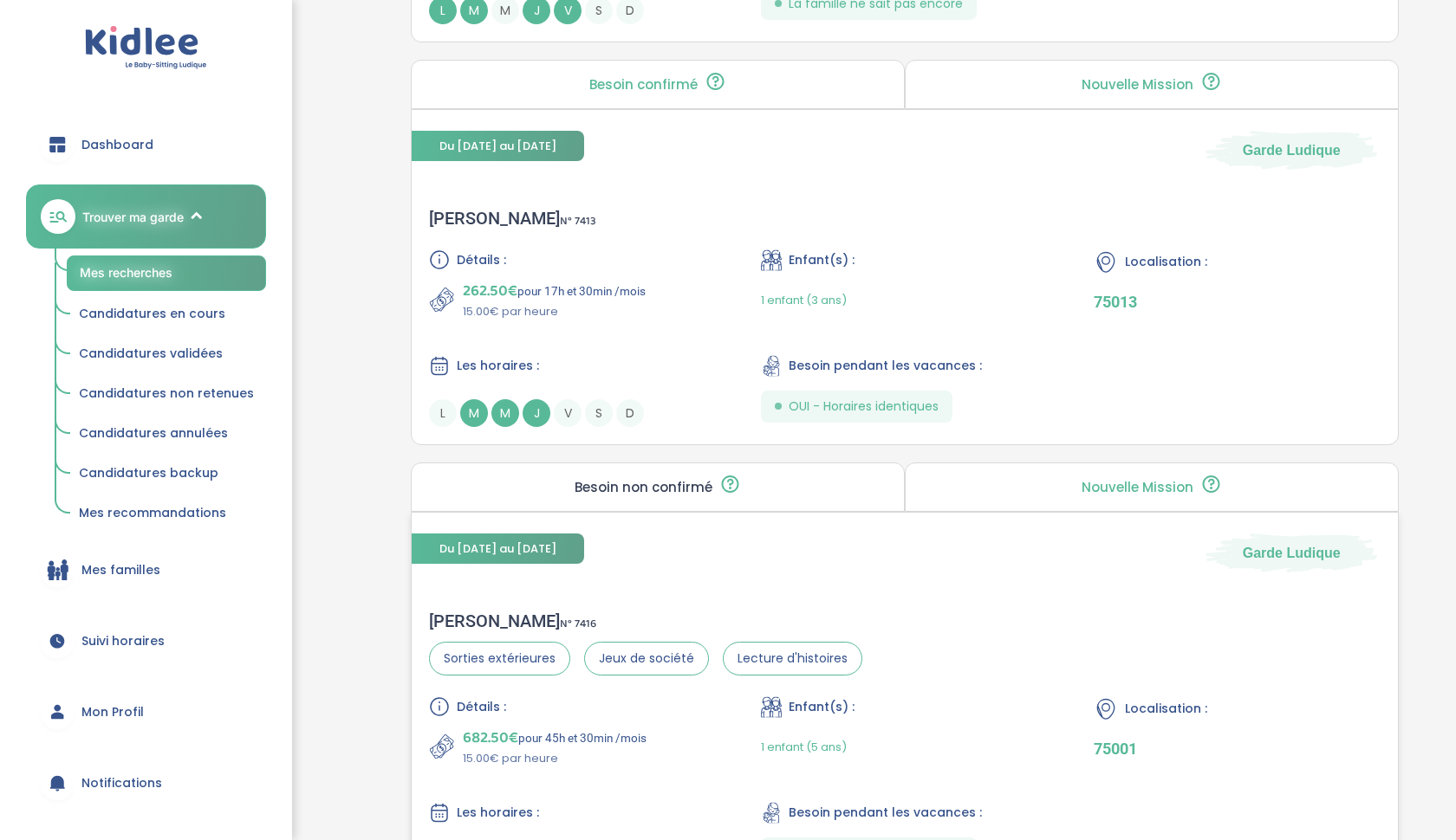
scroll to position [4179, 0]
click at [796, 260] on span "Enfant(s) :" at bounding box center [821, 259] width 65 height 18
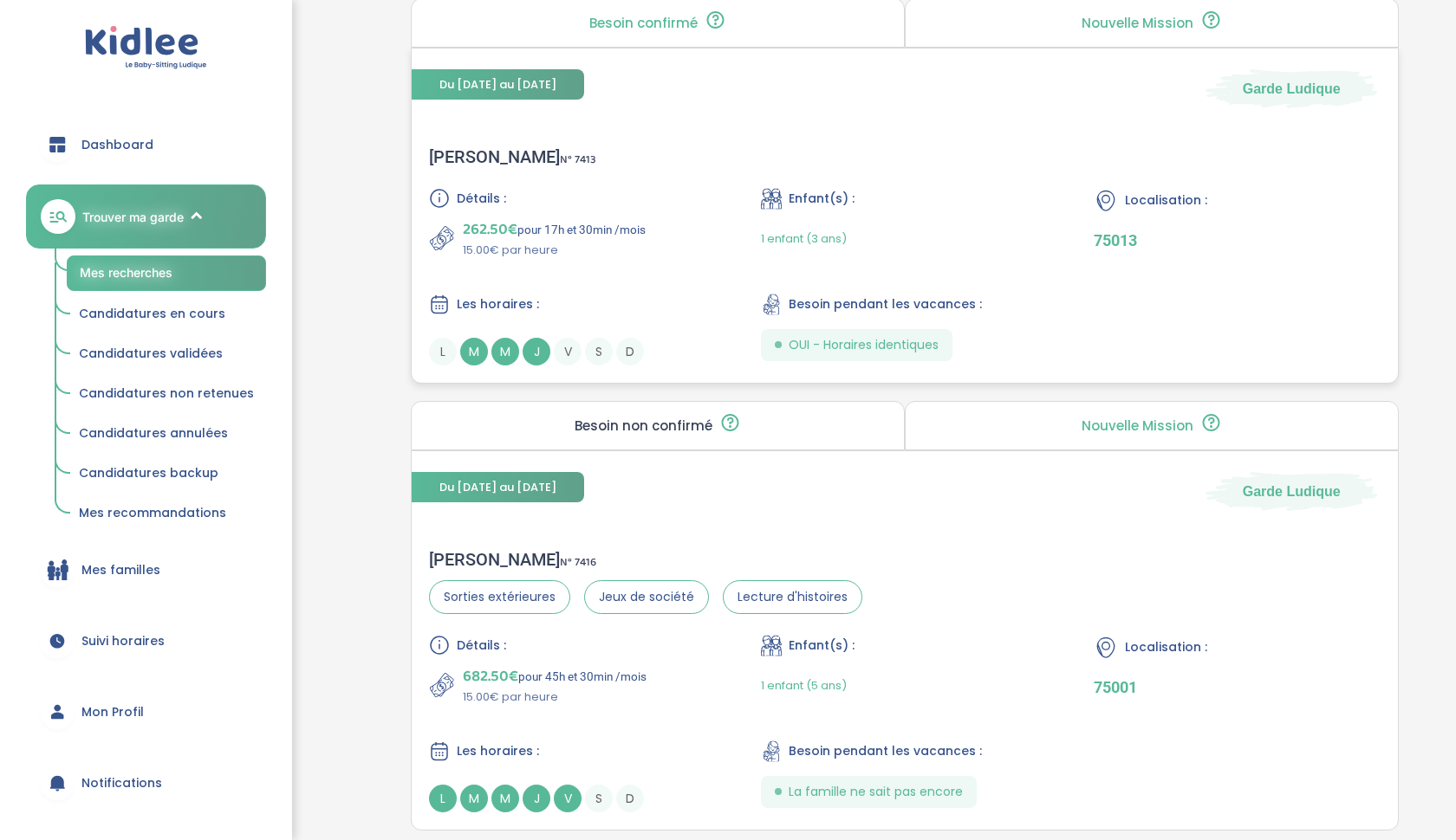
scroll to position [4332, 0]
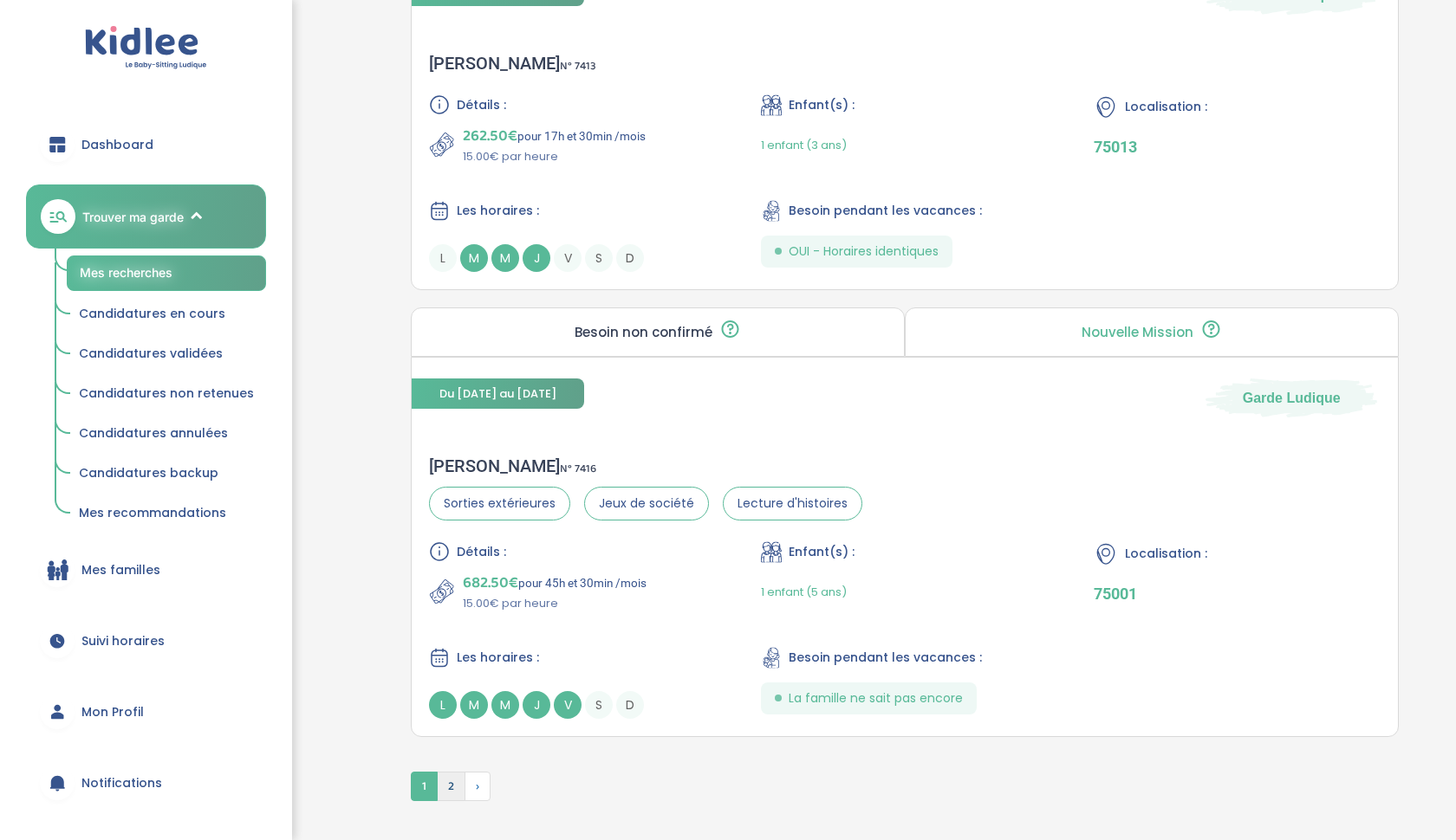
click at [452, 788] on span "2" at bounding box center [451, 786] width 29 height 30
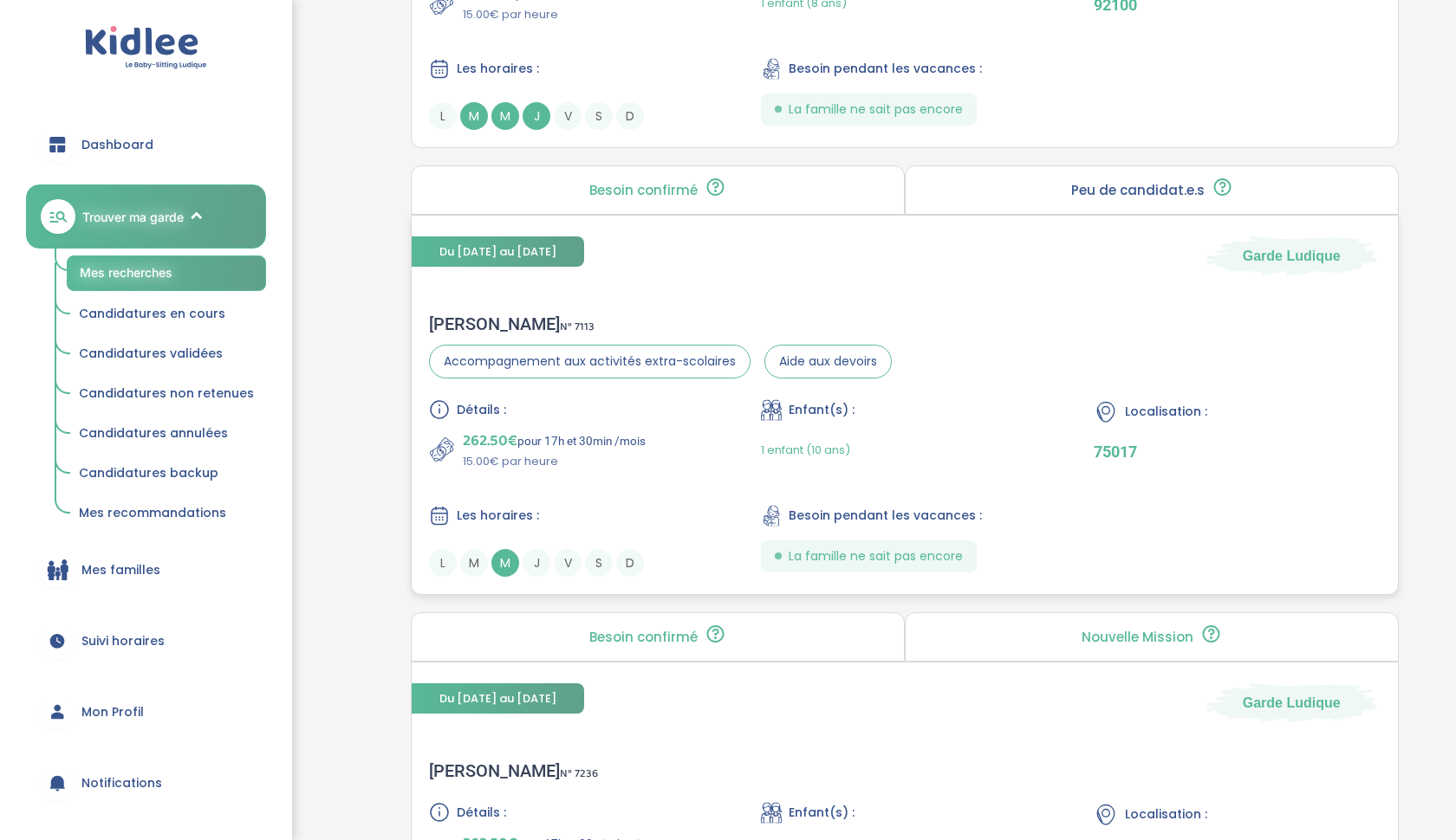
scroll to position [1966, 0]
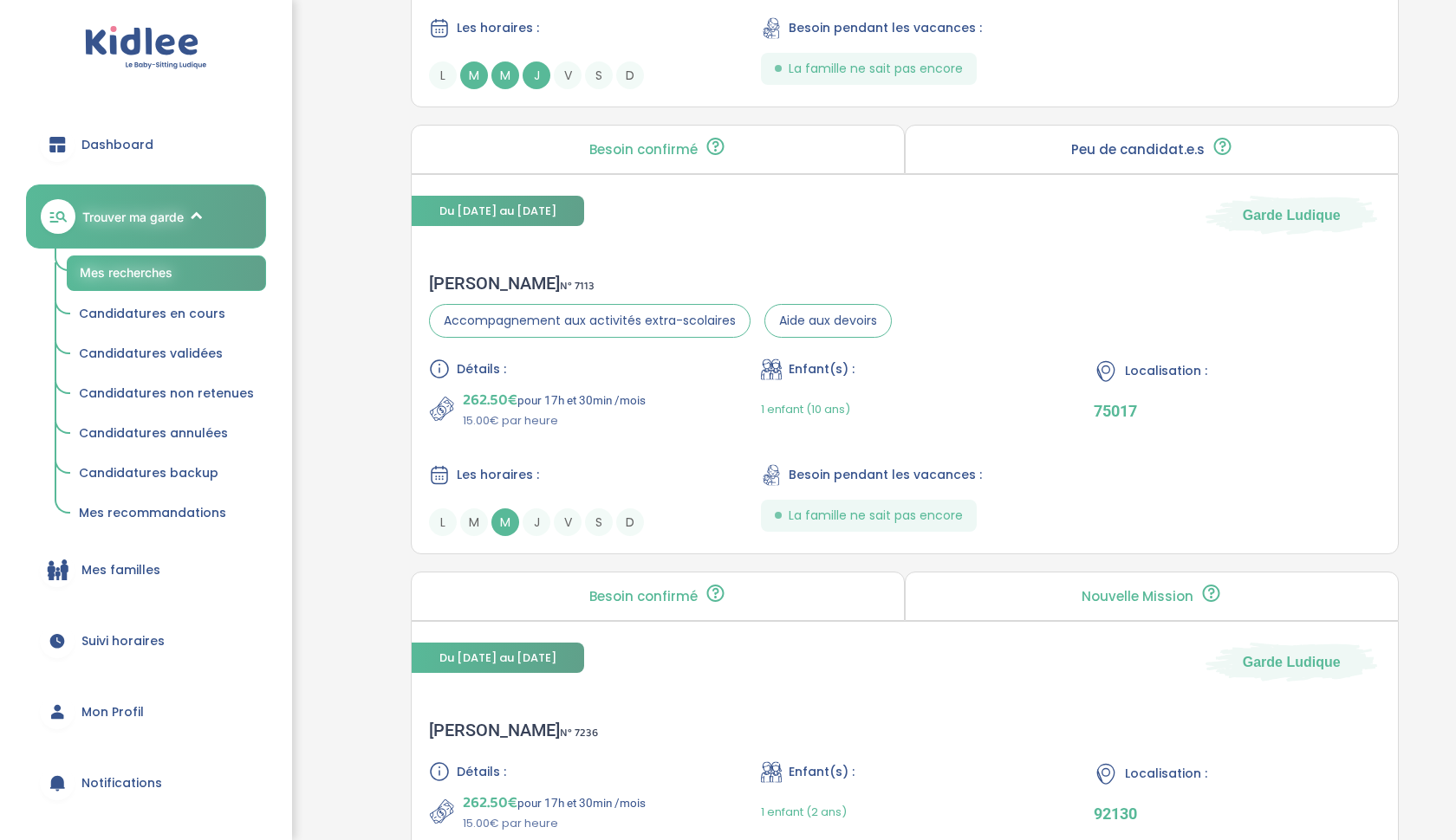
click at [1133, 134] on div "Peu de candidat.e.s 🔍 D’autres personnes ont déjà postulé. Tu peux encore faire…" at bounding box center [1151, 149] width 494 height 49
click at [670, 456] on div "Détails : 262.50€ pour 17h et 30min /mois 15.00€ par heure Enfant(s) : 1 enfant…" at bounding box center [905, 447] width 952 height 177
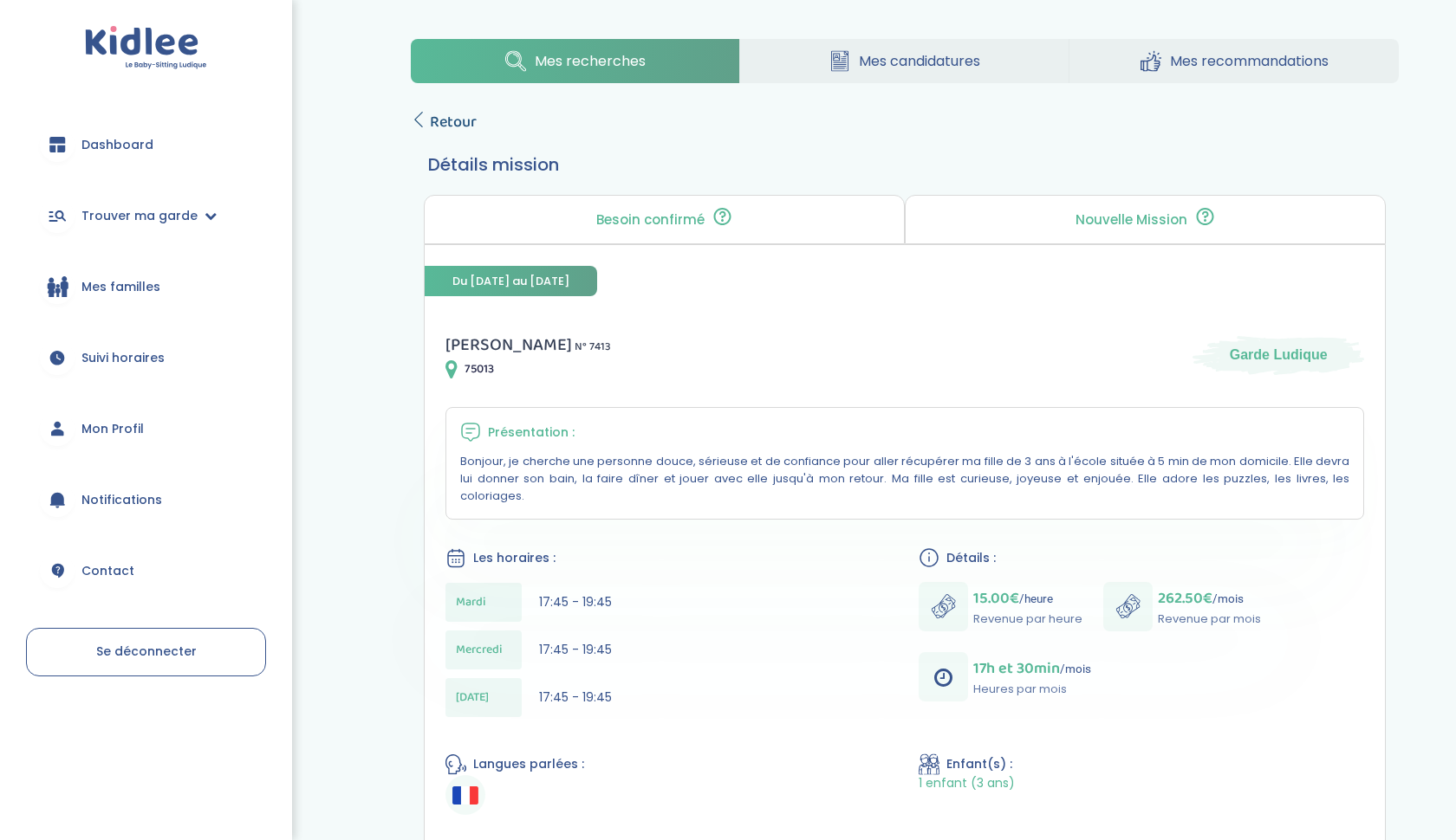
click at [433, 116] on span "Retour" at bounding box center [453, 122] width 47 height 24
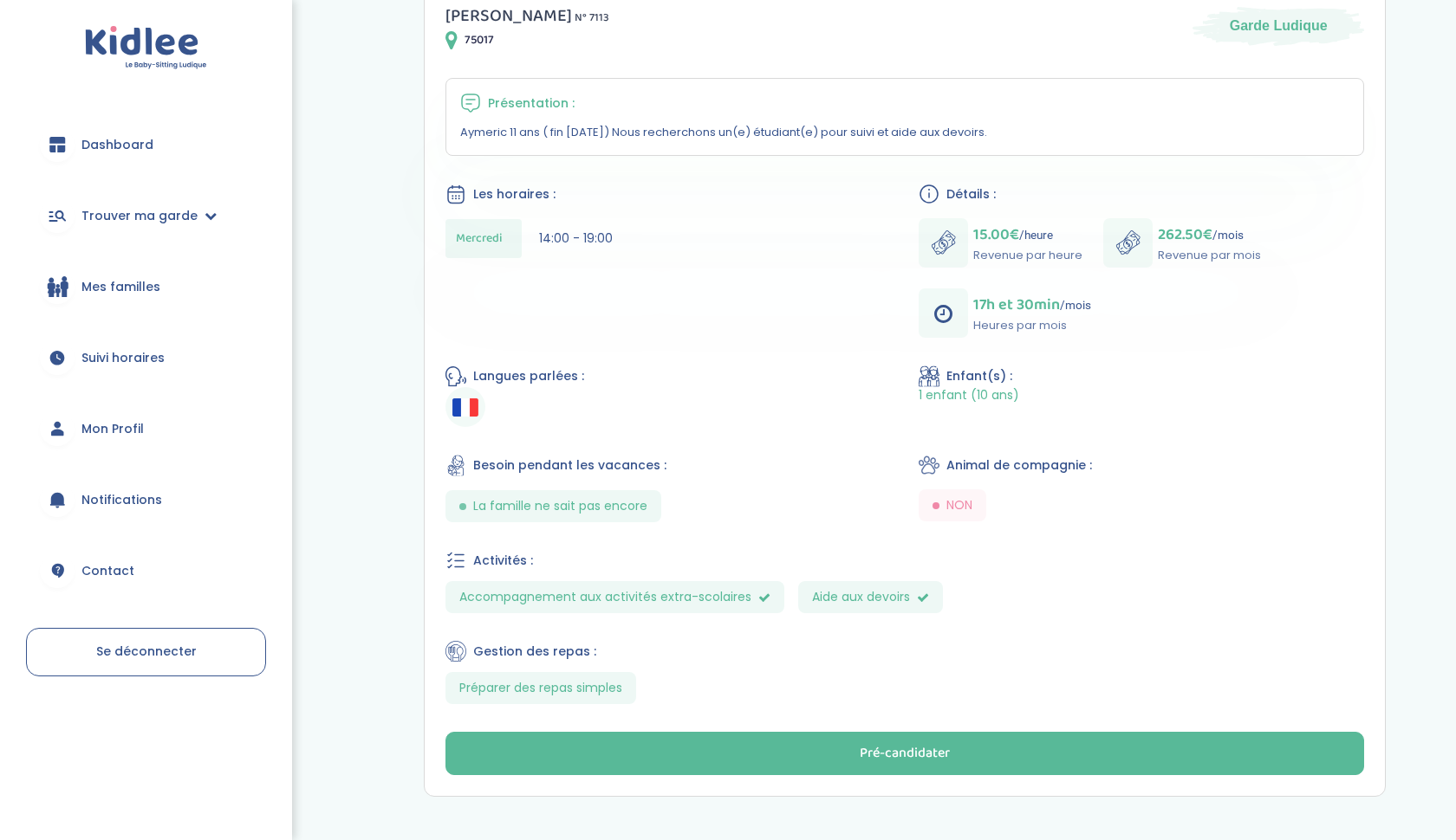
scroll to position [347, 0]
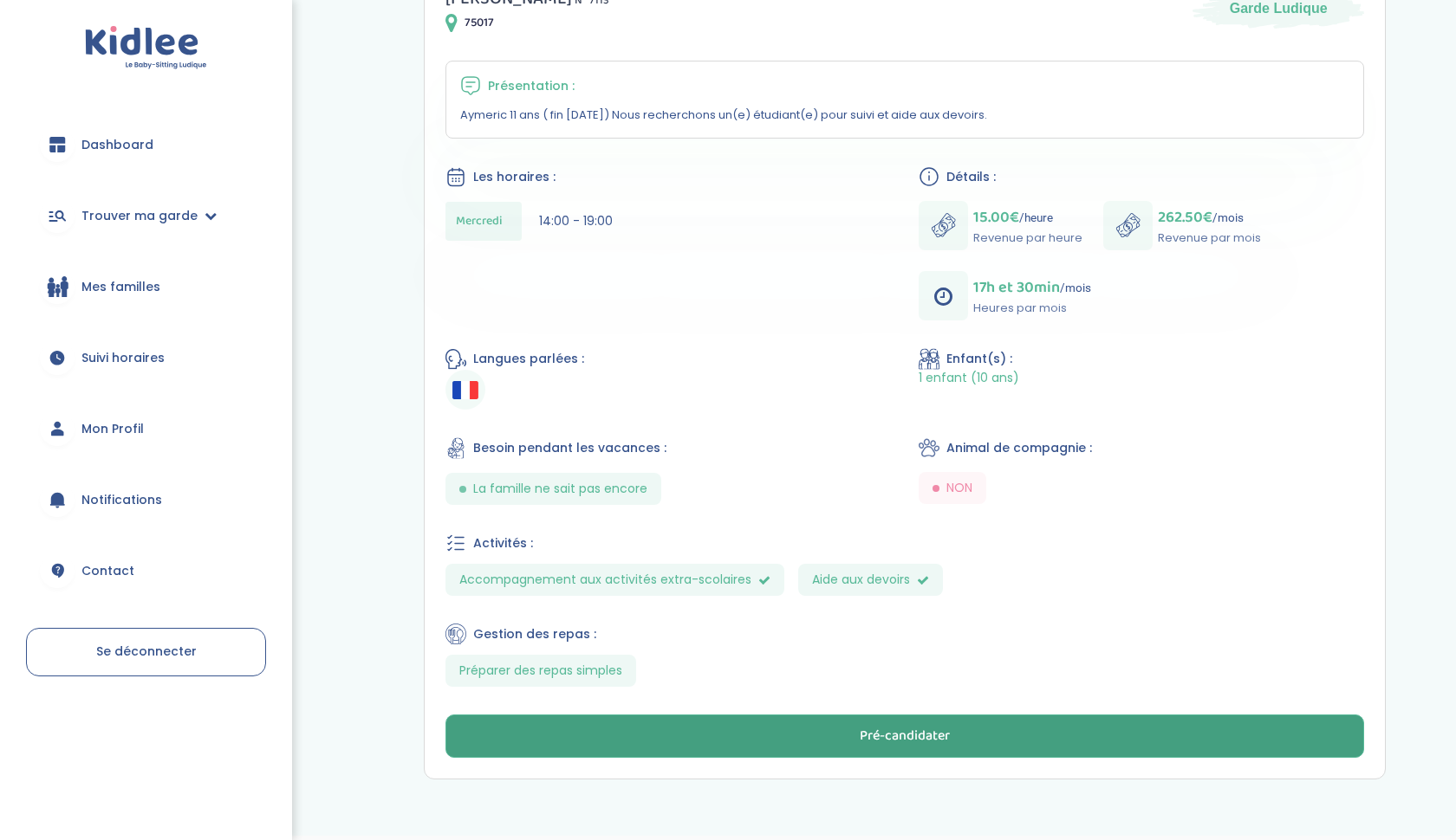
click at [685, 721] on button "Pré-candidater" at bounding box center [904, 736] width 918 height 43
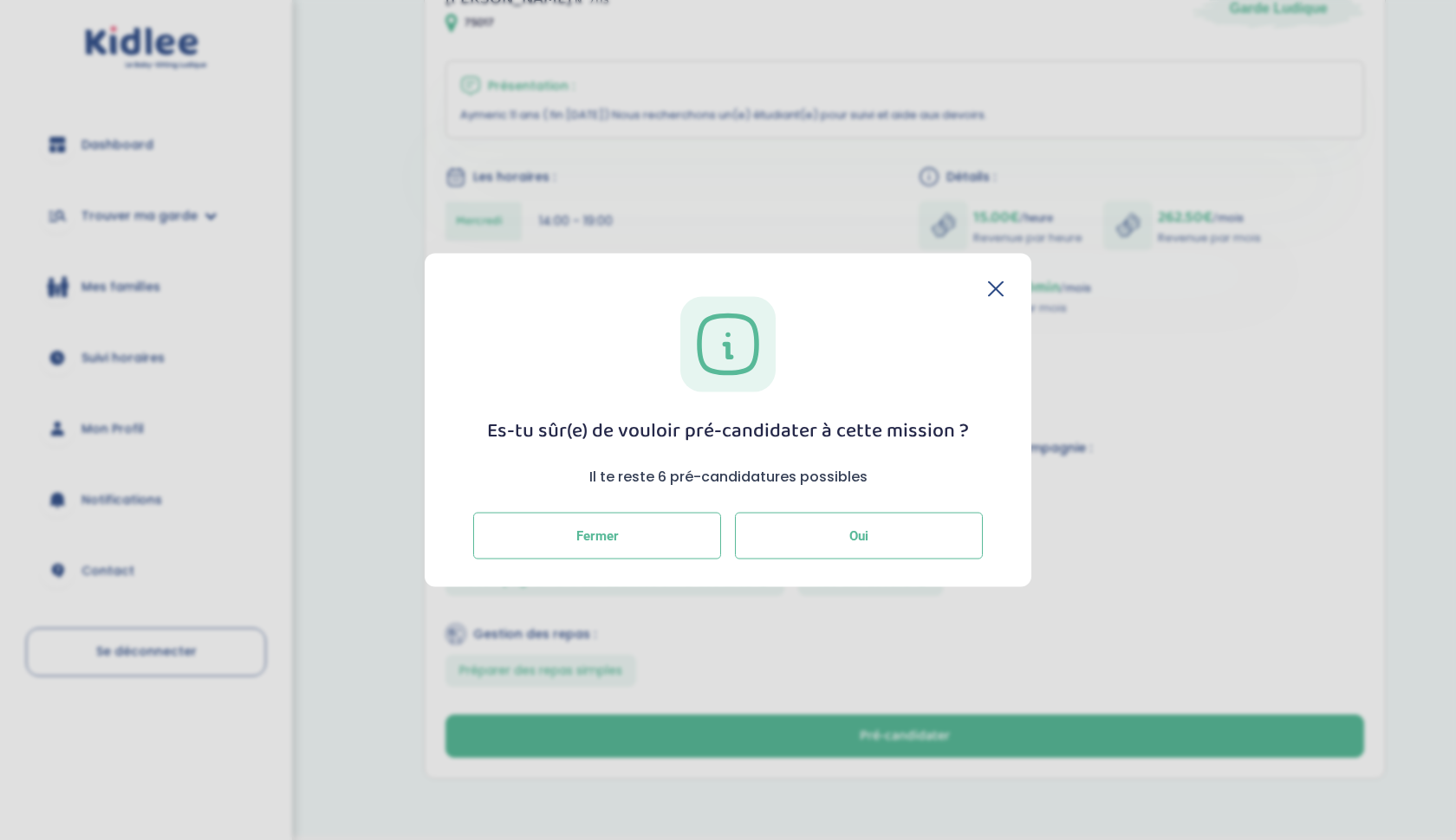
click at [819, 550] on button "Oui" at bounding box center [858, 536] width 248 height 47
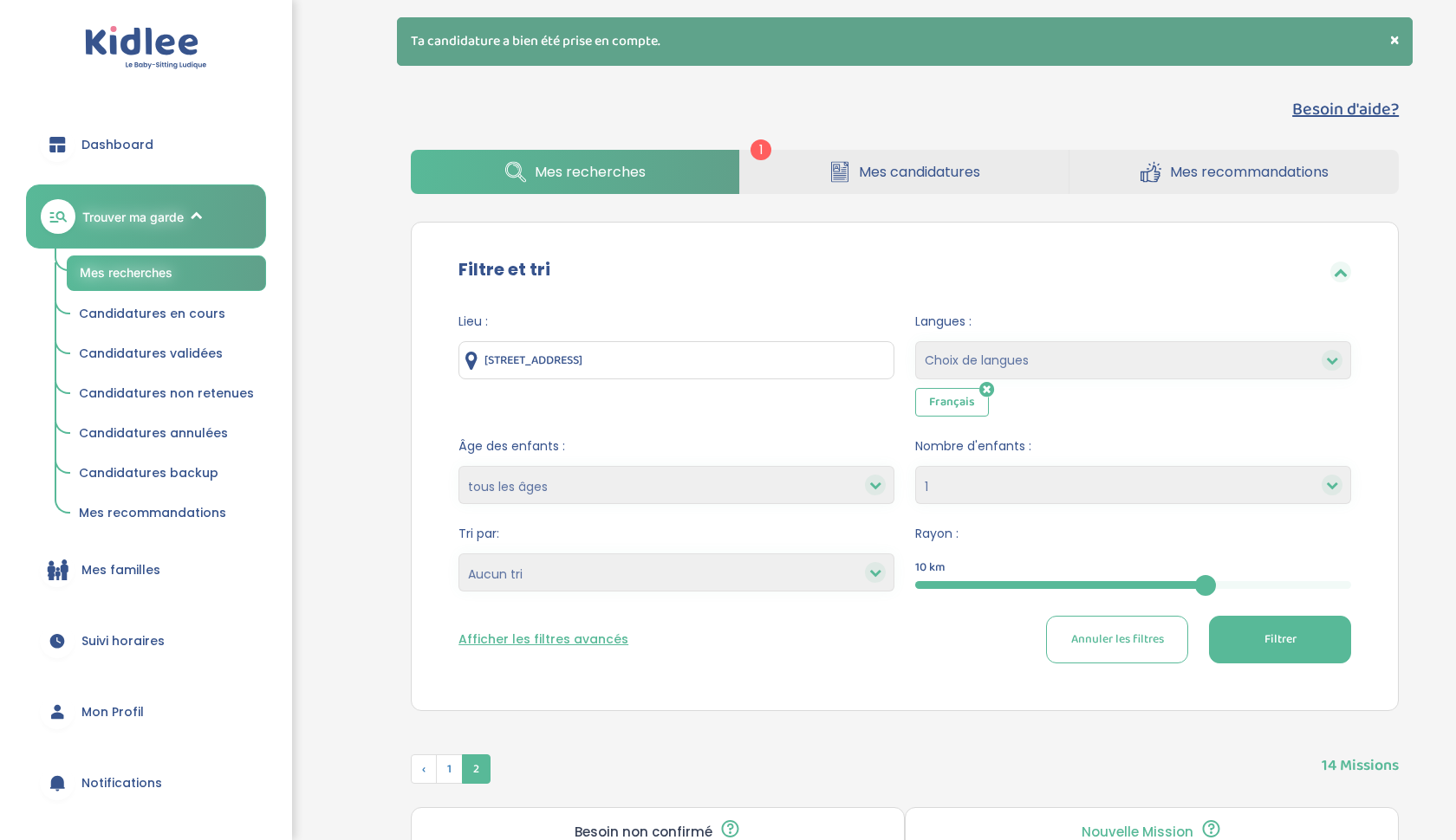
select select "1"
click at [807, 168] on link "Mes candidatures" at bounding box center [904, 171] width 329 height 44
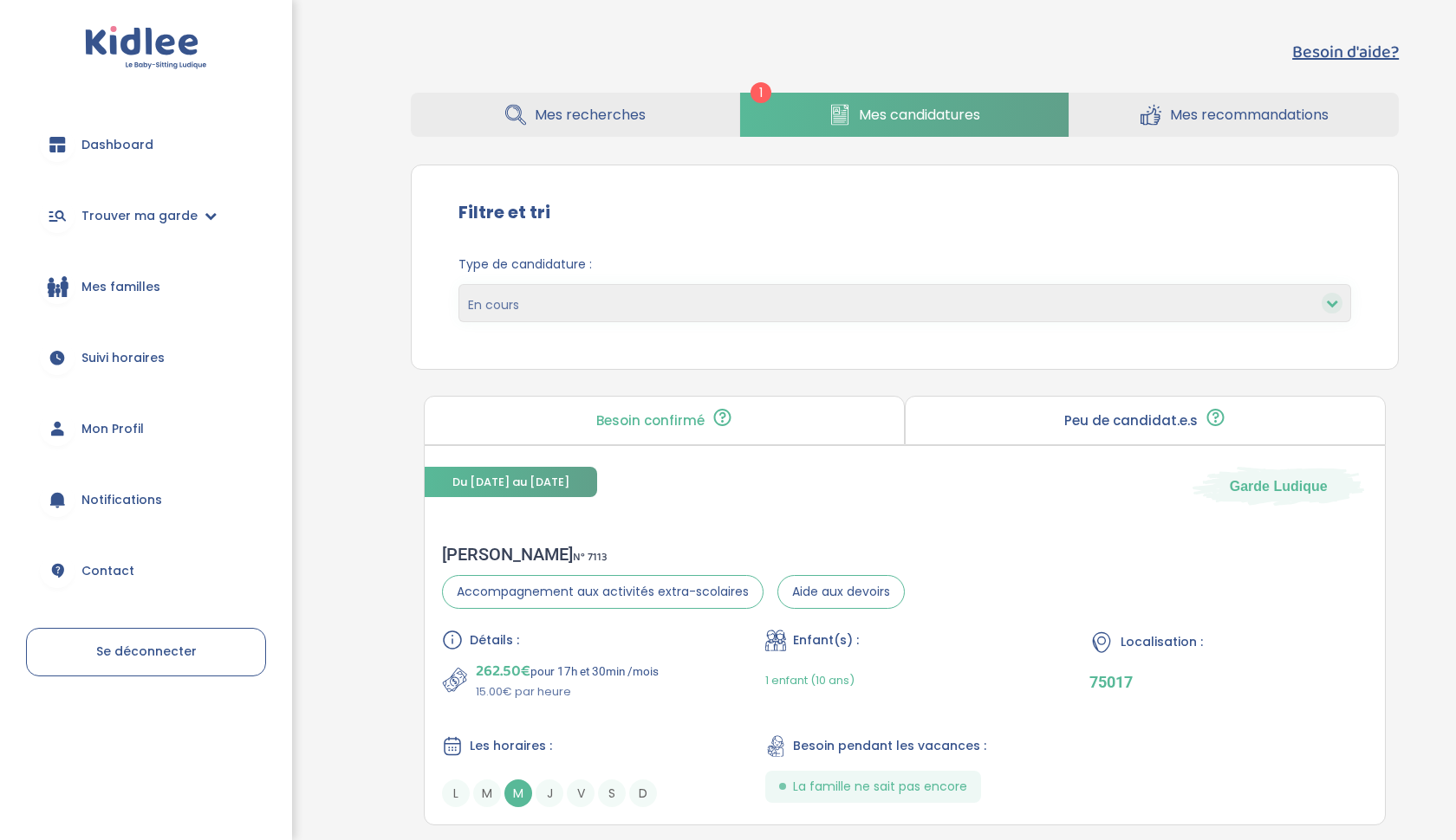
scroll to position [77, 0]
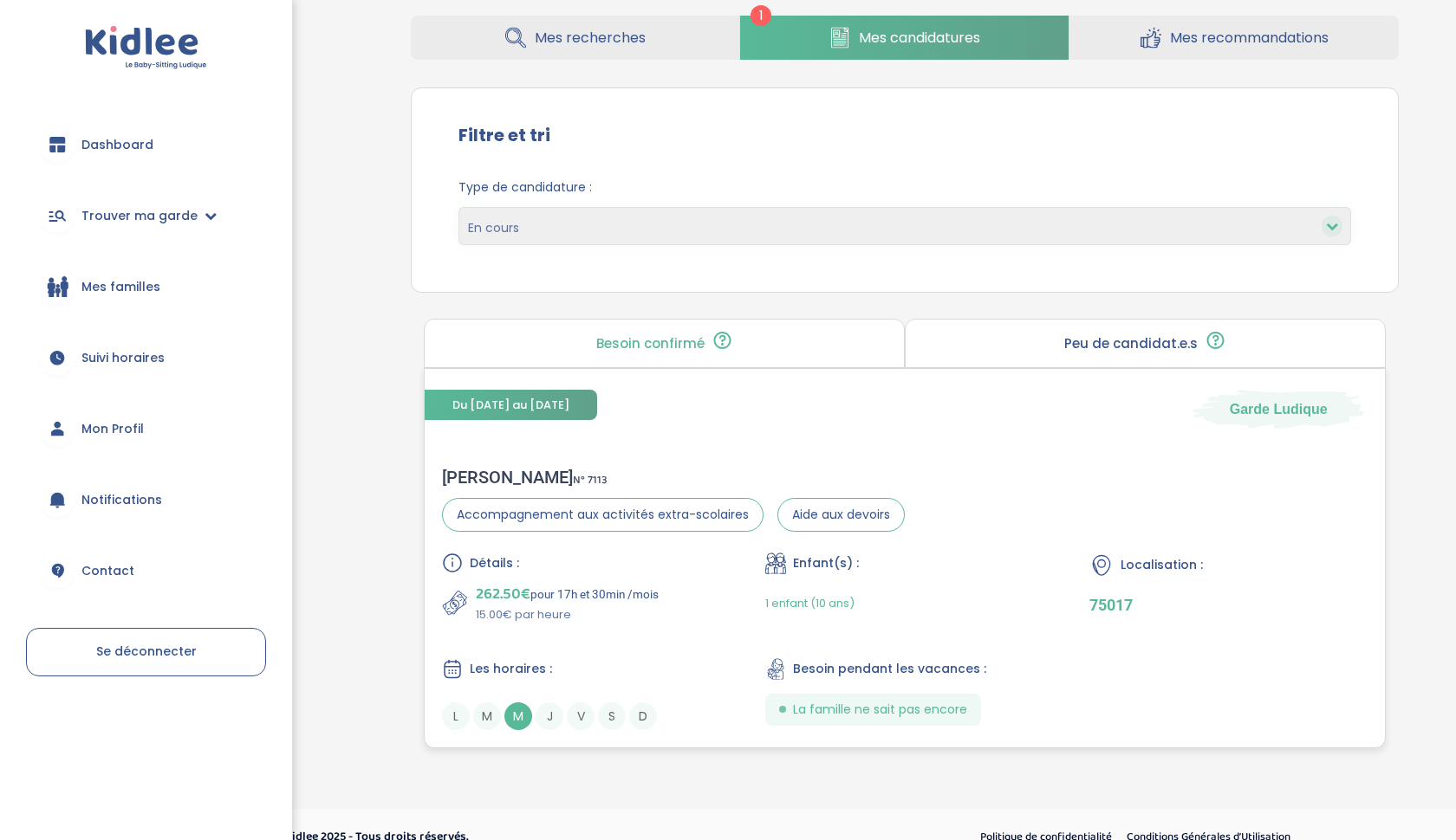
click at [513, 706] on span "M" at bounding box center [518, 716] width 28 height 28
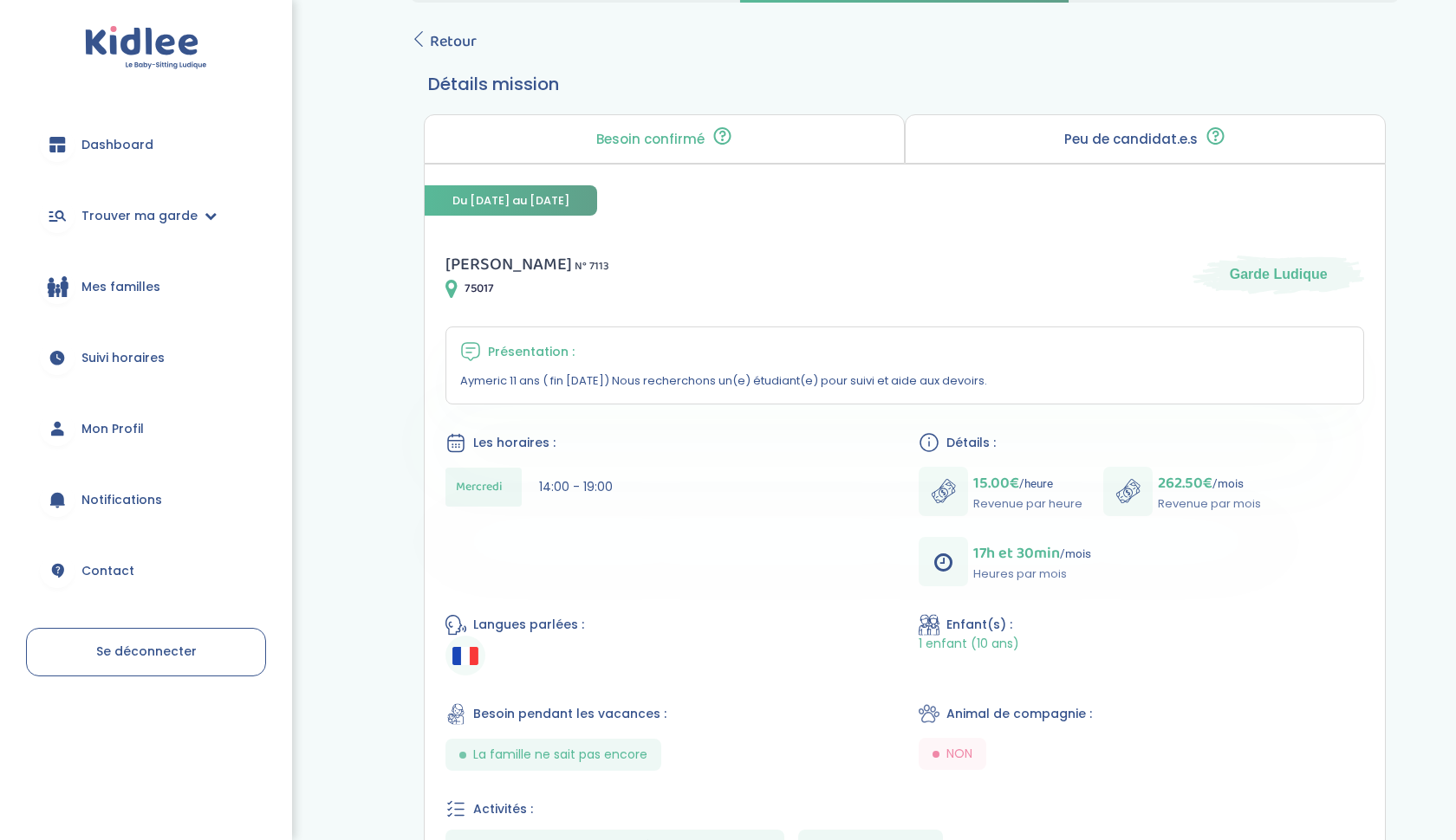
scroll to position [81, 0]
click at [349, 142] on div "Mes recherches Mes candidatures Mes recommandations Retour Détails mission Beso…" at bounding box center [904, 503] width 1128 height 1117
click at [419, 39] on icon at bounding box center [418, 39] width 15 height 15
